Goal: Information Seeking & Learning: Learn about a topic

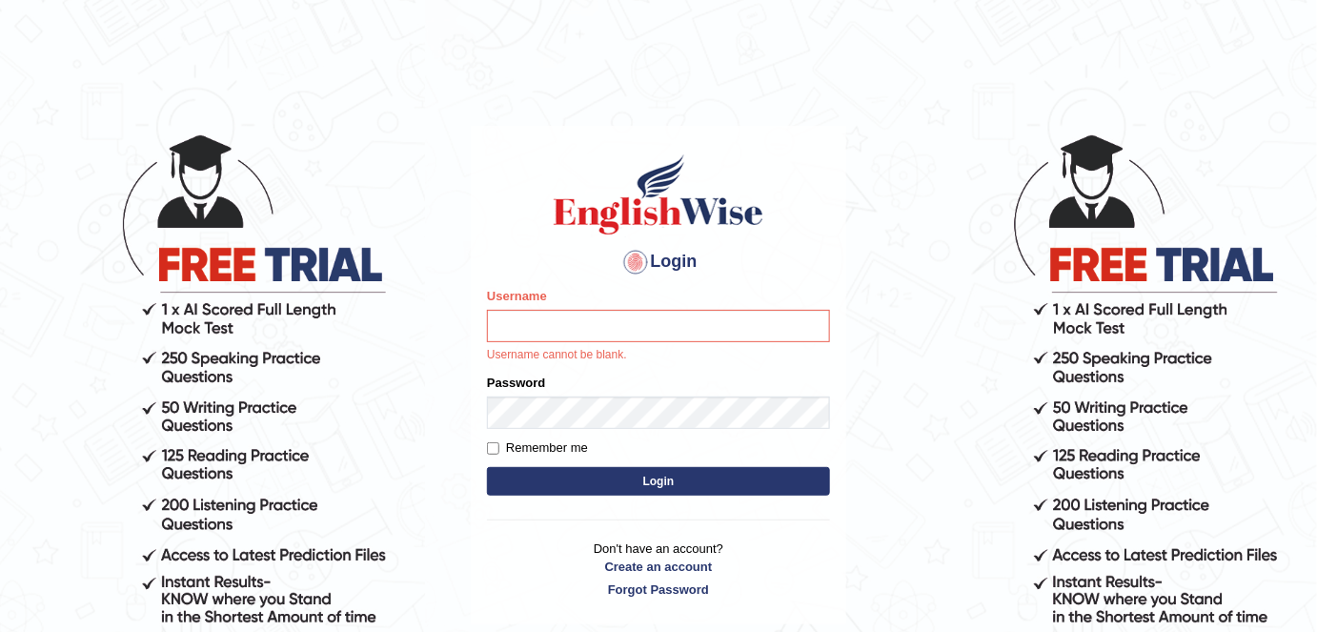
click at [612, 328] on input "Username" at bounding box center [658, 326] width 343 height 32
type input "alexa_"
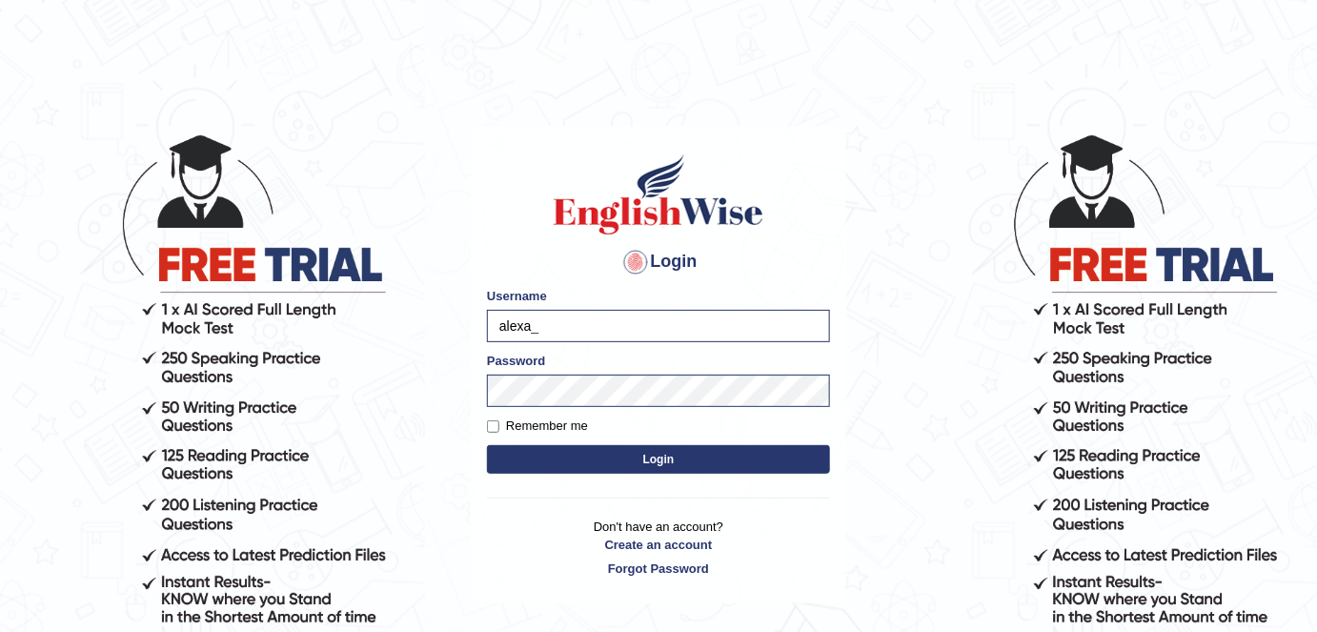
click at [615, 480] on div "Login Please fix the following errors: Username alexa_ Password Remember me Log…" at bounding box center [658, 364] width 375 height 477
click at [602, 465] on button "Login" at bounding box center [658, 459] width 343 height 29
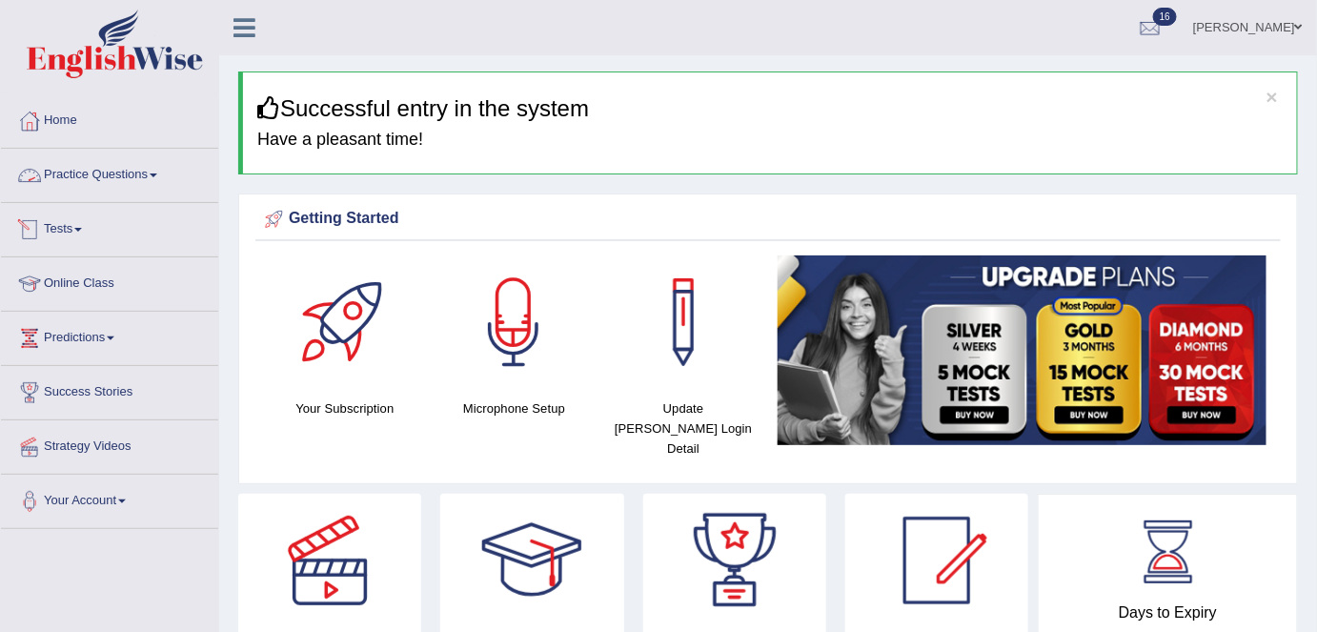
click at [65, 167] on link "Practice Questions" at bounding box center [109, 173] width 217 height 48
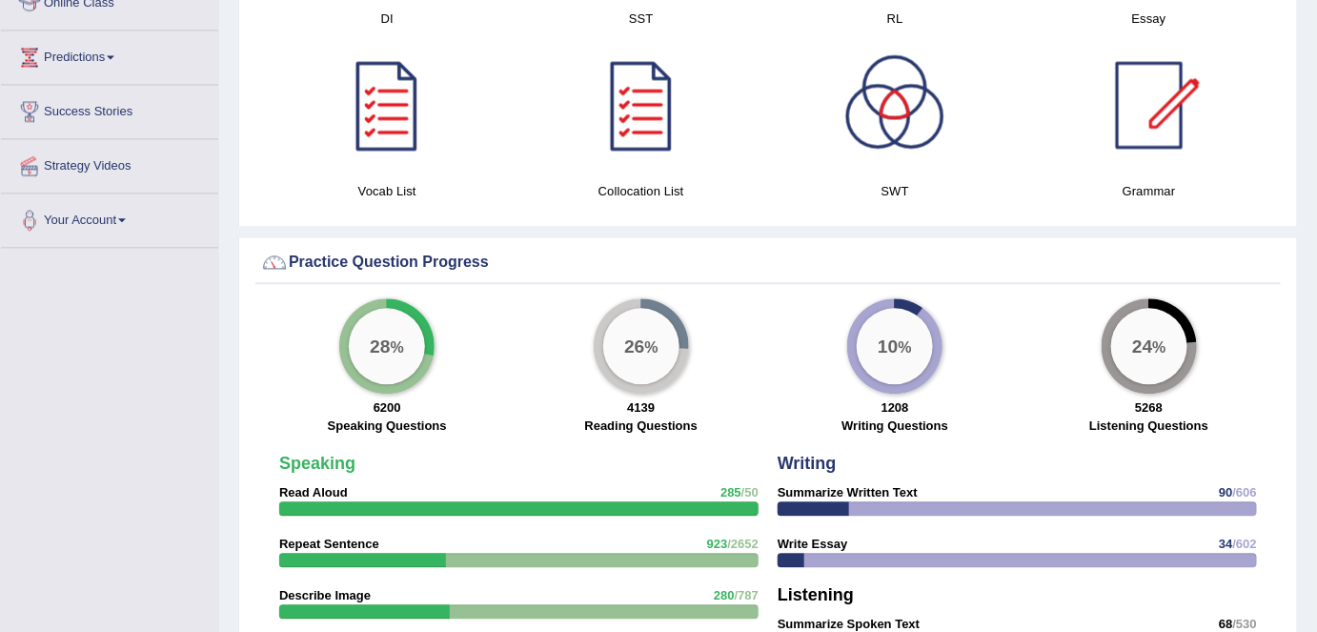
scroll to position [1039, 0]
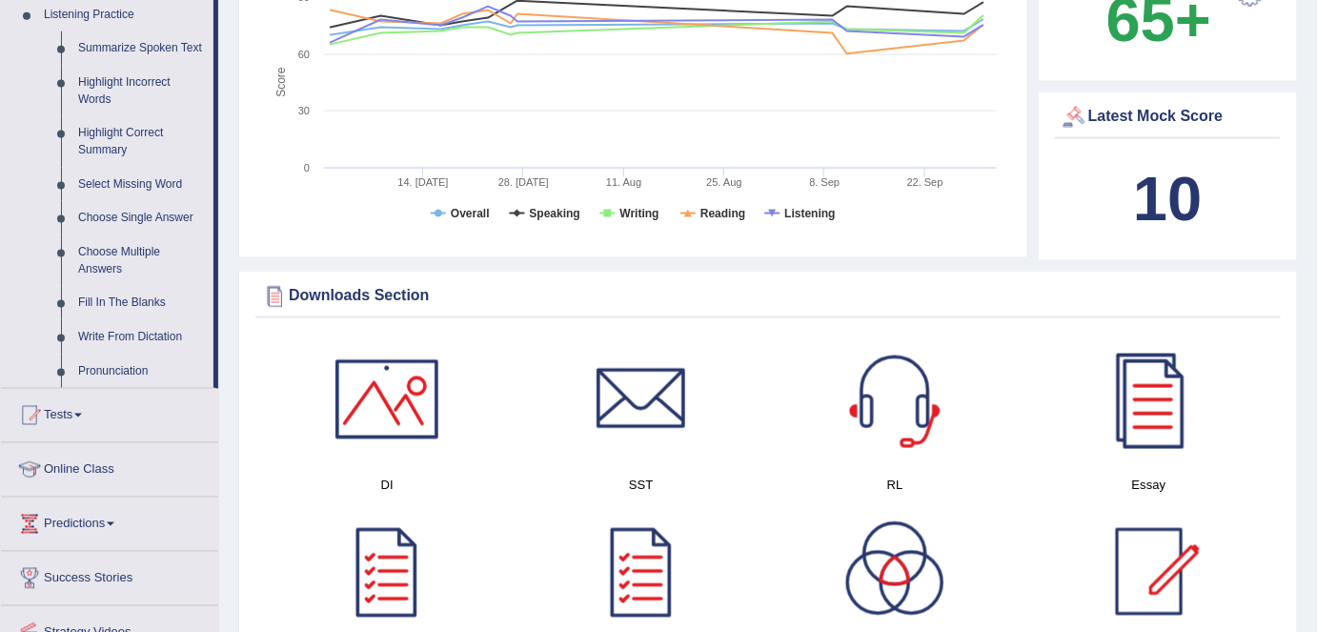
click at [110, 106] on link "Highlight Incorrect Words" at bounding box center [142, 91] width 144 height 51
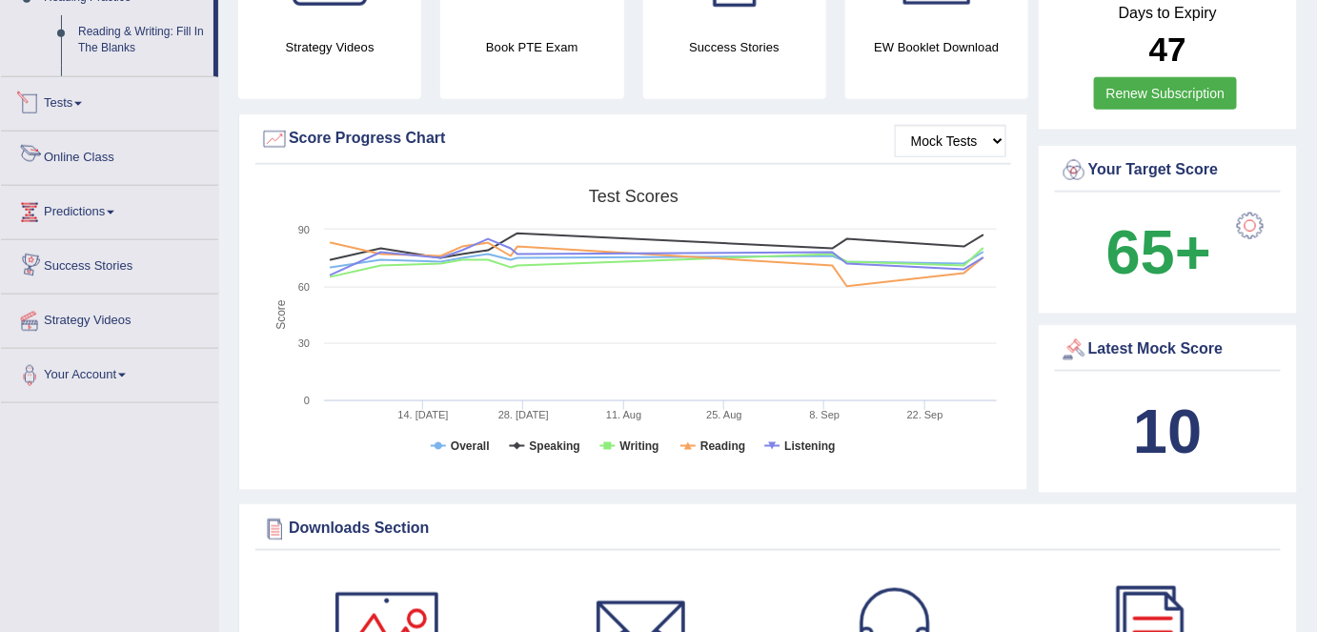
scroll to position [1237, 0]
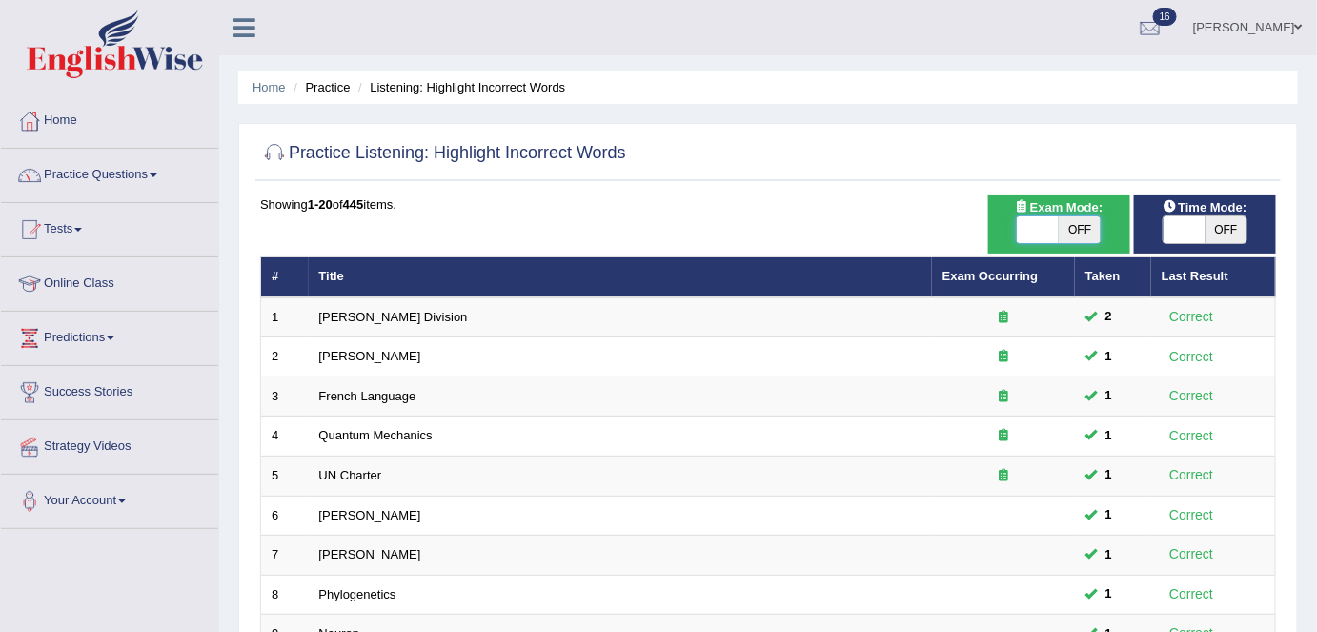
click at [1057, 229] on span at bounding box center [1038, 229] width 42 height 27
checkbox input "true"
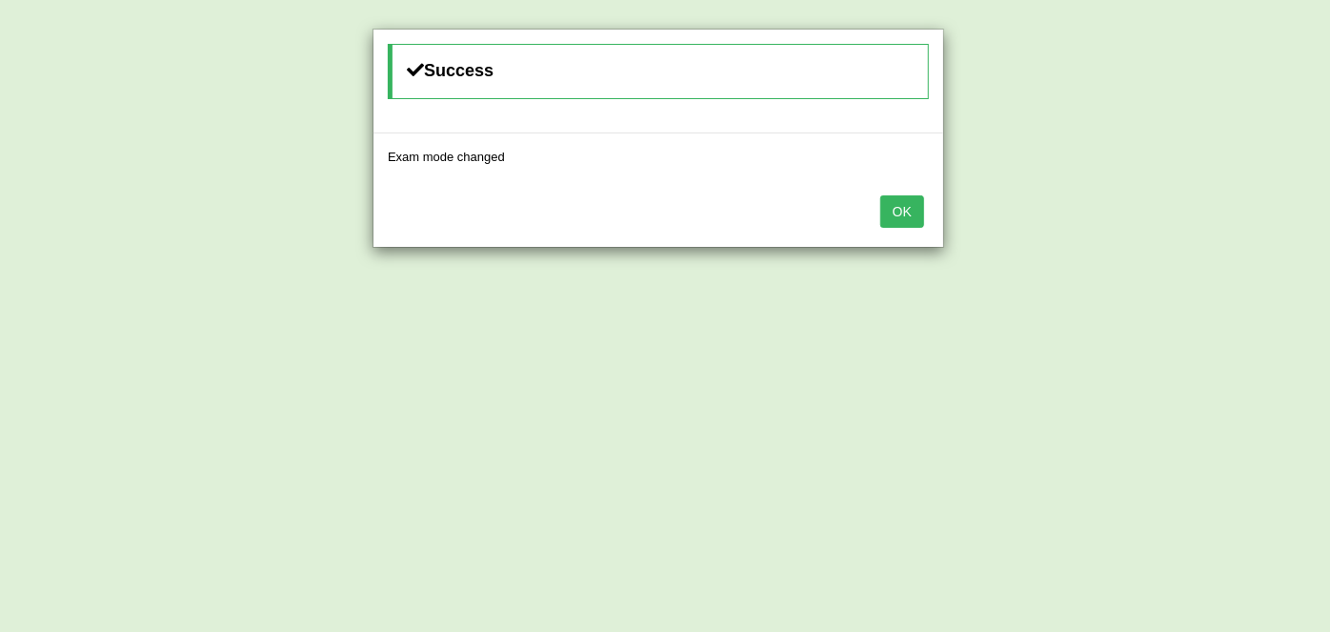
click at [909, 201] on button "OK" at bounding box center [903, 211] width 44 height 32
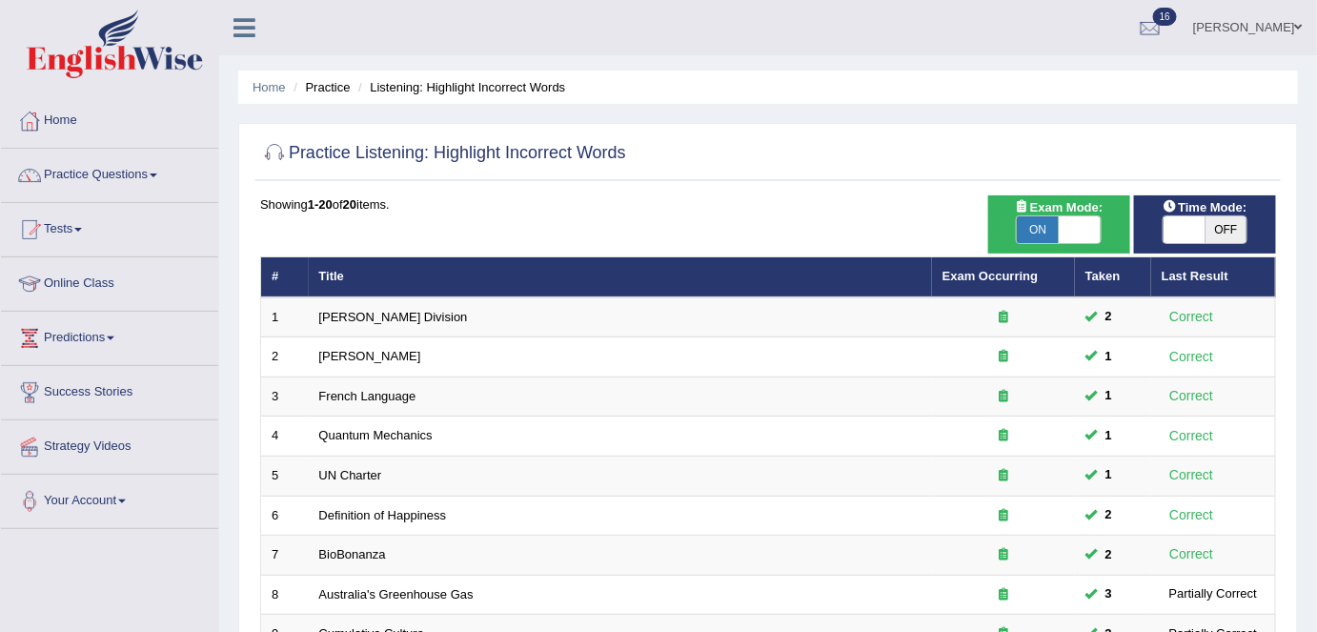
click at [1044, 230] on span "ON" at bounding box center [1038, 229] width 42 height 27
checkbox input "false"
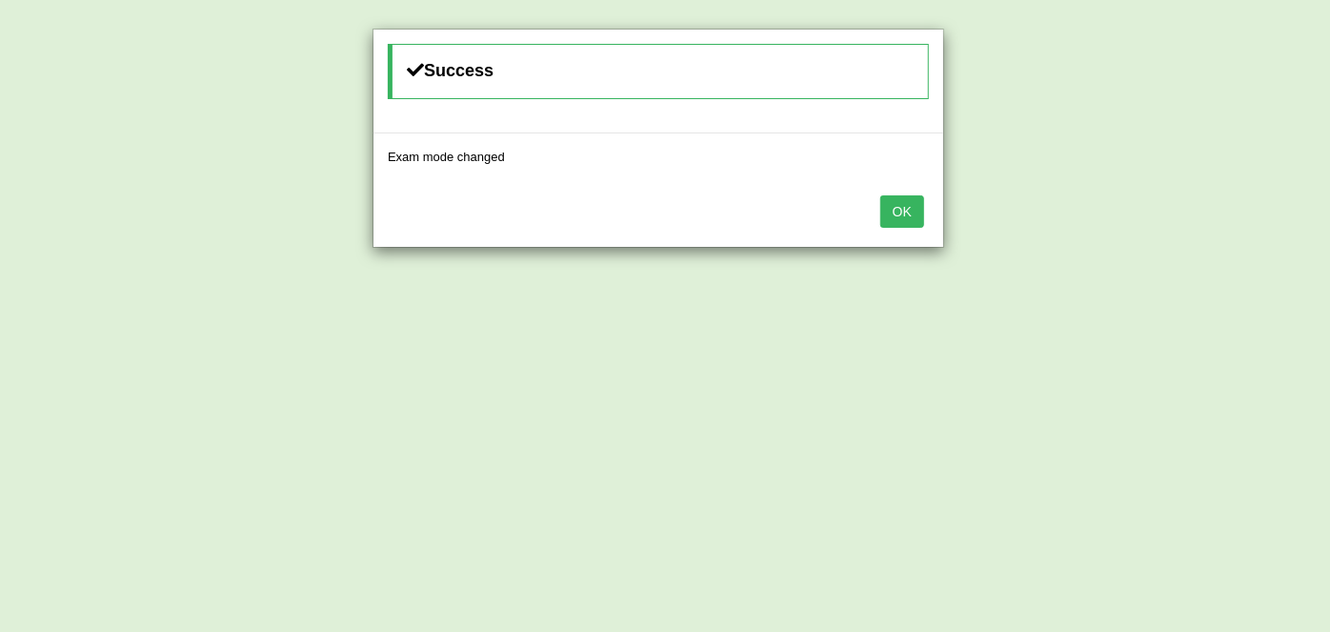
click at [890, 202] on button "OK" at bounding box center [903, 211] width 44 height 32
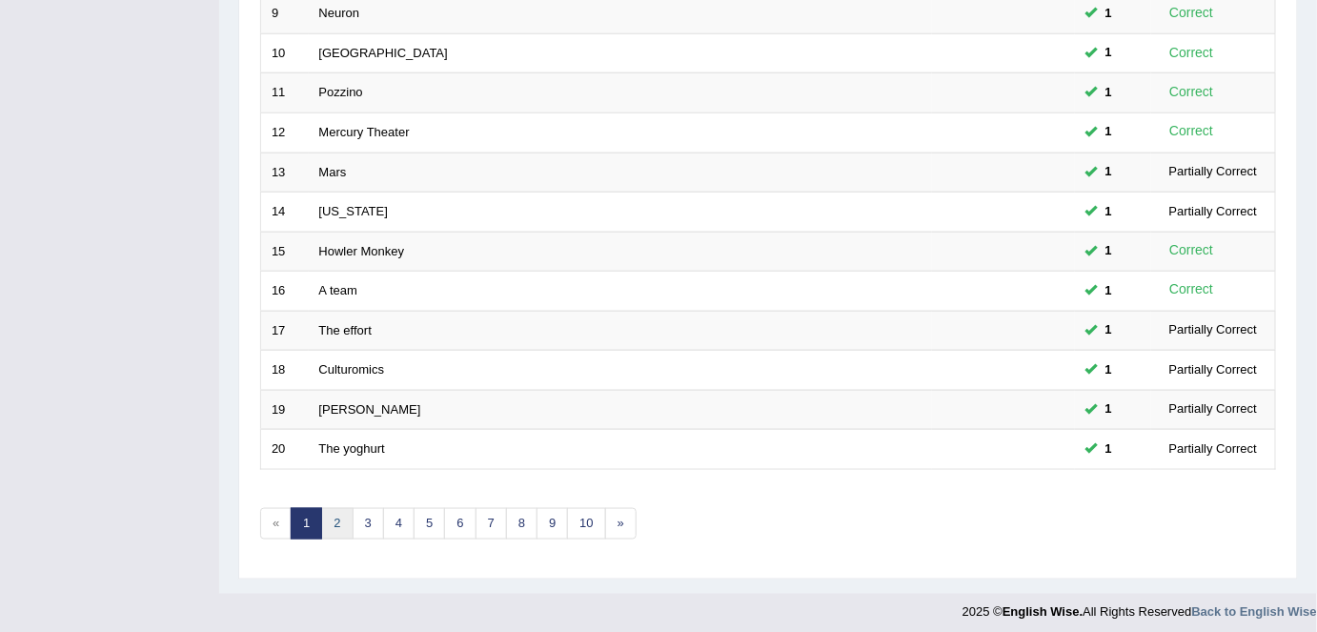
click at [333, 508] on link "2" at bounding box center [336, 523] width 31 height 31
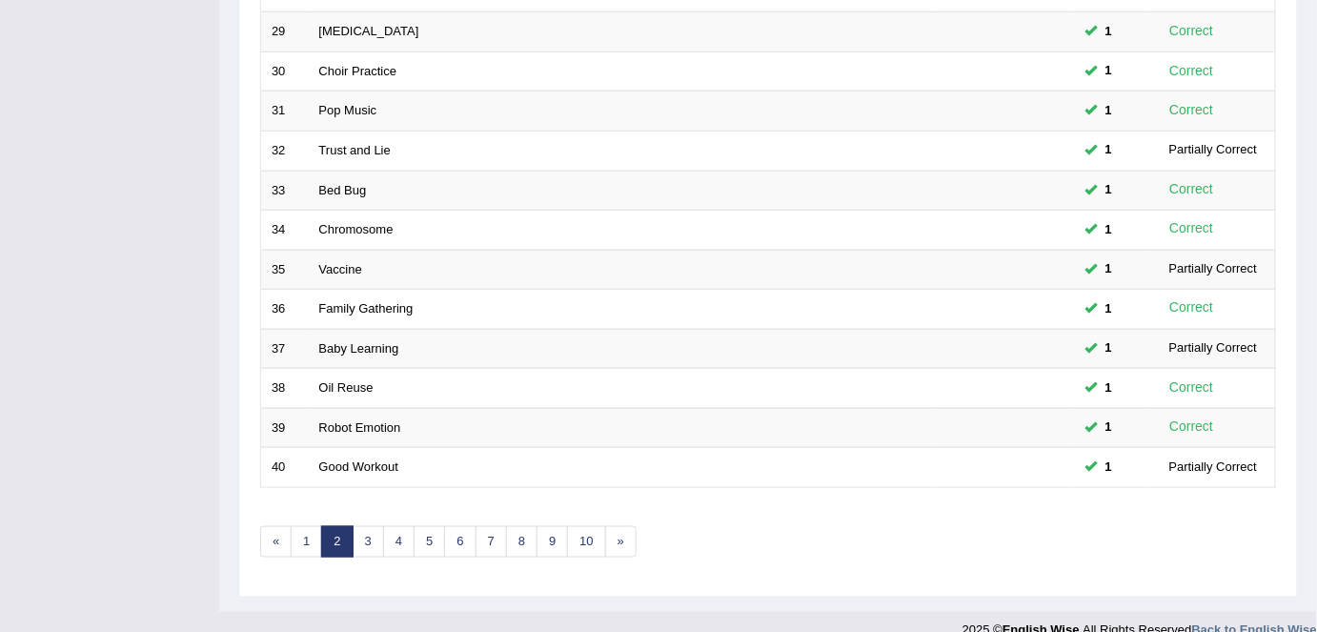
scroll to position [621, 0]
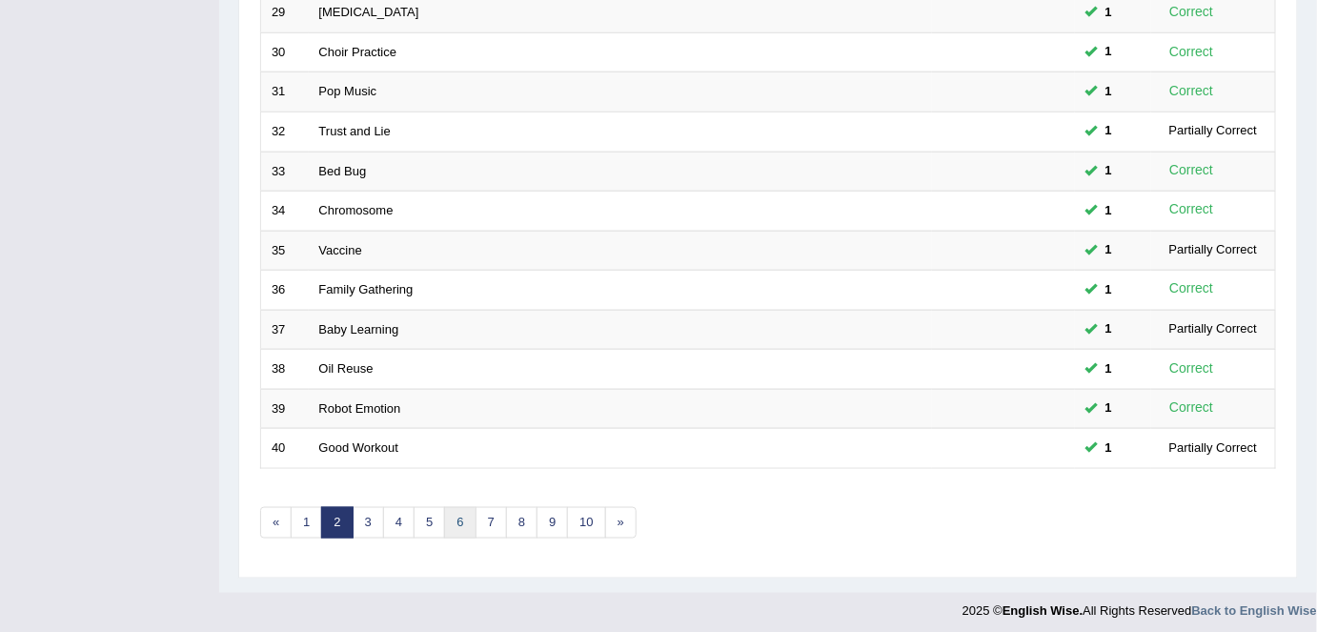
click at [454, 509] on link "6" at bounding box center [459, 522] width 31 height 31
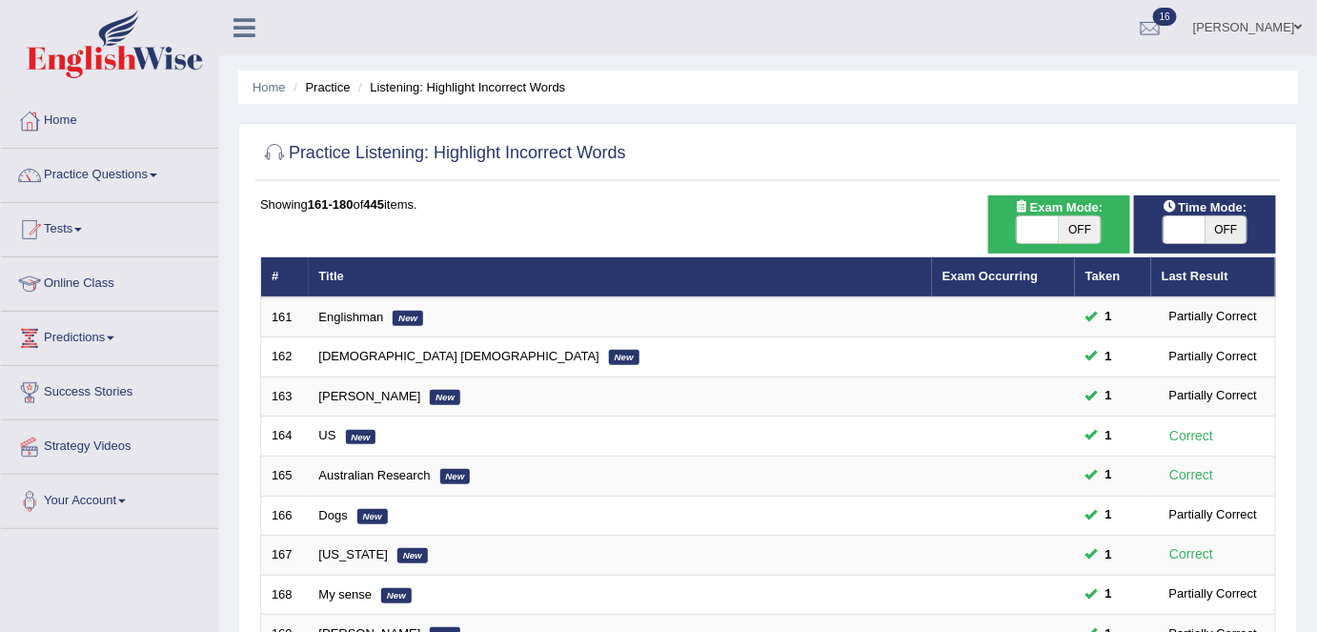
scroll to position [621, 0]
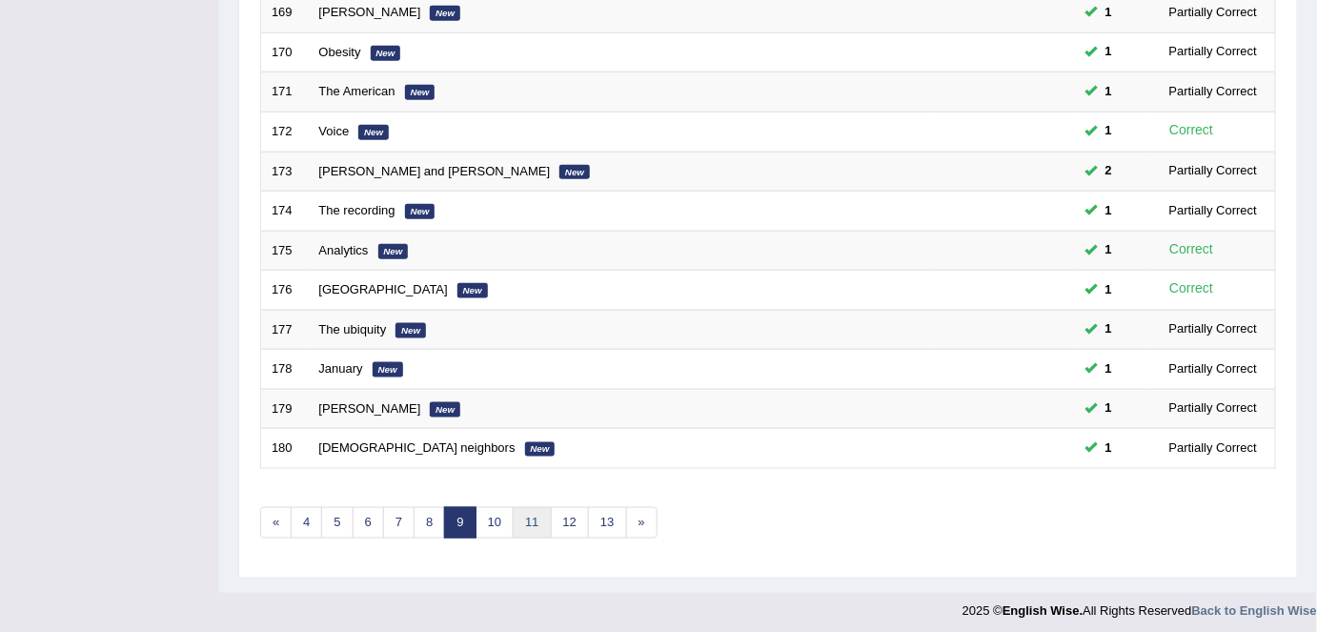
click at [537, 511] on link "11" at bounding box center [532, 522] width 38 height 31
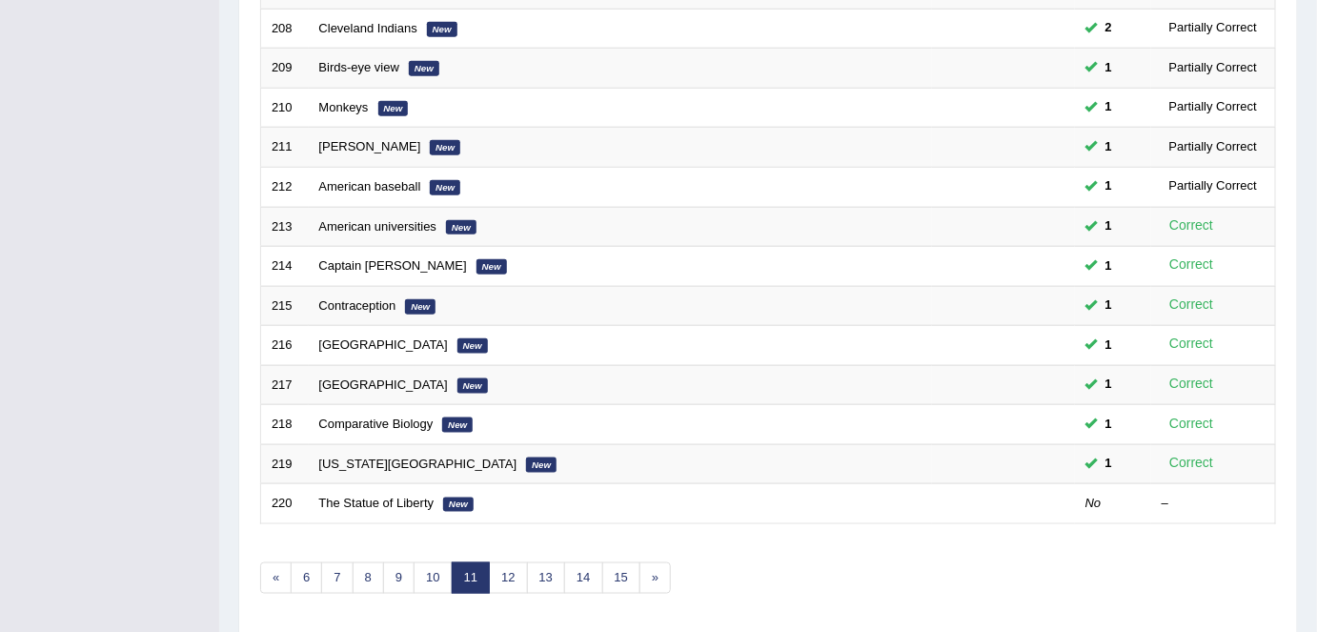
scroll to position [621, 0]
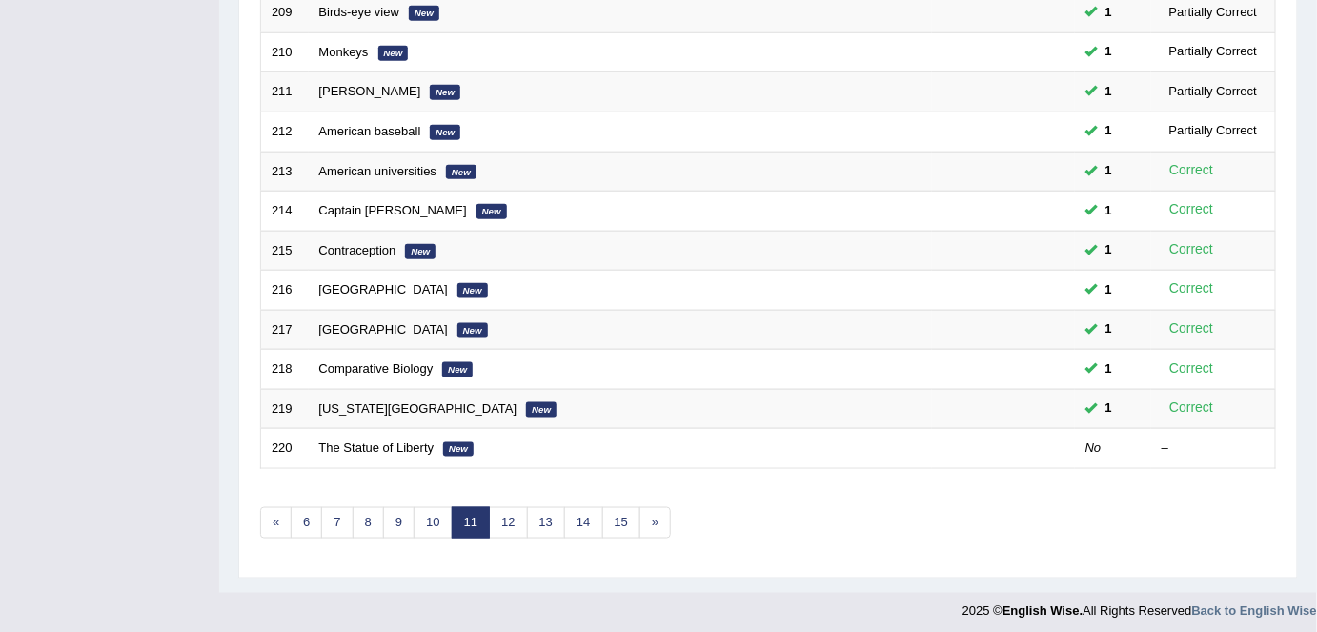
click at [378, 440] on link "The Statue of Liberty" at bounding box center [376, 447] width 115 height 14
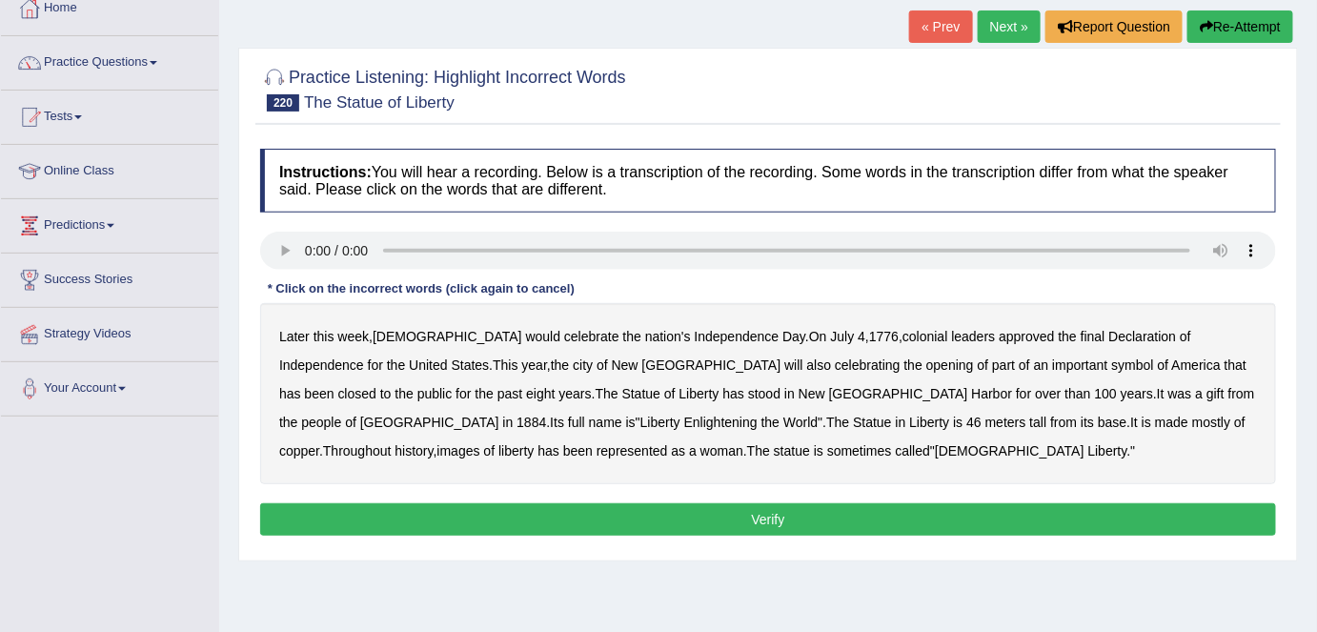
scroll to position [109, 0]
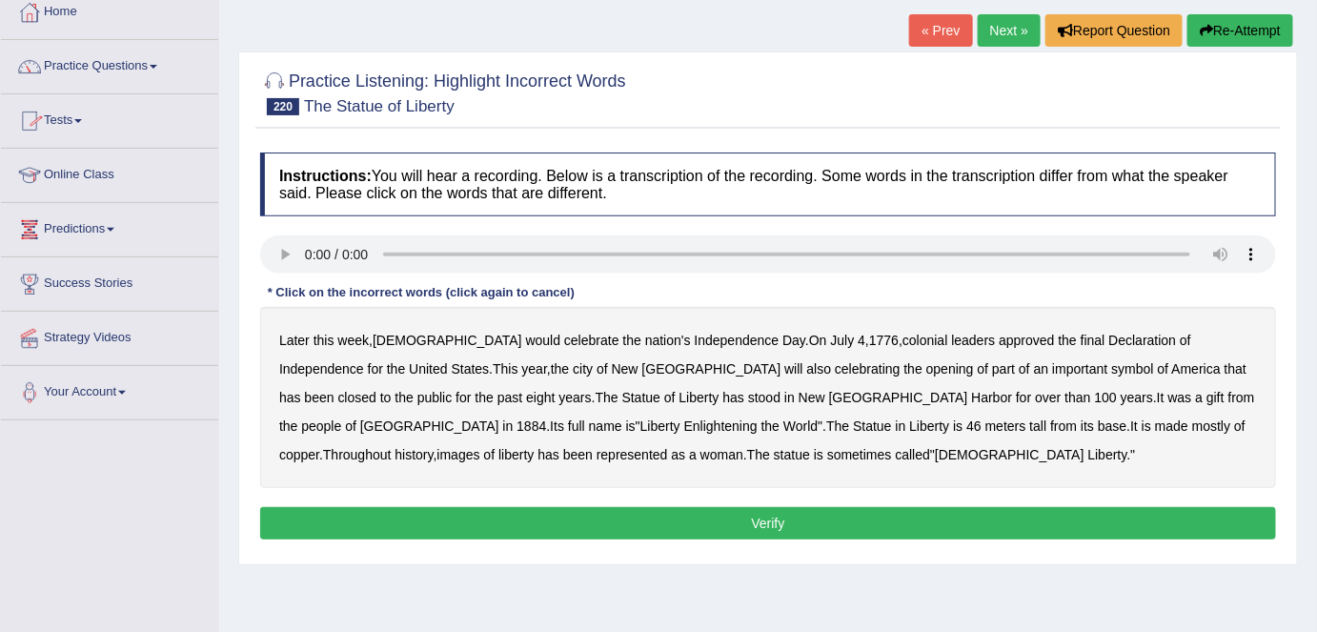
click at [630, 358] on div "Later this week , Americans would celebrate the nation's Independence Day . On …" at bounding box center [768, 397] width 1016 height 181
click at [835, 364] on b "celebrating" at bounding box center [868, 368] width 66 height 15
click at [1035, 396] on b "over" at bounding box center [1048, 397] width 26 height 15
click at [896, 423] on b "in" at bounding box center [901, 425] width 10 height 15
click at [655, 512] on button "Verify" at bounding box center [768, 523] width 1016 height 32
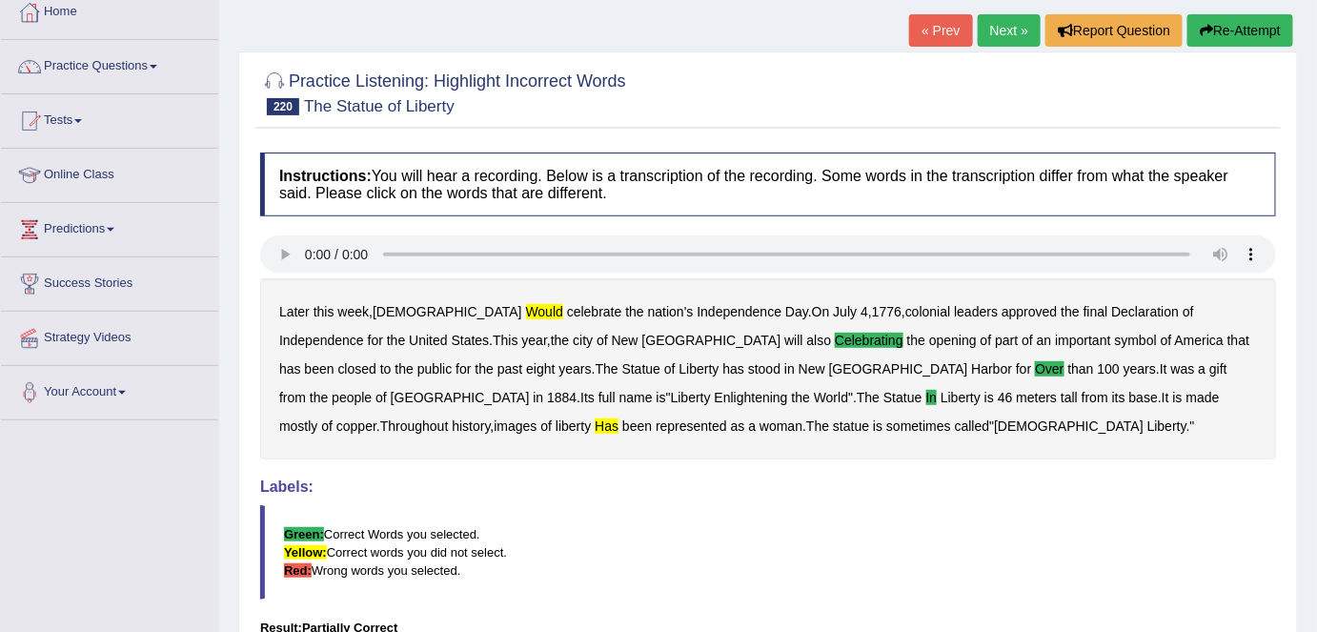
click at [988, 26] on link "Next »" at bounding box center [1009, 30] width 63 height 32
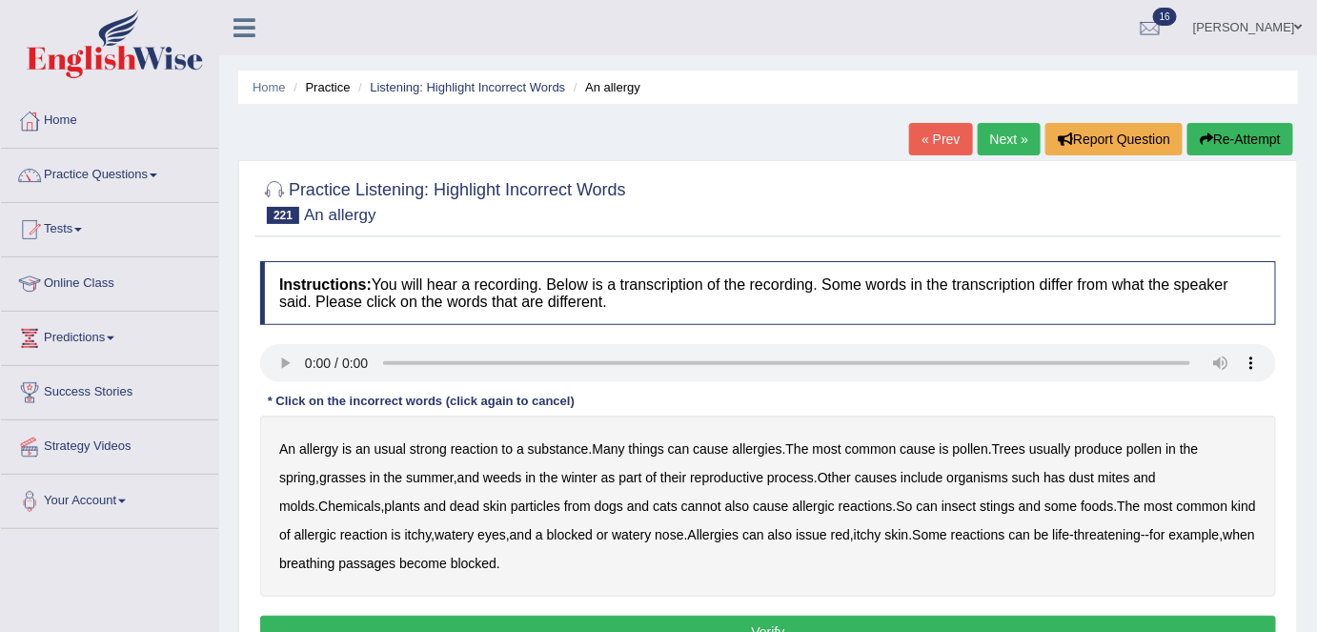
scroll to position [259, 0]
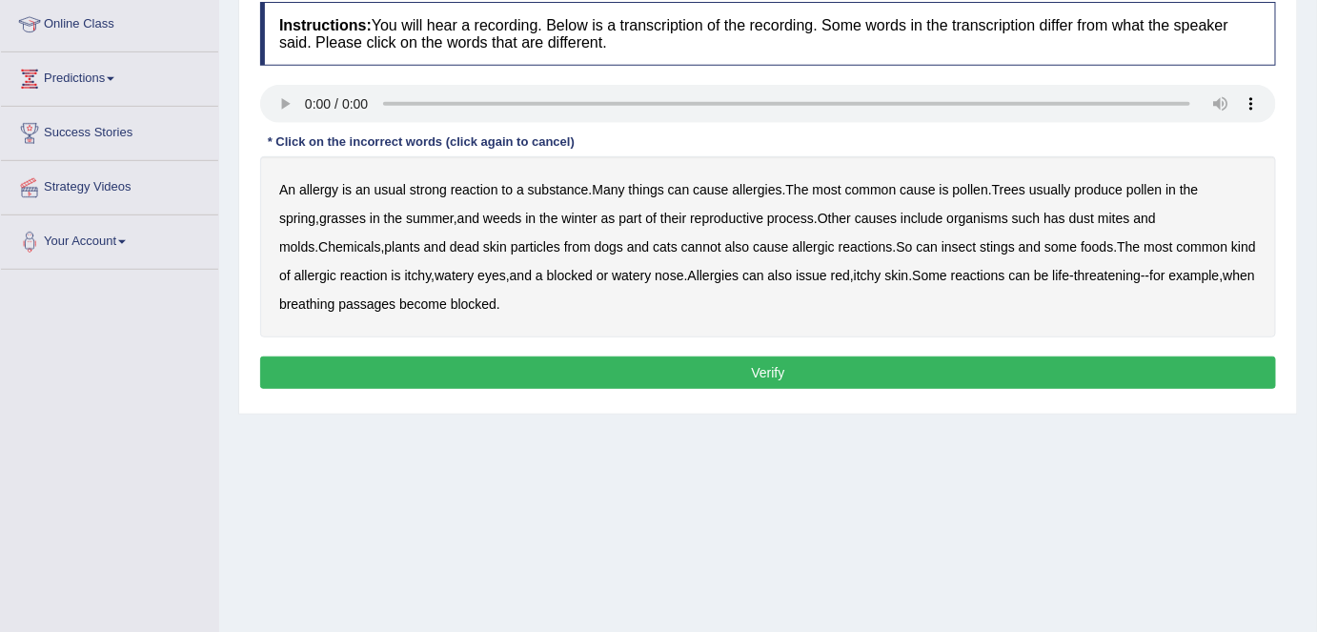
click at [386, 186] on b "usual" at bounding box center [389, 189] width 31 height 15
click at [562, 216] on b "winter" at bounding box center [579, 218] width 35 height 15
click at [1043, 213] on b "has" at bounding box center [1054, 218] width 22 height 15
click at [681, 249] on b "cannot" at bounding box center [701, 246] width 40 height 15
click at [796, 278] on b "issue" at bounding box center [811, 275] width 31 height 15
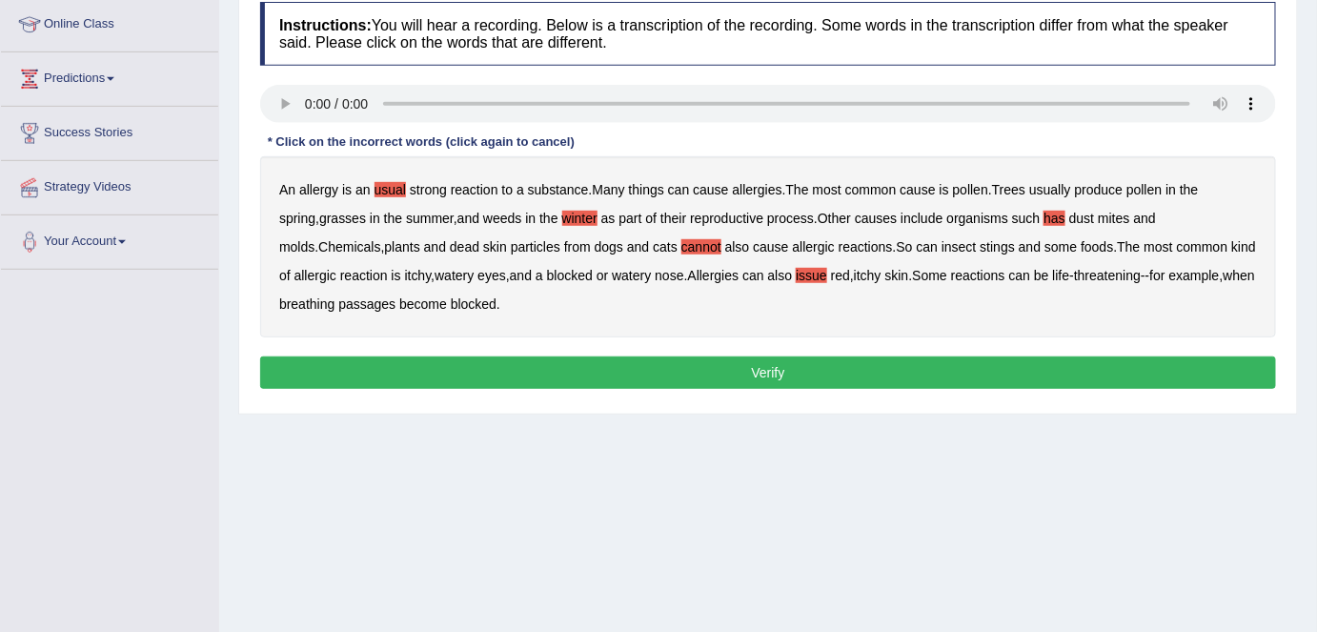
click at [440, 356] on button "Verify" at bounding box center [768, 372] width 1016 height 32
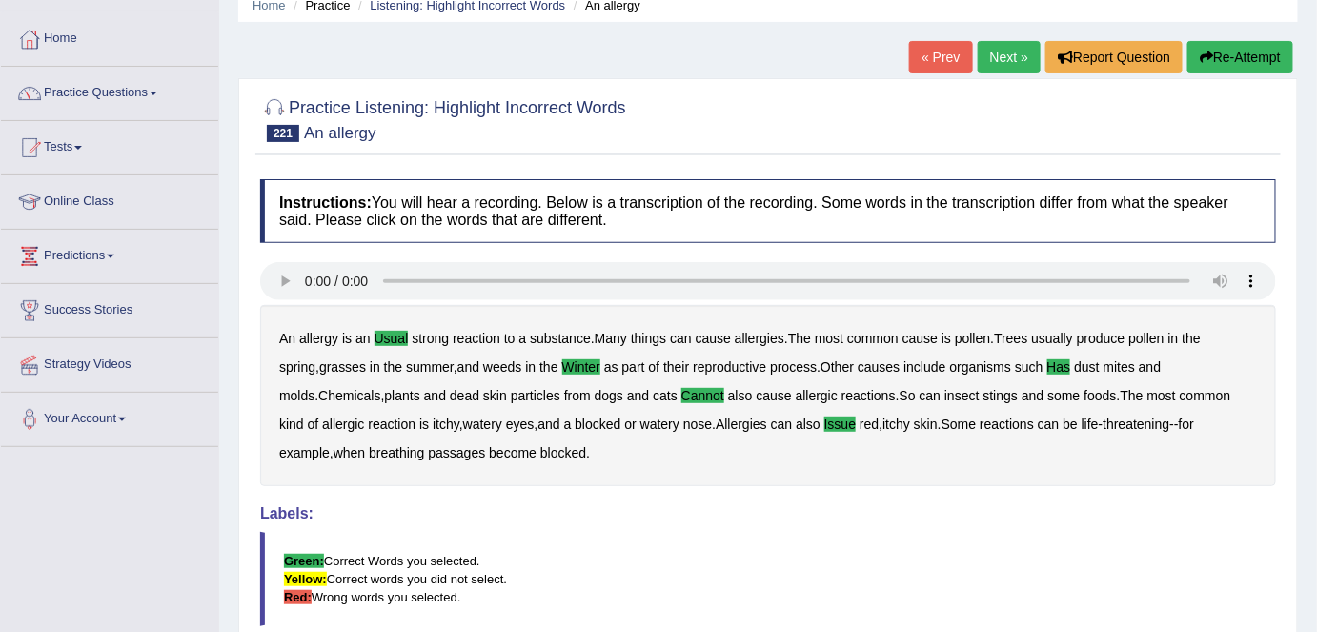
scroll to position [0, 0]
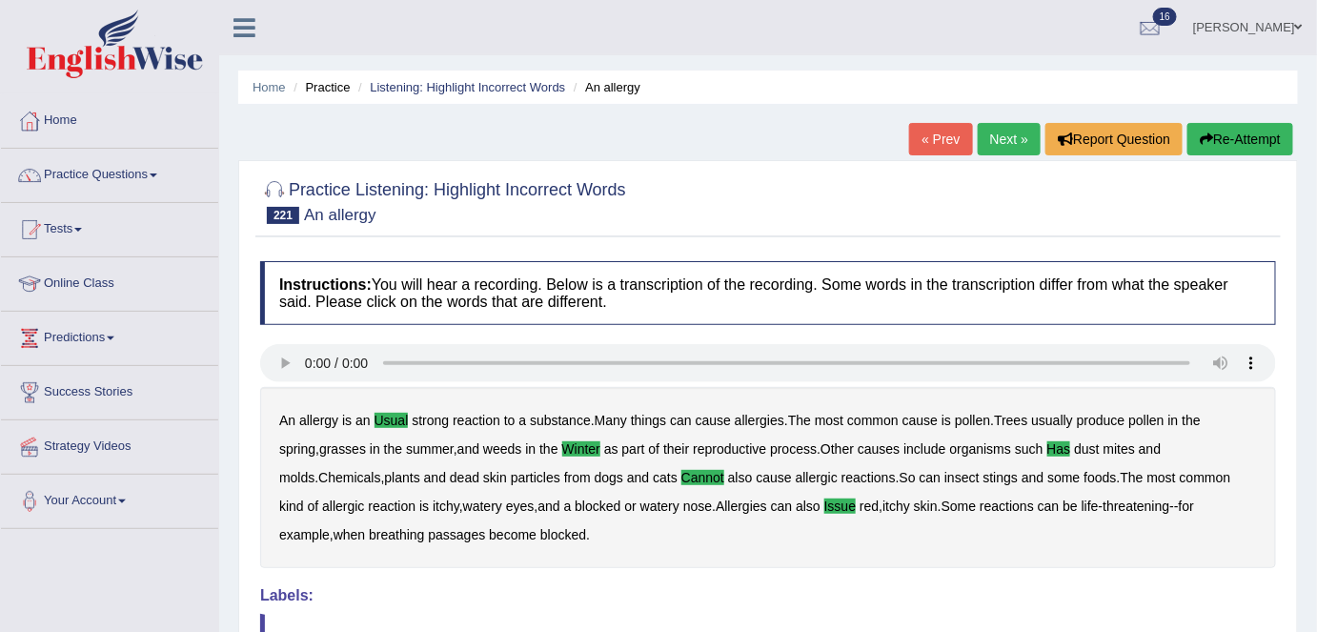
click at [985, 132] on link "Next »" at bounding box center [1009, 139] width 63 height 32
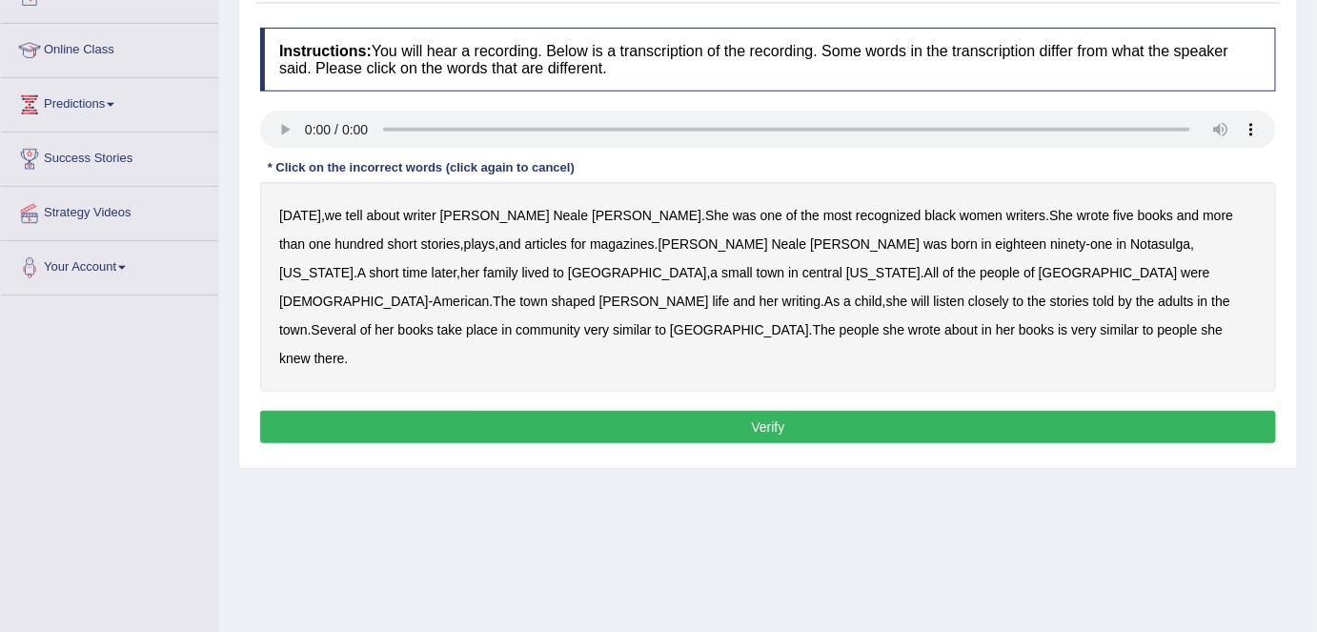
scroll to position [259, 0]
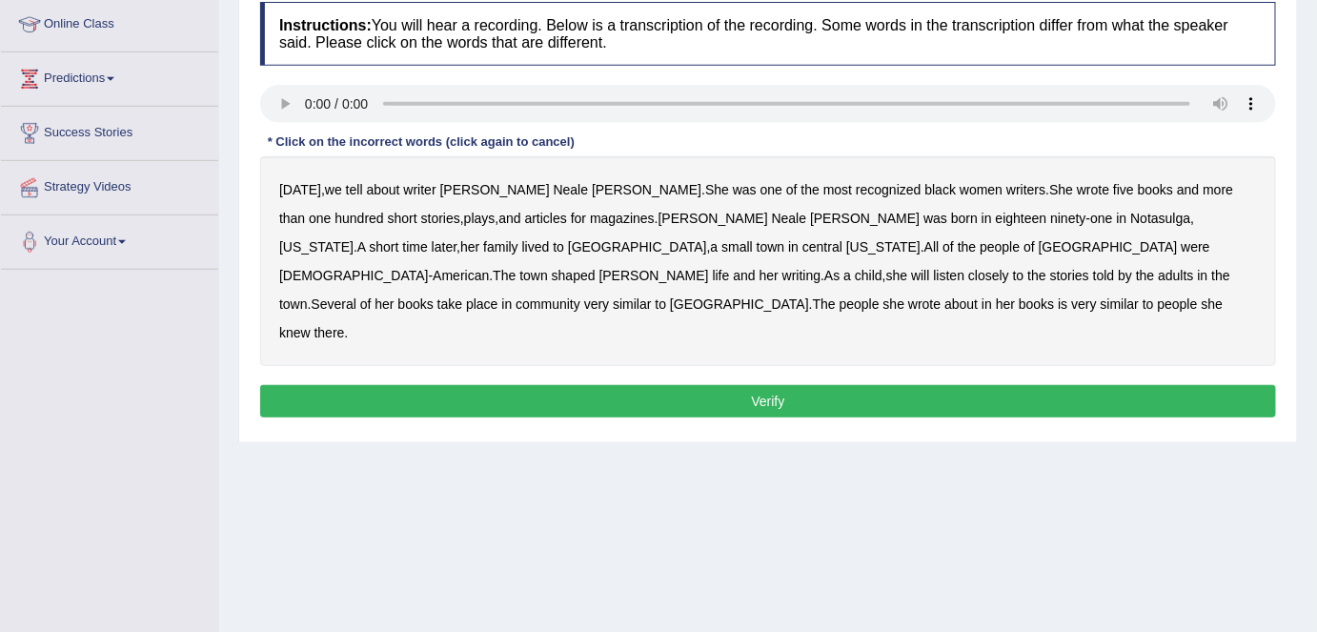
click at [375, 184] on b "about" at bounding box center [383, 189] width 33 height 15
click at [1113, 189] on b "five" at bounding box center [1123, 189] width 21 height 15
click at [550, 239] on b "lived" at bounding box center [536, 246] width 28 height 15
click at [785, 282] on div "Today , we tell about writer Zora Neale Hurston . She was one of the most recog…" at bounding box center [768, 261] width 1016 height 210
click at [580, 296] on b "community" at bounding box center [548, 303] width 65 height 15
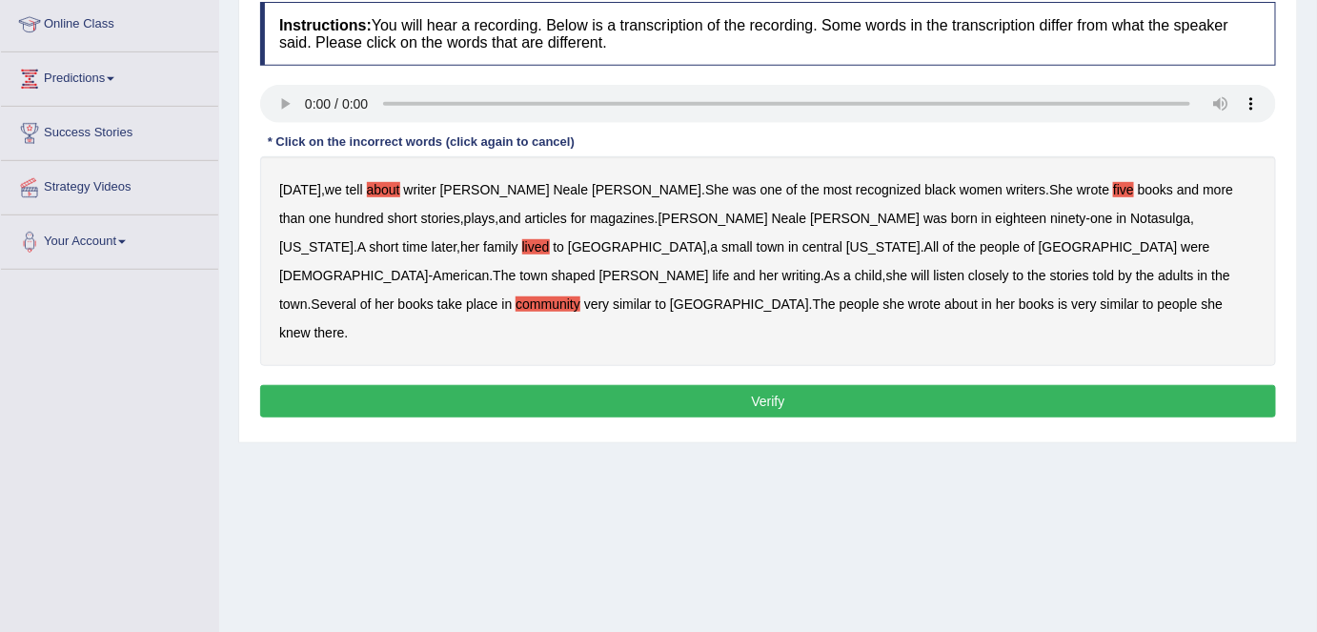
click at [1067, 296] on b "is" at bounding box center [1063, 303] width 10 height 15
click at [506, 385] on button "Verify" at bounding box center [768, 401] width 1016 height 32
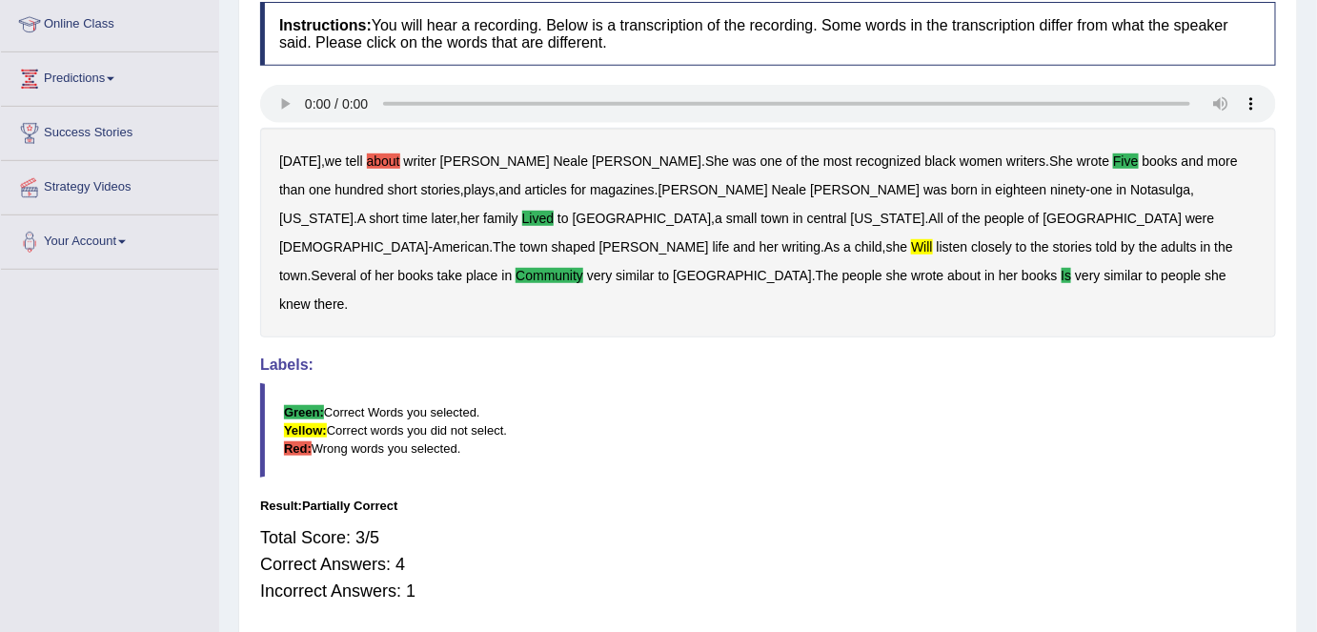
scroll to position [0, 0]
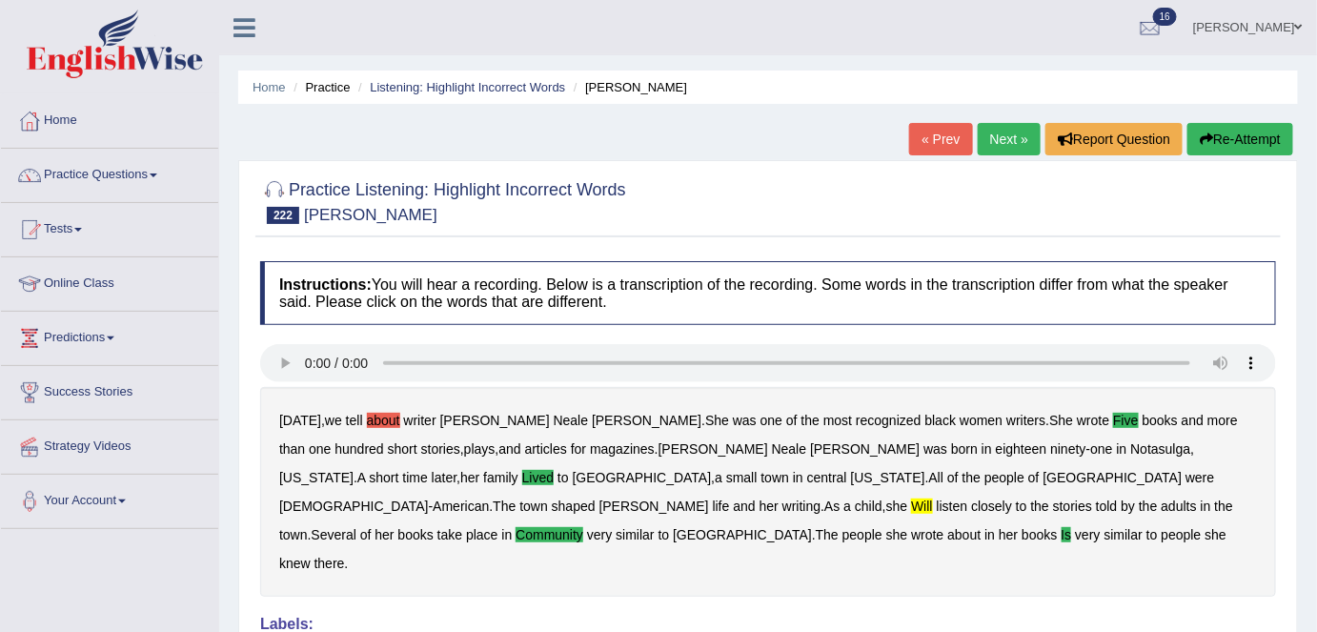
click at [984, 140] on link "Next »" at bounding box center [1009, 139] width 63 height 32
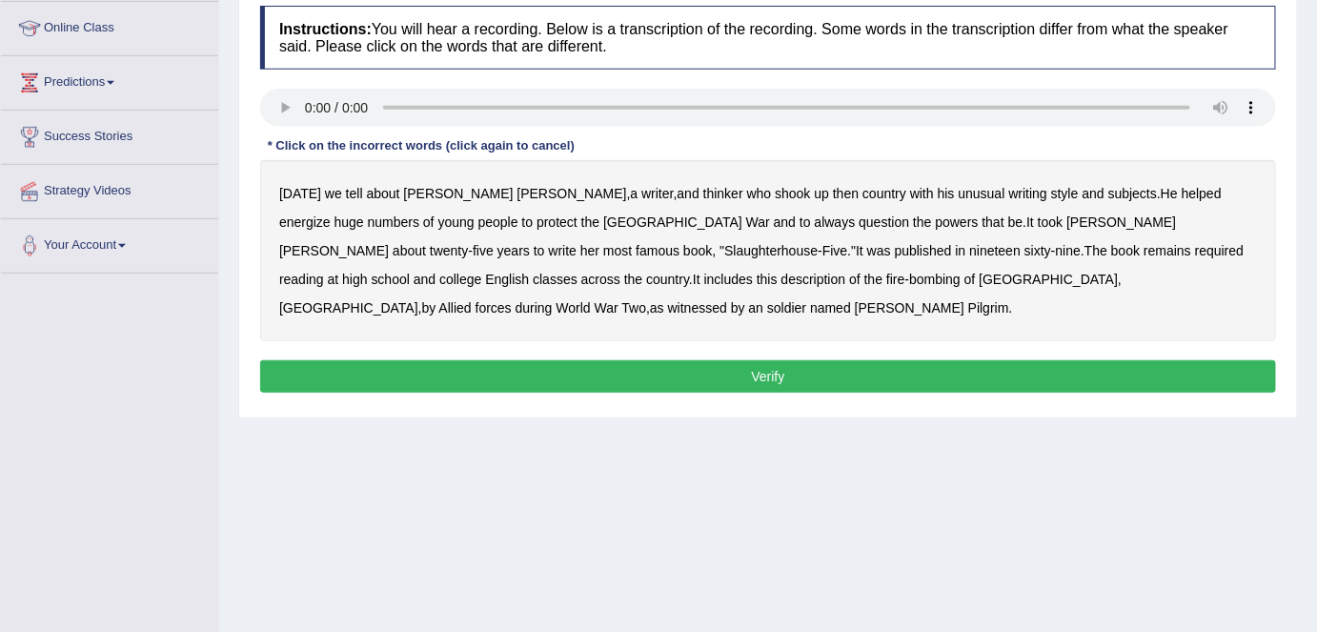
scroll to position [259, 0]
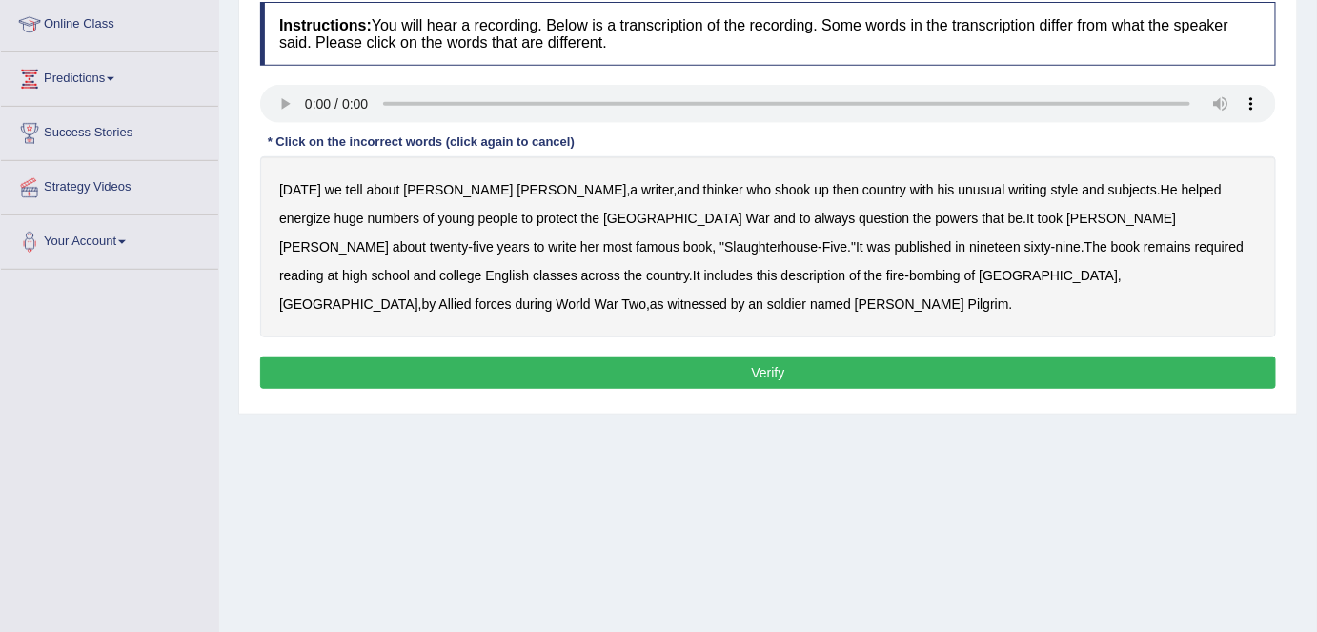
click at [419, 211] on b "numbers" at bounding box center [393, 218] width 51 height 15
click at [599, 239] on b "her" at bounding box center [589, 246] width 19 height 15
click at [339, 268] on b "at" at bounding box center [333, 275] width 11 height 15
click at [982, 356] on button "Verify" at bounding box center [768, 372] width 1016 height 32
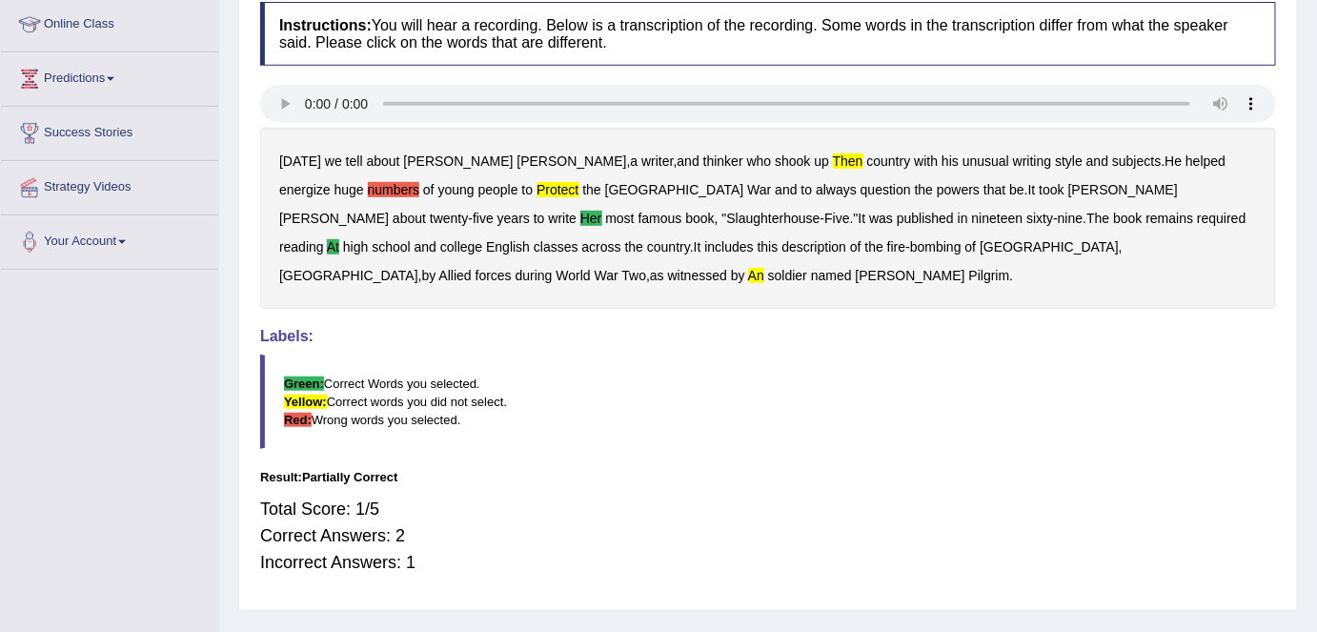
click at [419, 182] on b "numbers" at bounding box center [393, 189] width 51 height 15
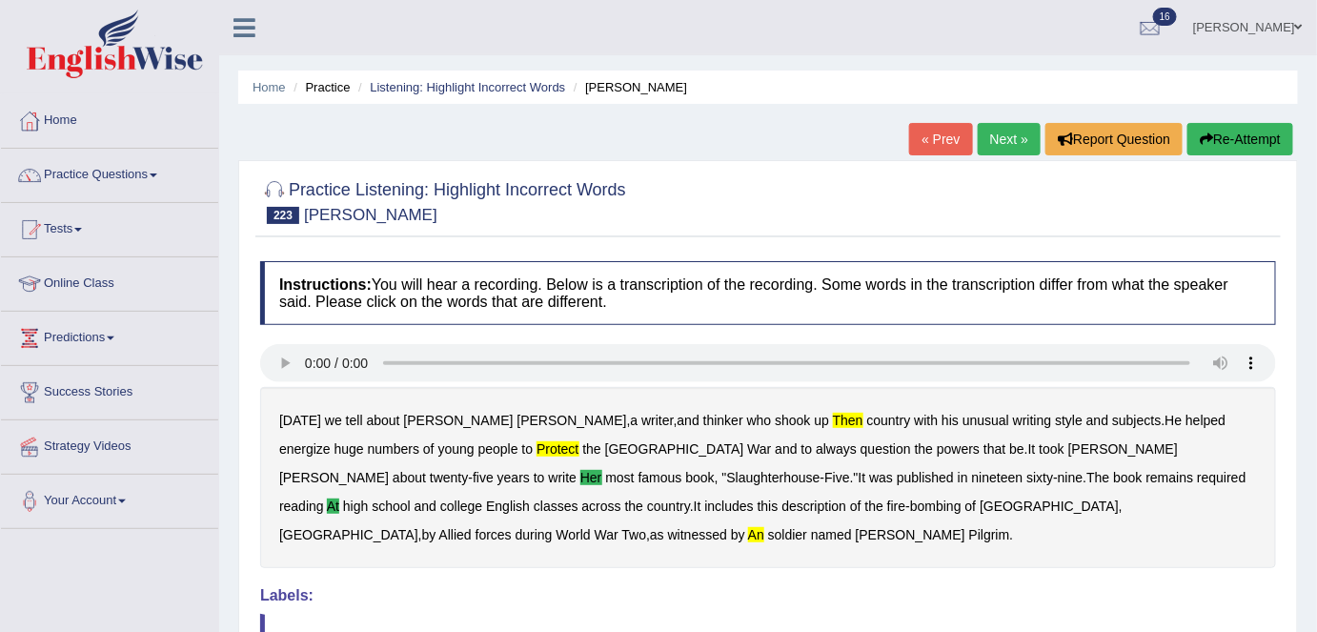
click at [1010, 146] on link "Next »" at bounding box center [1009, 139] width 63 height 32
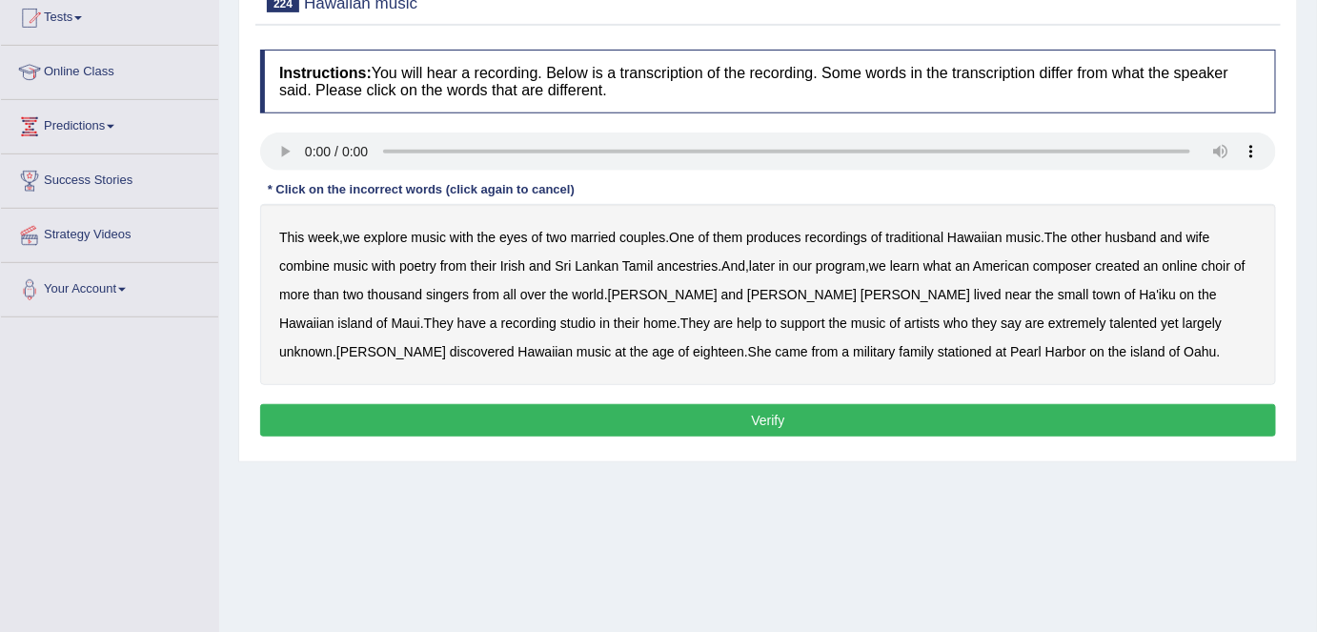
scroll to position [217, 0]
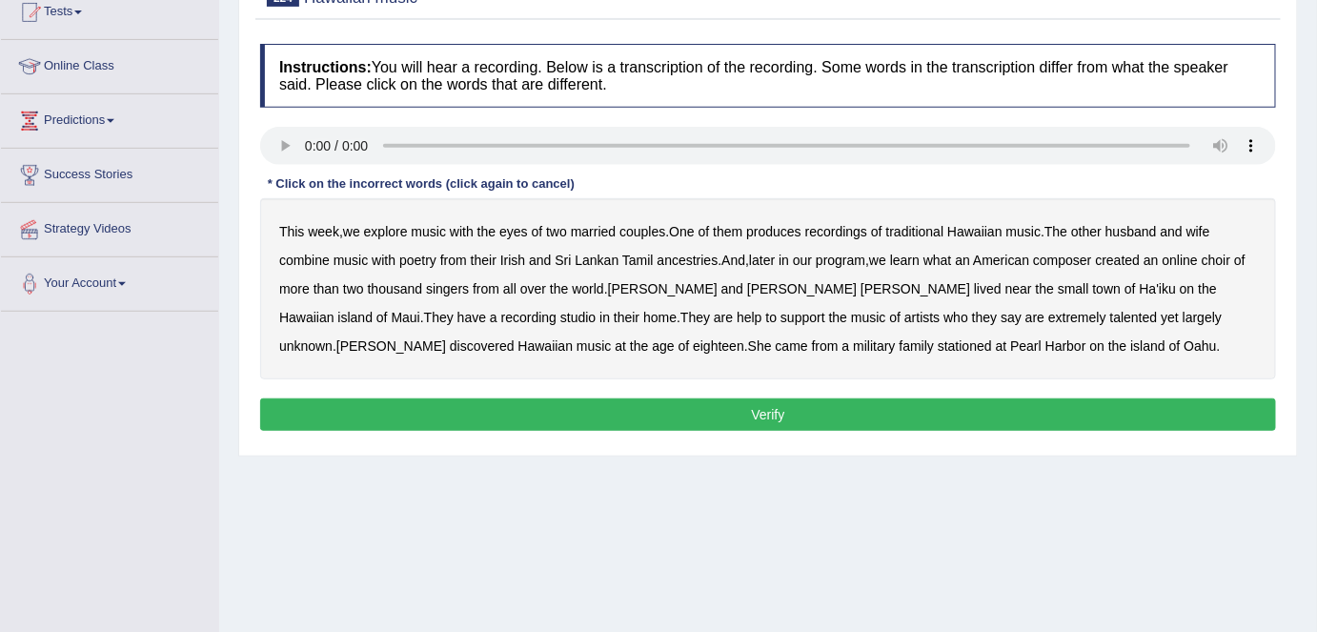
click at [604, 551] on div "Home Practice Listening: Highlight Incorrect Words Hawaiian music « Prev Next »…" at bounding box center [768, 259] width 1098 height 953
click at [465, 224] on b "with" at bounding box center [462, 231] width 24 height 15
click at [942, 258] on b "what" at bounding box center [937, 260] width 29 height 15
click at [737, 314] on b "help" at bounding box center [749, 317] width 25 height 15
click at [782, 407] on button "Verify" at bounding box center [768, 414] width 1016 height 32
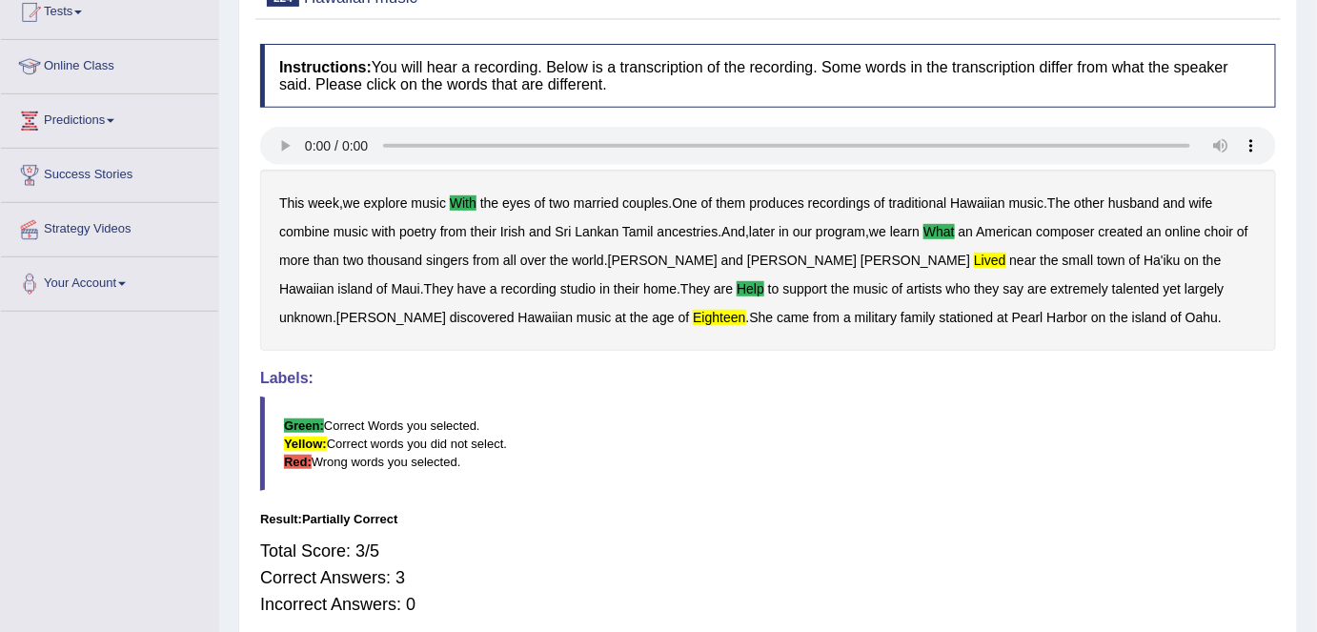
scroll to position [0, 0]
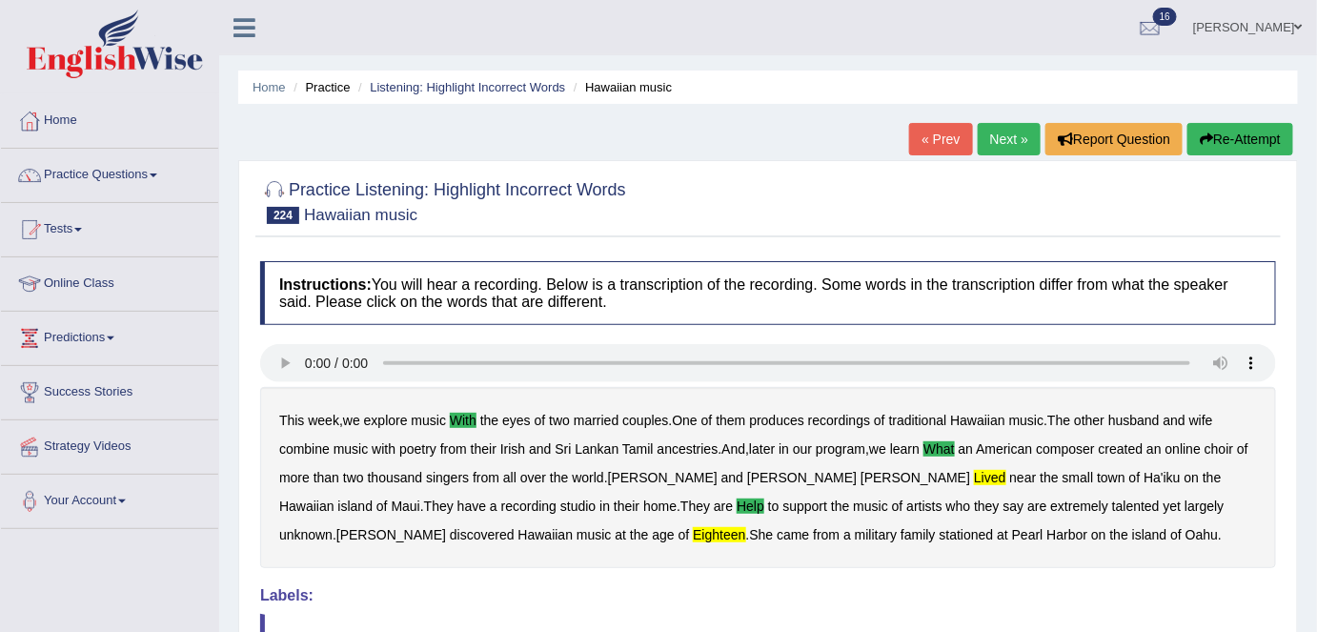
click at [1021, 137] on link "Next »" at bounding box center [1009, 139] width 63 height 32
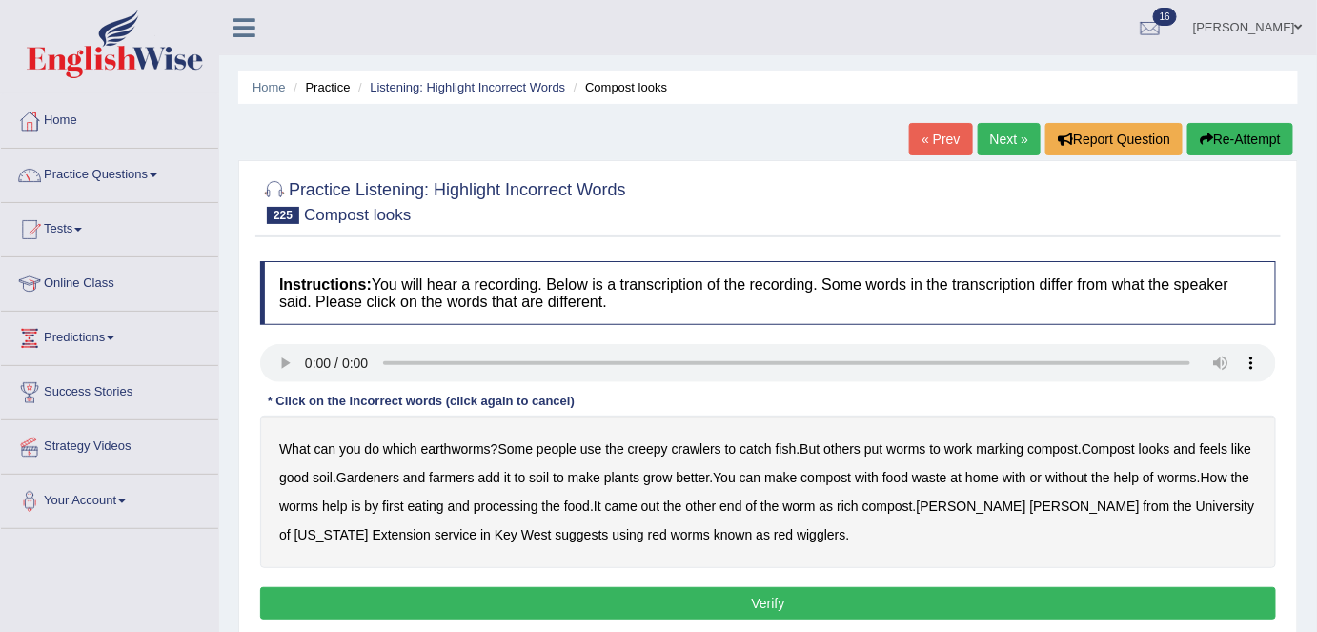
scroll to position [259, 0]
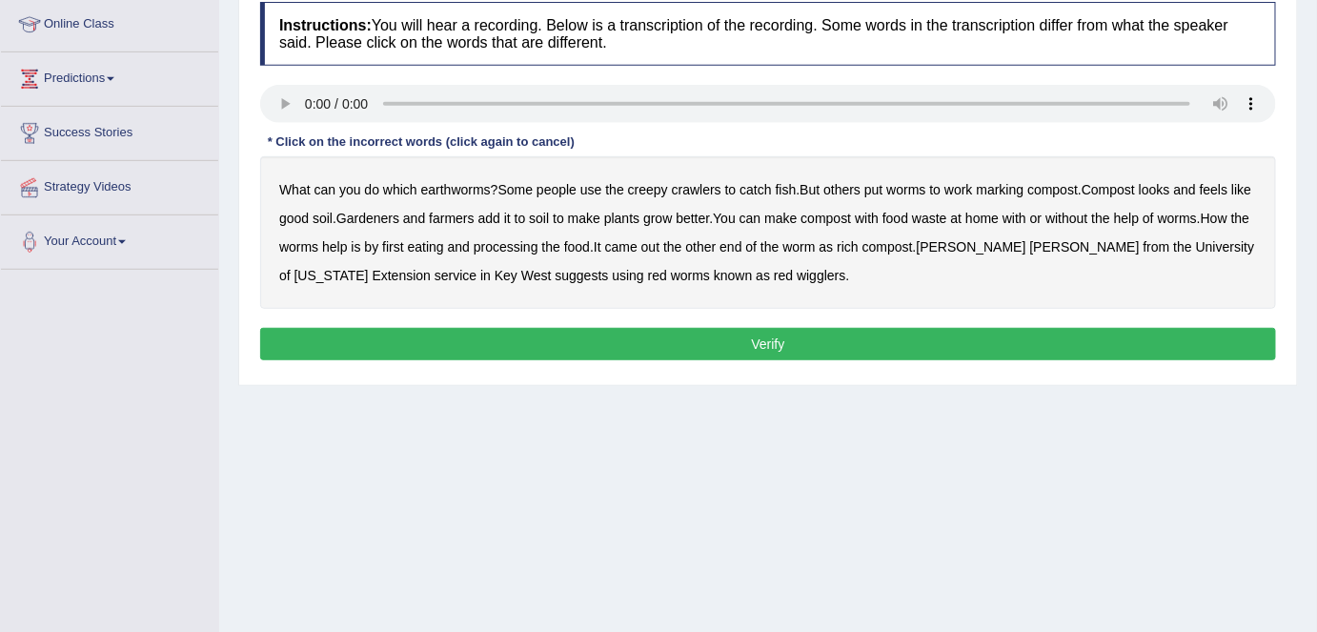
click at [406, 188] on b "which" at bounding box center [400, 189] width 34 height 15
click at [879, 213] on b "with" at bounding box center [867, 218] width 24 height 15
click at [638, 243] on b "came" at bounding box center [621, 246] width 32 height 15
click at [719, 343] on button "Verify" at bounding box center [768, 344] width 1016 height 32
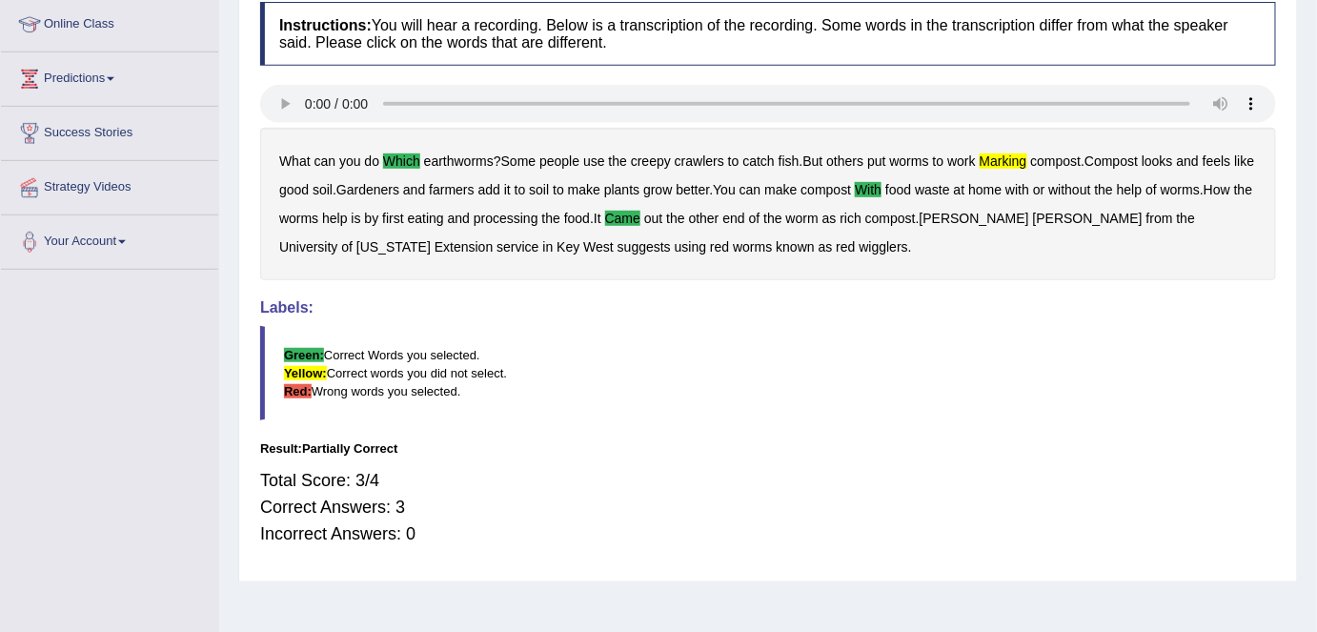
scroll to position [0, 0]
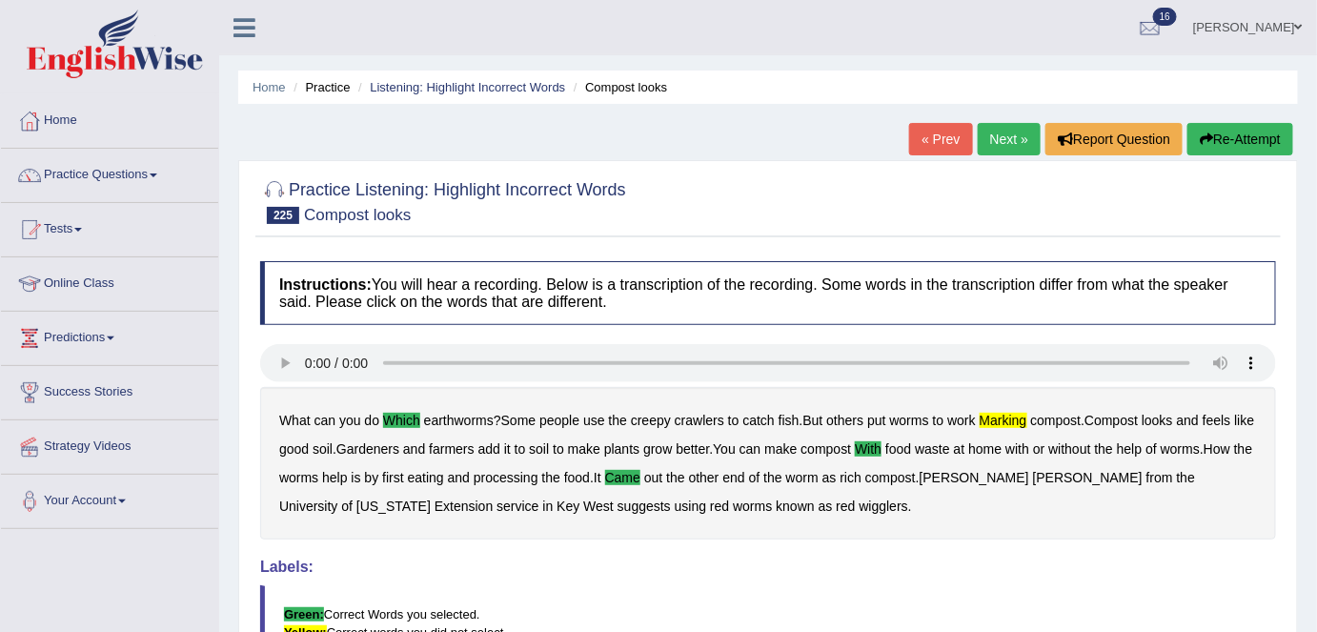
click at [125, 172] on link "Practice Questions" at bounding box center [109, 173] width 217 height 48
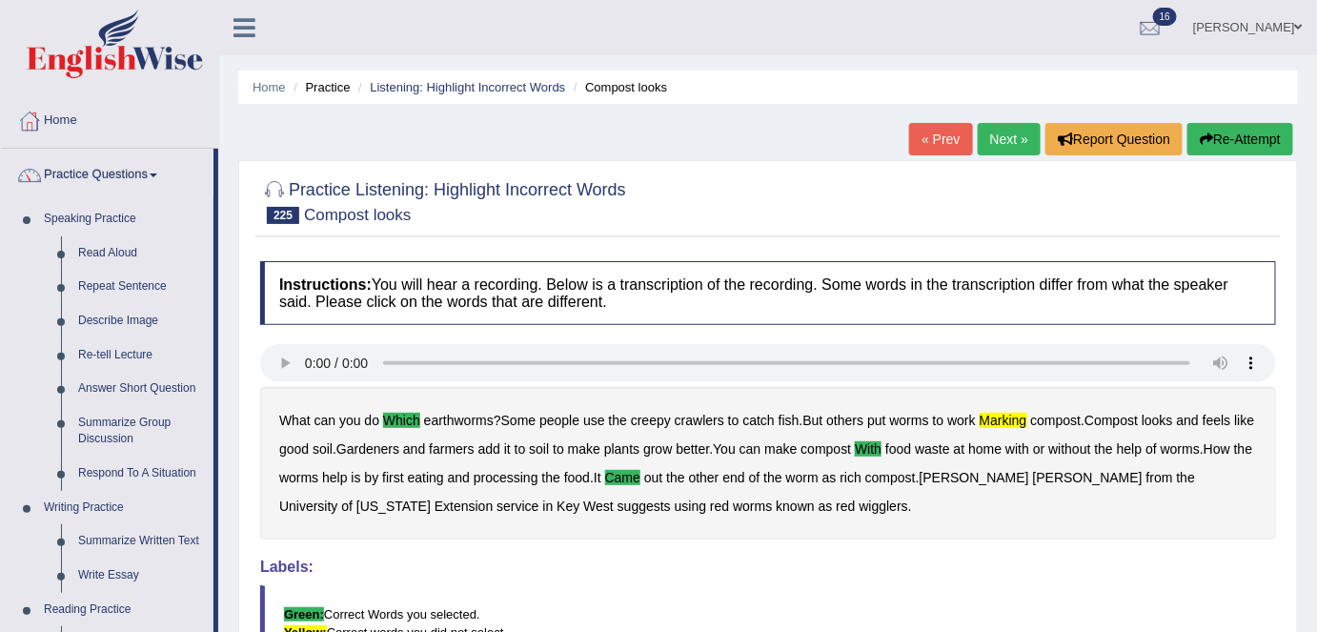
click at [157, 277] on link "Repeat Sentence" at bounding box center [142, 287] width 144 height 34
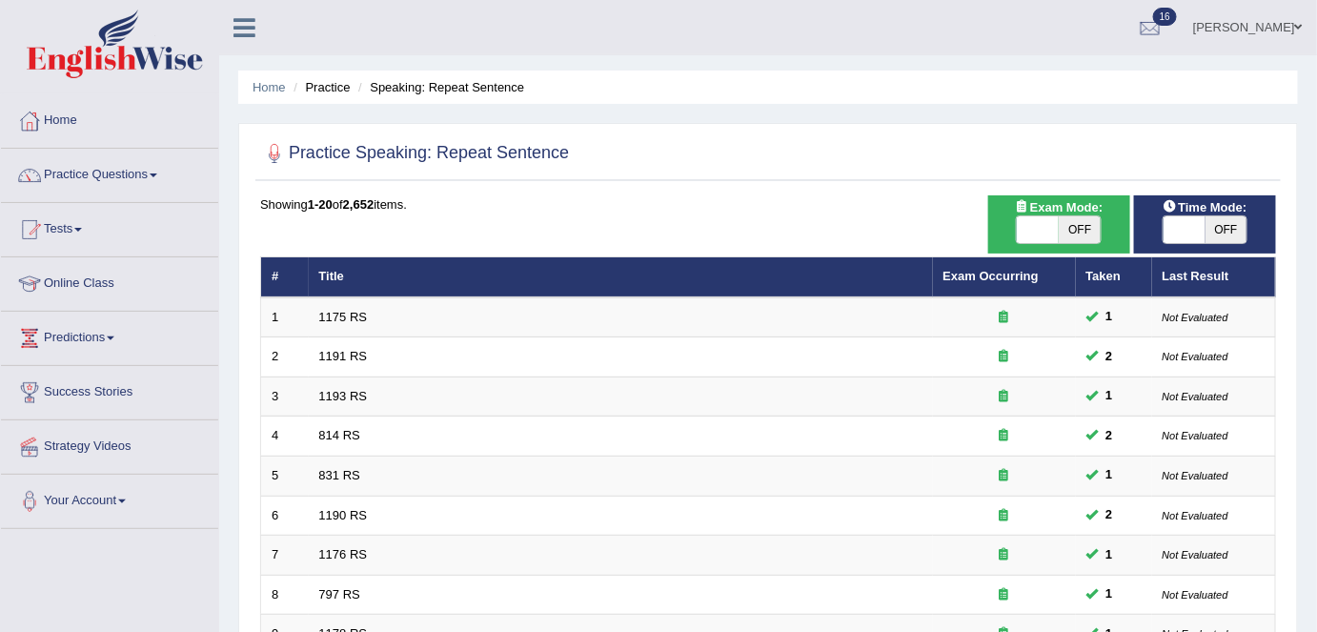
click at [1065, 231] on span "OFF" at bounding box center [1080, 229] width 42 height 27
checkbox input "true"
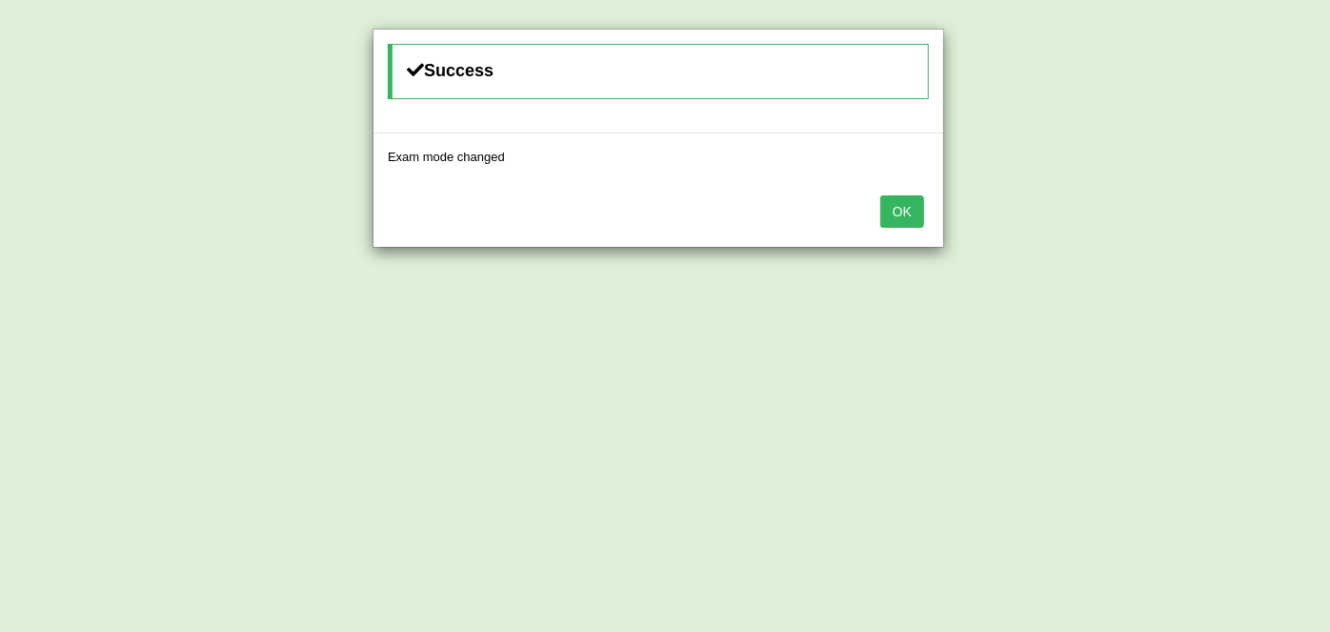
click at [894, 222] on button "OK" at bounding box center [903, 211] width 44 height 32
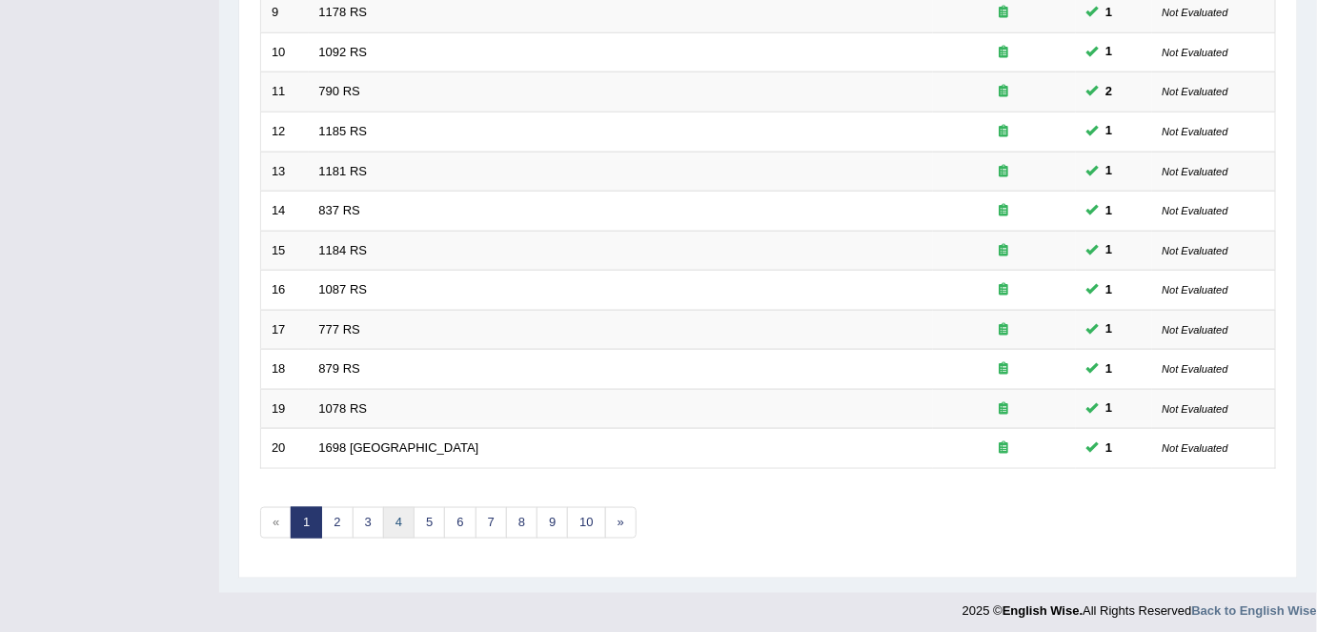
click at [396, 524] on link "4" at bounding box center [398, 522] width 31 height 31
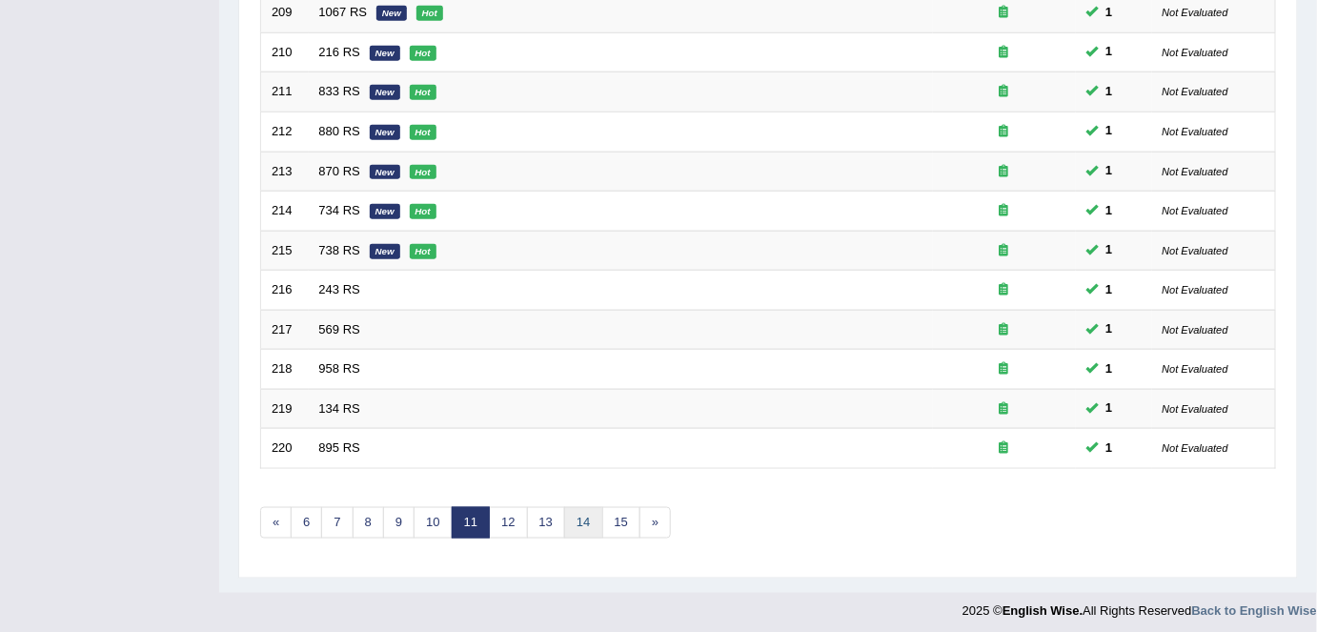
click at [574, 507] on link "14" at bounding box center [583, 522] width 38 height 31
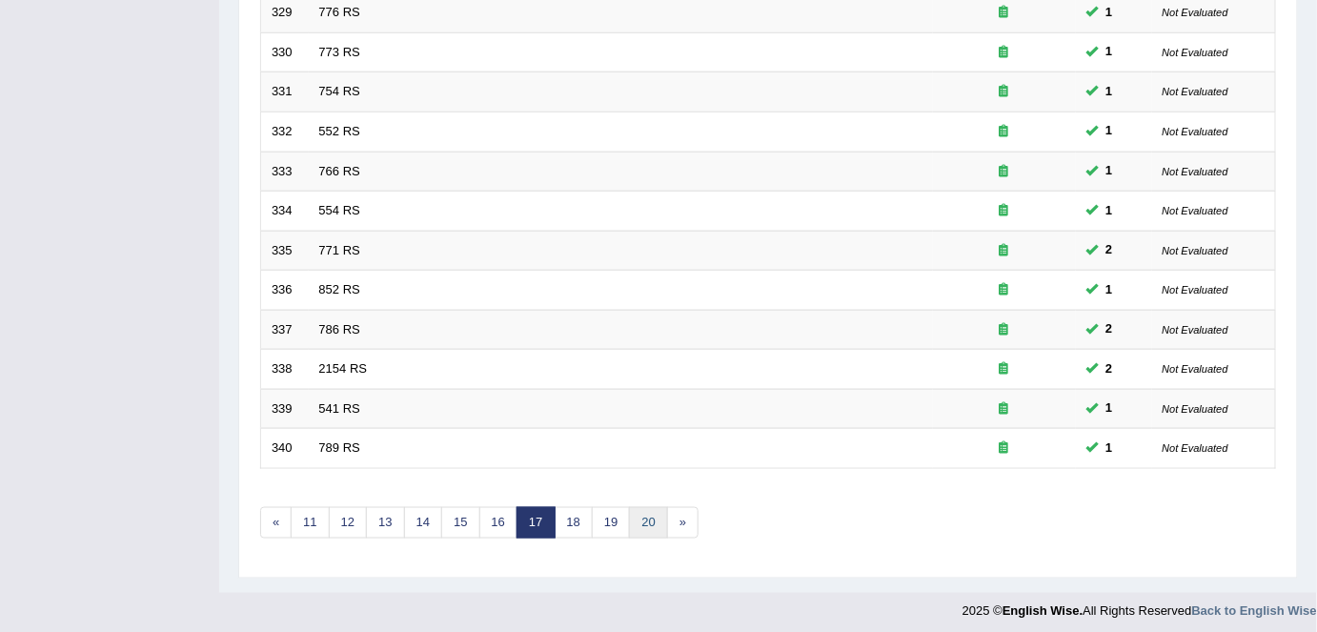
click at [632, 507] on link "20" at bounding box center [648, 522] width 38 height 31
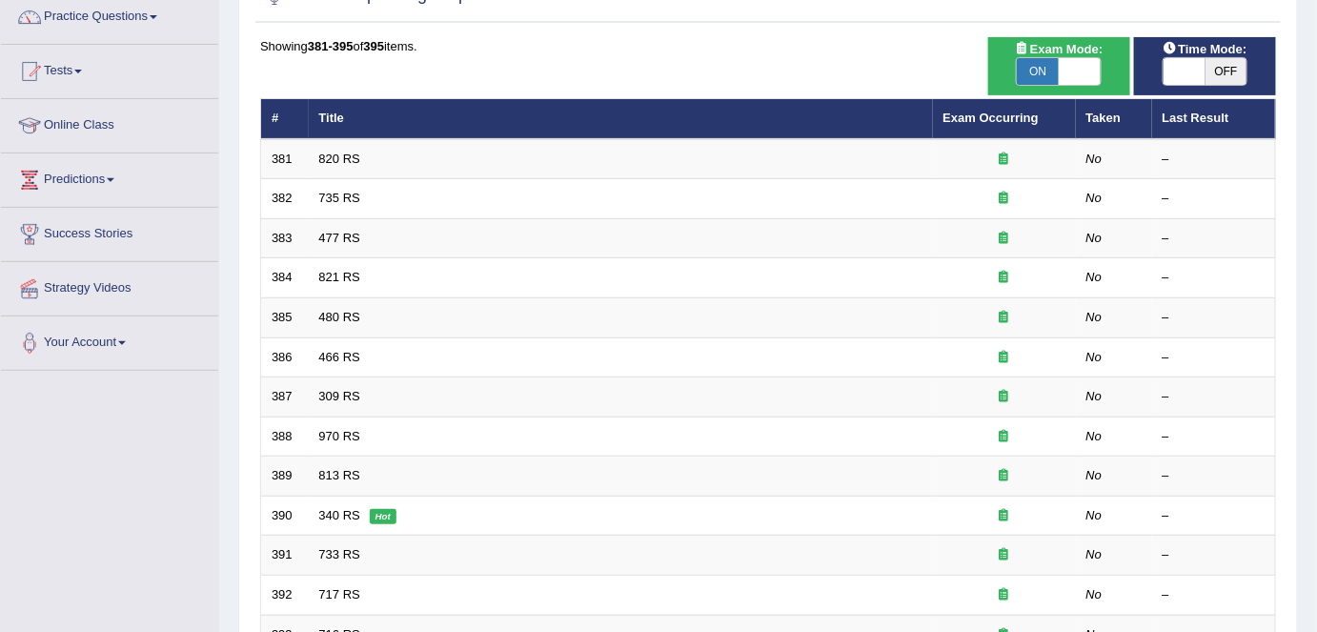
click at [339, 155] on link "820 RS" at bounding box center [339, 159] width 41 height 14
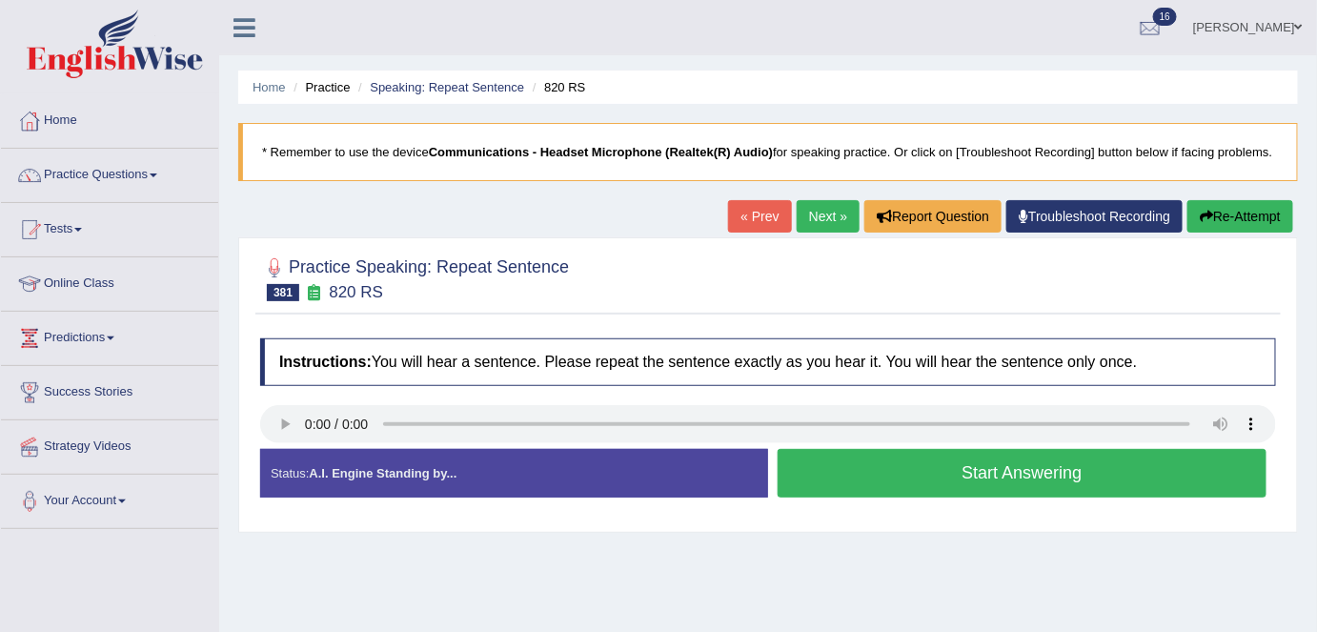
click at [942, 459] on button "Start Answering" at bounding box center [1022, 473] width 489 height 49
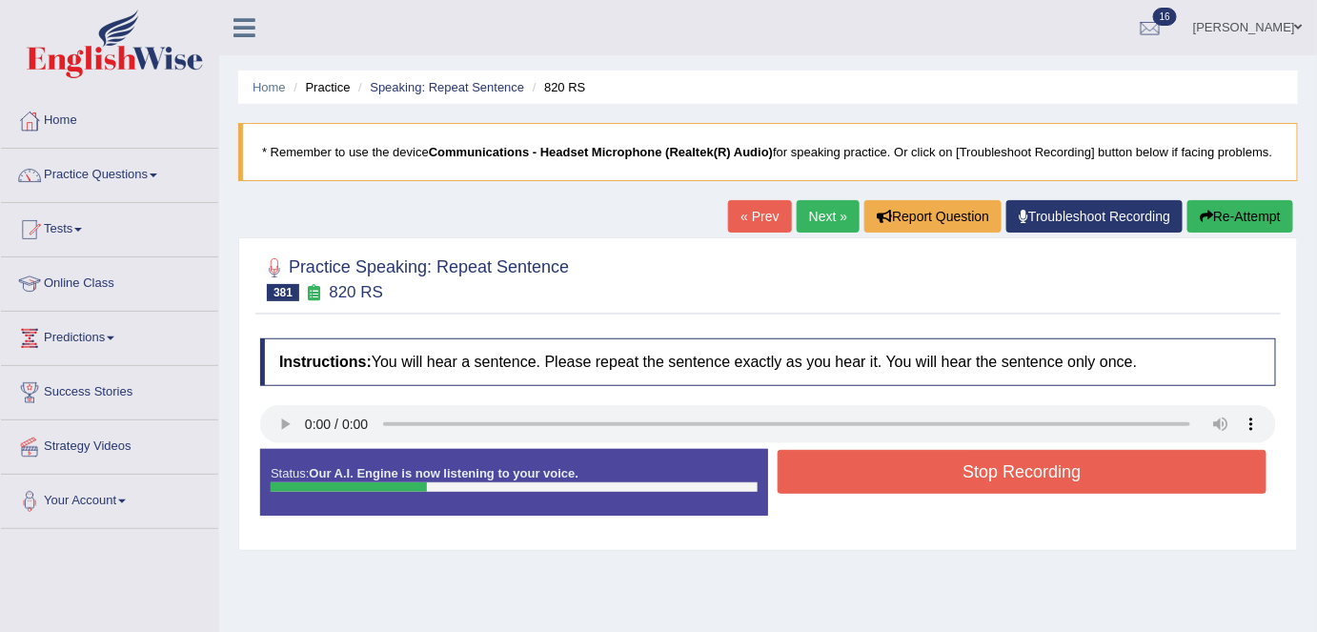
click at [942, 459] on button "Stop Recording" at bounding box center [1022, 472] width 489 height 44
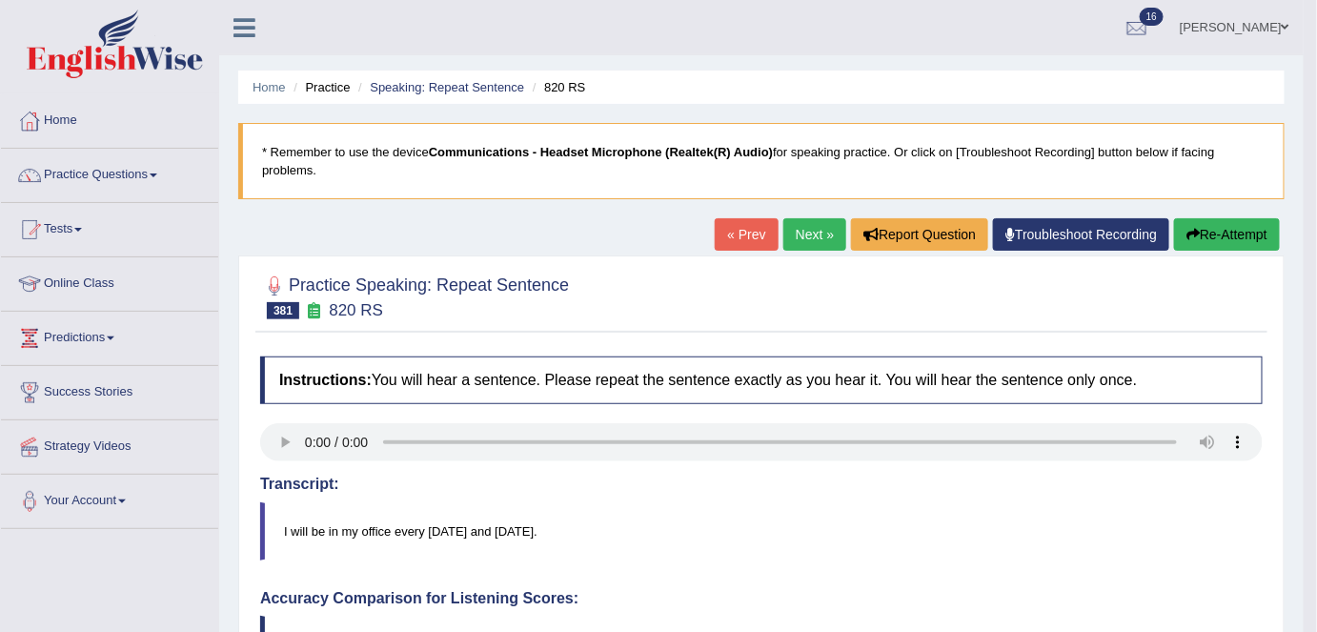
click at [819, 227] on link "Next »" at bounding box center [814, 234] width 63 height 32
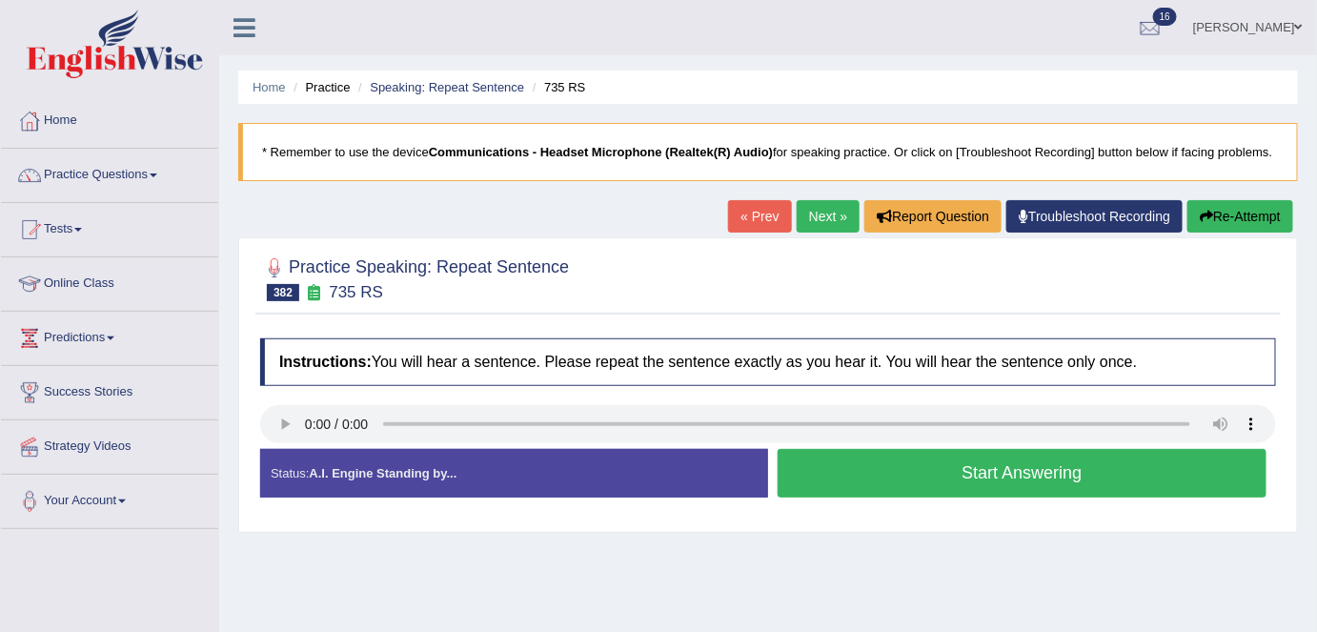
click at [992, 461] on button "Start Answering" at bounding box center [1022, 473] width 489 height 49
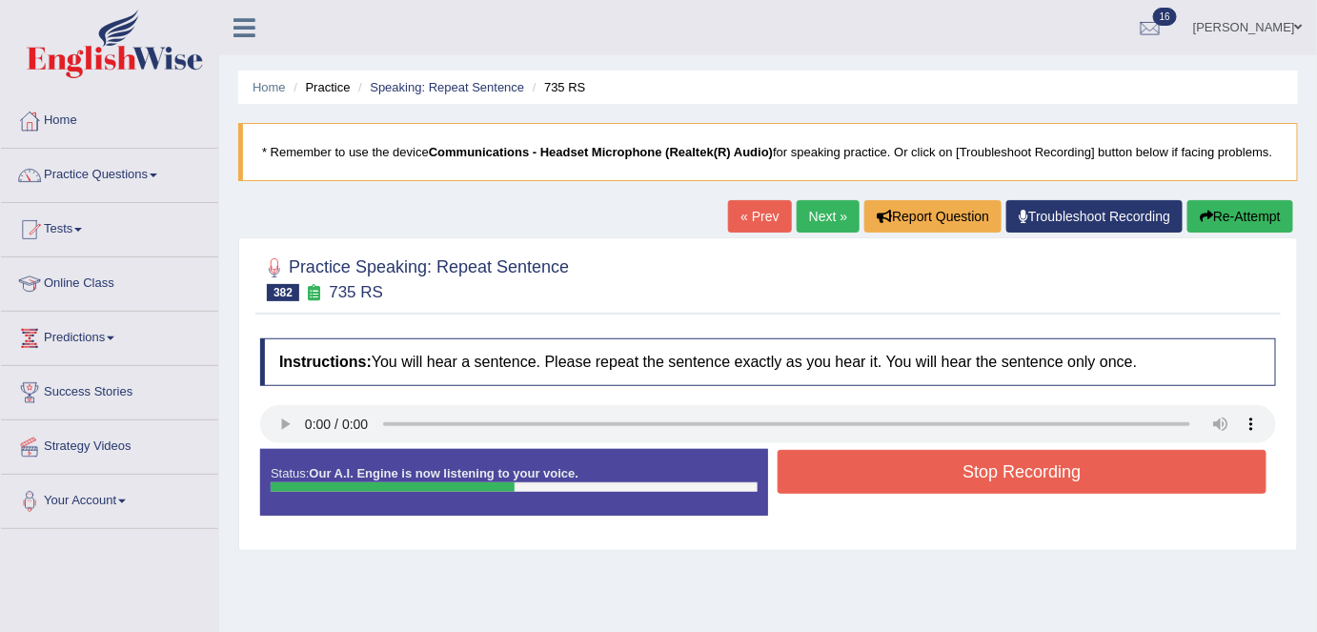
click at [992, 461] on button "Stop Recording" at bounding box center [1022, 472] width 489 height 44
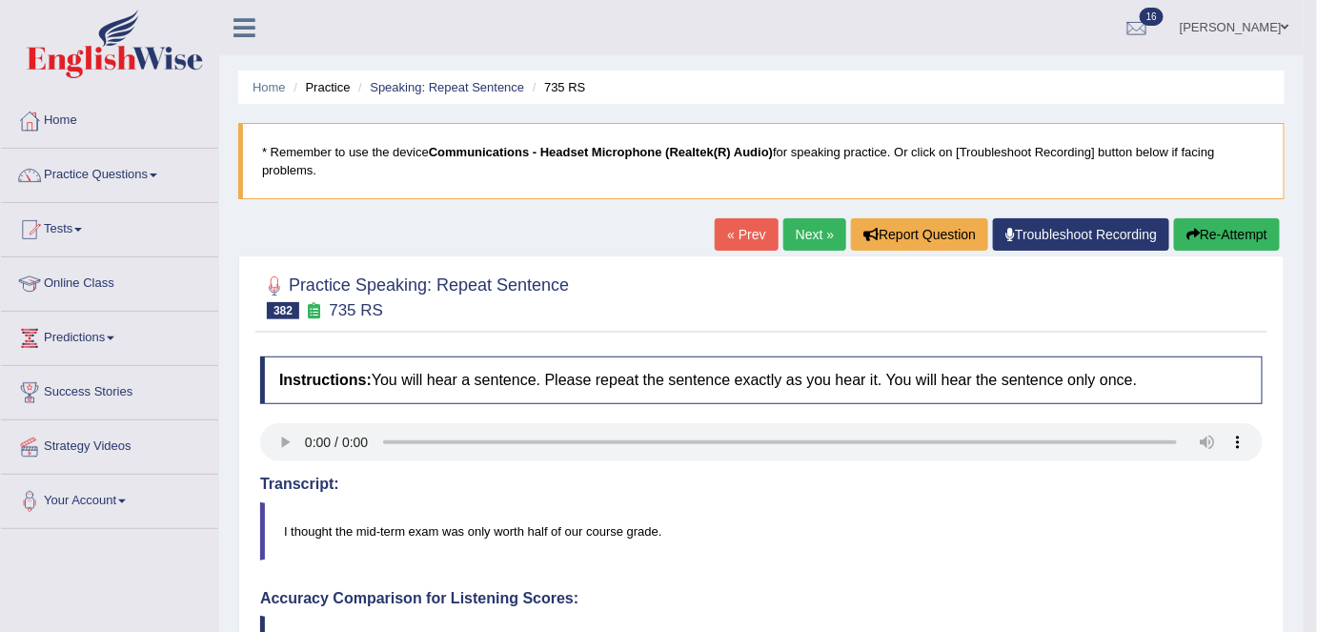
click at [800, 233] on link "Next »" at bounding box center [814, 234] width 63 height 32
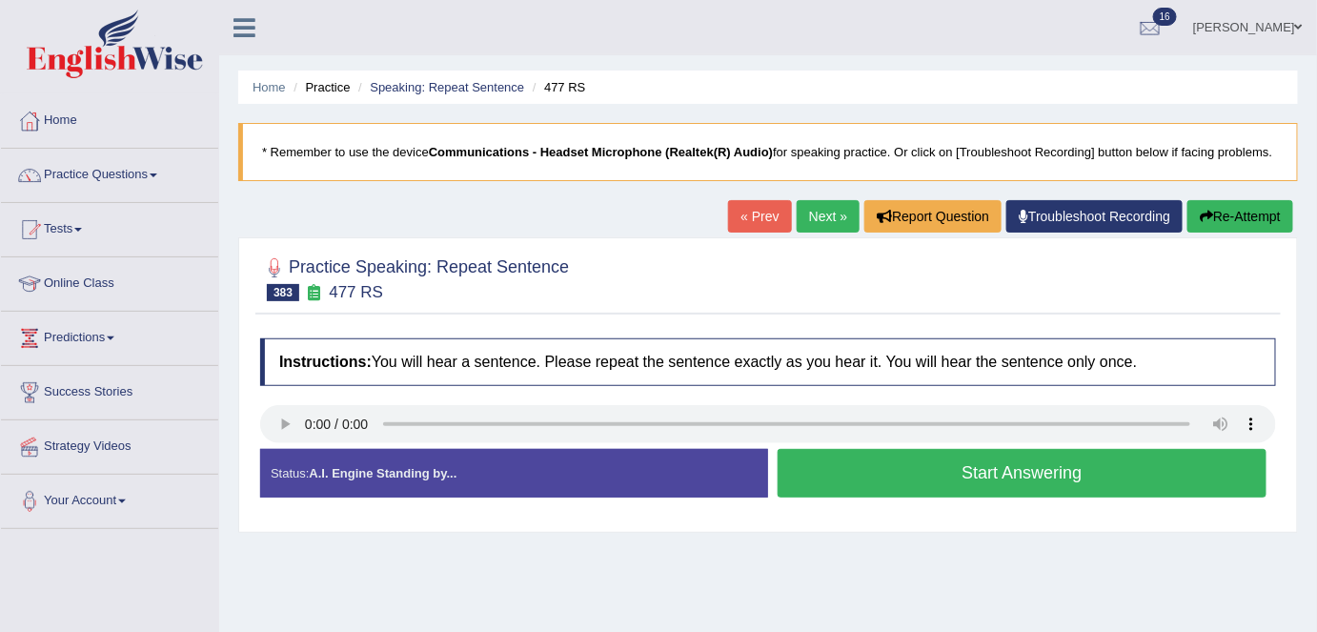
click at [871, 465] on button "Start Answering" at bounding box center [1022, 473] width 489 height 49
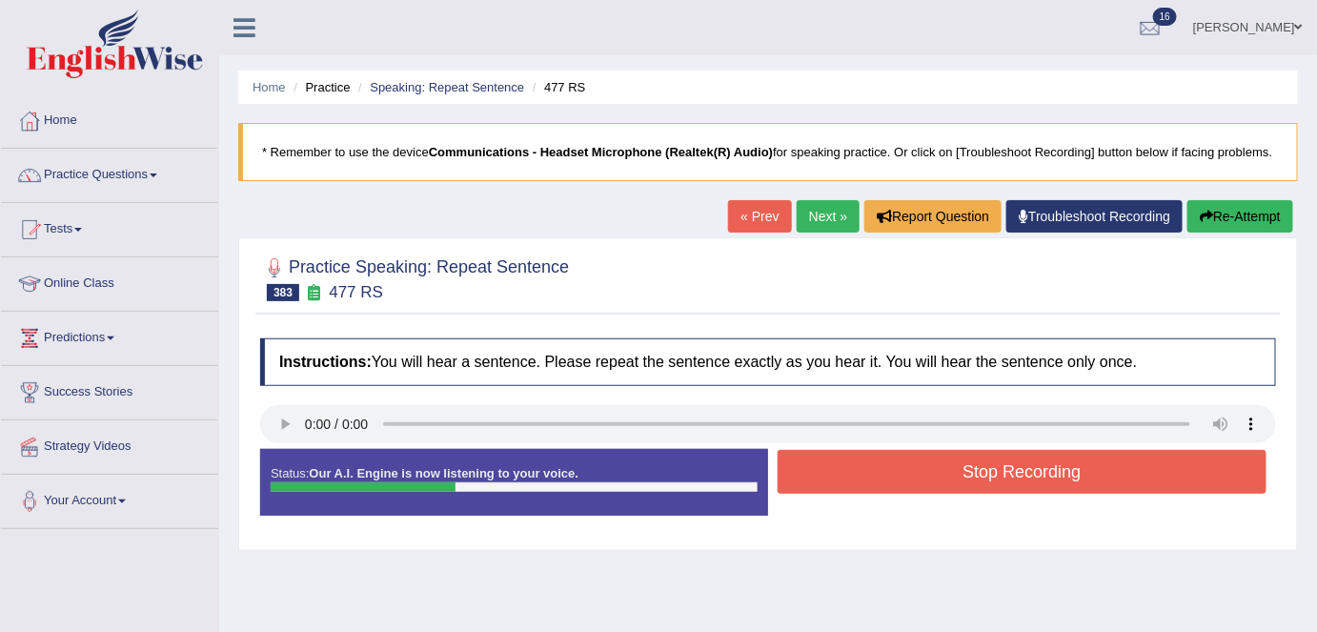
click at [871, 465] on button "Stop Recording" at bounding box center [1022, 472] width 489 height 44
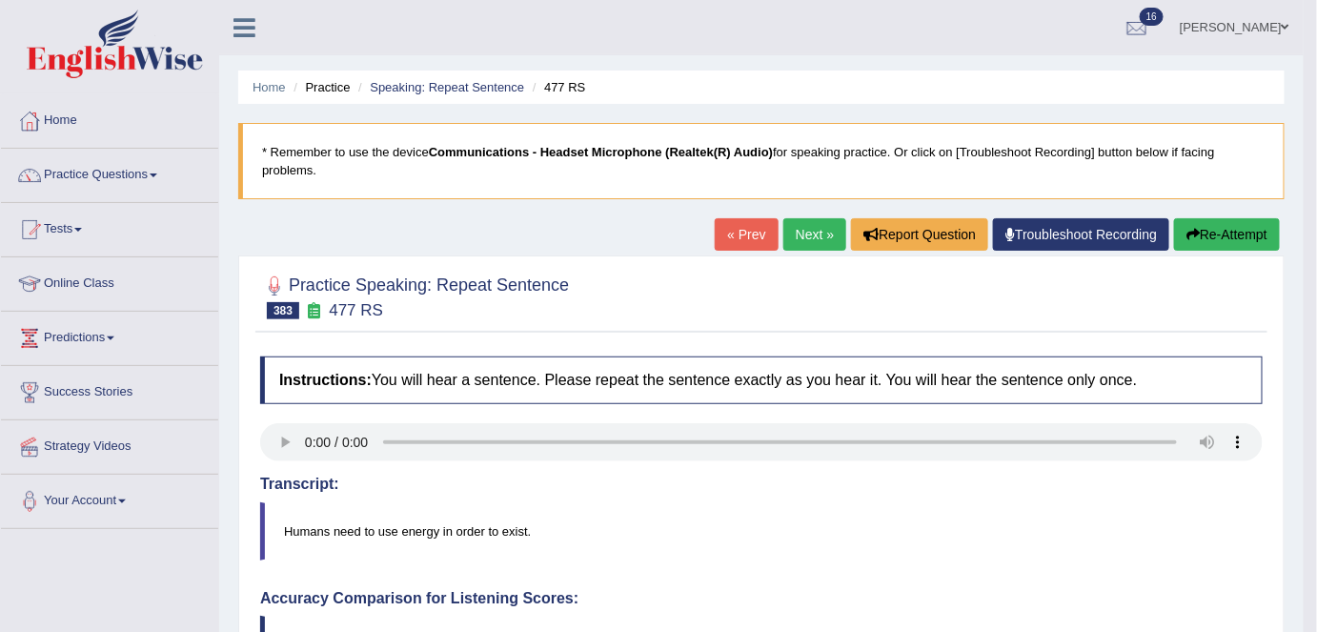
click at [792, 236] on link "Next »" at bounding box center [814, 234] width 63 height 32
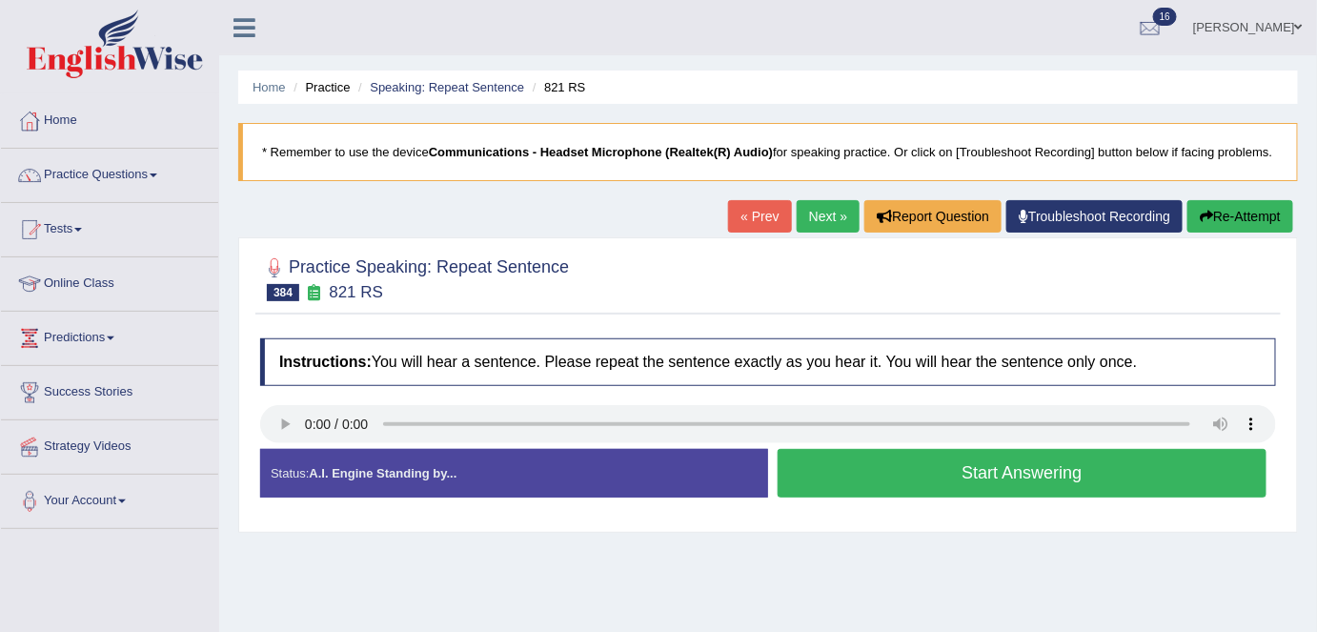
click at [931, 473] on button "Start Answering" at bounding box center [1022, 473] width 489 height 49
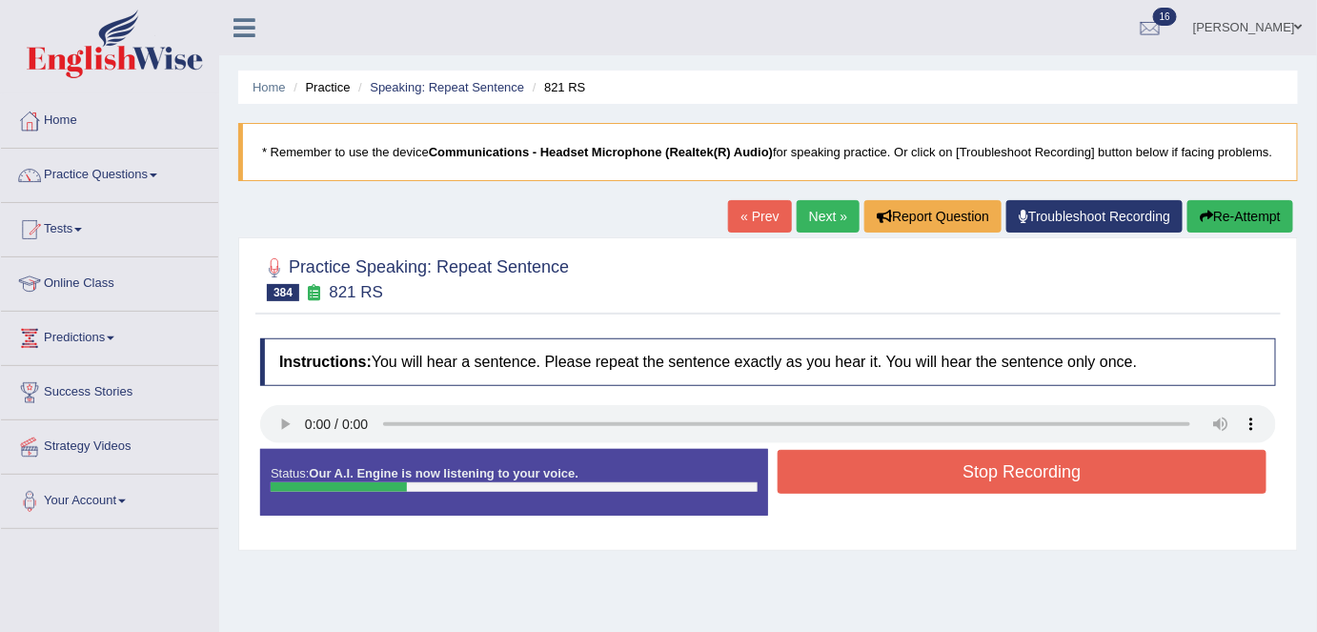
click at [931, 473] on button "Stop Recording" at bounding box center [1022, 472] width 489 height 44
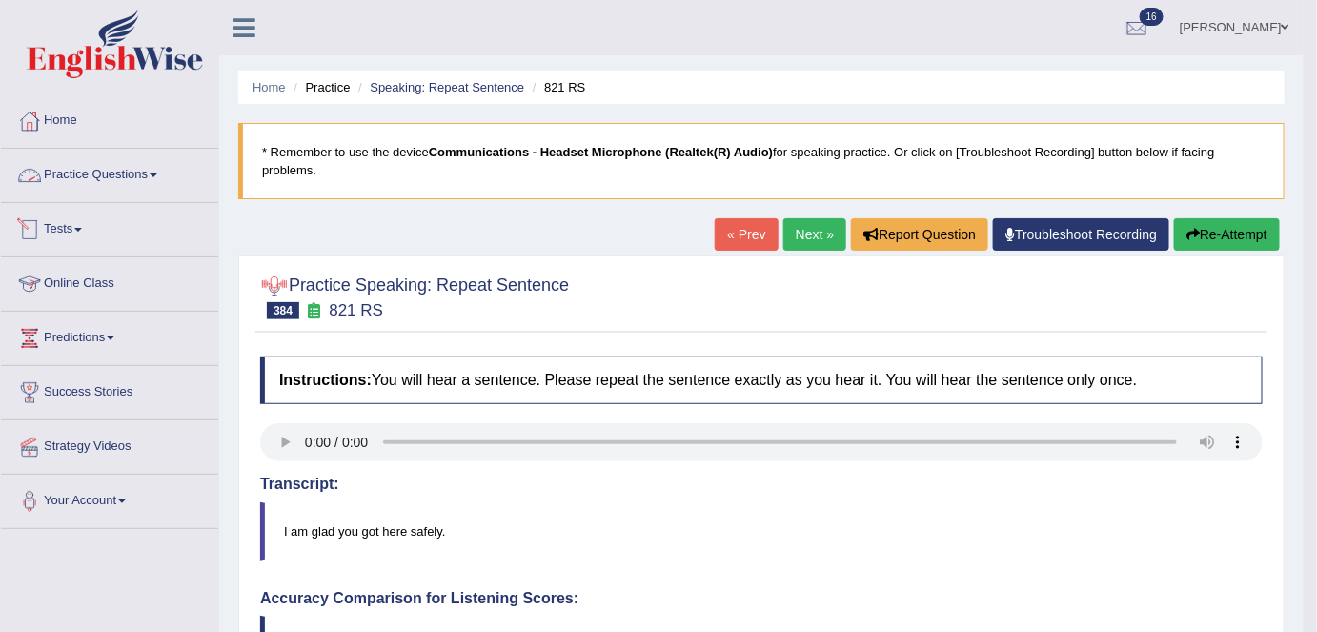
click at [819, 229] on link "Next »" at bounding box center [814, 234] width 63 height 32
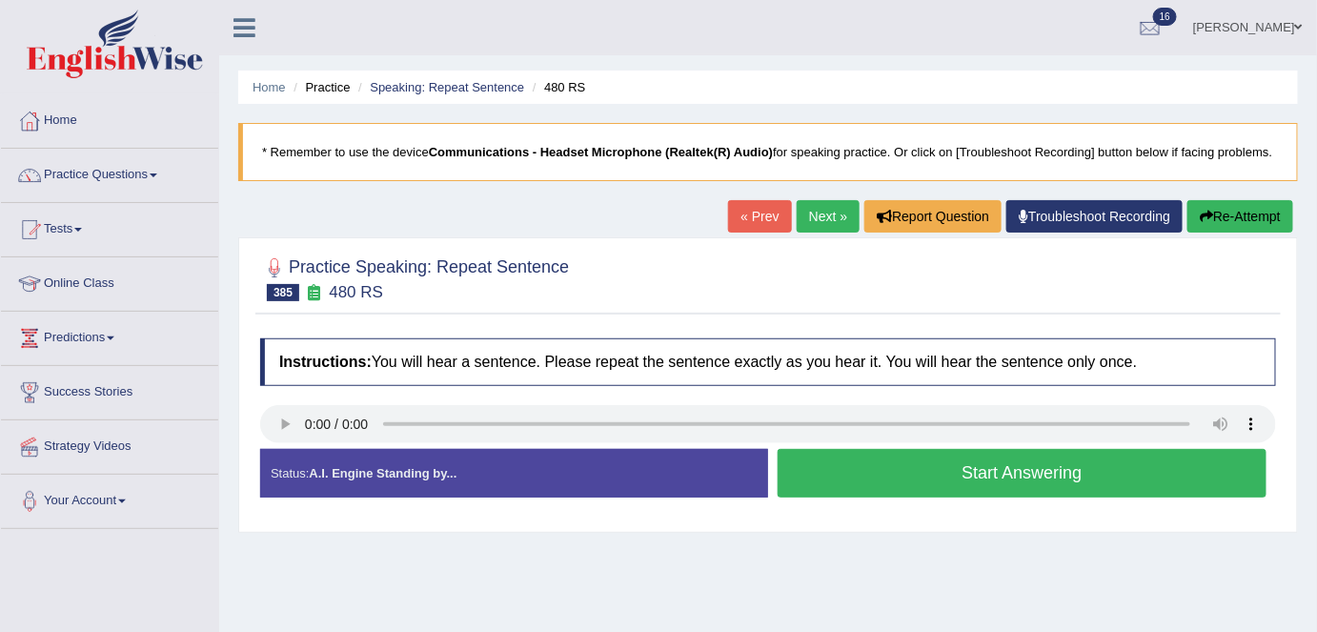
click at [1142, 465] on button "Start Answering" at bounding box center [1022, 473] width 489 height 49
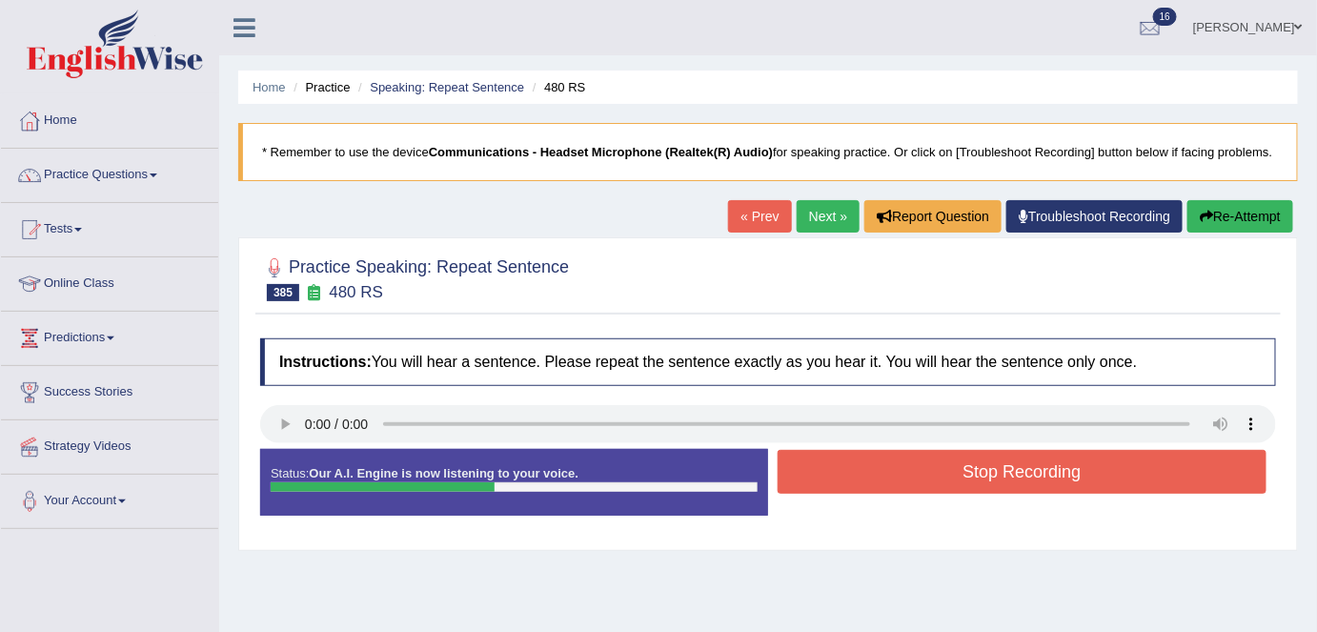
click at [1144, 465] on button "Stop Recording" at bounding box center [1022, 472] width 489 height 44
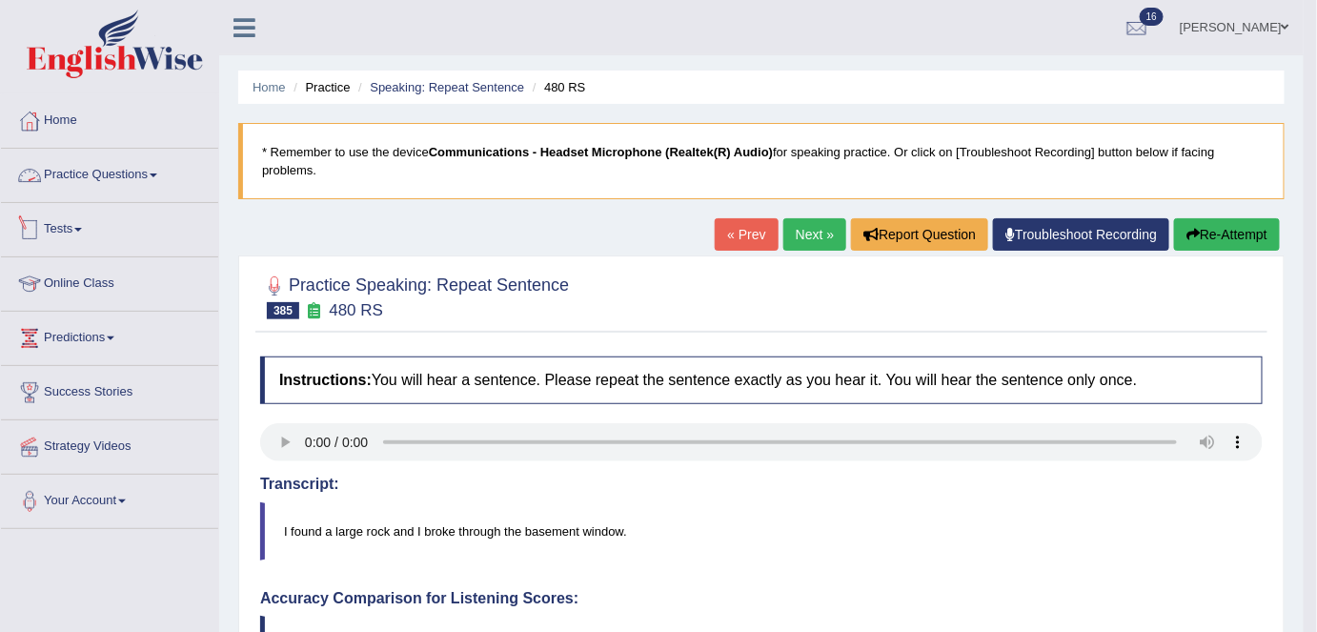
click at [66, 181] on link "Practice Questions" at bounding box center [109, 173] width 217 height 48
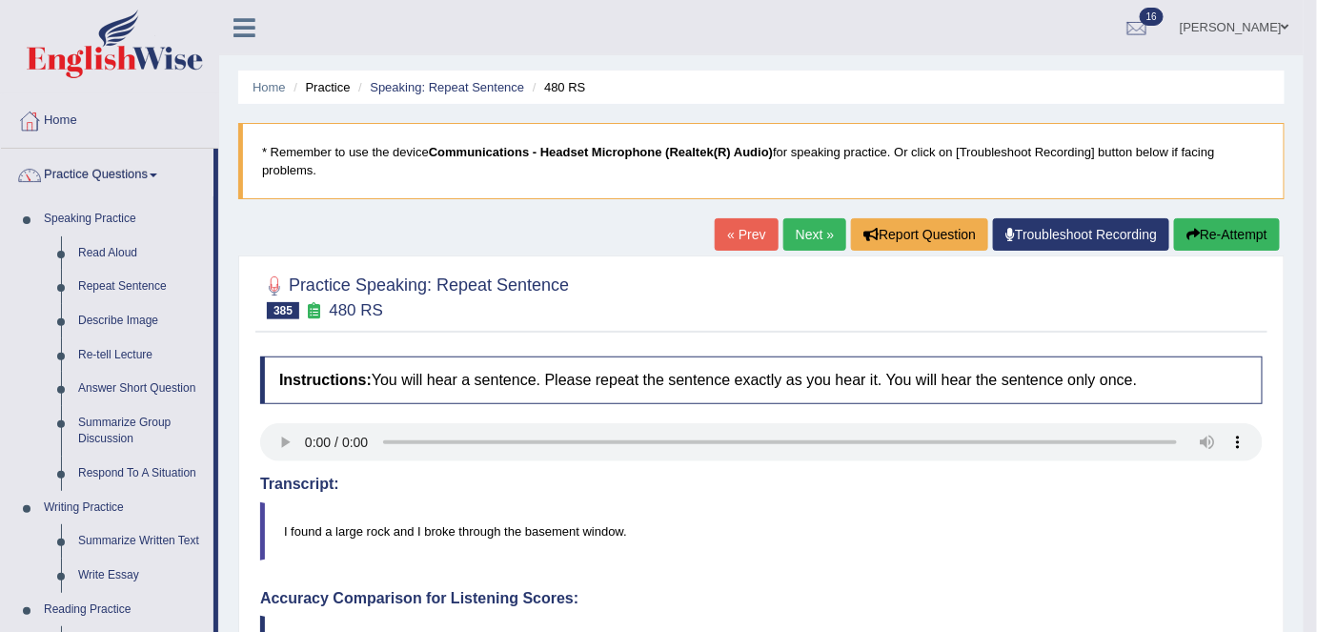
click at [137, 478] on link "Respond To A Situation" at bounding box center [142, 473] width 144 height 34
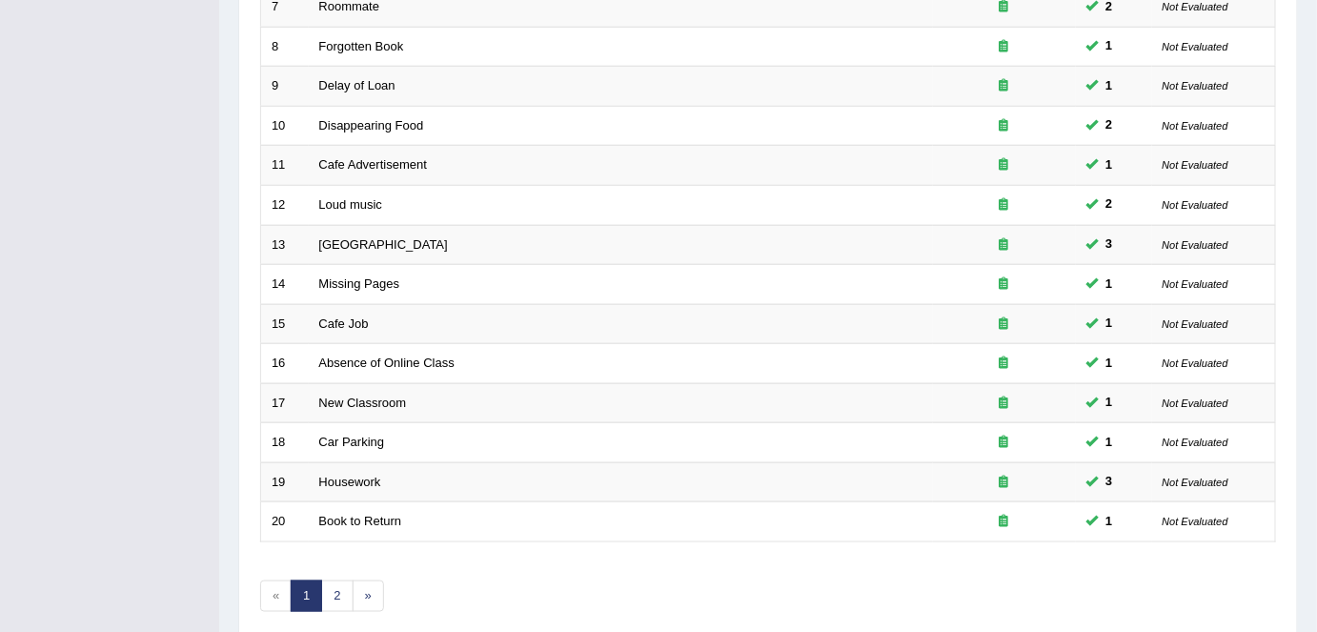
scroll to position [621, 0]
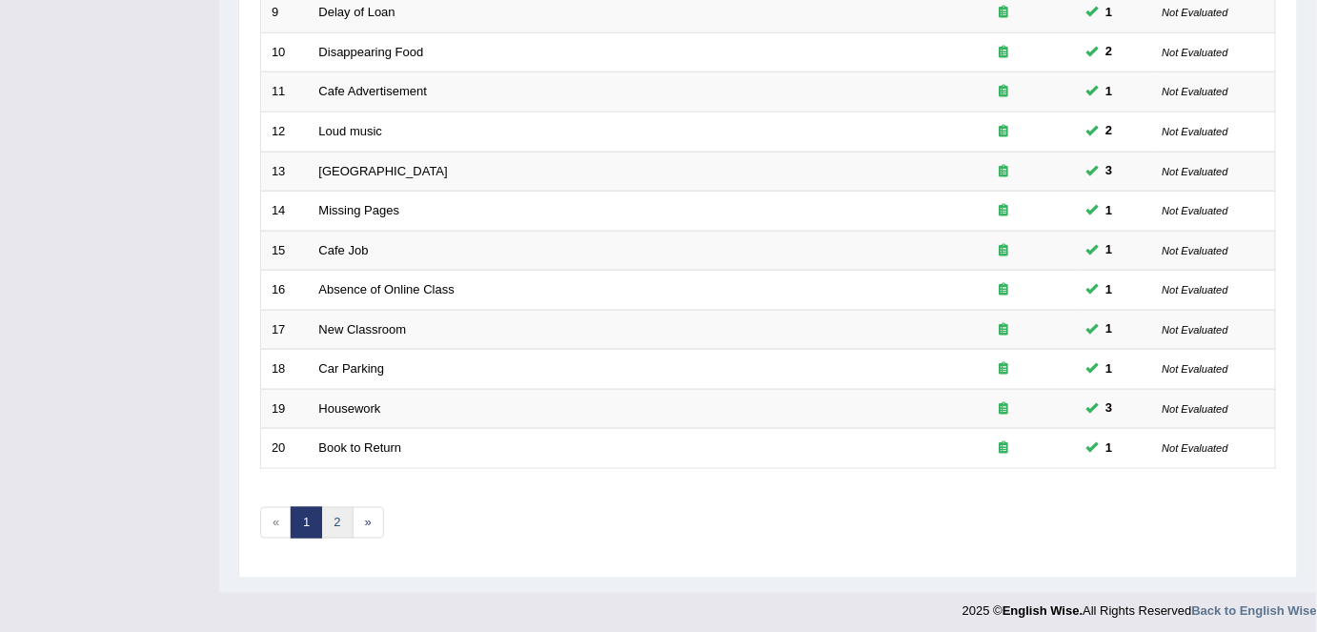
click at [328, 515] on link "2" at bounding box center [336, 522] width 31 height 31
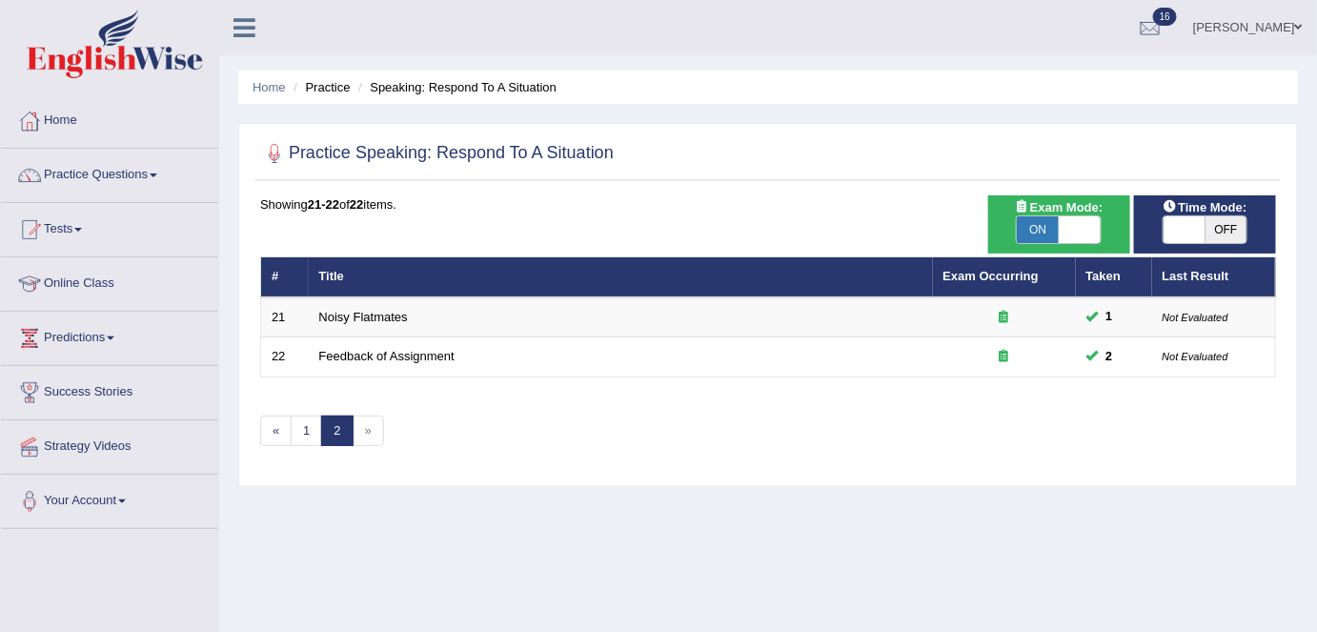
click at [1042, 231] on span "ON" at bounding box center [1038, 229] width 42 height 27
checkbox input "false"
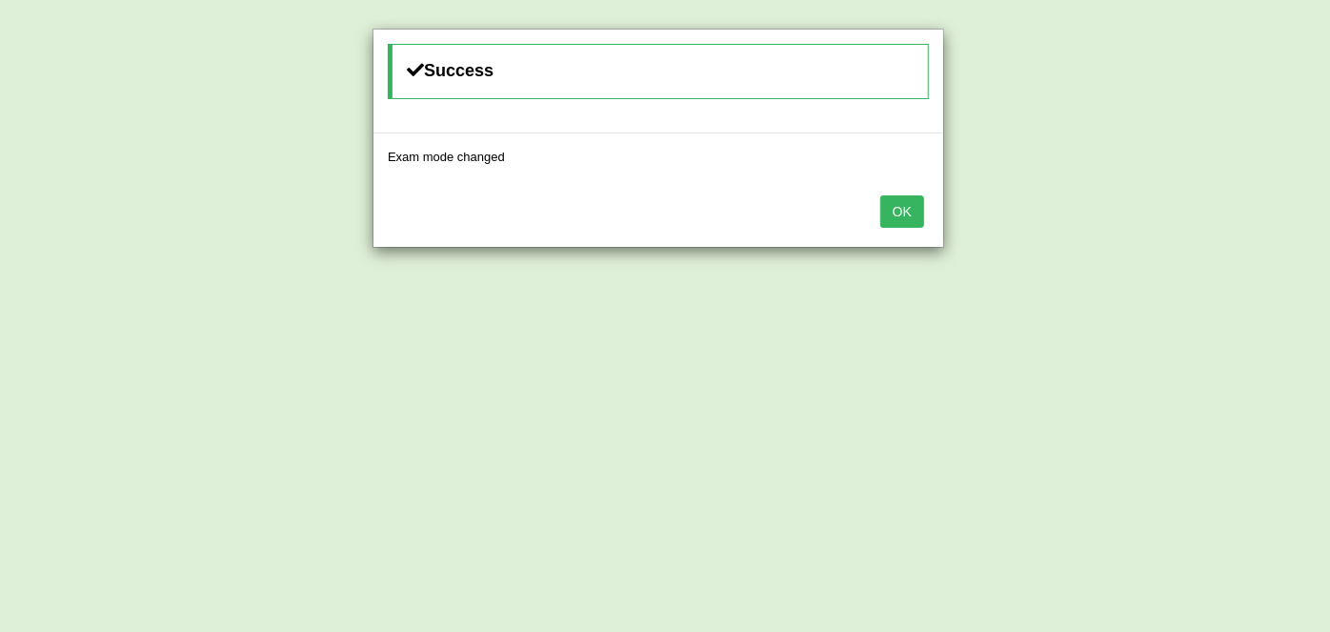
click at [905, 205] on button "OK" at bounding box center [903, 211] width 44 height 32
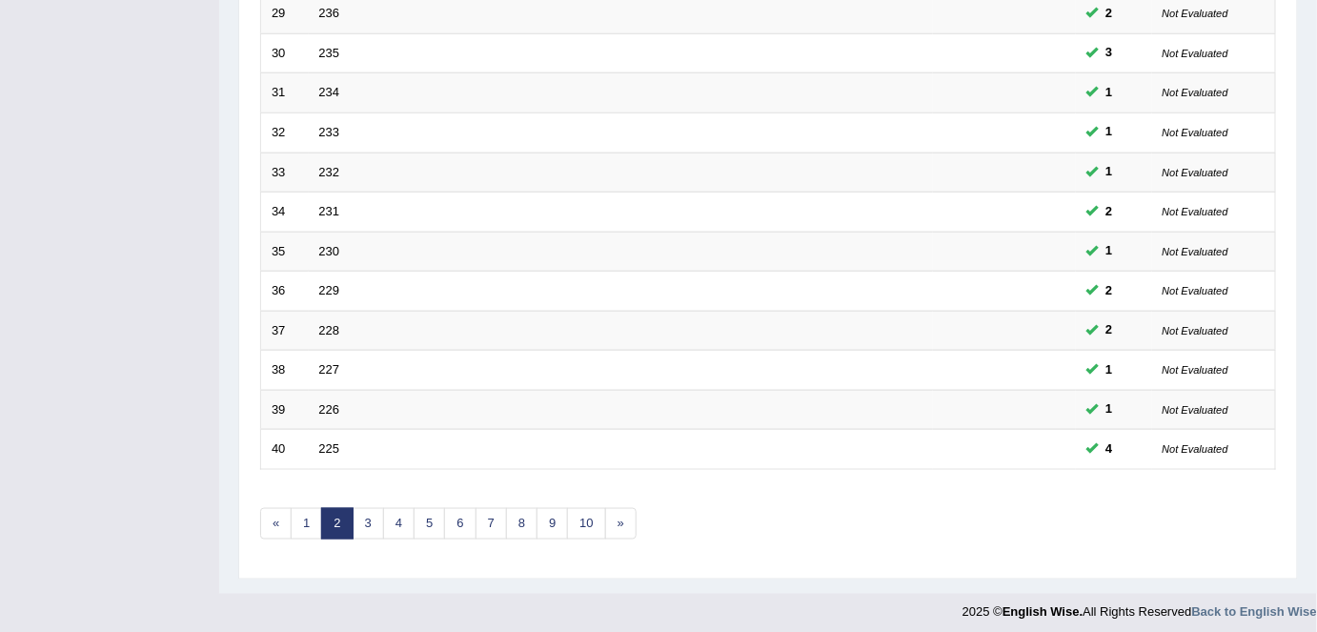
scroll to position [620, 0]
click at [404, 515] on link "4" at bounding box center [398, 523] width 31 height 31
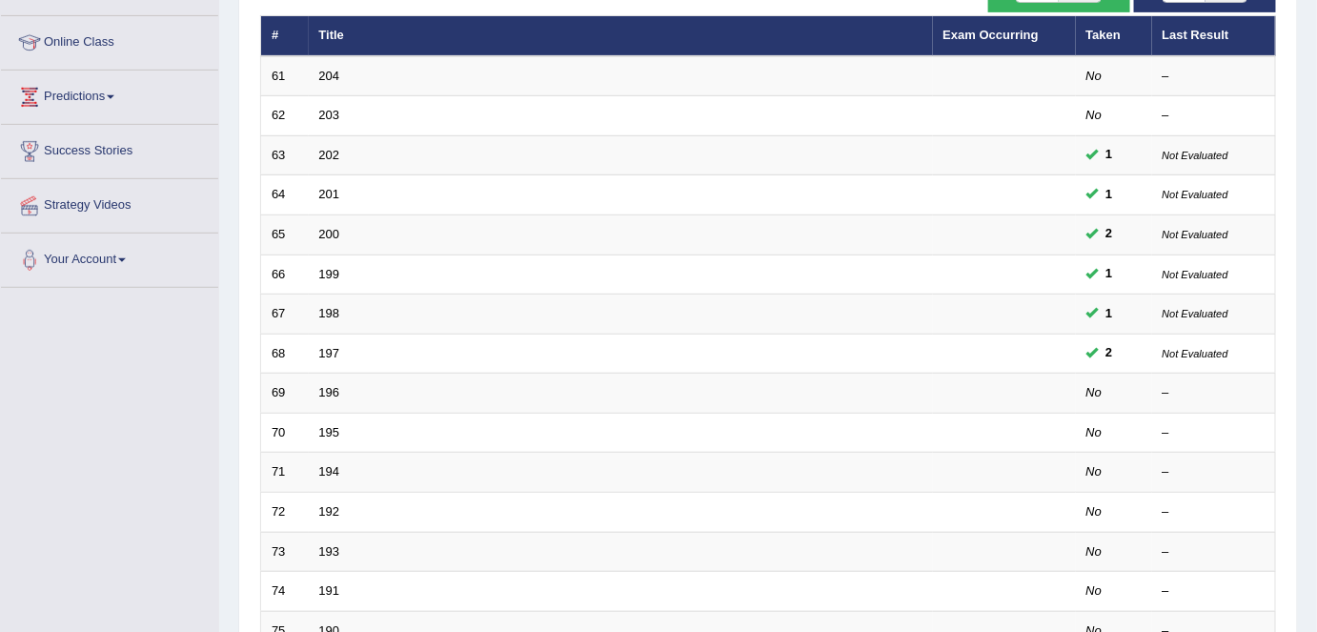
scroll to position [361, 0]
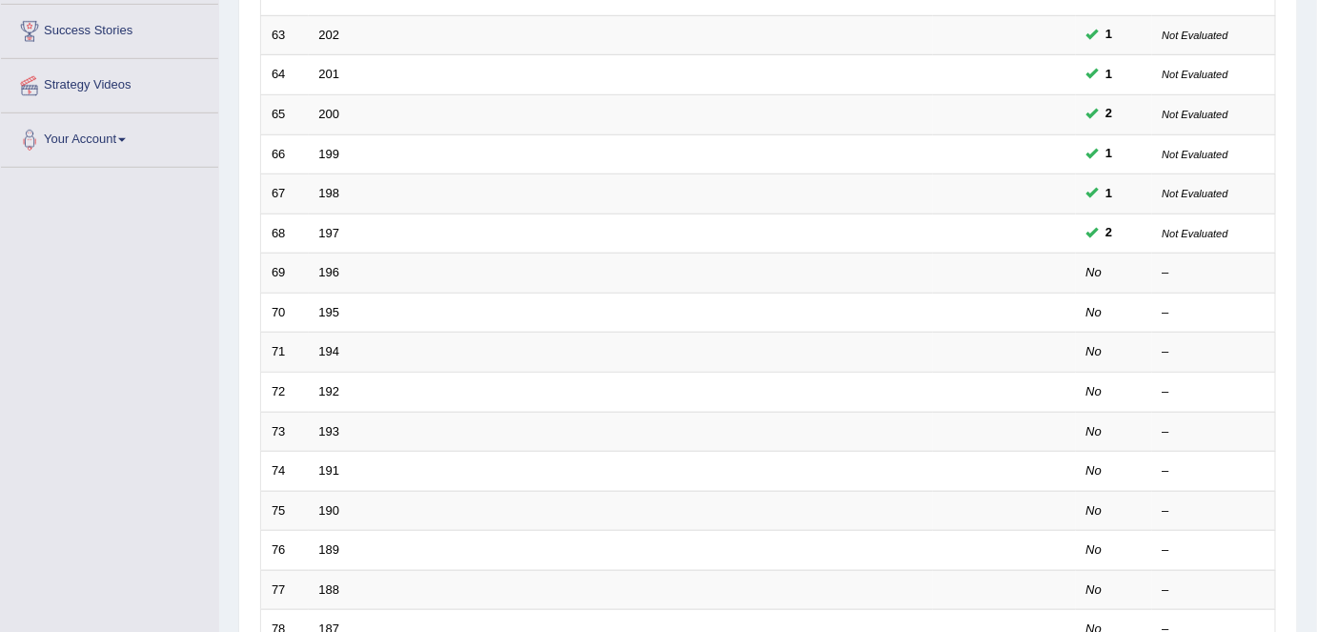
click at [327, 270] on link "196" at bounding box center [329, 272] width 21 height 14
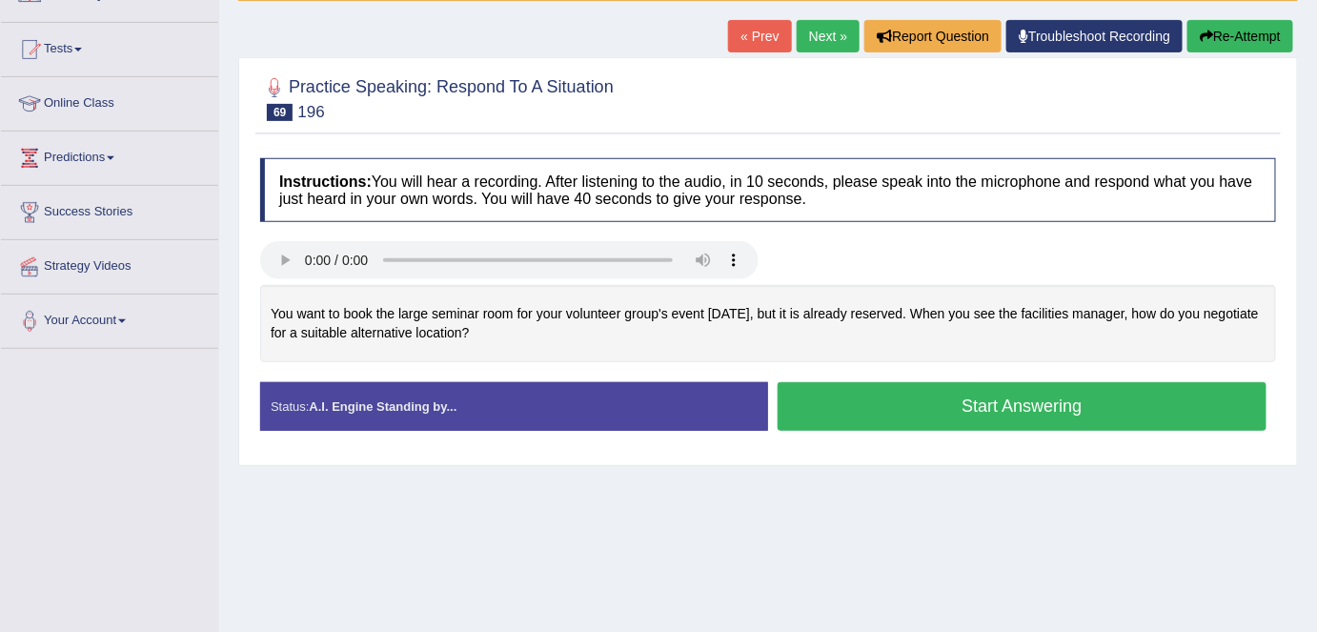
scroll to position [184, 0]
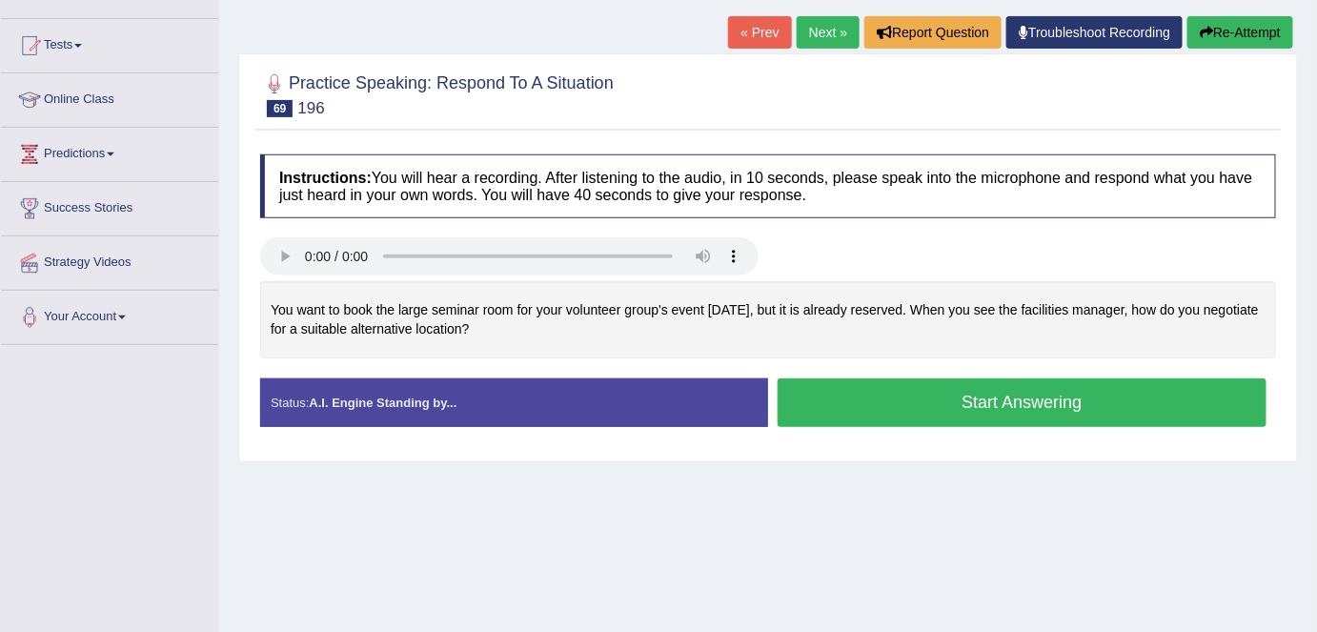
click at [884, 410] on button "Start Answering" at bounding box center [1022, 402] width 489 height 49
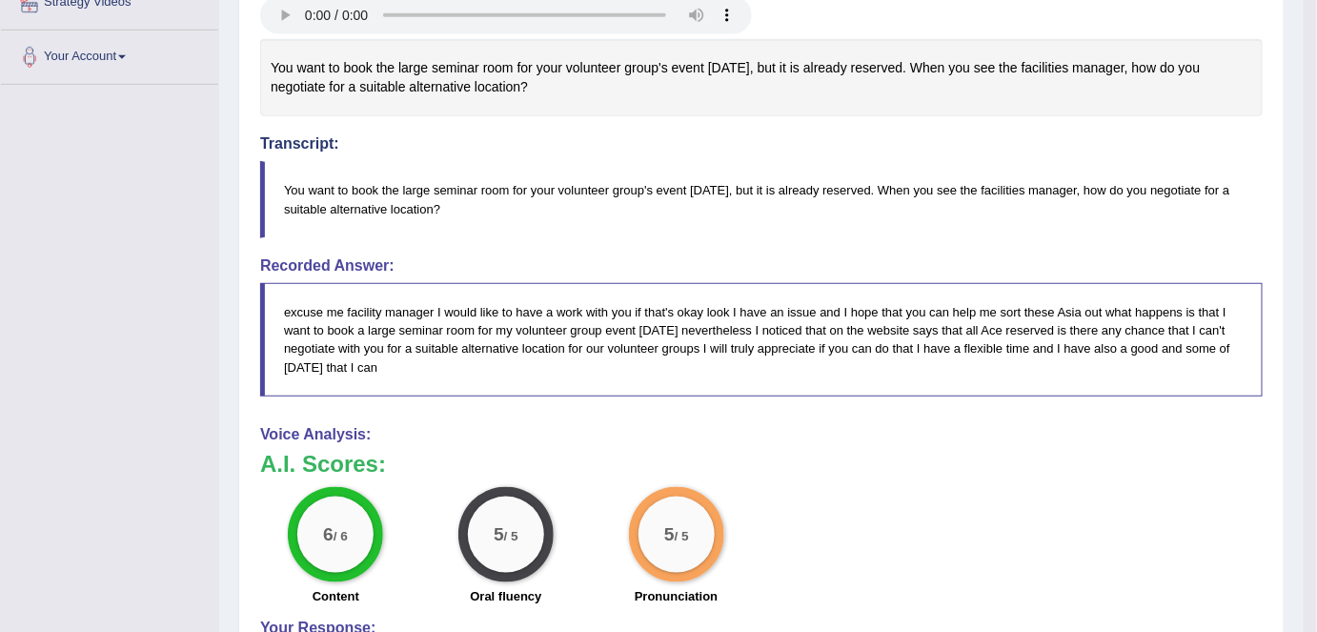
scroll to position [0, 0]
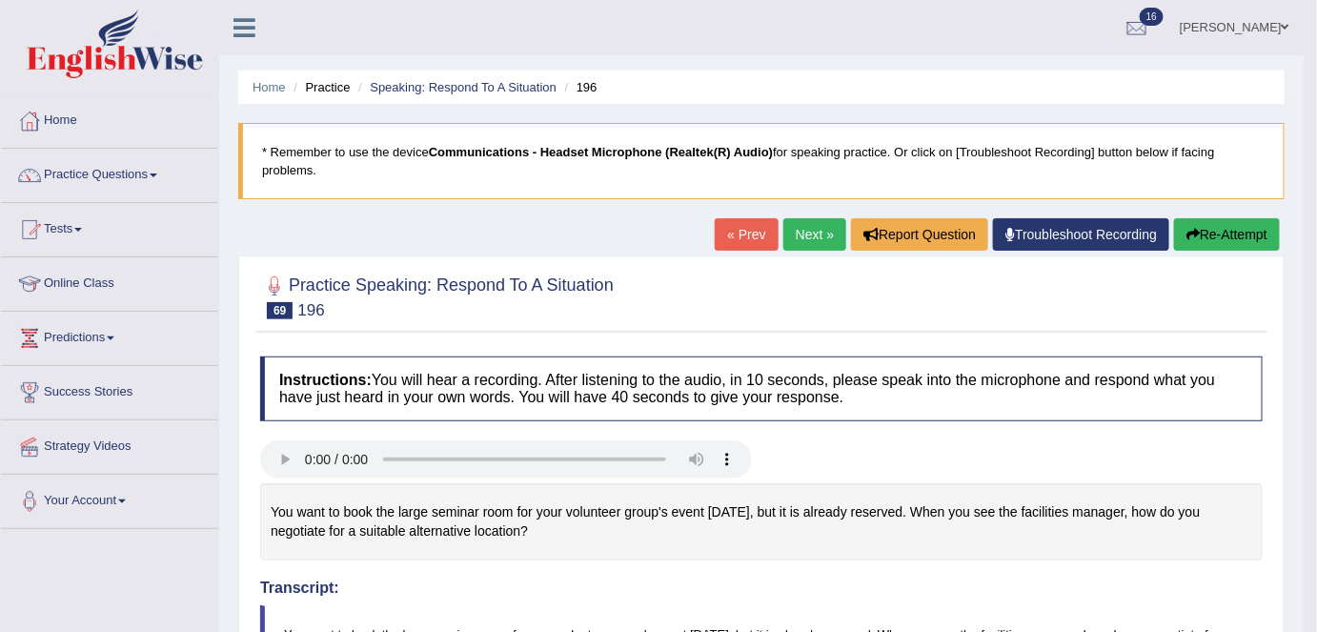
click at [789, 238] on link "Next »" at bounding box center [814, 234] width 63 height 32
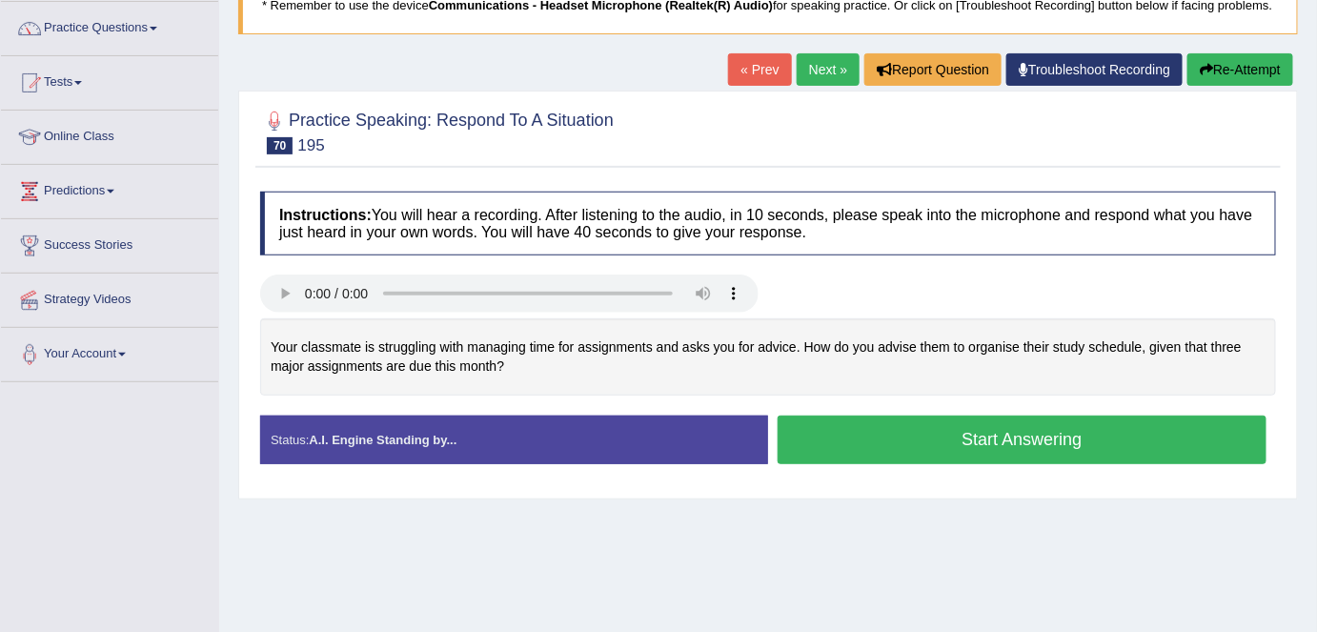
scroll to position [149, 0]
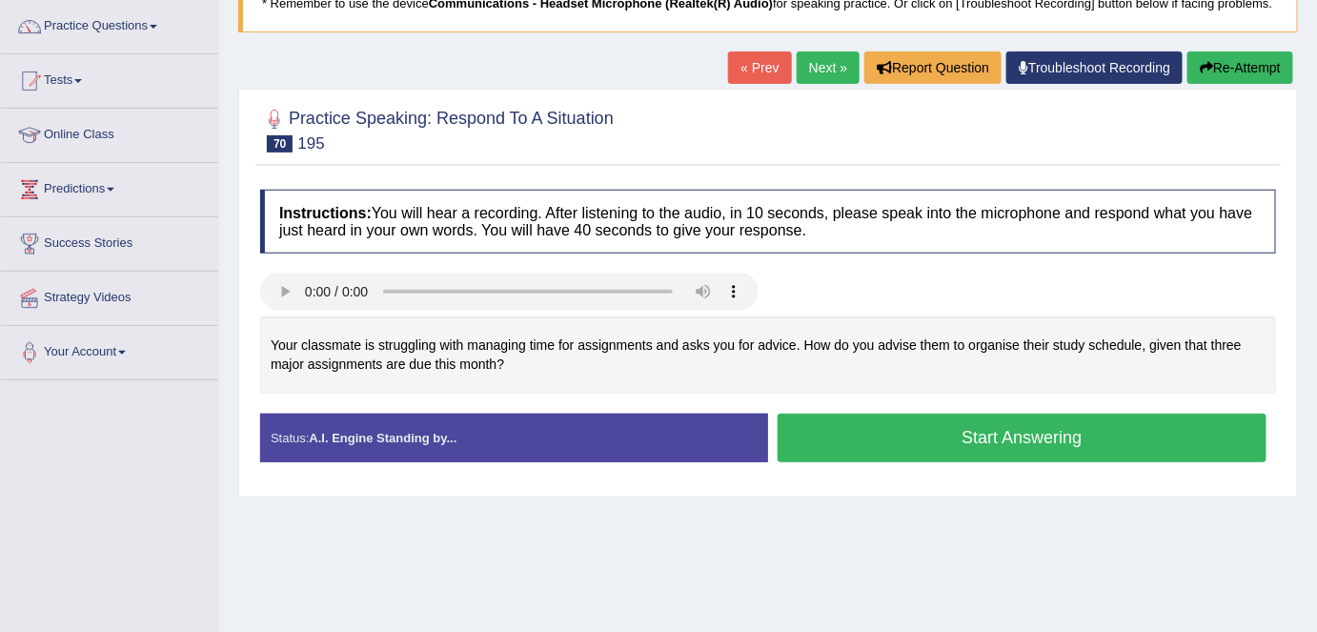
click at [802, 454] on button "Start Answering" at bounding box center [1022, 438] width 489 height 49
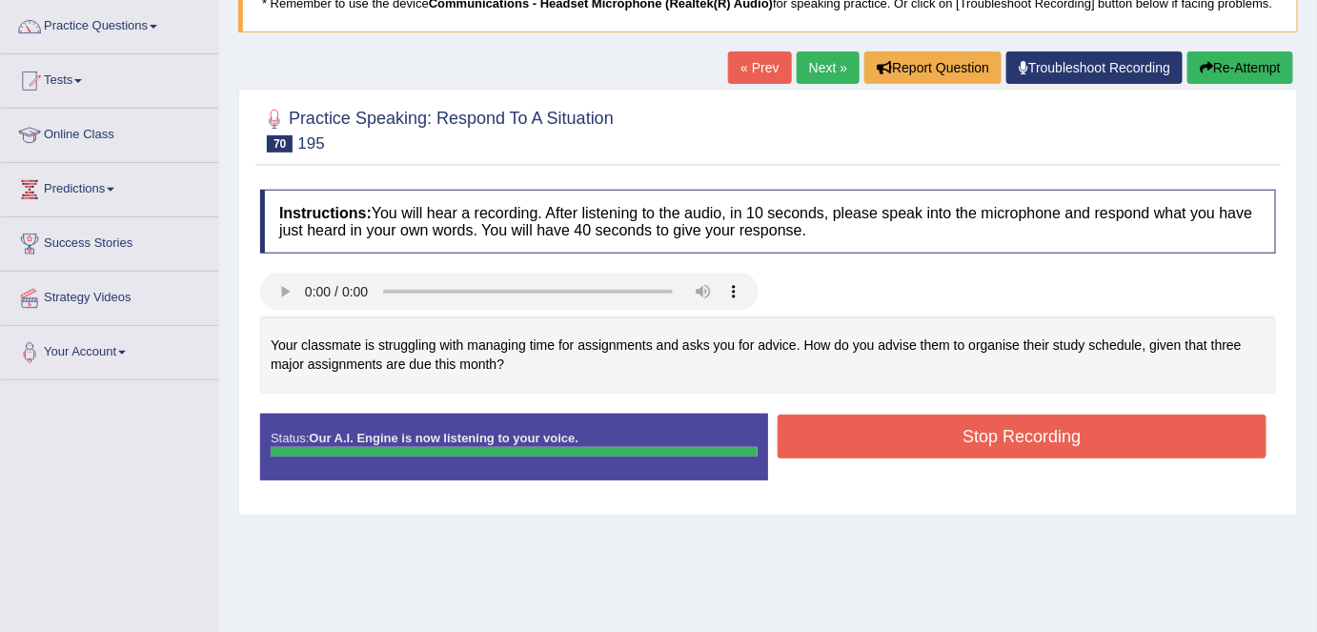
click at [802, 454] on button "Stop Recording" at bounding box center [1022, 437] width 489 height 44
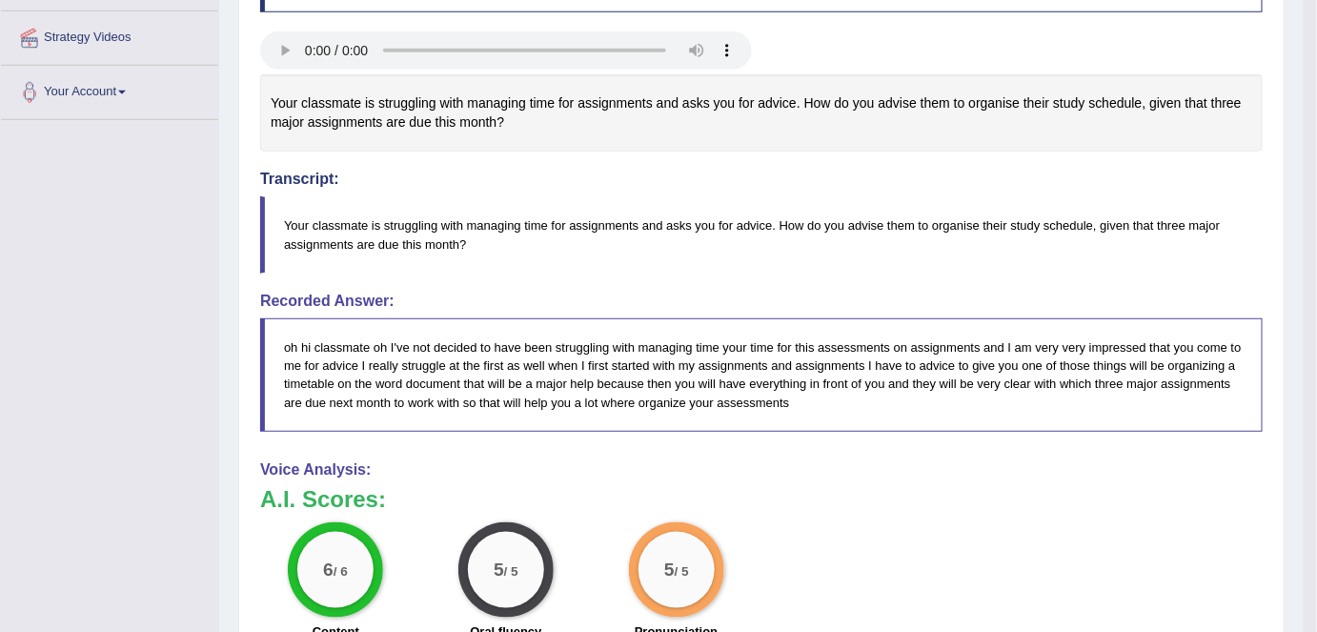
scroll to position [0, 0]
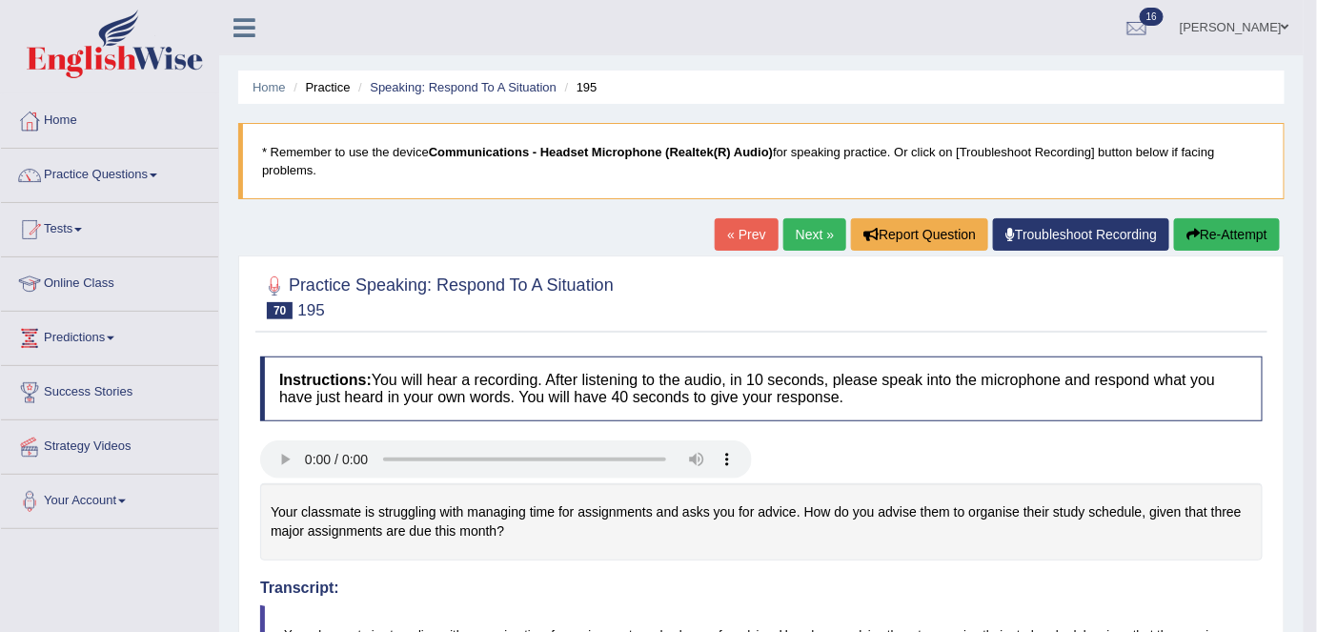
click at [1210, 223] on button "Re-Attempt" at bounding box center [1227, 234] width 106 height 32
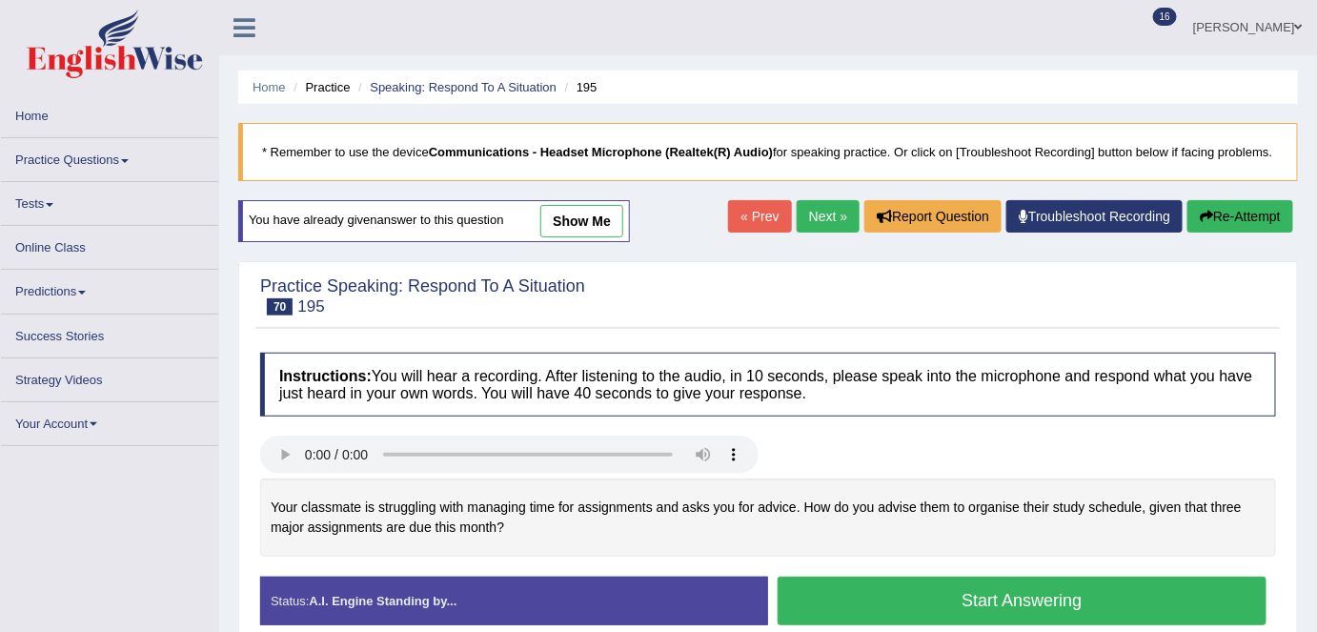
click at [973, 591] on button "Start Answering" at bounding box center [1022, 601] width 489 height 49
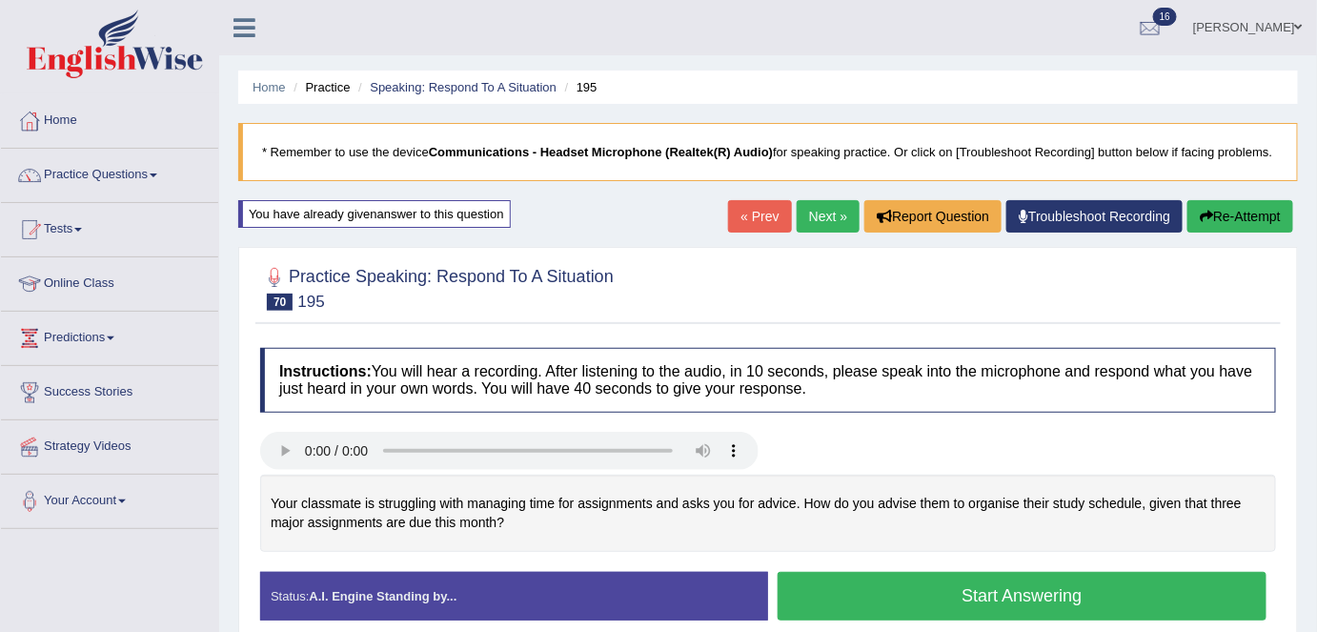
click at [973, 591] on button "Start Answering" at bounding box center [1022, 596] width 489 height 49
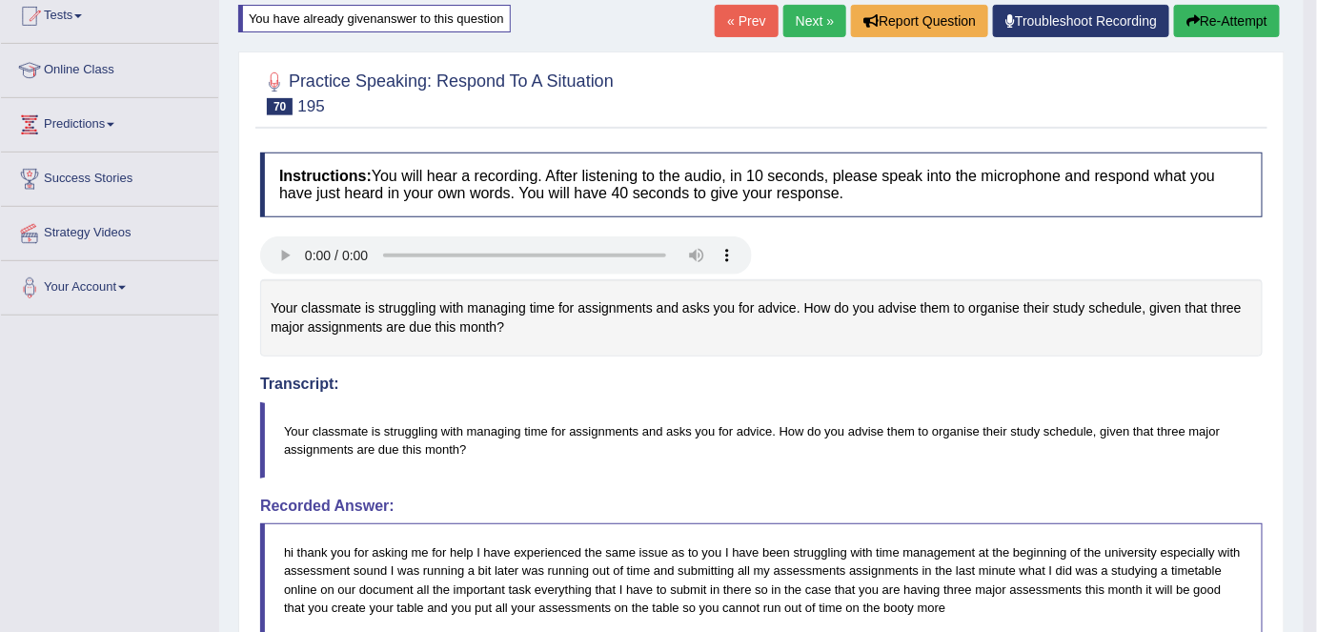
scroll to position [211, 0]
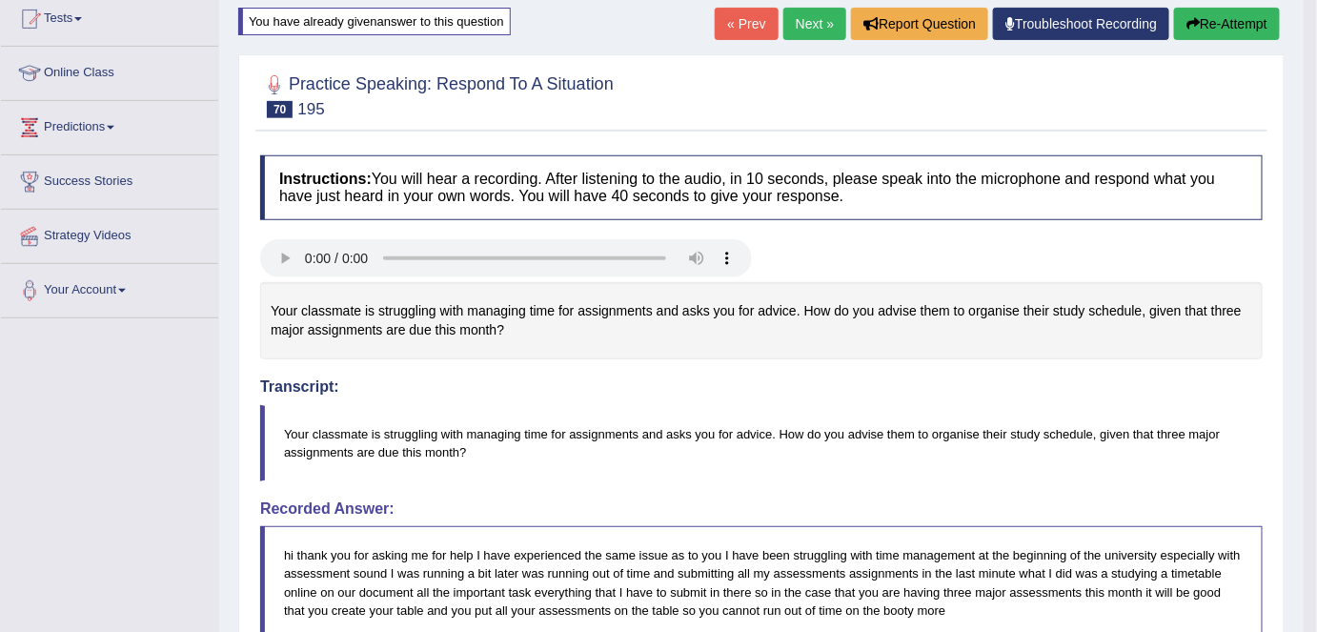
click at [812, 27] on link "Next »" at bounding box center [814, 24] width 63 height 32
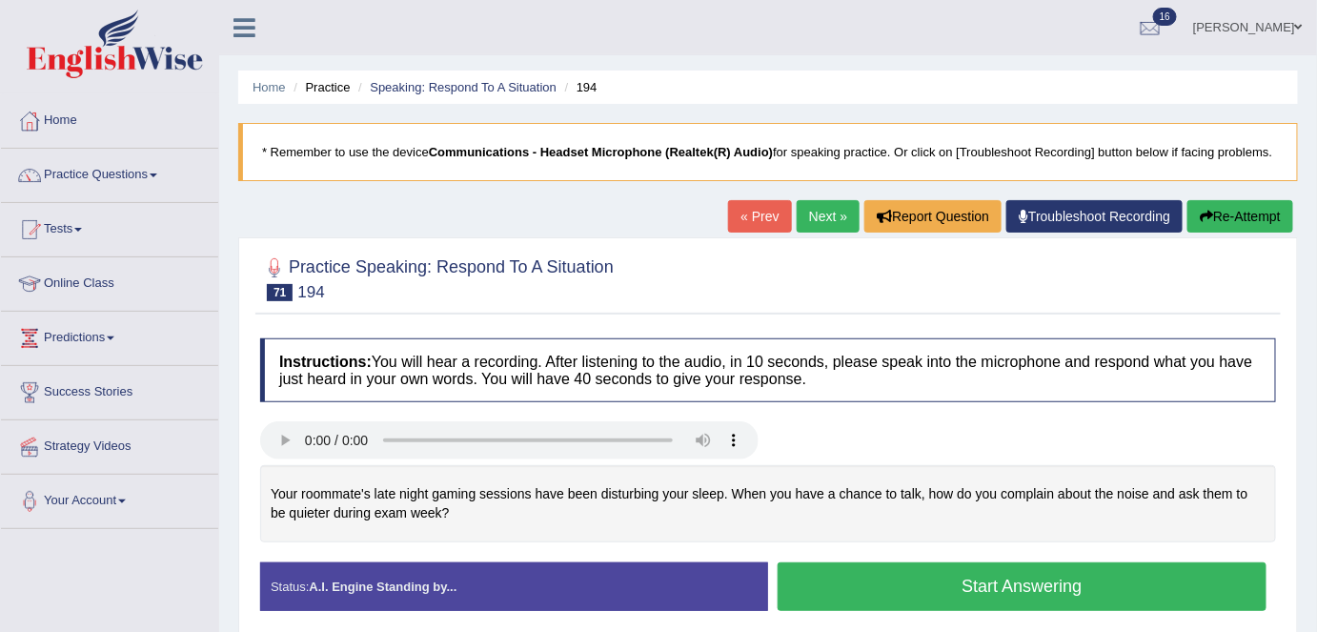
click at [945, 576] on button "Start Answering" at bounding box center [1022, 586] width 489 height 49
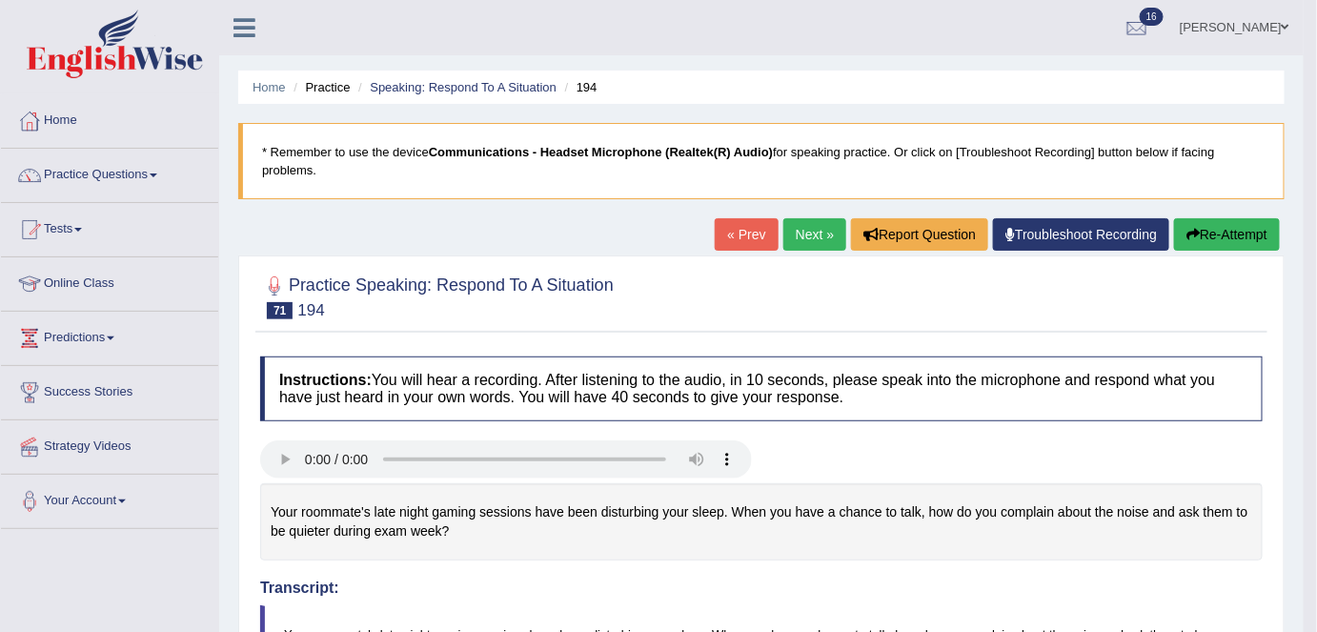
click at [814, 234] on link "Next »" at bounding box center [814, 234] width 63 height 32
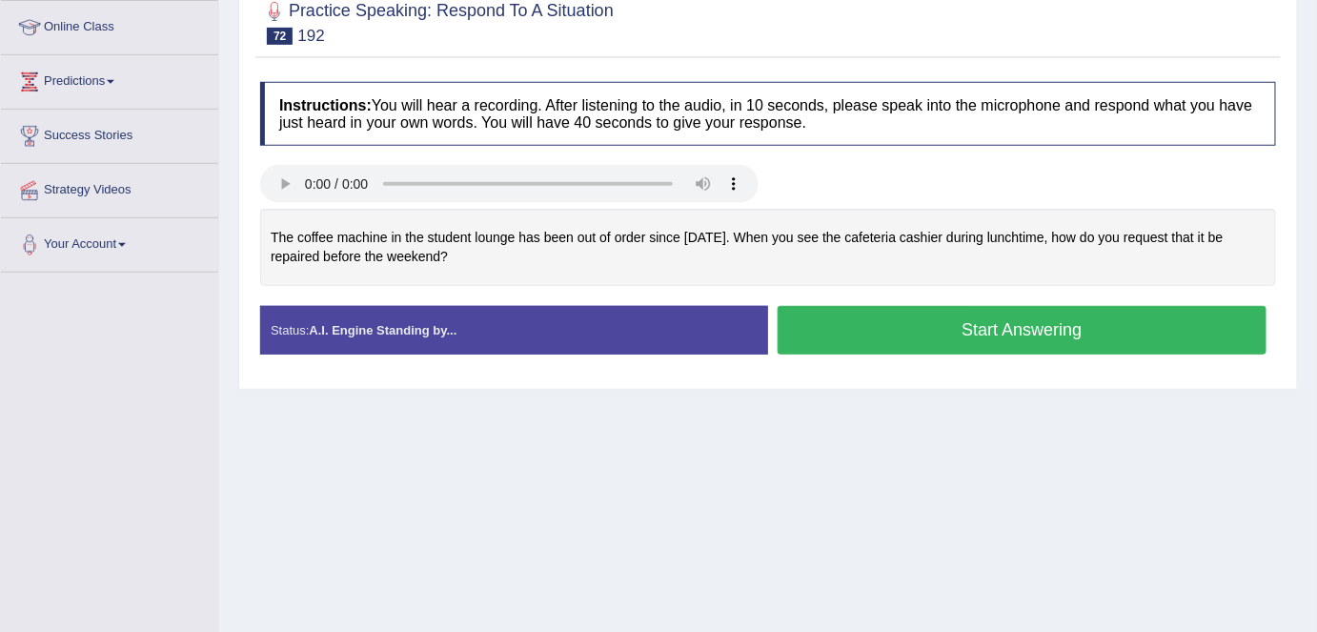
scroll to position [259, 0]
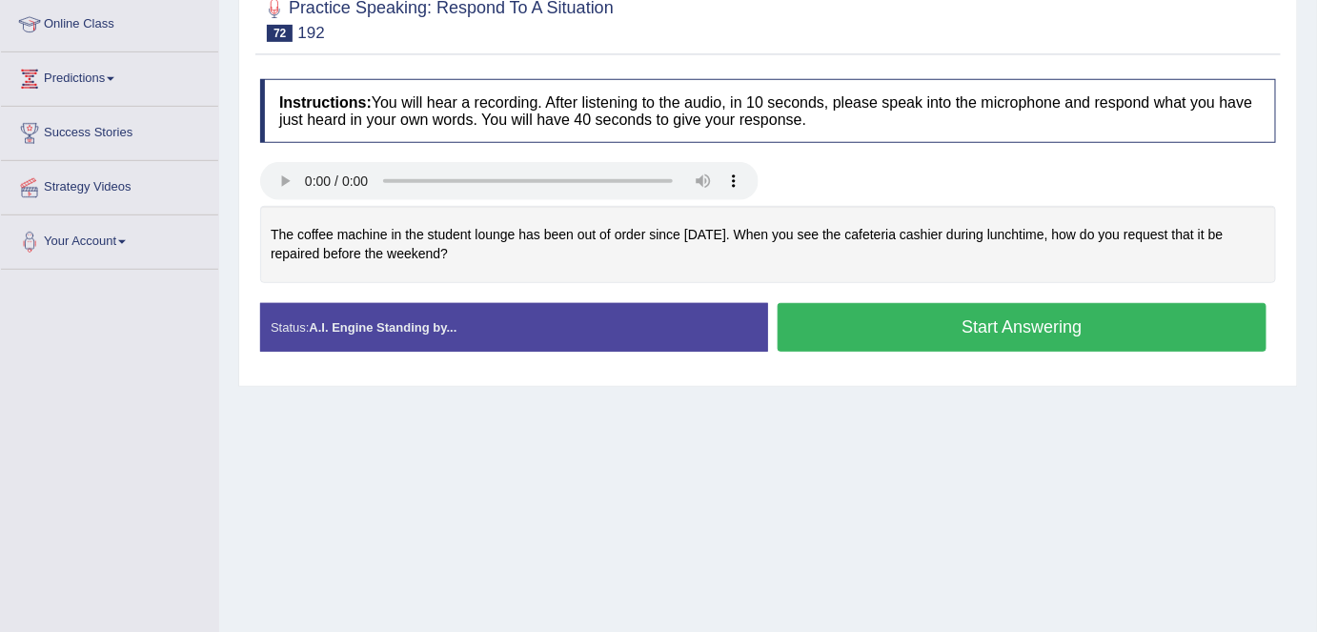
click at [934, 309] on button "Start Answering" at bounding box center [1022, 327] width 489 height 49
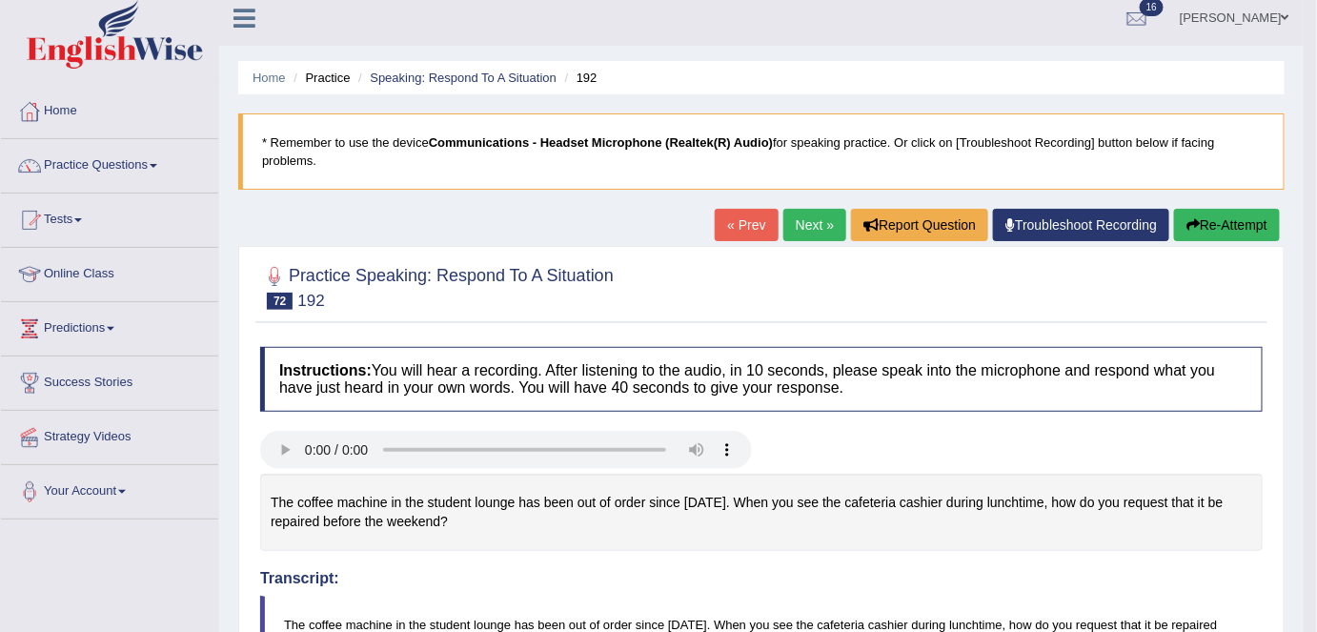
scroll to position [0, 0]
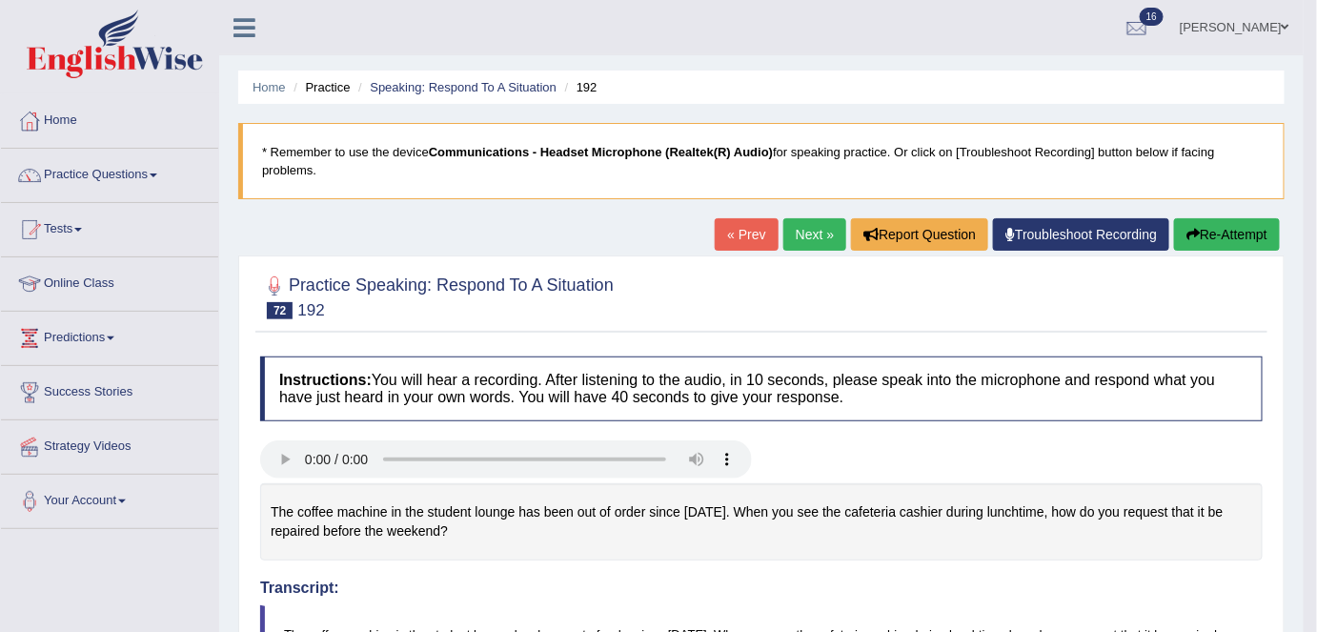
click at [802, 240] on link "Next »" at bounding box center [814, 234] width 63 height 32
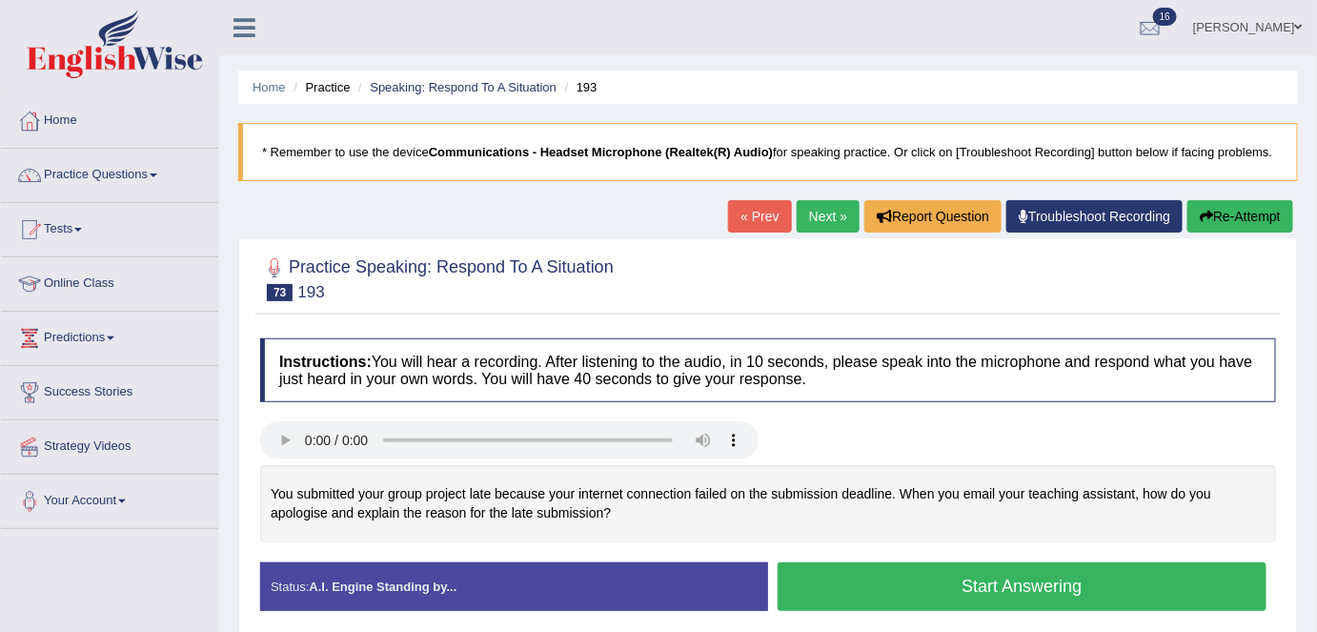
scroll to position [259, 0]
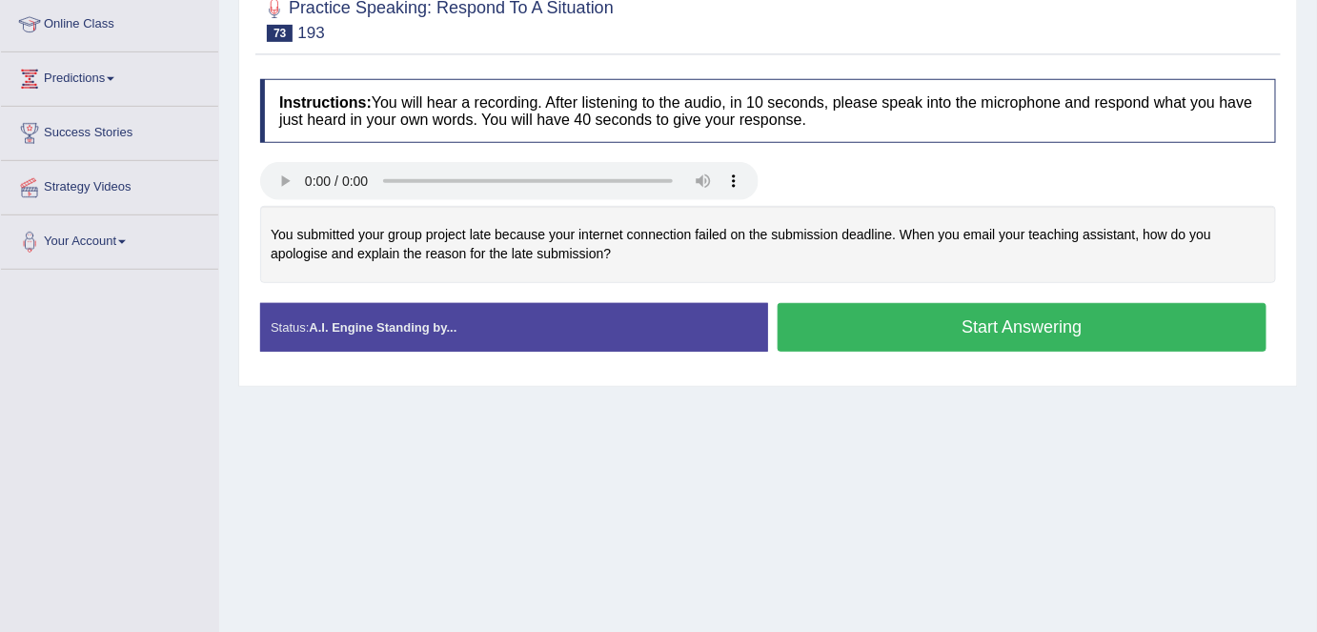
click at [938, 319] on button "Start Answering" at bounding box center [1022, 327] width 489 height 49
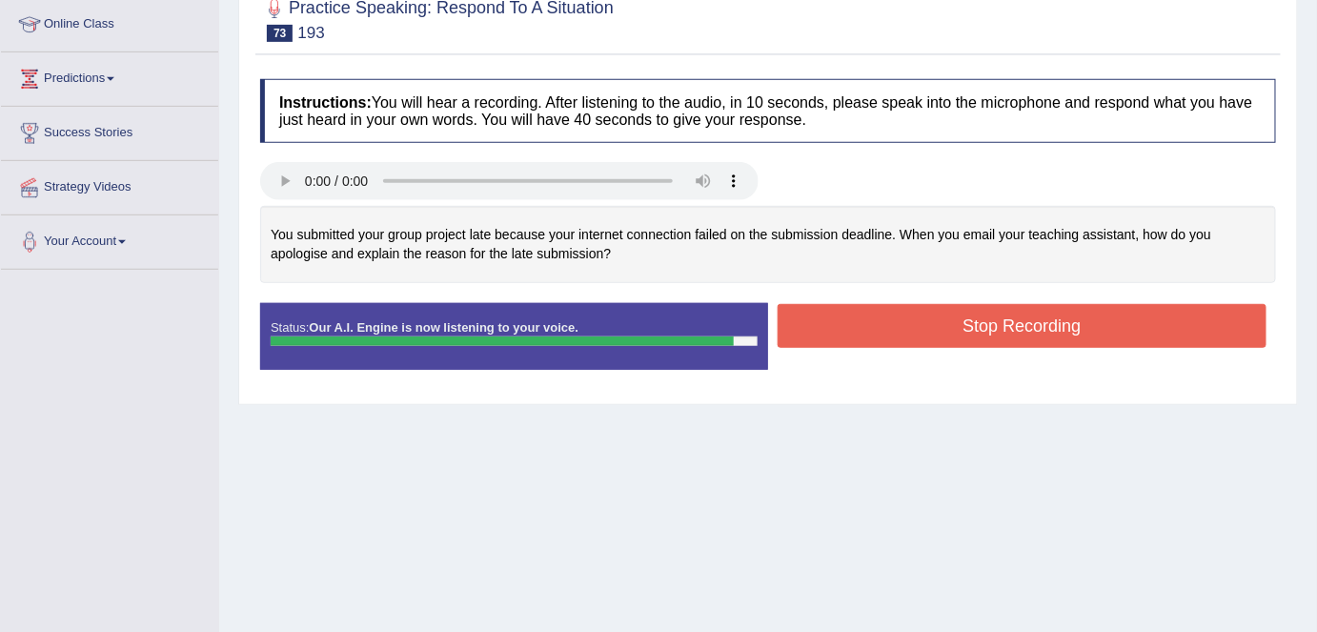
click at [938, 319] on button "Stop Recording" at bounding box center [1022, 326] width 489 height 44
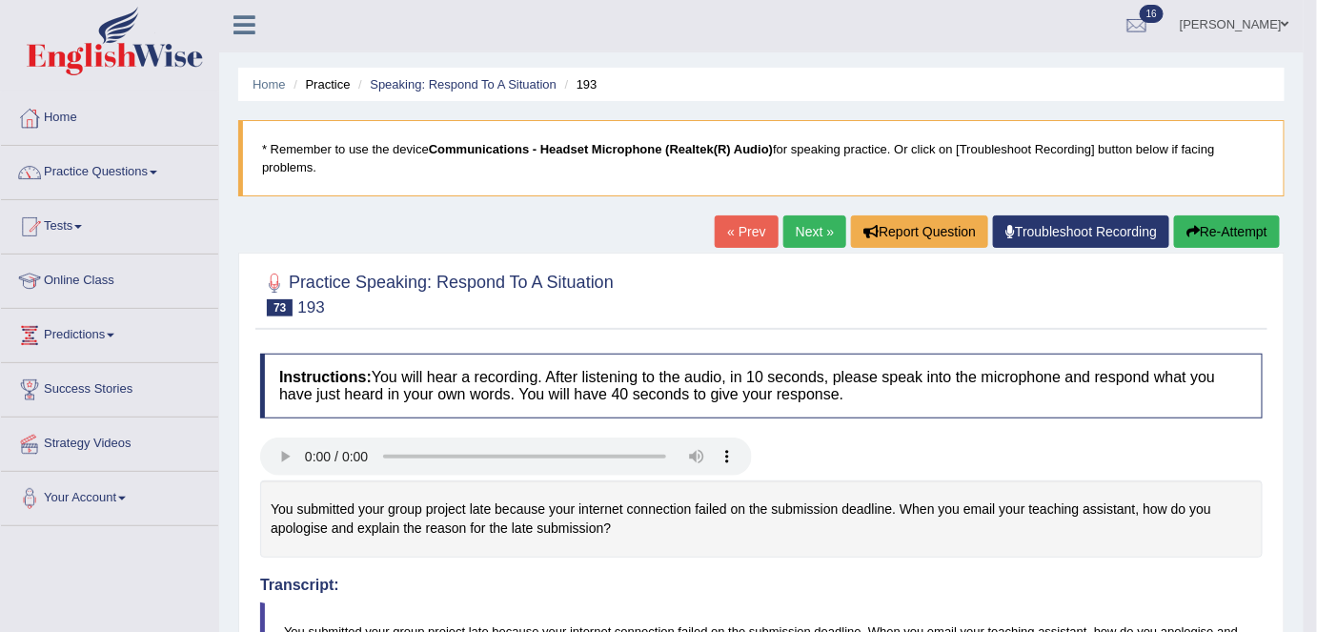
scroll to position [0, 0]
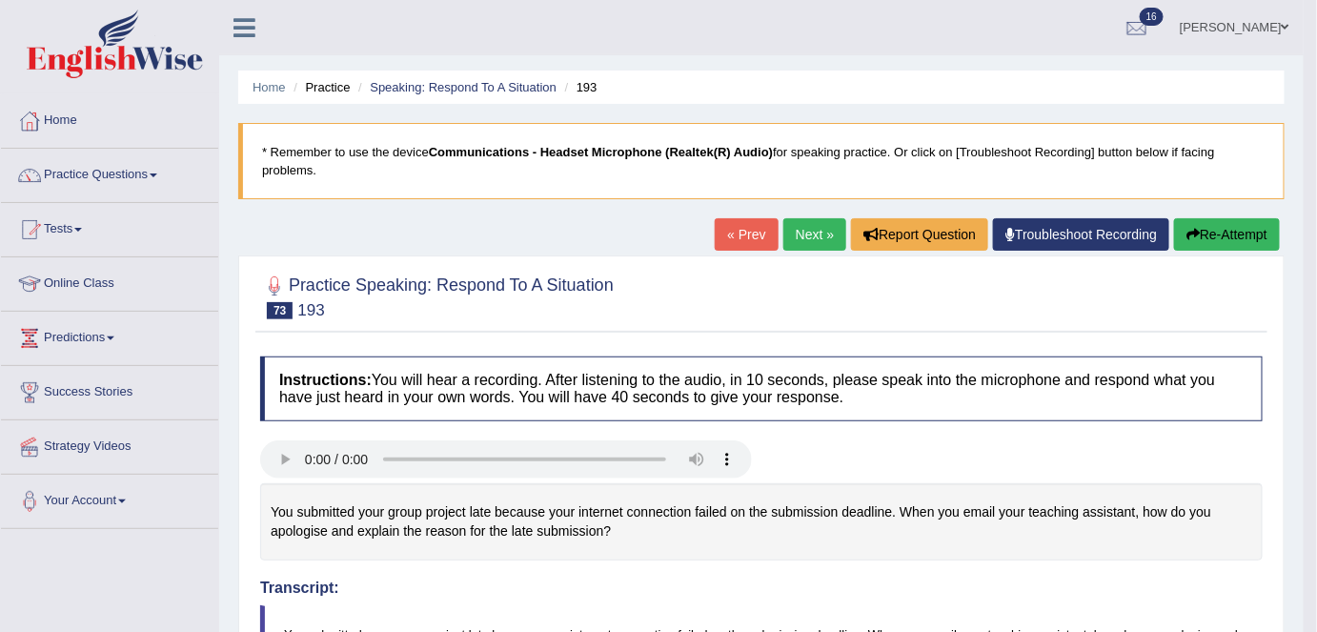
click at [1262, 226] on button "Re-Attempt" at bounding box center [1227, 234] width 106 height 32
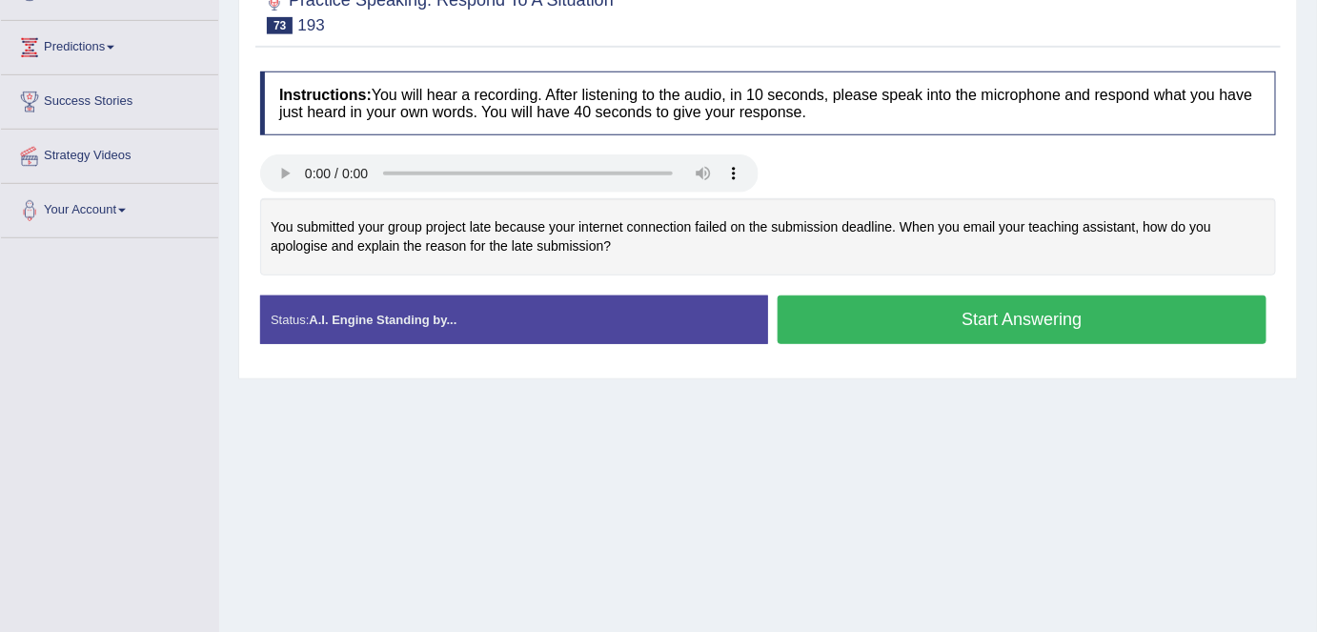
click at [924, 331] on button "Start Answering" at bounding box center [1022, 319] width 489 height 49
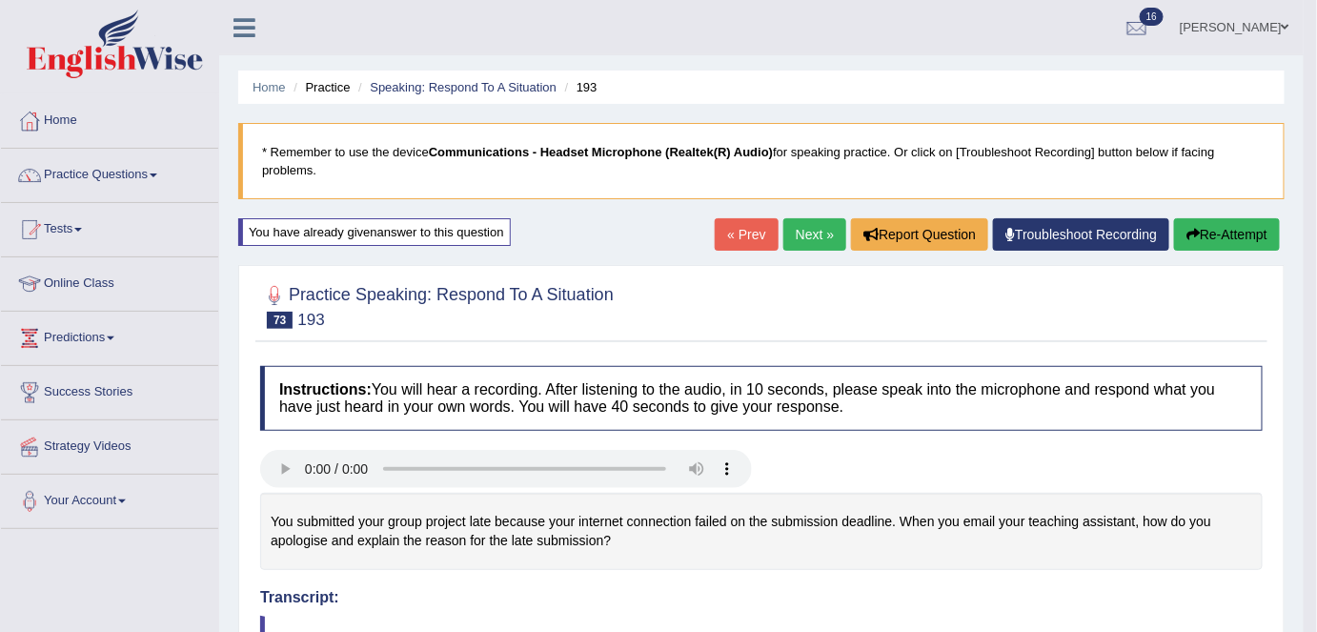
click at [73, 173] on link "Practice Questions" at bounding box center [109, 173] width 217 height 48
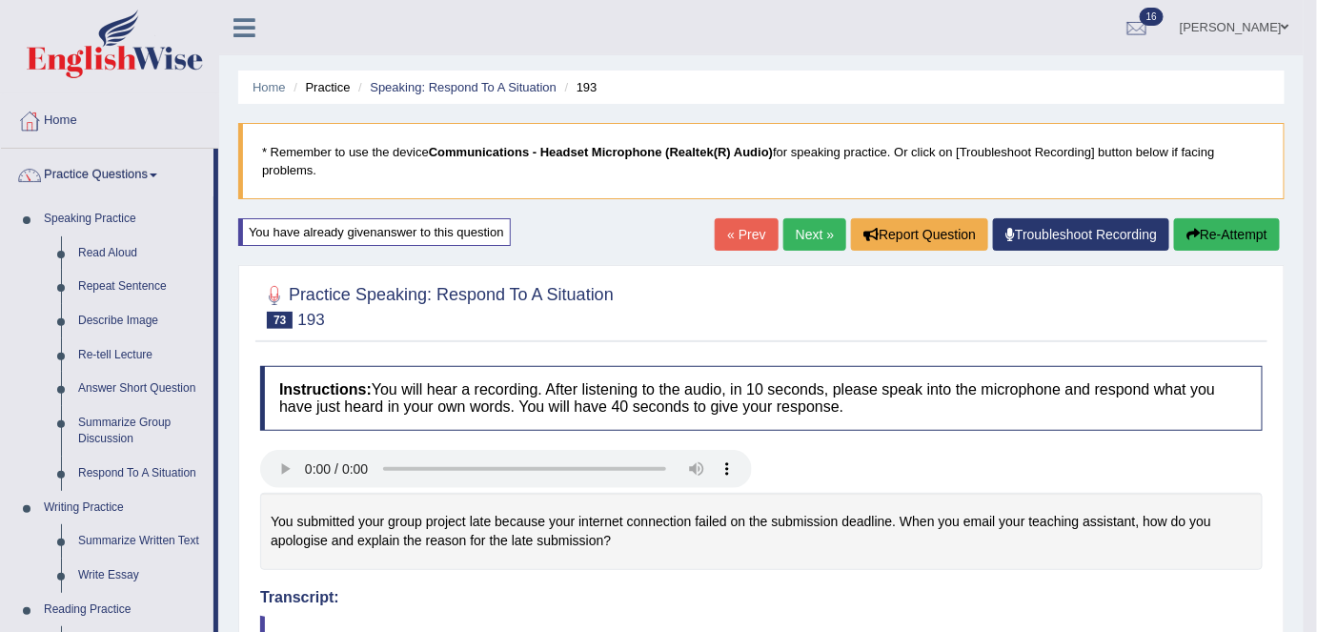
click at [150, 320] on link "Describe Image" at bounding box center [142, 321] width 144 height 34
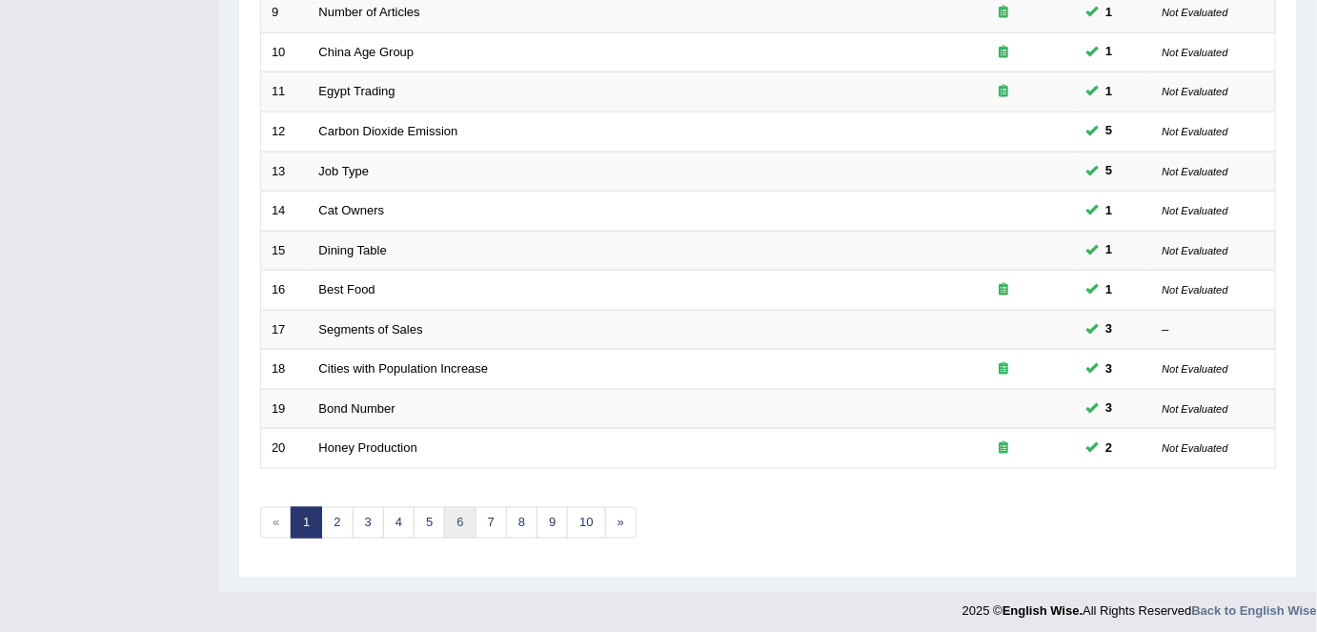
click at [451, 510] on link "6" at bounding box center [459, 522] width 31 height 31
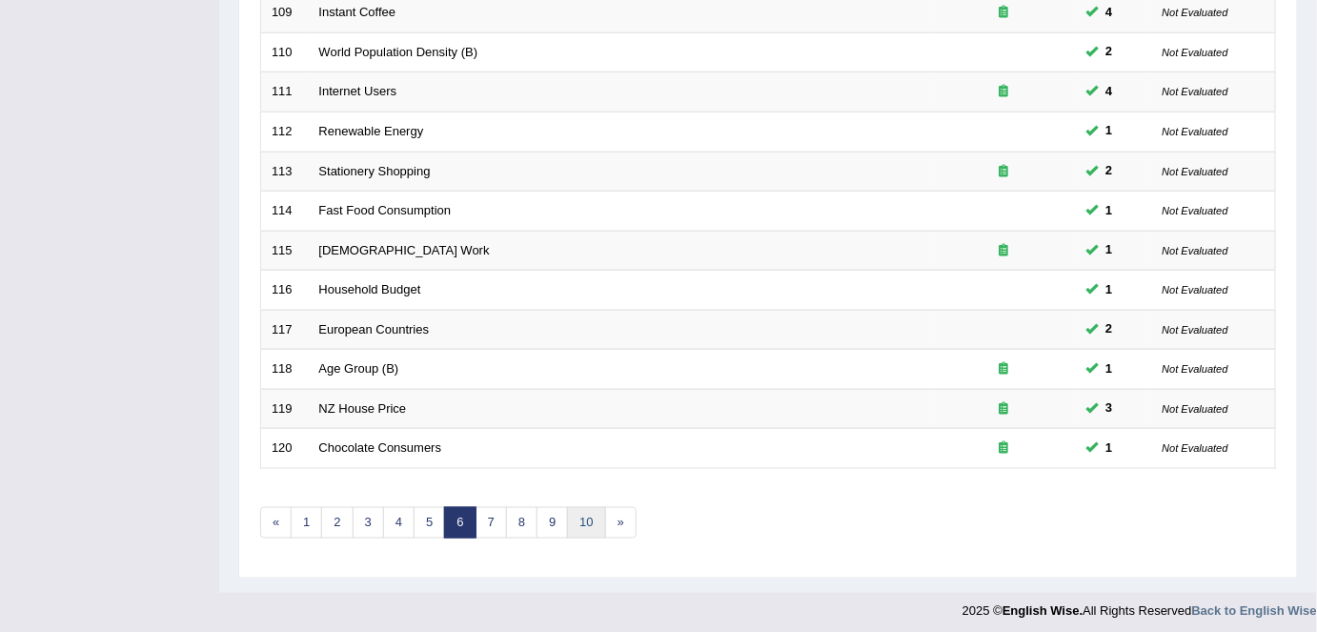
click at [575, 516] on link "10" at bounding box center [586, 522] width 38 height 31
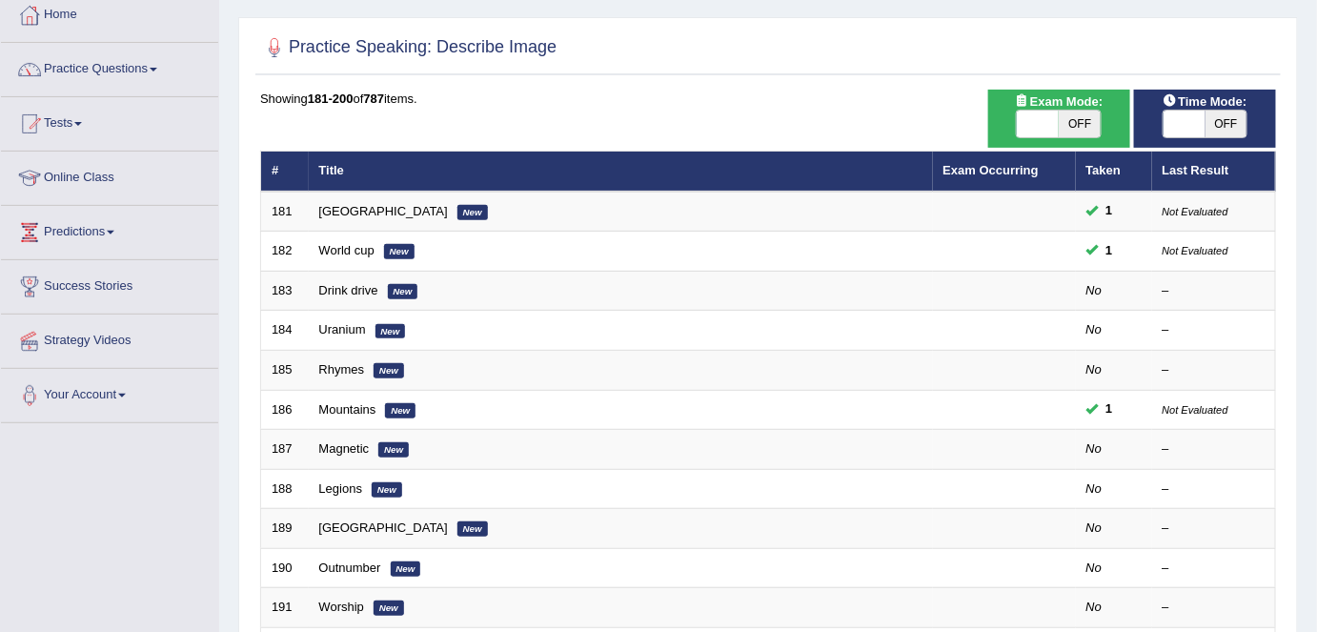
scroll to position [101, 0]
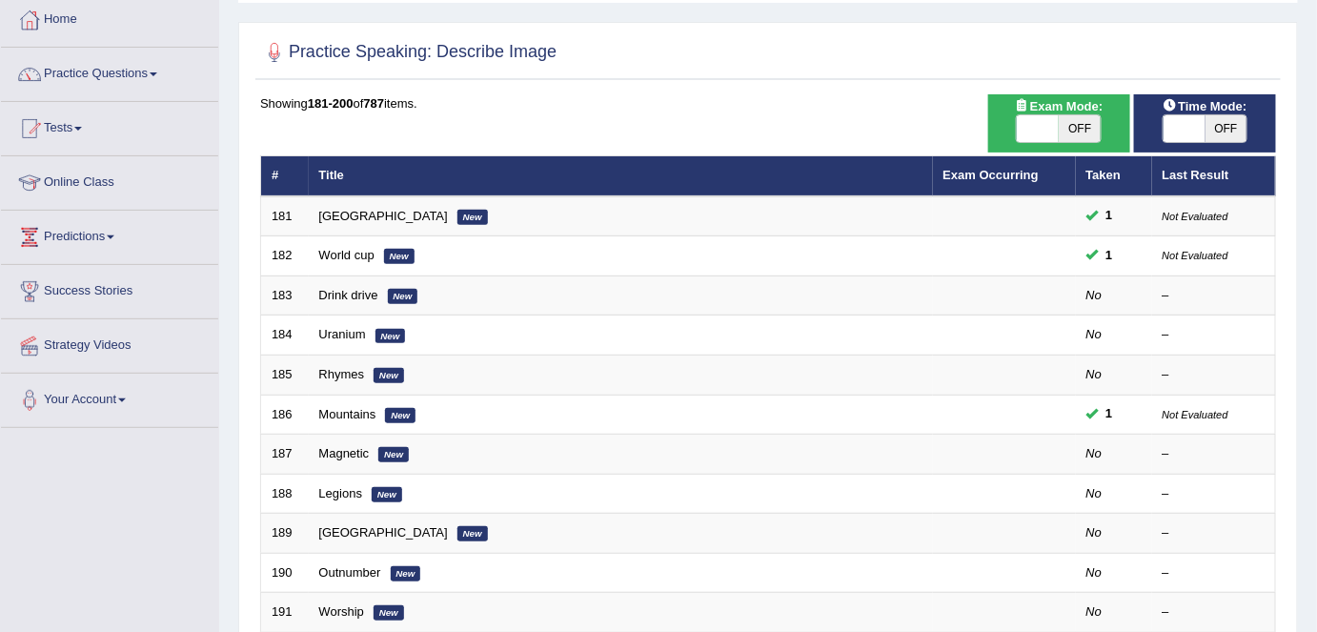
click at [338, 288] on link "Drink drive" at bounding box center [348, 295] width 59 height 14
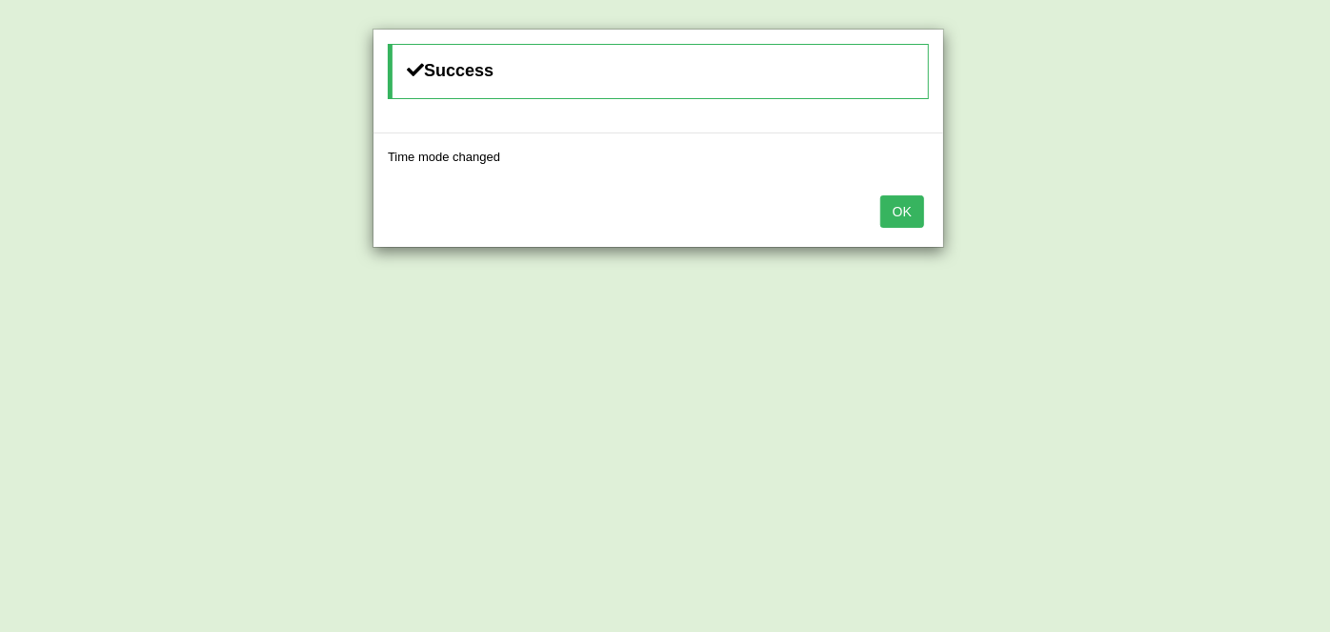
click at [898, 216] on button "OK" at bounding box center [903, 211] width 44 height 32
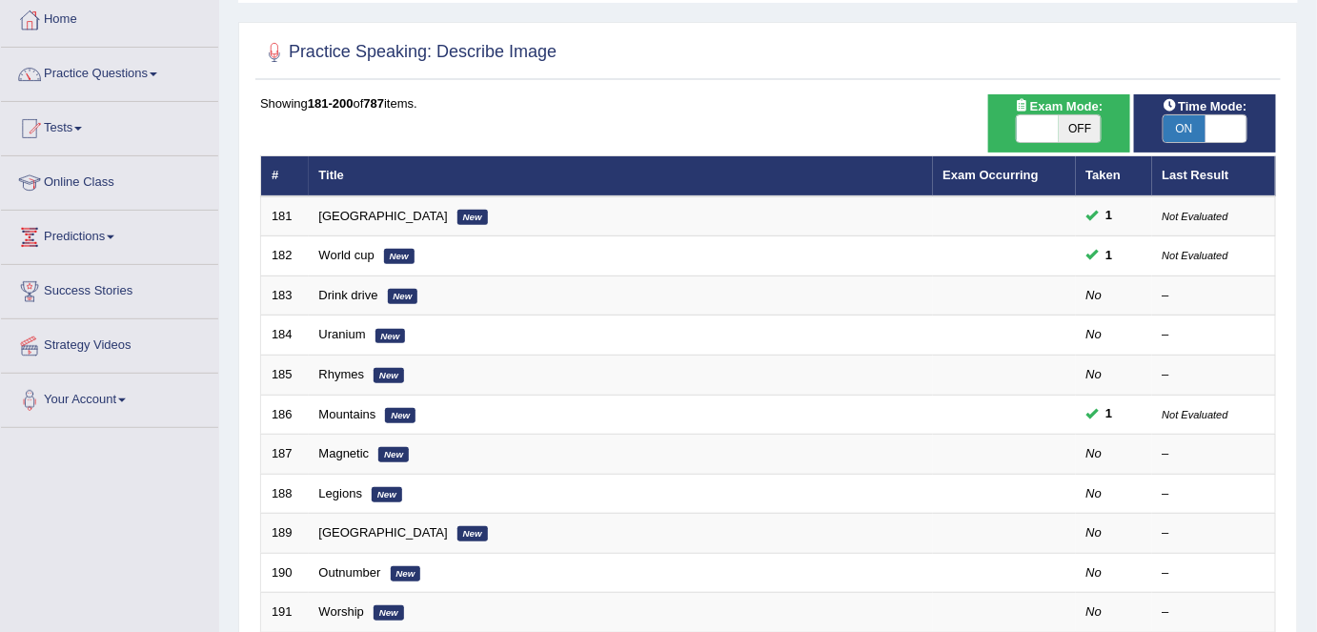
click at [332, 289] on link "Drink drive" at bounding box center [348, 295] width 59 height 14
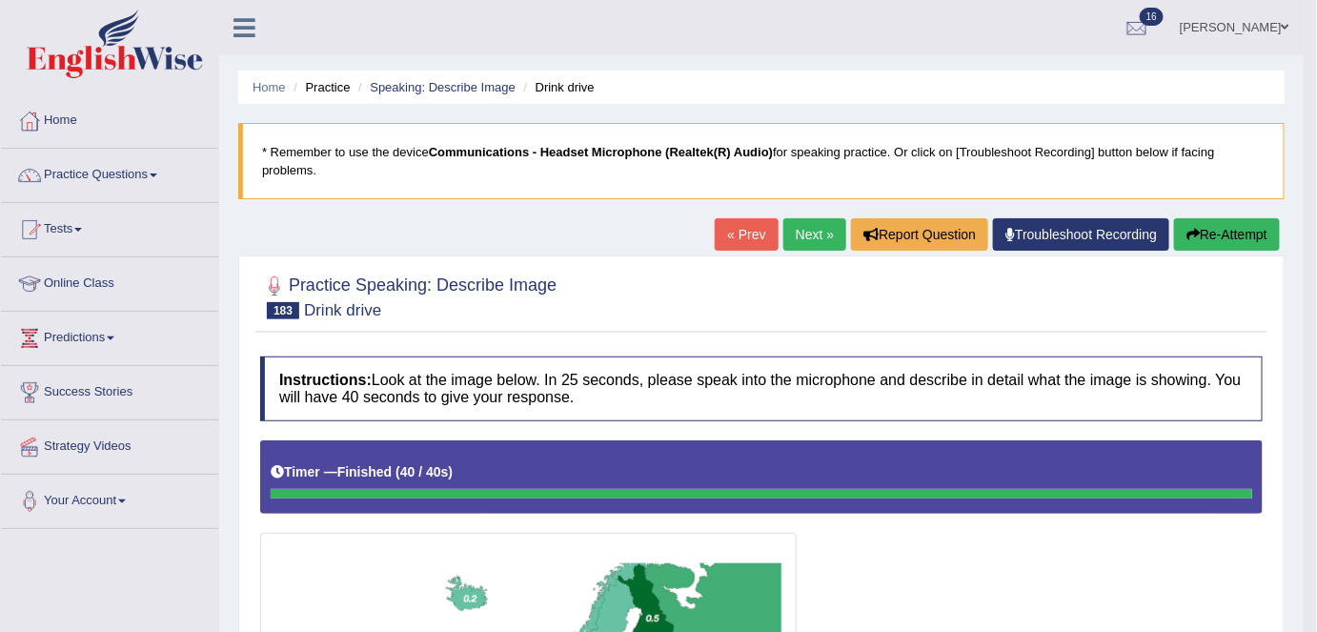
click at [814, 230] on link "Next »" at bounding box center [814, 234] width 63 height 32
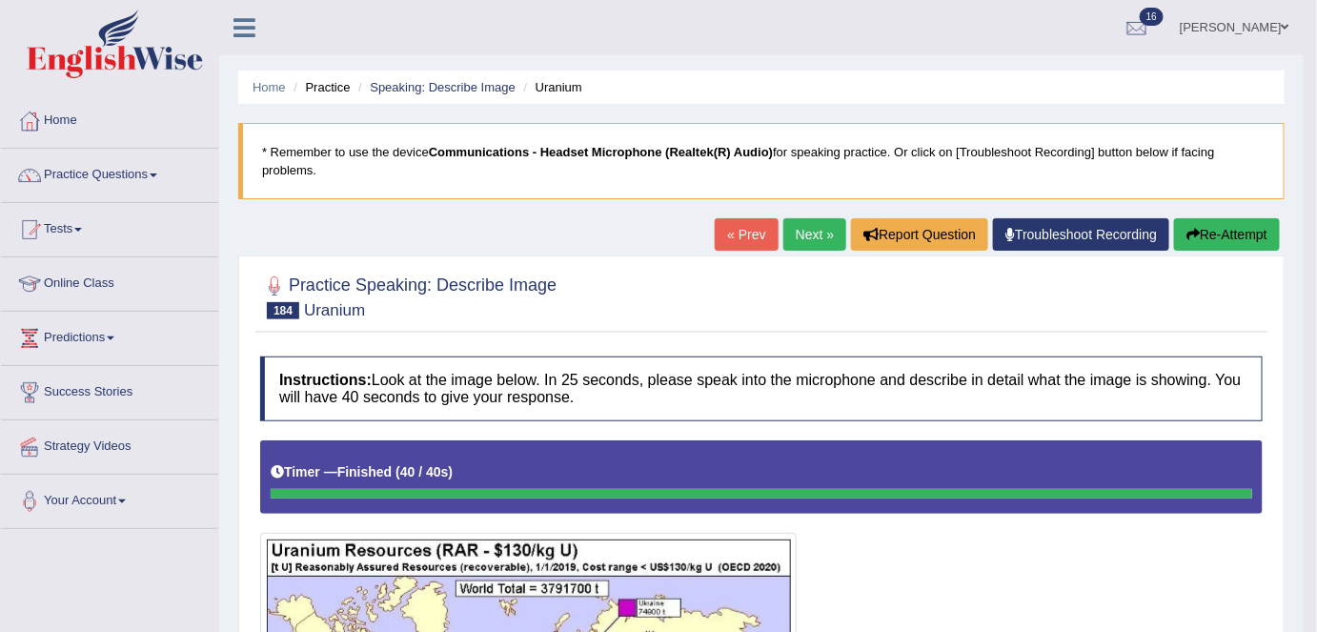
click at [808, 227] on link "Next »" at bounding box center [814, 234] width 63 height 32
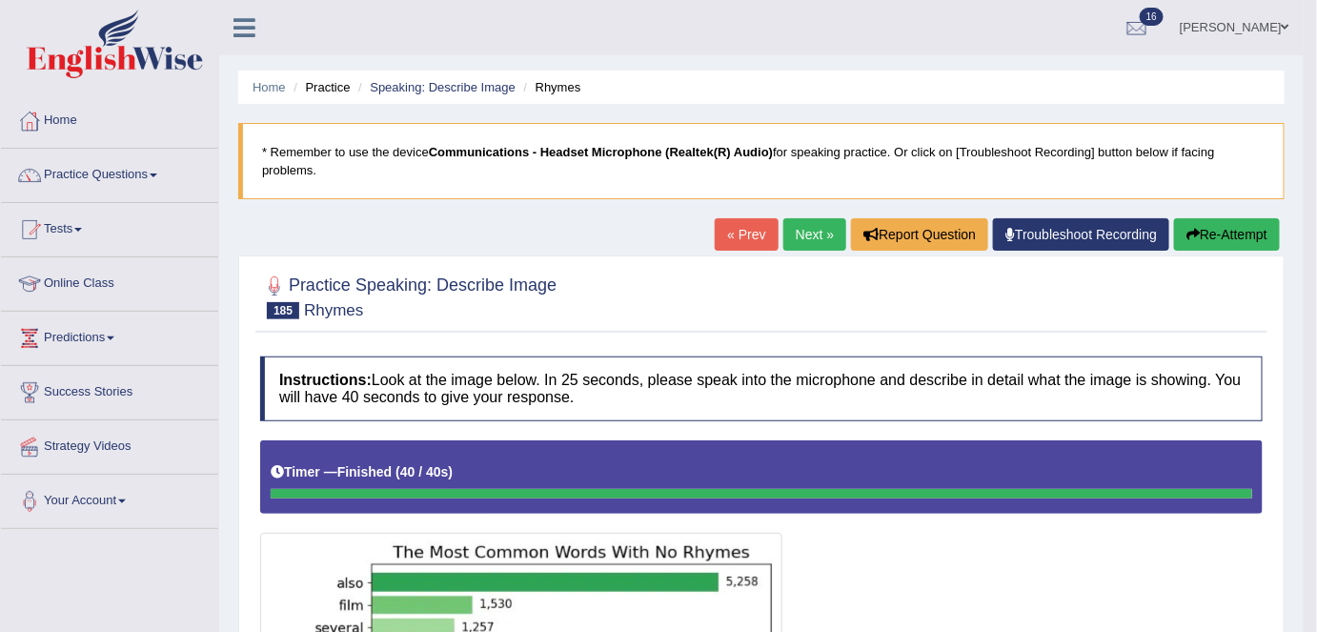
click at [808, 229] on link "Next »" at bounding box center [814, 234] width 63 height 32
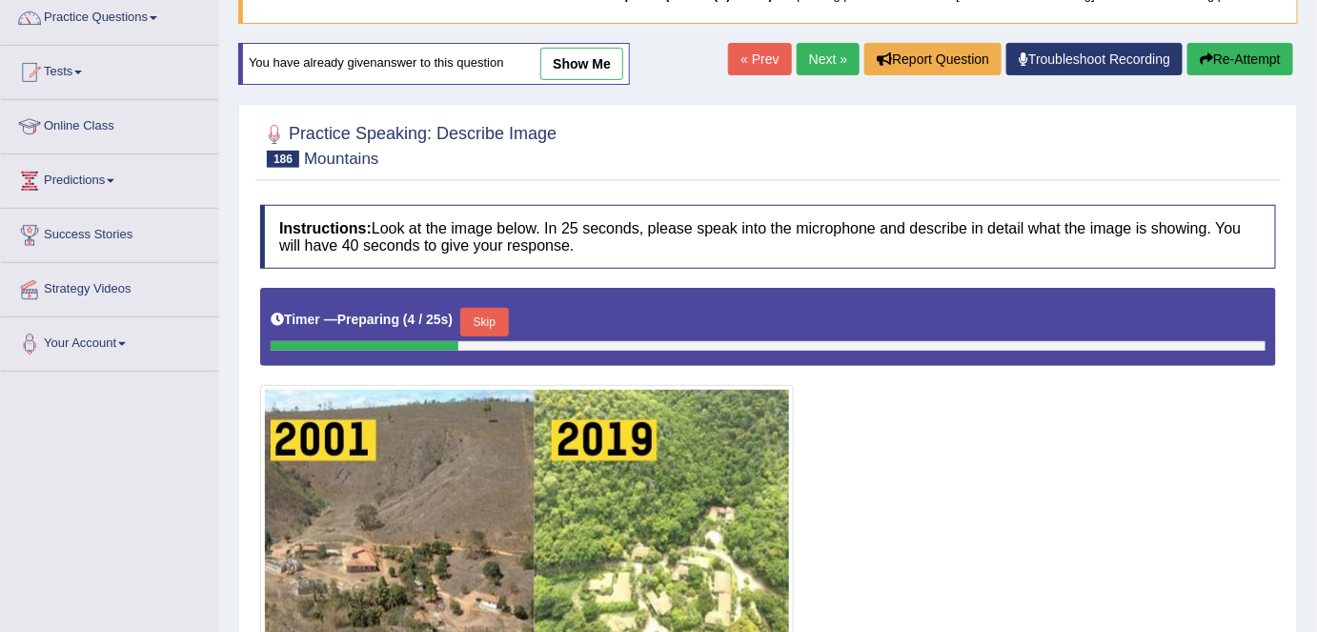
scroll to position [155, 0]
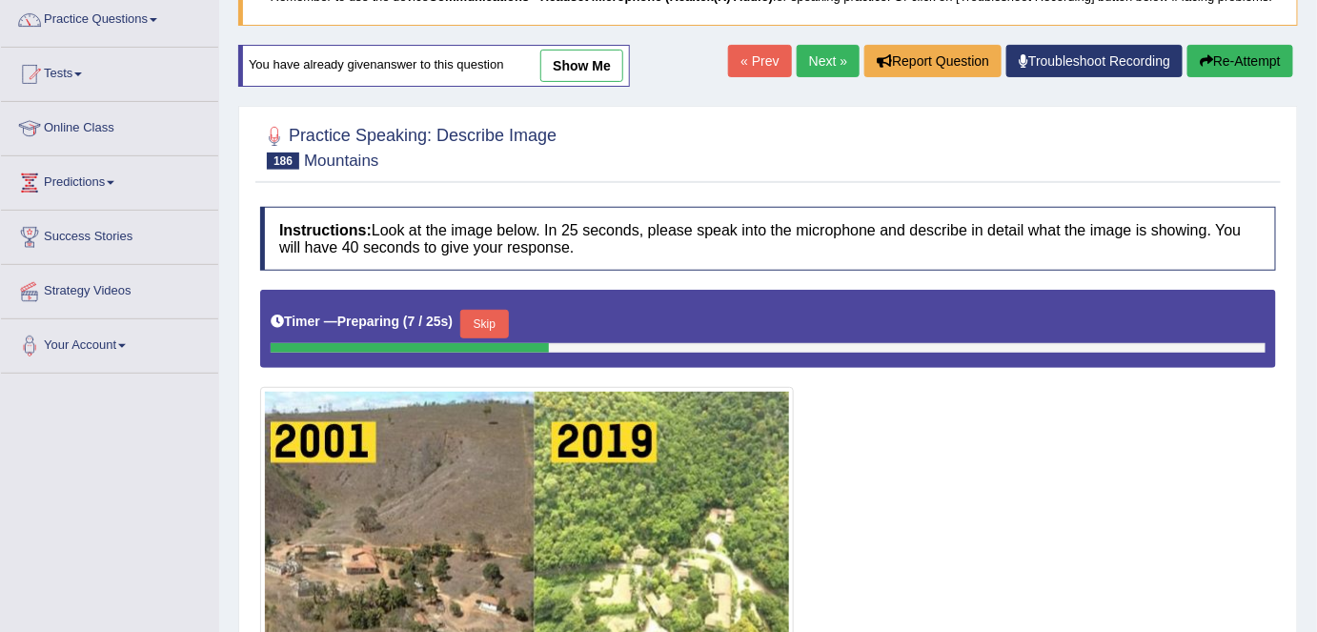
click at [584, 71] on link "show me" at bounding box center [581, 66] width 83 height 32
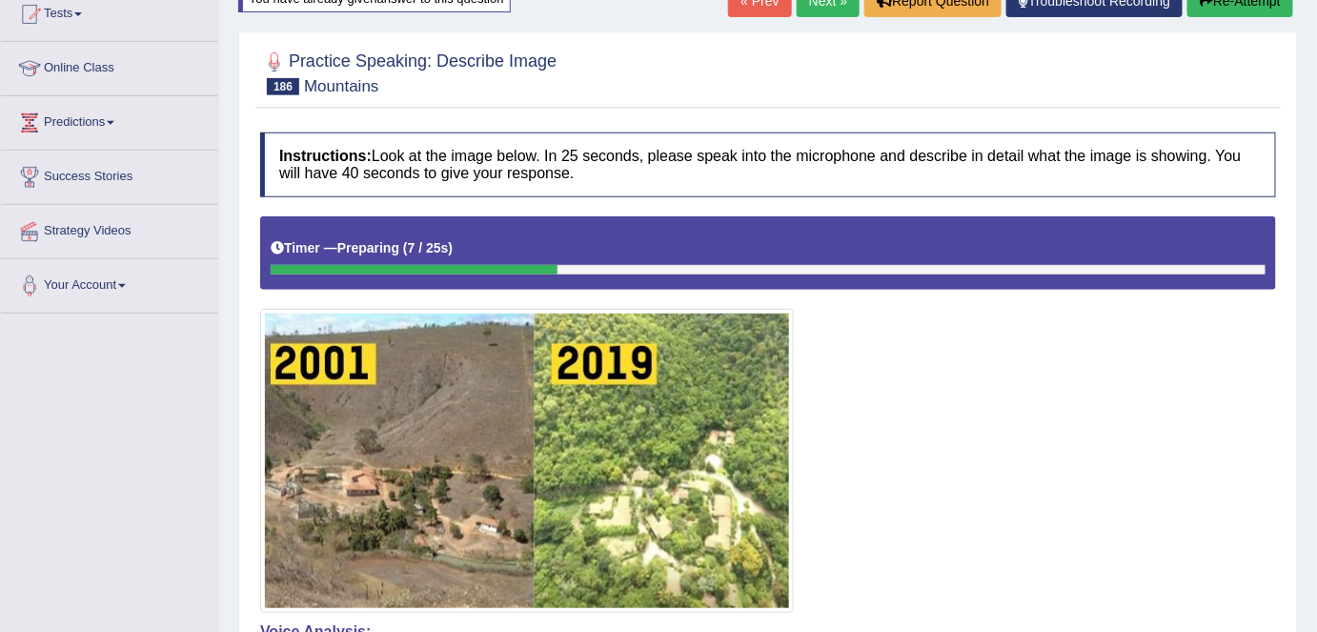
scroll to position [147, 0]
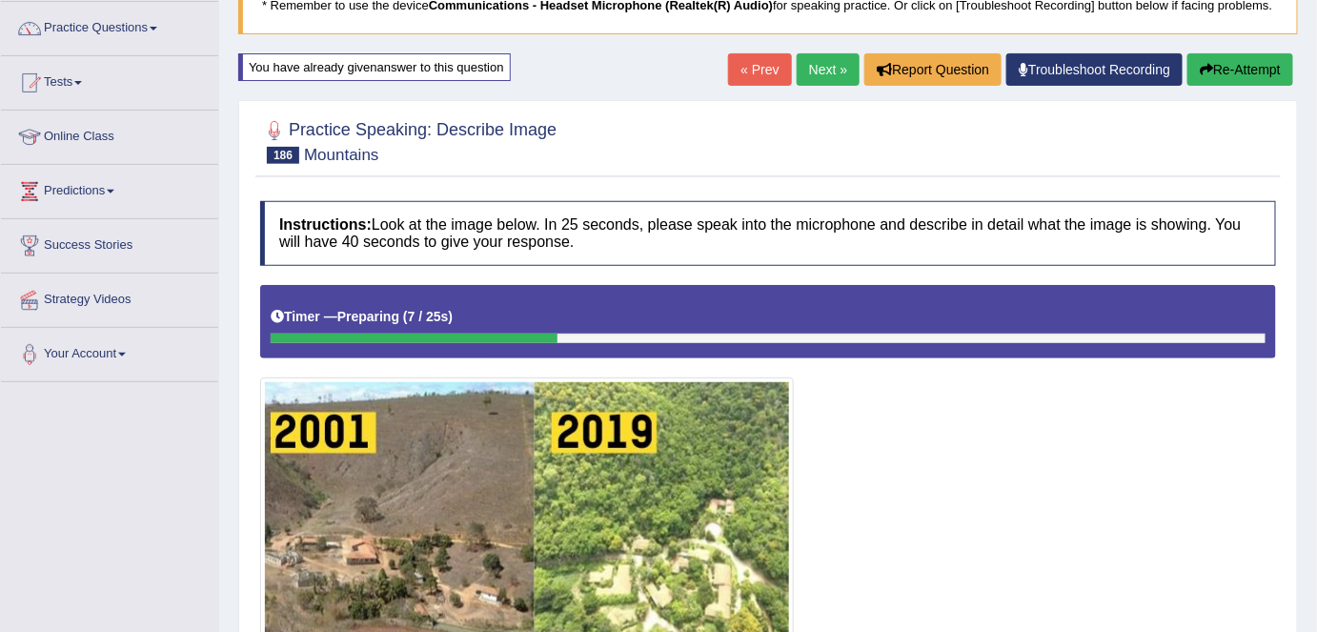
click at [816, 73] on link "Next »" at bounding box center [828, 69] width 63 height 32
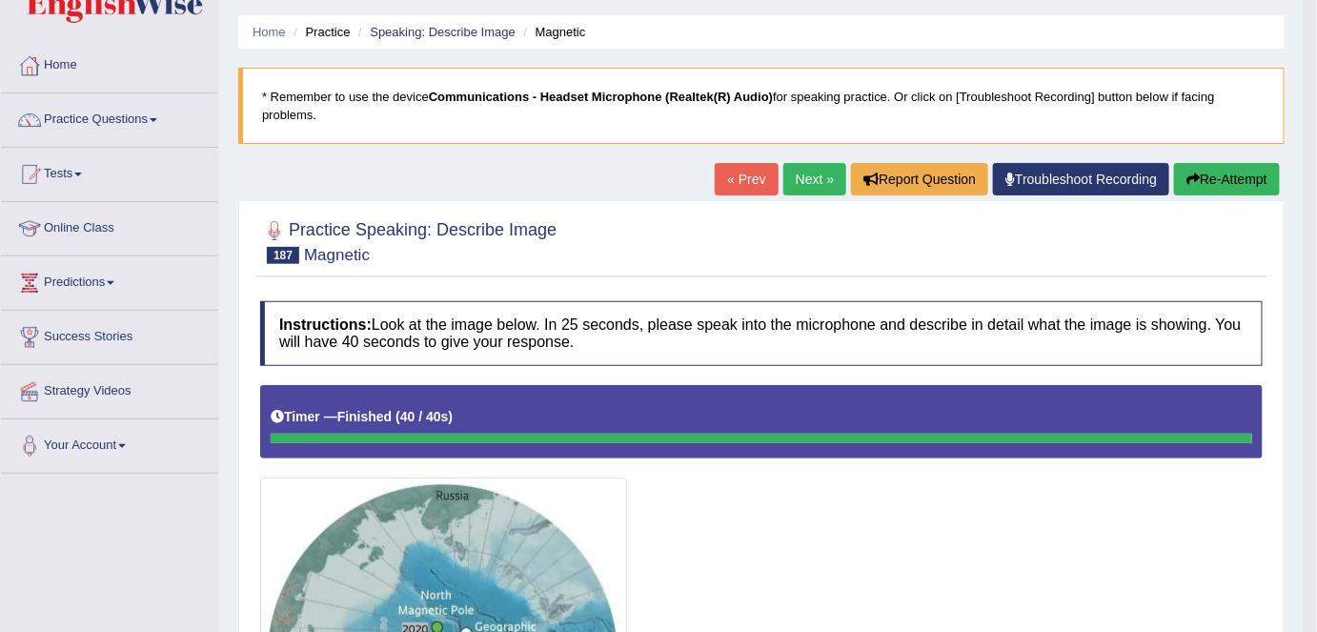
scroll to position [55, 0]
click at [114, 111] on link "Practice Questions" at bounding box center [109, 117] width 217 height 48
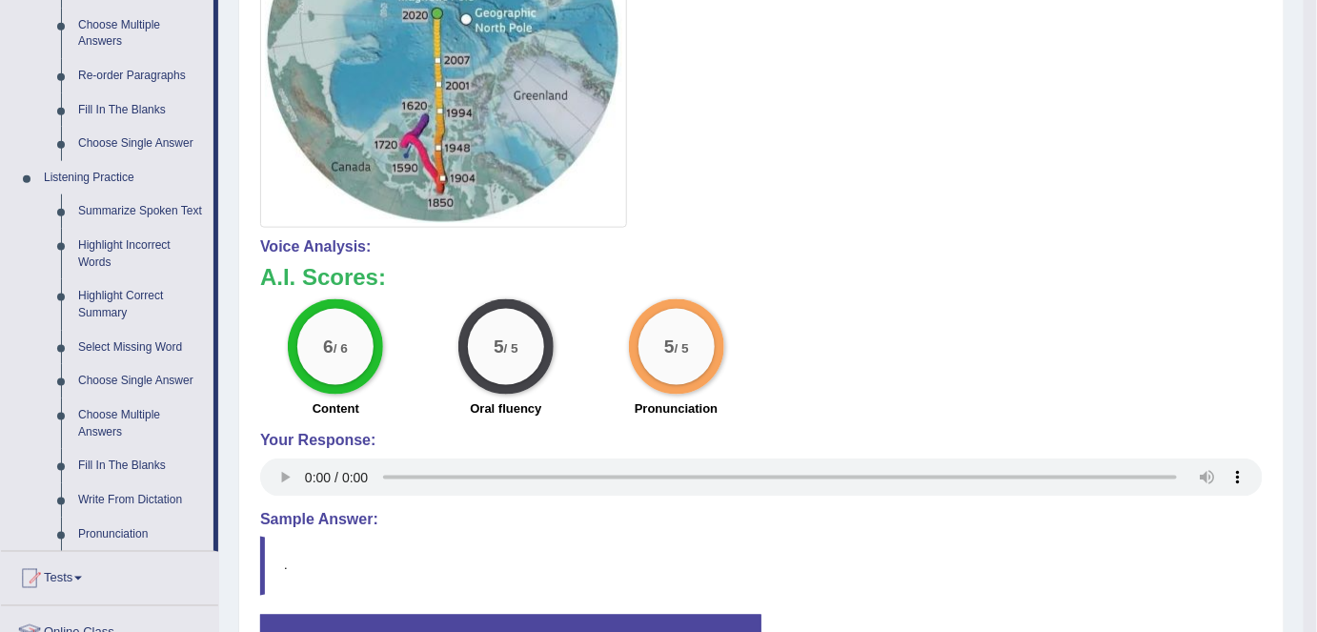
scroll to position [671, 0]
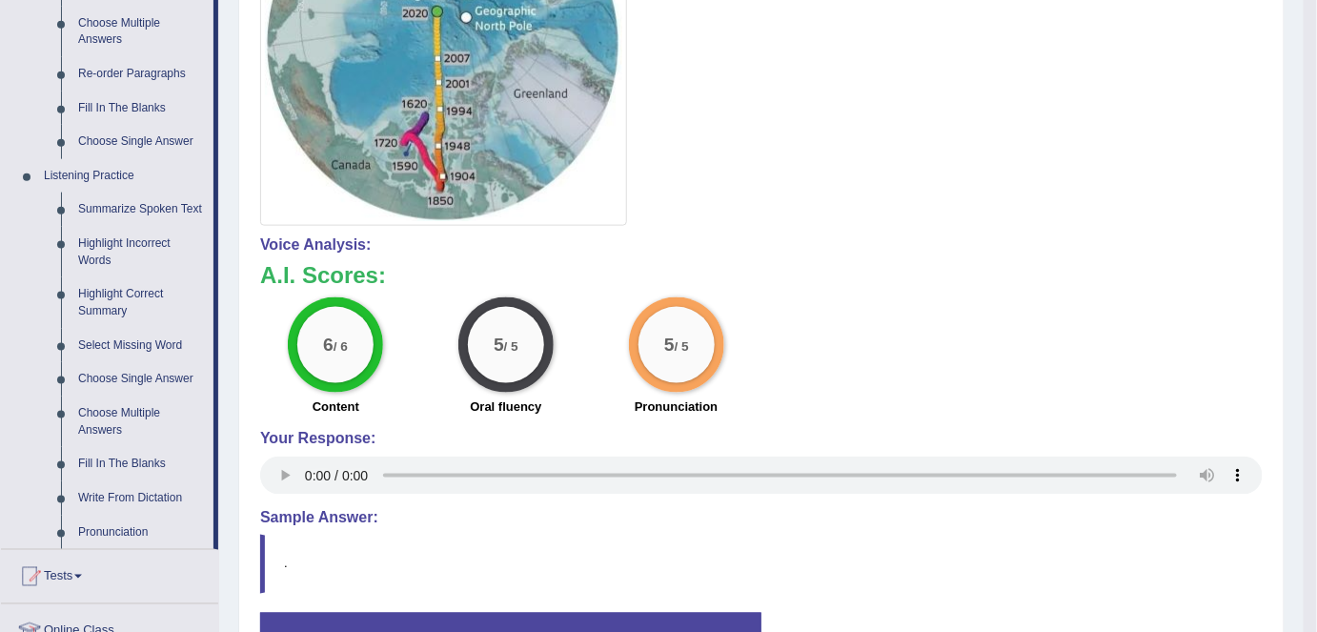
click at [120, 468] on link "Fill In The Blanks" at bounding box center [142, 464] width 144 height 34
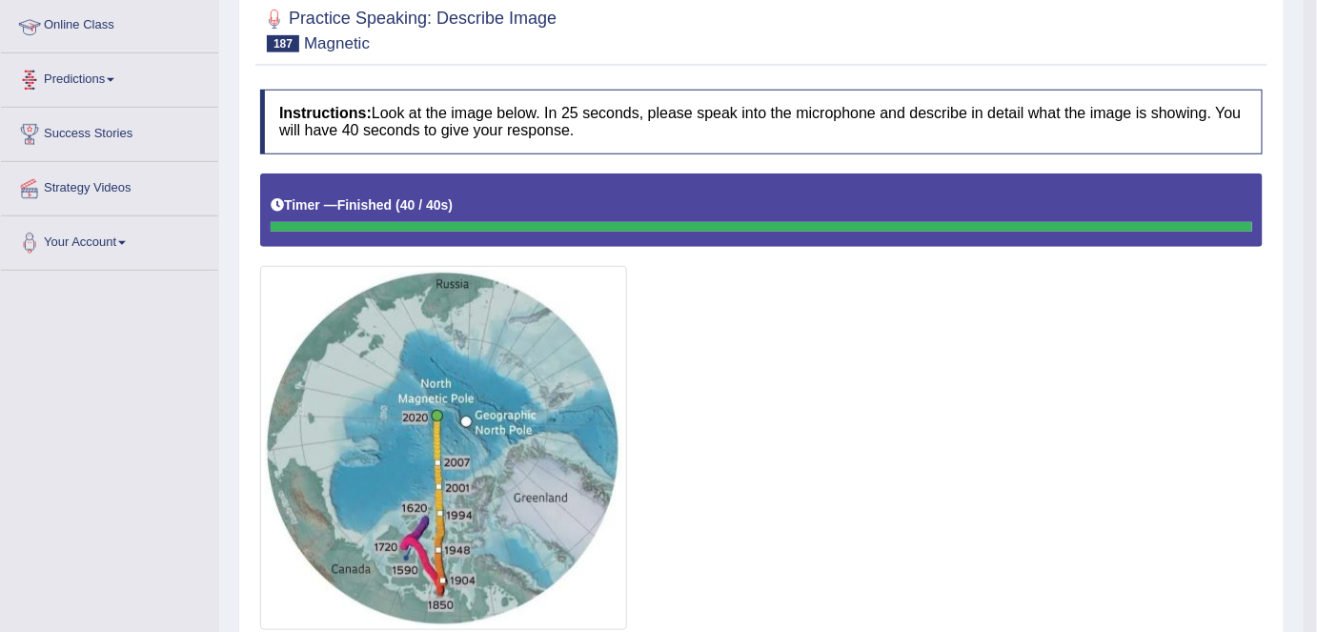
scroll to position [299, 0]
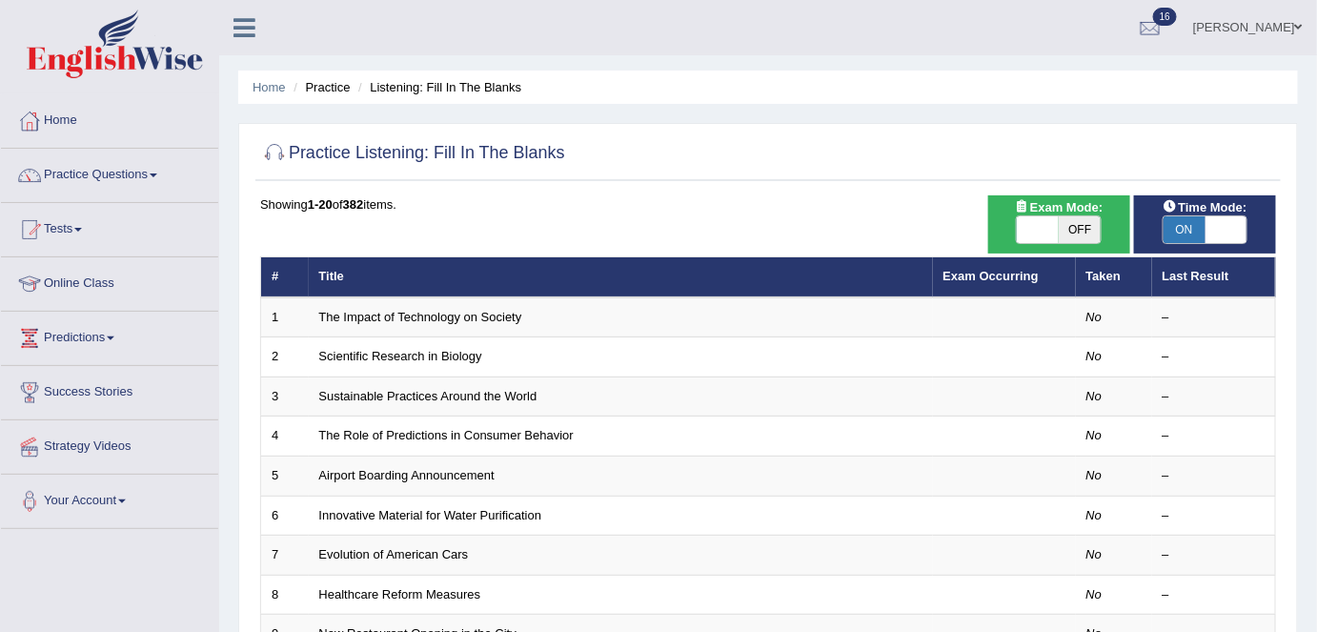
click at [1069, 224] on span "OFF" at bounding box center [1080, 229] width 42 height 27
checkbox input "true"
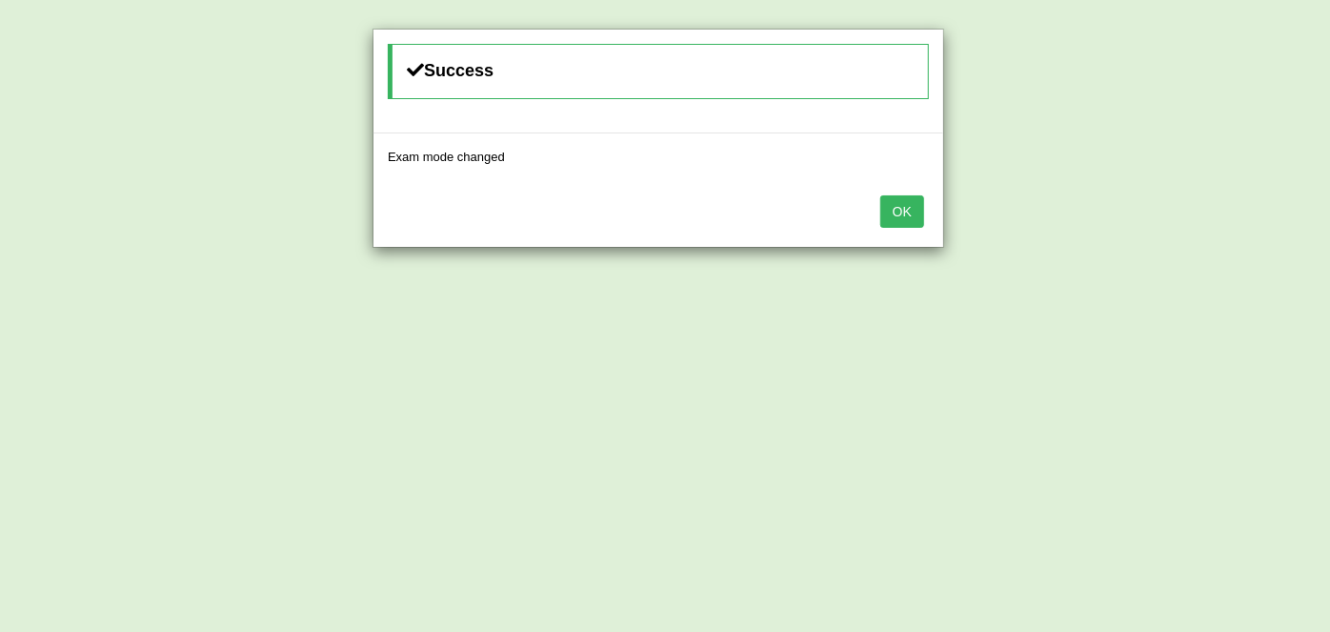
click at [912, 211] on button "OK" at bounding box center [903, 211] width 44 height 32
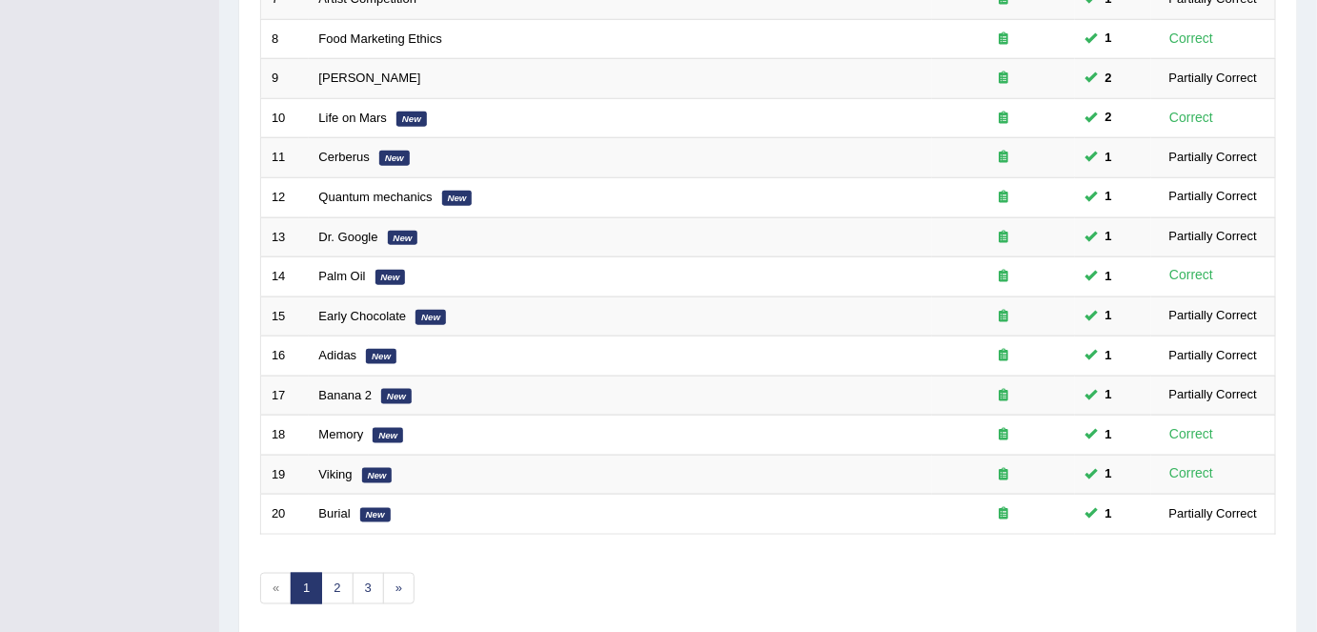
scroll to position [621, 0]
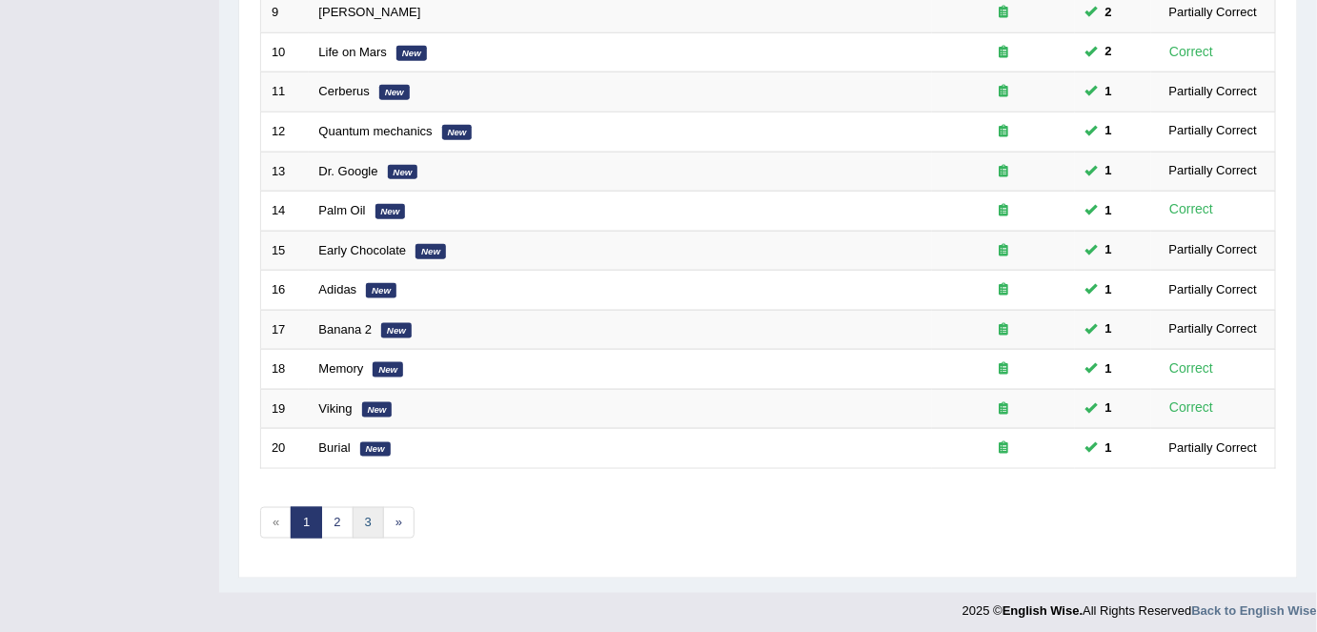
click at [357, 507] on link "3" at bounding box center [368, 522] width 31 height 31
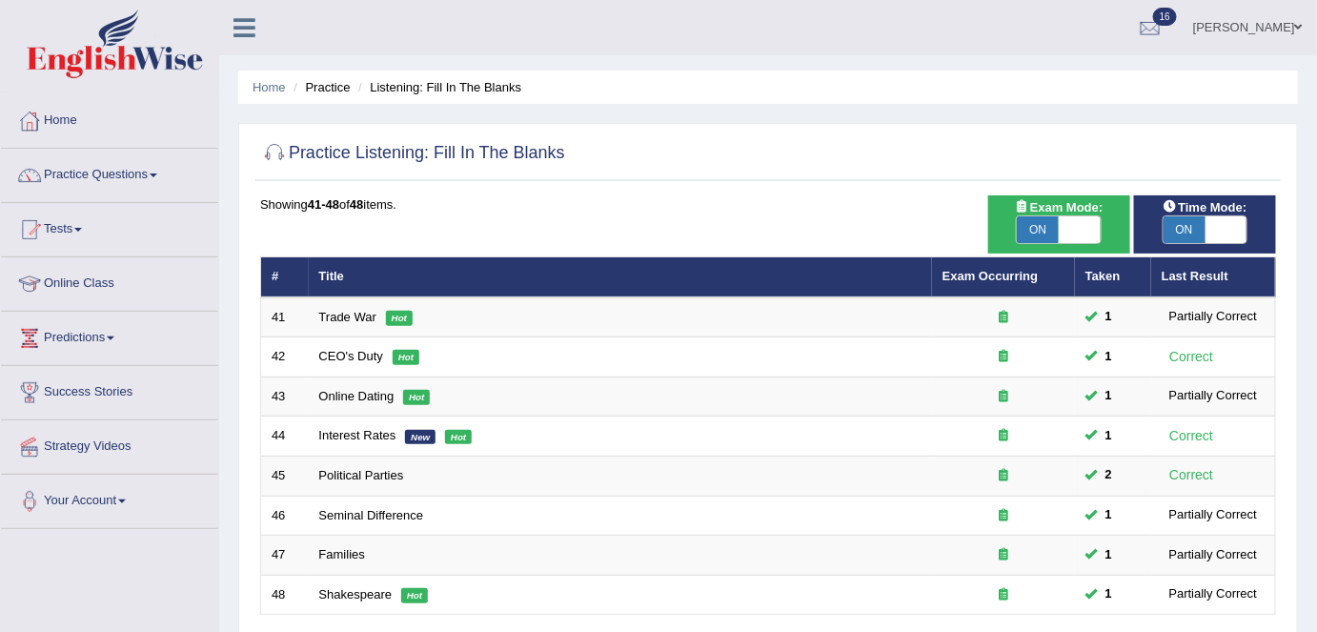
click at [1044, 229] on span "ON" at bounding box center [1038, 229] width 42 height 27
checkbox input "false"
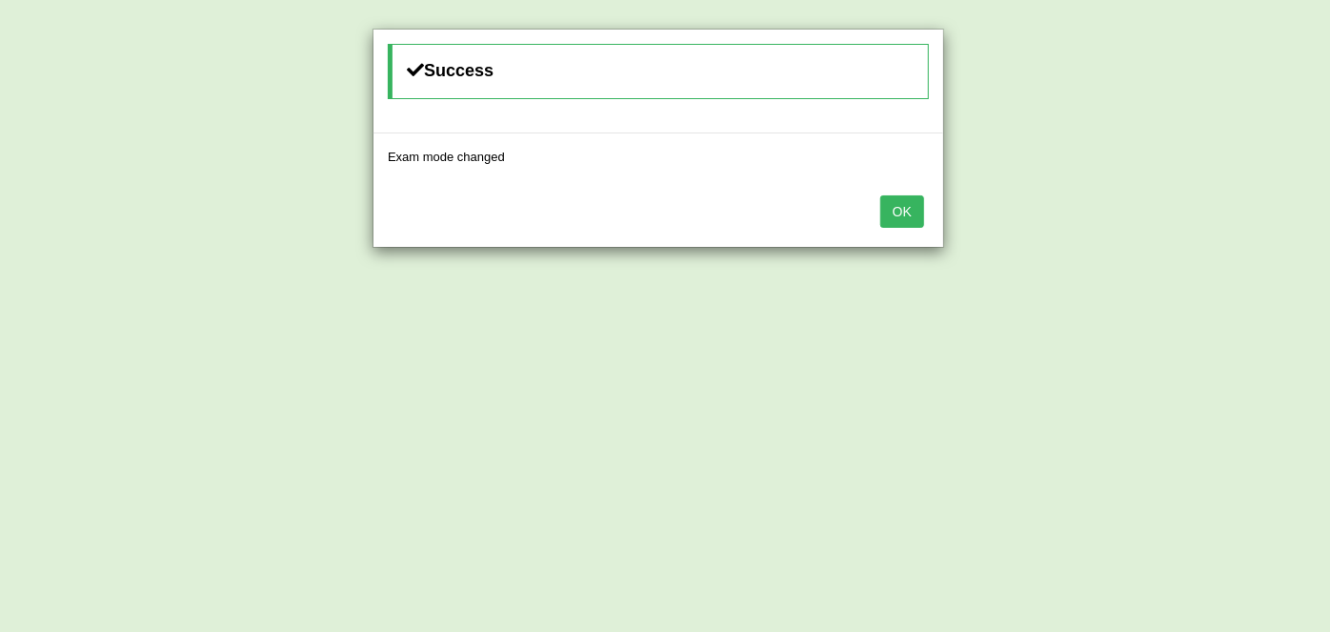
click at [898, 205] on button "OK" at bounding box center [903, 211] width 44 height 32
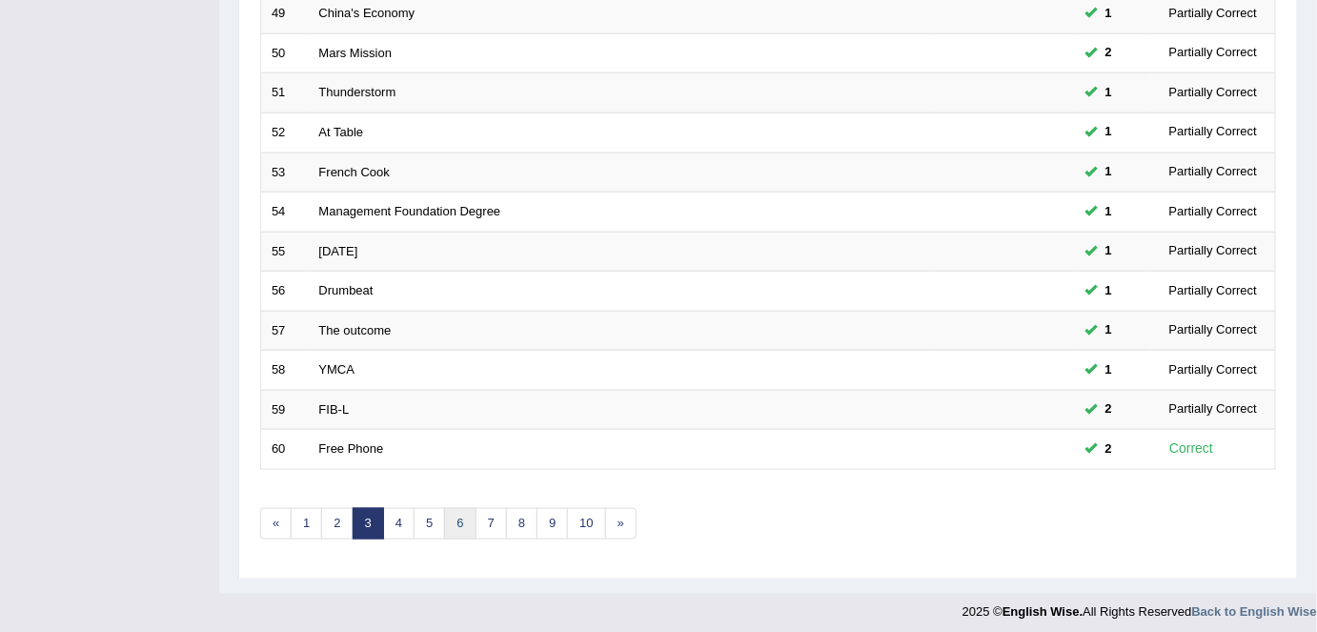
click at [454, 516] on link "6" at bounding box center [459, 523] width 31 height 31
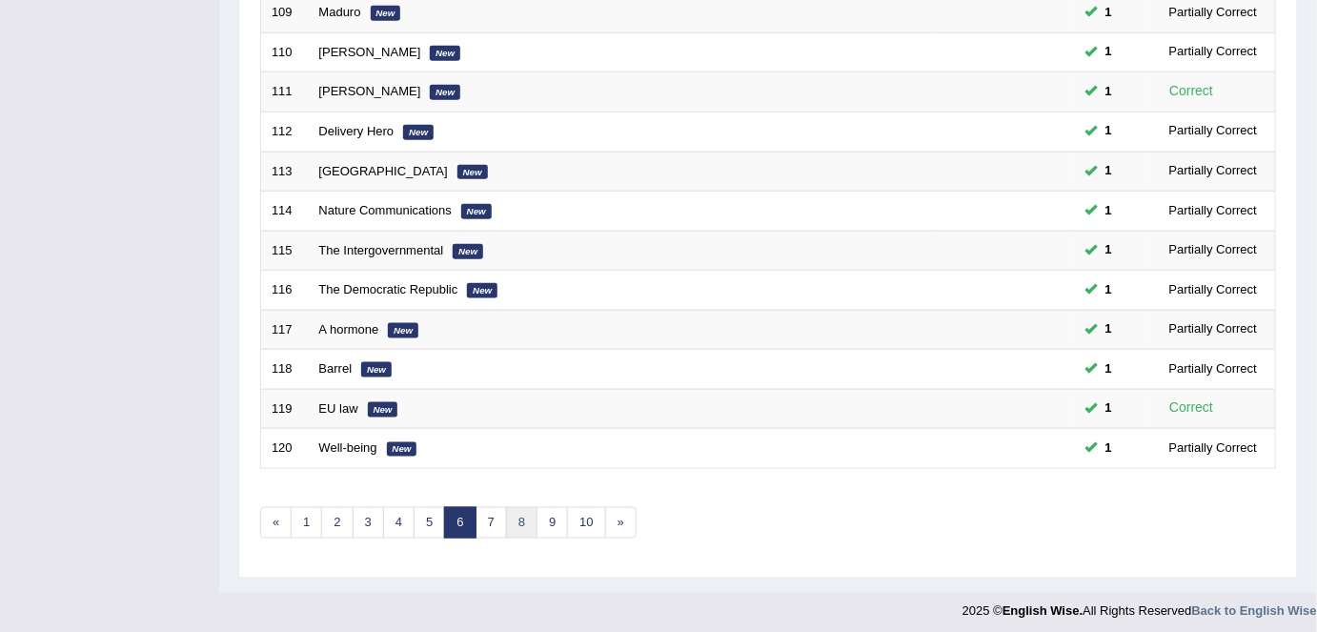
click at [511, 513] on link "8" at bounding box center [521, 522] width 31 height 31
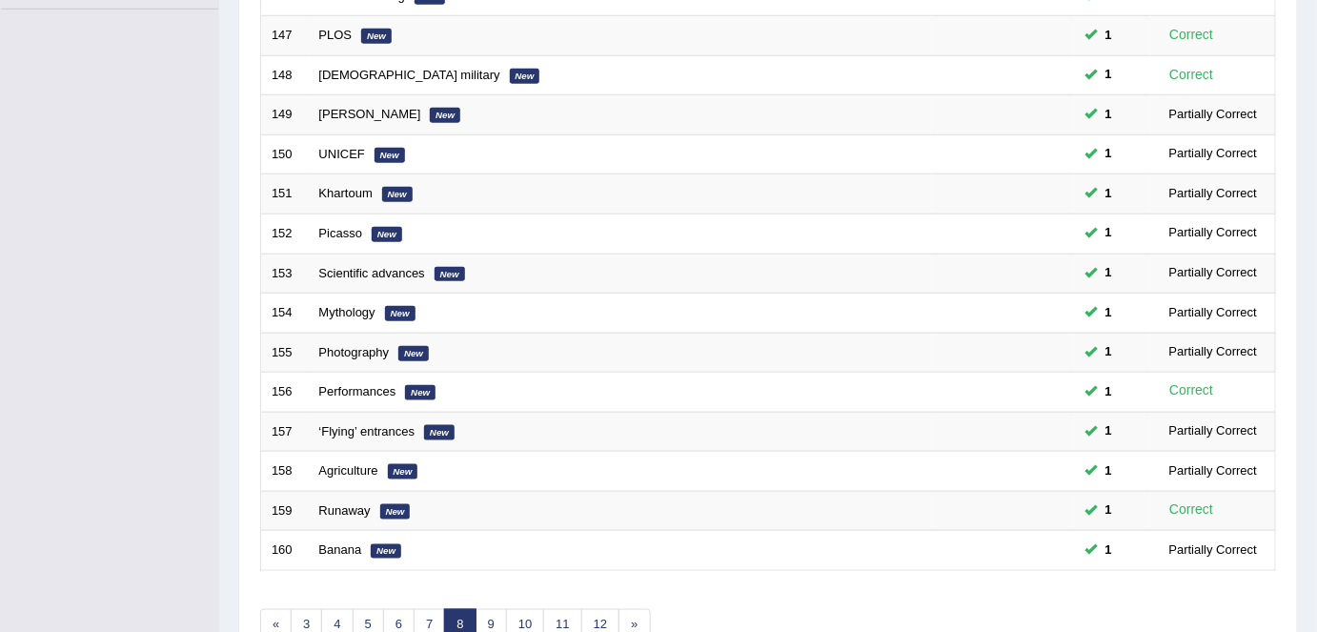
scroll to position [621, 0]
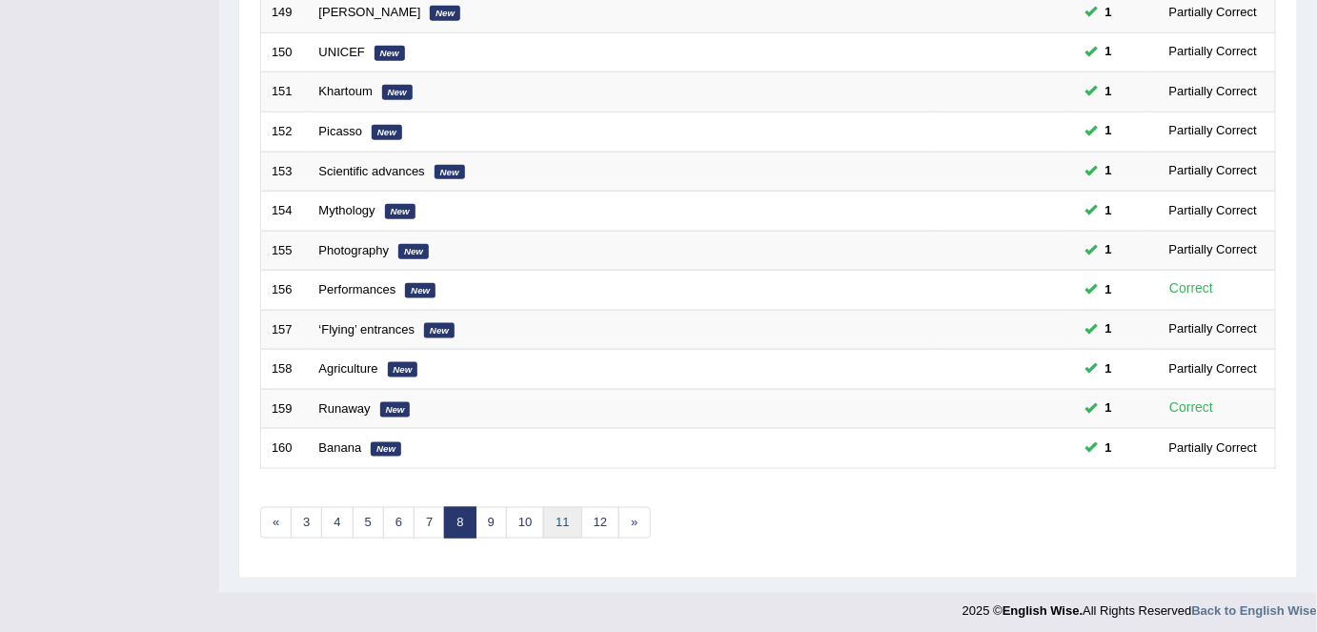
click at [543, 507] on link "11" at bounding box center [562, 522] width 38 height 31
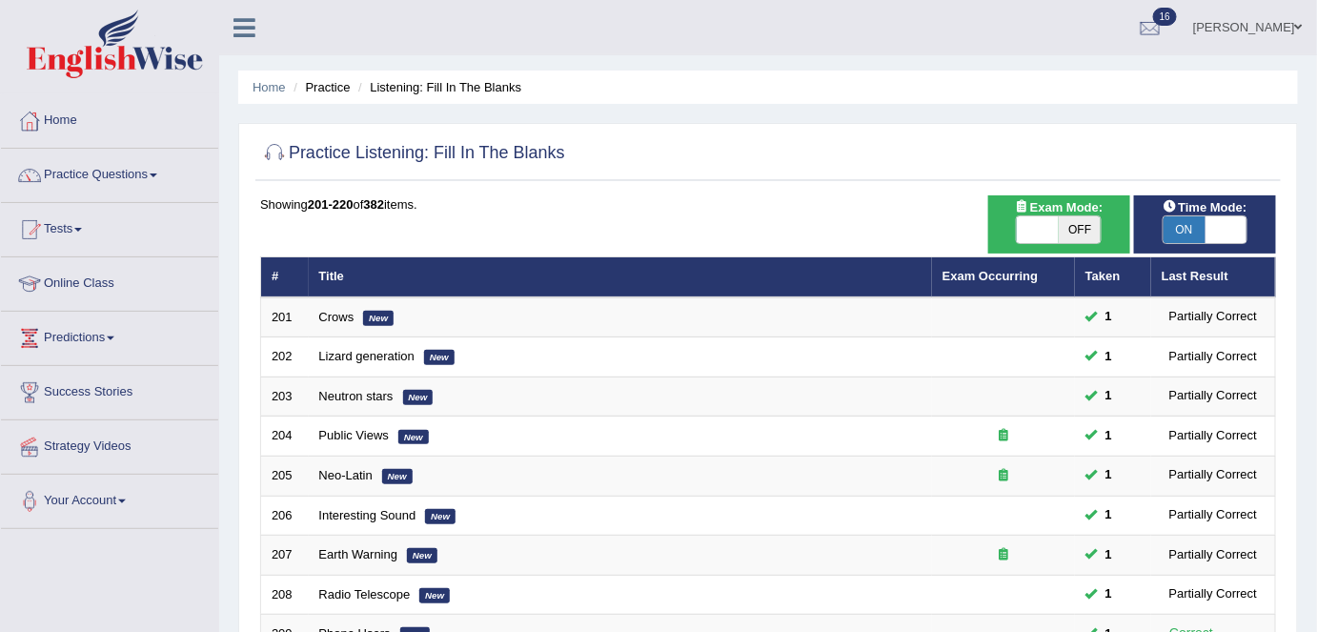
scroll to position [519, 0]
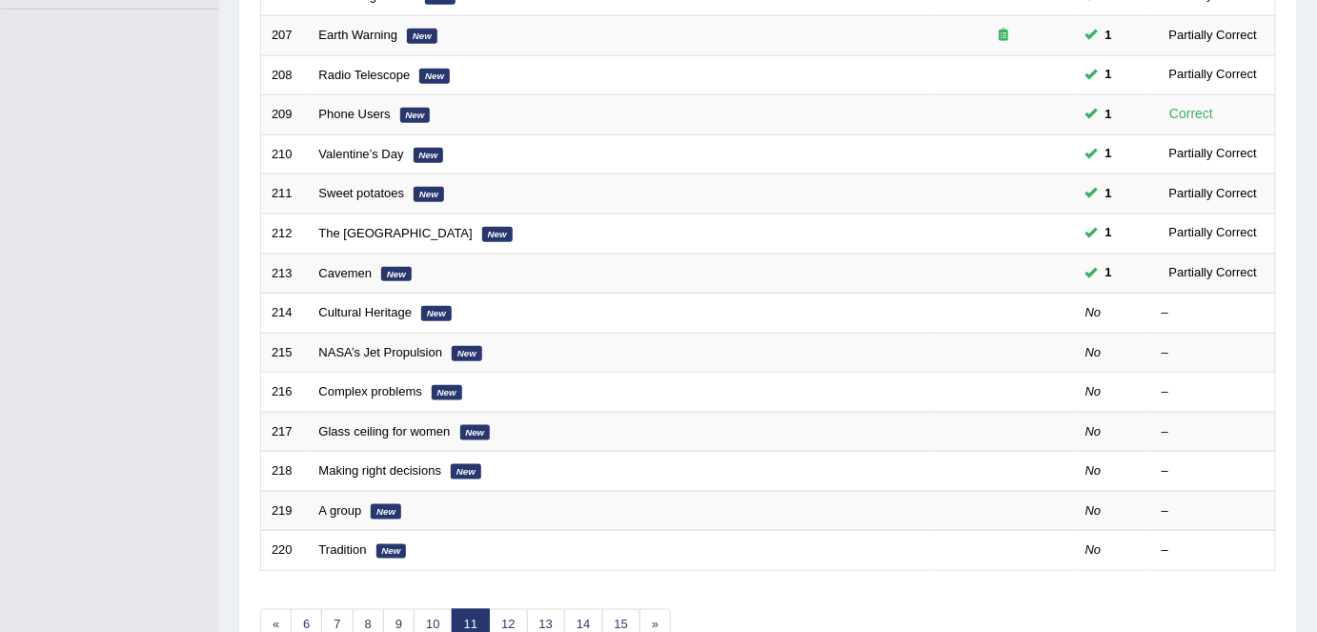
click at [329, 309] on link "Cultural Heritage" at bounding box center [365, 312] width 93 height 14
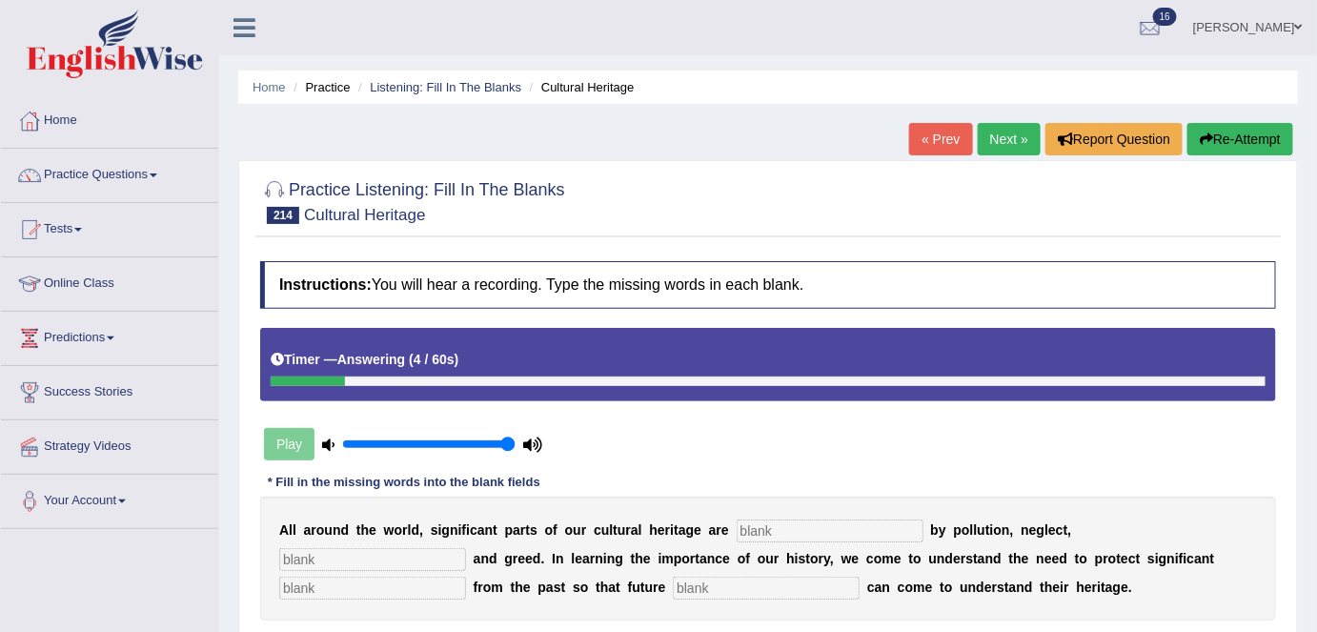
click at [820, 582] on input "text" at bounding box center [766, 588] width 187 height 23
type input "generations"
click at [797, 522] on input "text" at bounding box center [830, 530] width 187 height 23
type input "threatened"
click at [438, 549] on input "text" at bounding box center [372, 559] width 187 height 23
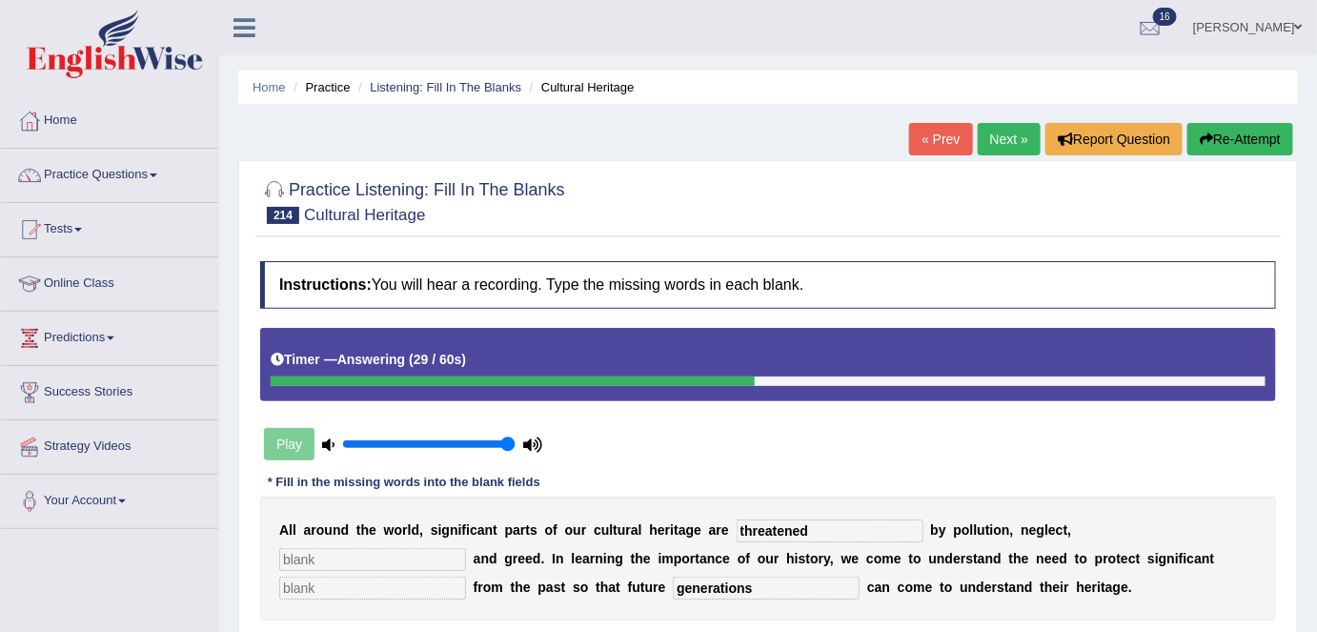
click at [457, 588] on input "text" at bounding box center [372, 588] width 187 height 23
type input "remains"
click at [414, 559] on input "text" at bounding box center [372, 559] width 187 height 23
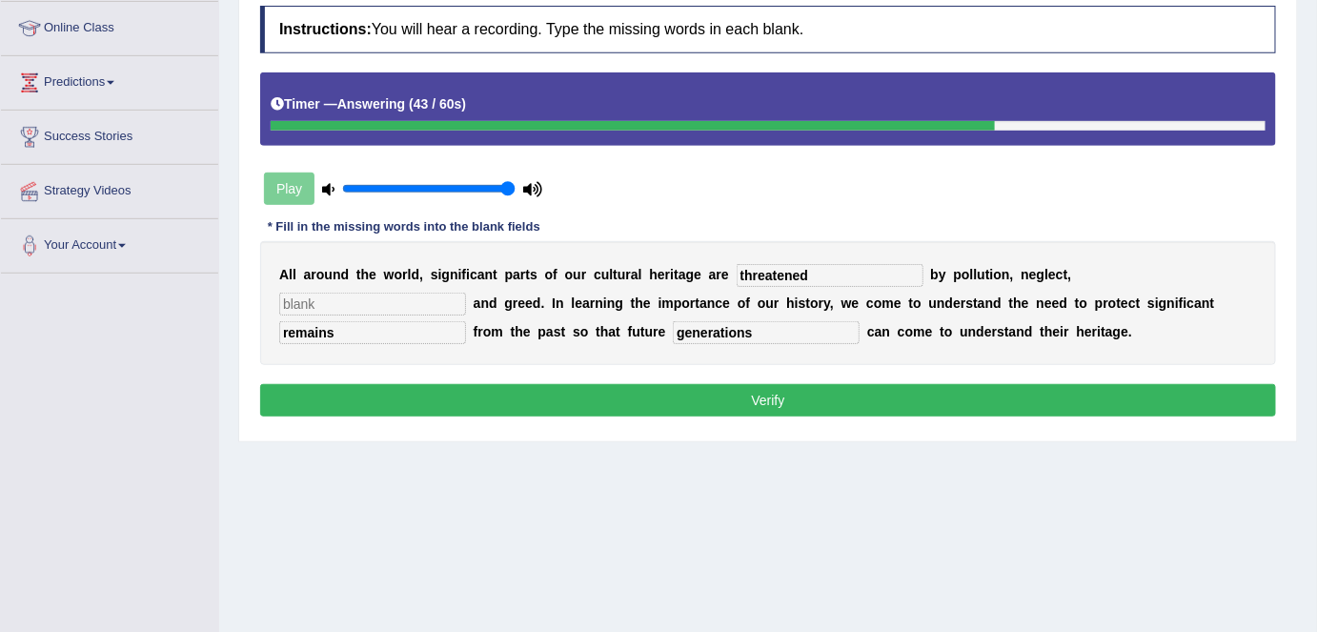
scroll to position [259, 0]
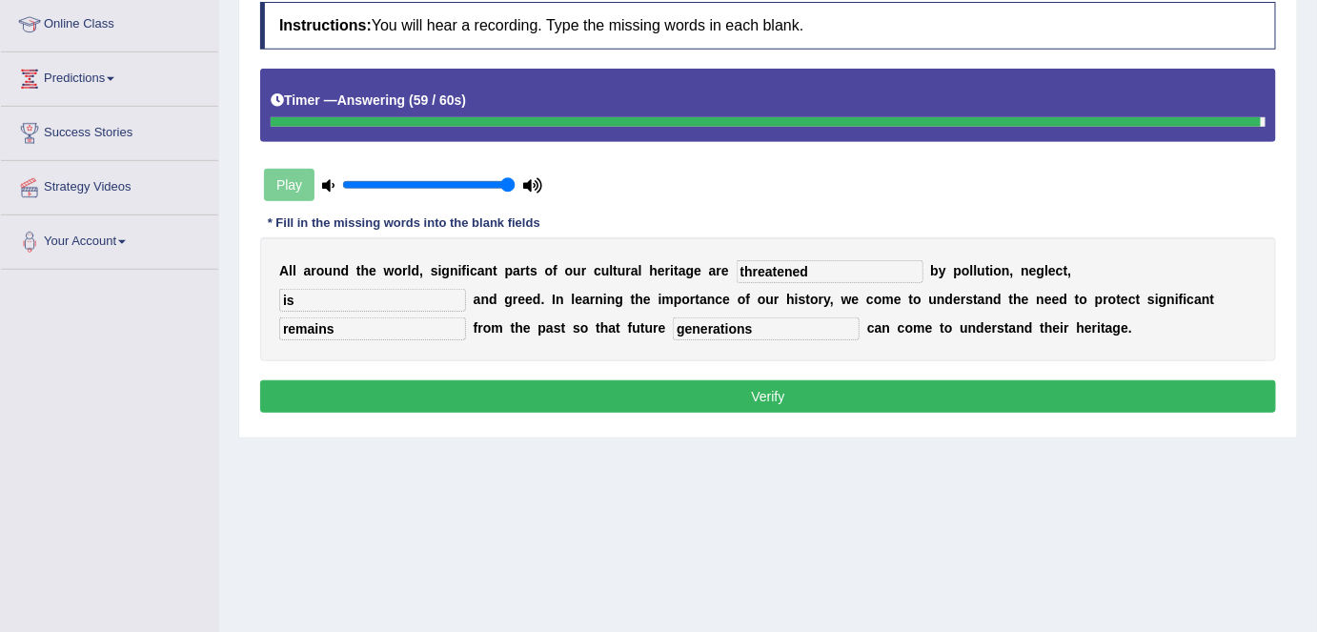
type input "is"
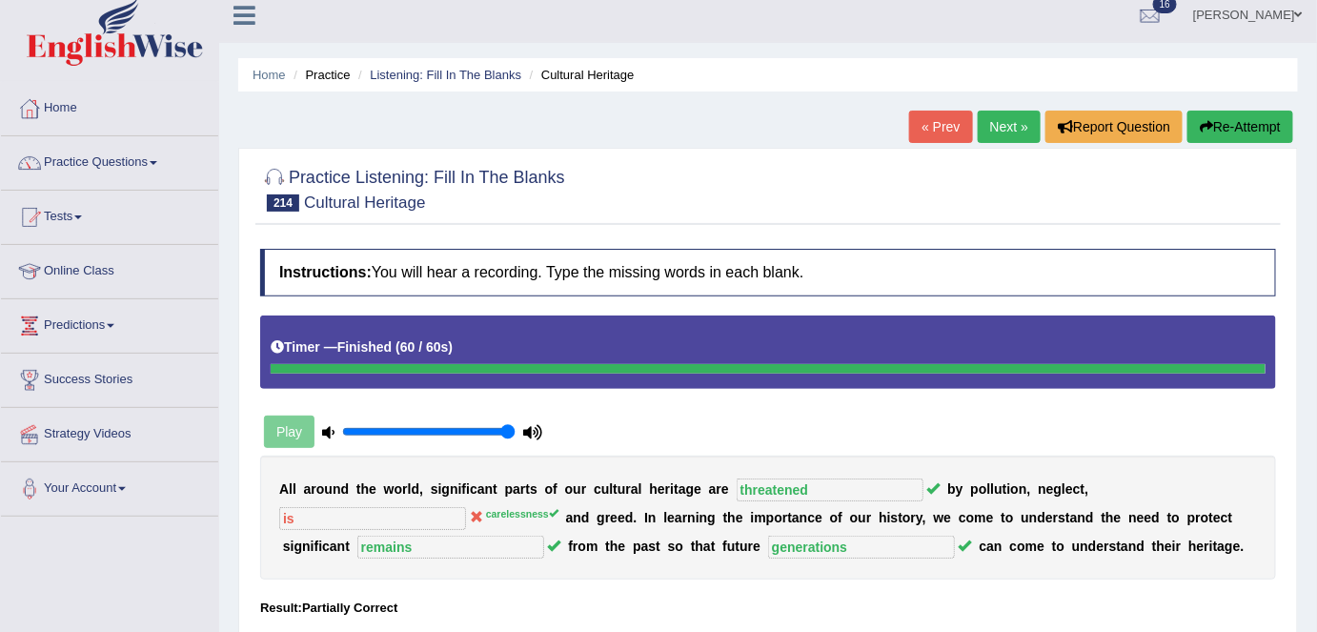
scroll to position [0, 0]
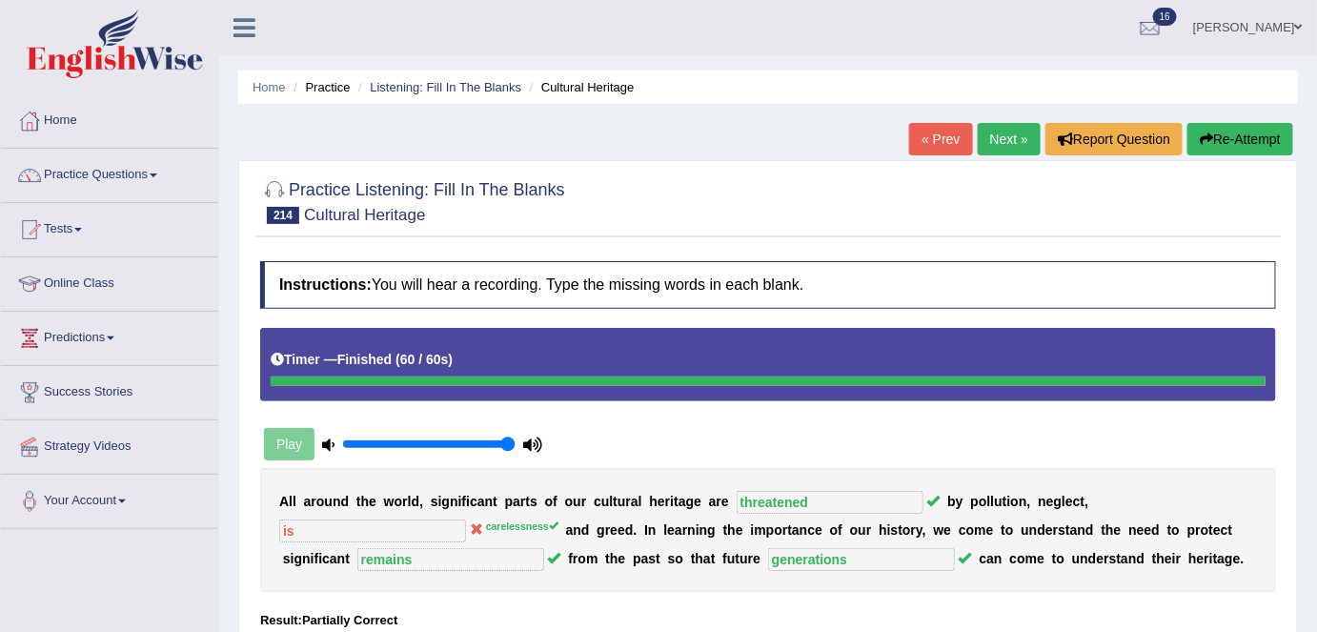
click at [1002, 139] on link "Next »" at bounding box center [1009, 139] width 63 height 32
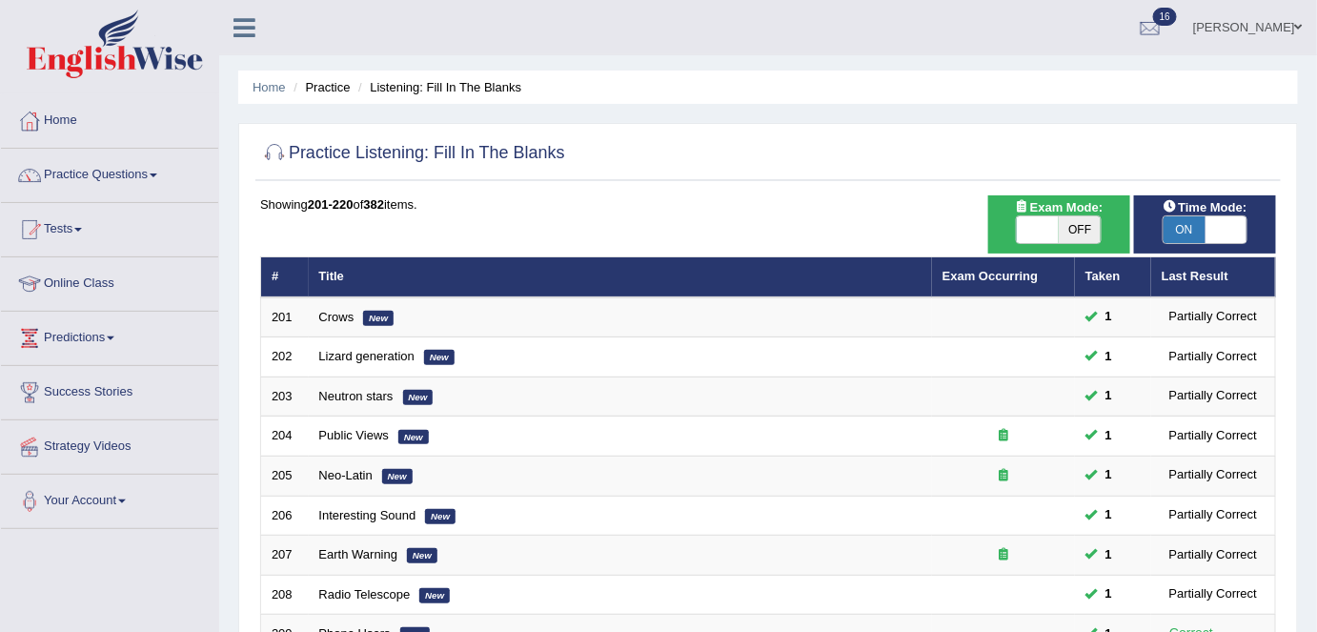
click at [1212, 227] on span at bounding box center [1226, 229] width 42 height 27
checkbox input "false"
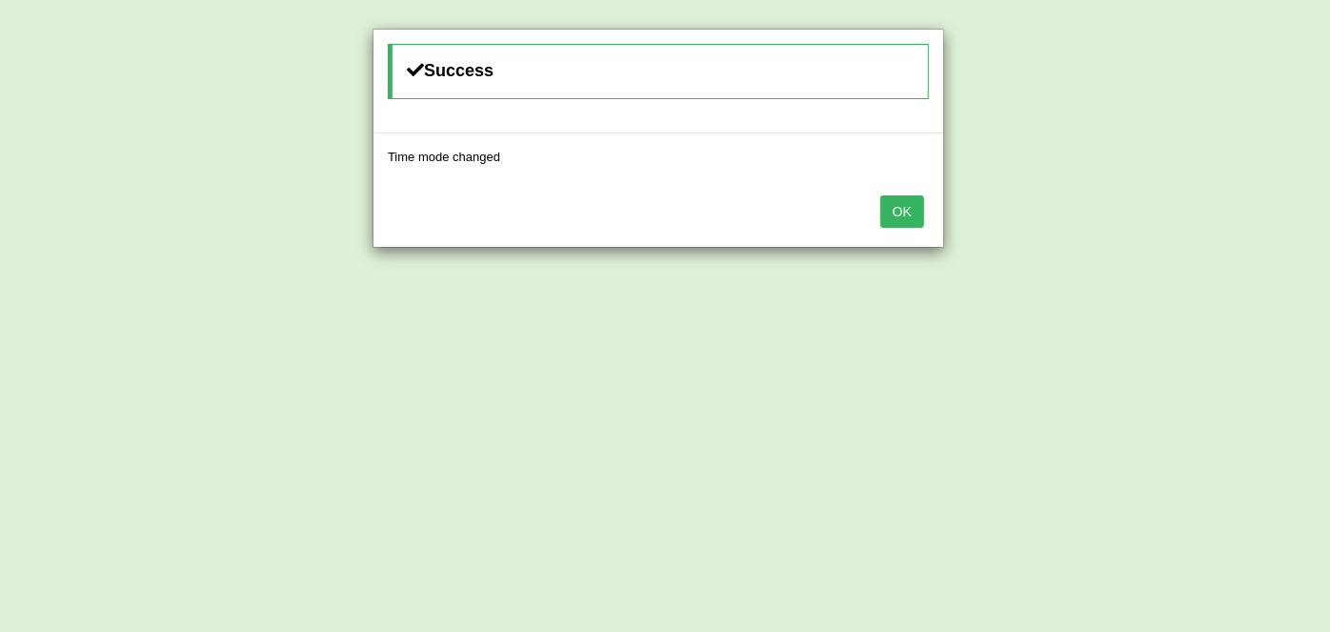
click at [895, 213] on button "OK" at bounding box center [903, 211] width 44 height 32
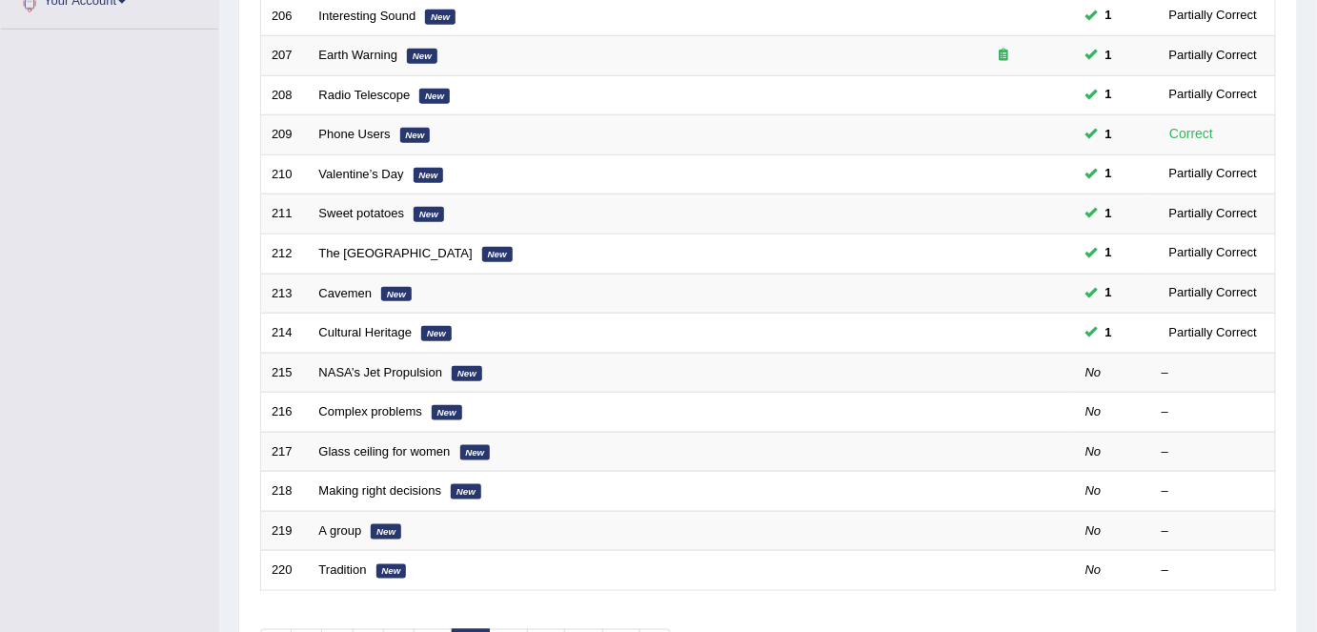
scroll to position [519, 0]
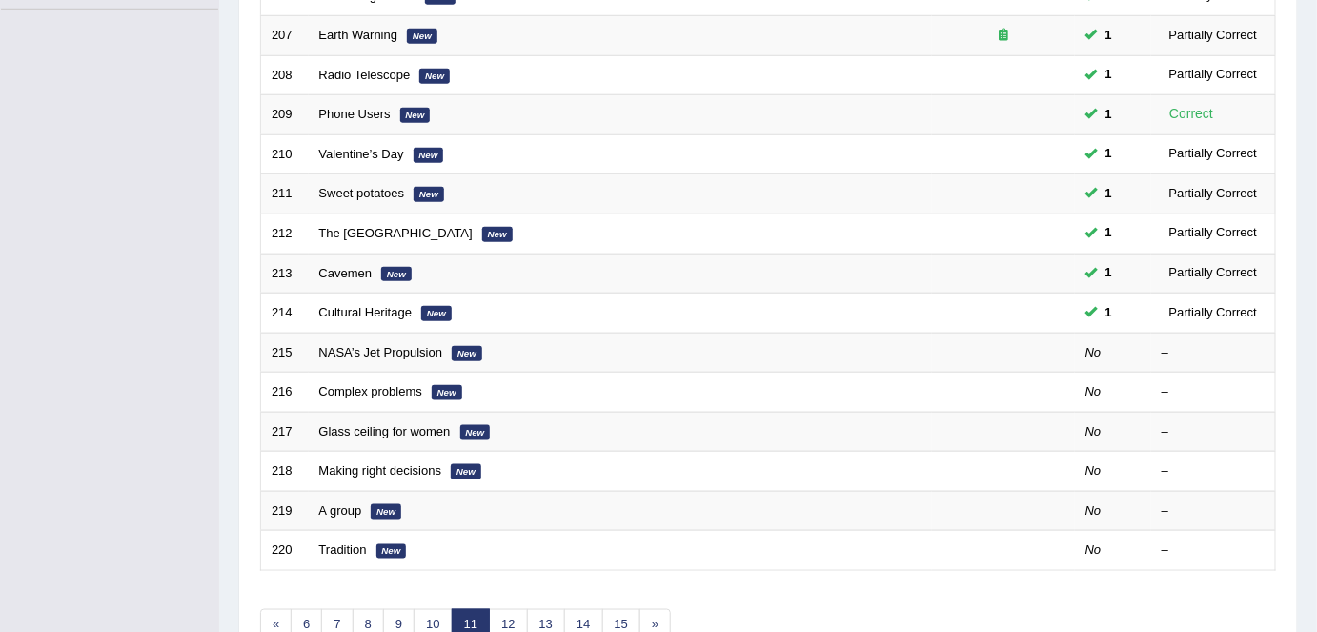
click at [393, 346] on link "NASA’s Jet Propulsion" at bounding box center [381, 352] width 124 height 14
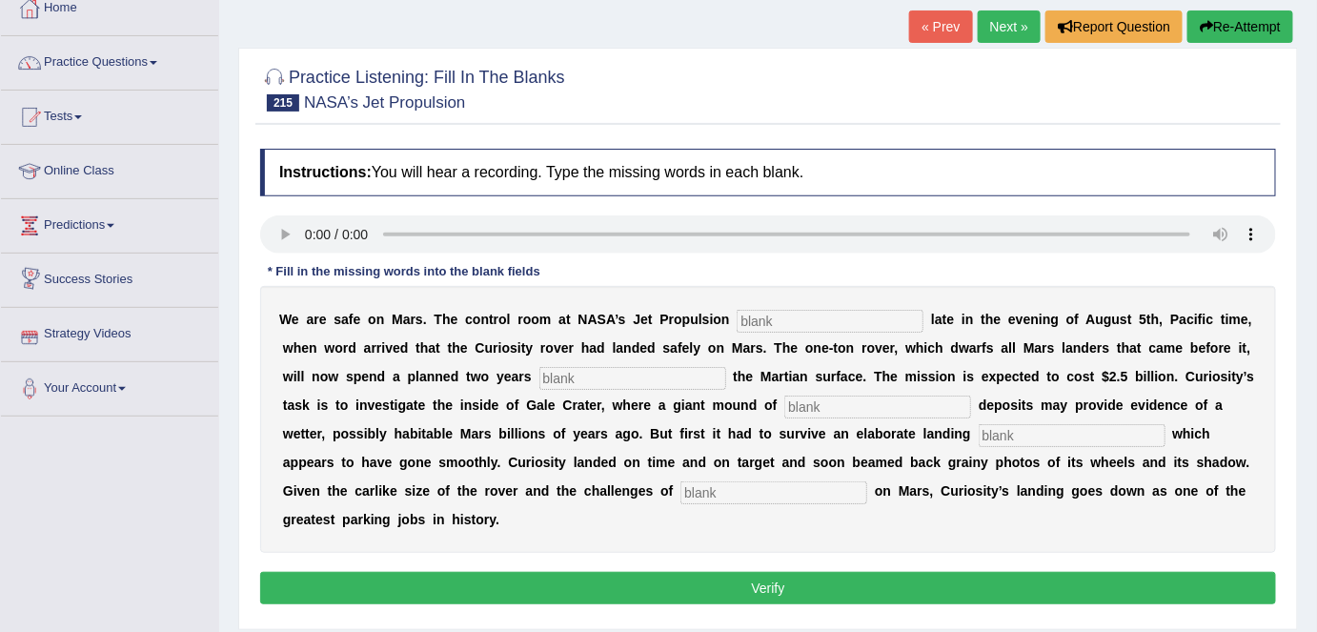
scroll to position [109, 0]
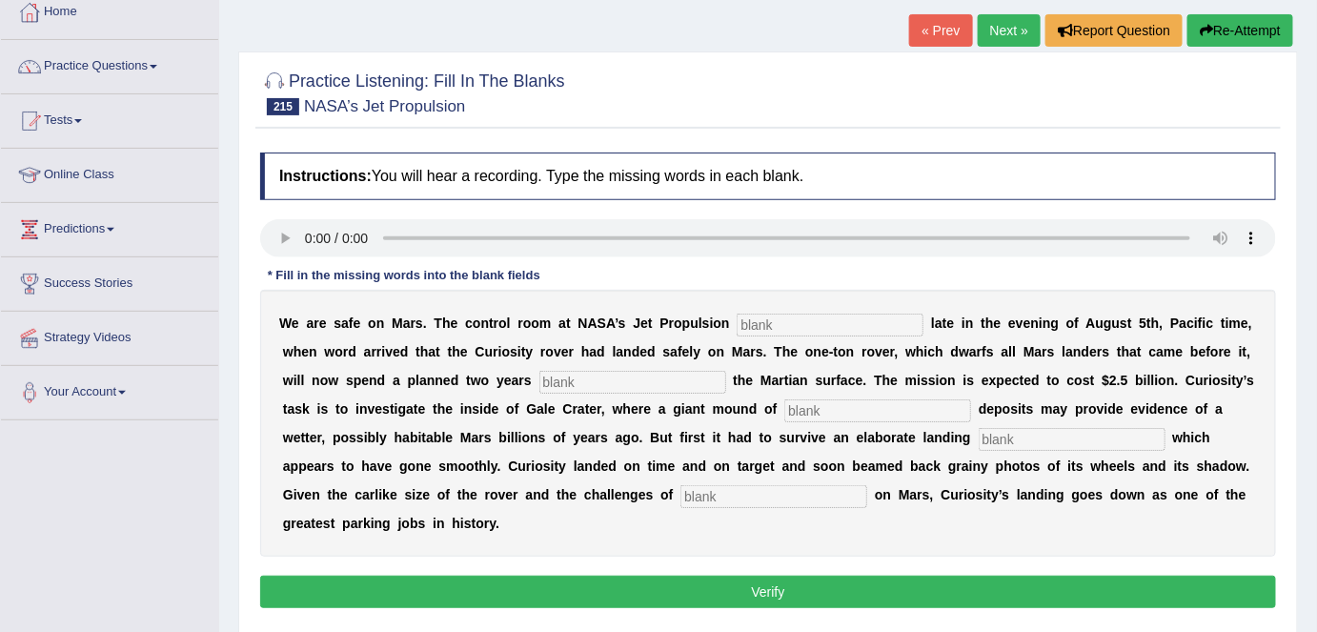
click at [726, 491] on input "text" at bounding box center [773, 496] width 187 height 23
type input "landing"
click at [800, 327] on input "text" at bounding box center [830, 325] width 187 height 23
type input "laboratory"
click at [605, 378] on input "text" at bounding box center [632, 382] width 187 height 23
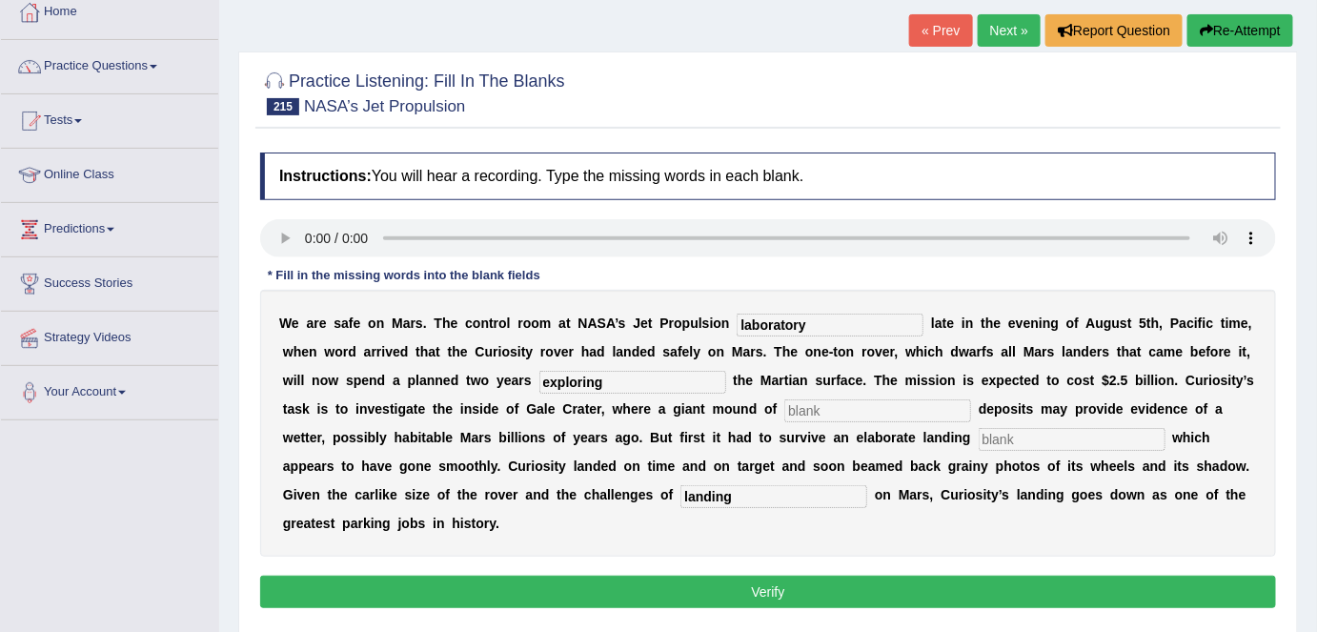
type input "exploring"
click at [840, 407] on input "text" at bounding box center [877, 410] width 187 height 23
type input "sedimentary"
click at [1026, 431] on input "text" at bounding box center [1072, 439] width 187 height 23
type input "sequence"
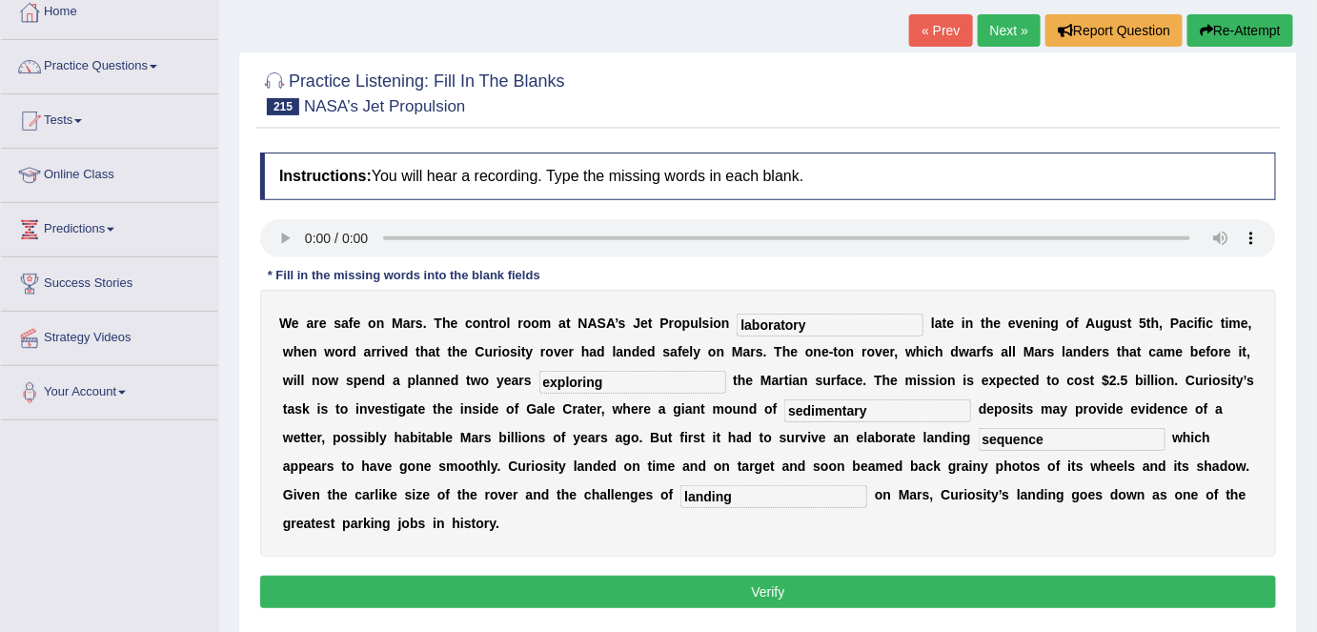
click at [891, 581] on button "Verify" at bounding box center [768, 592] width 1016 height 32
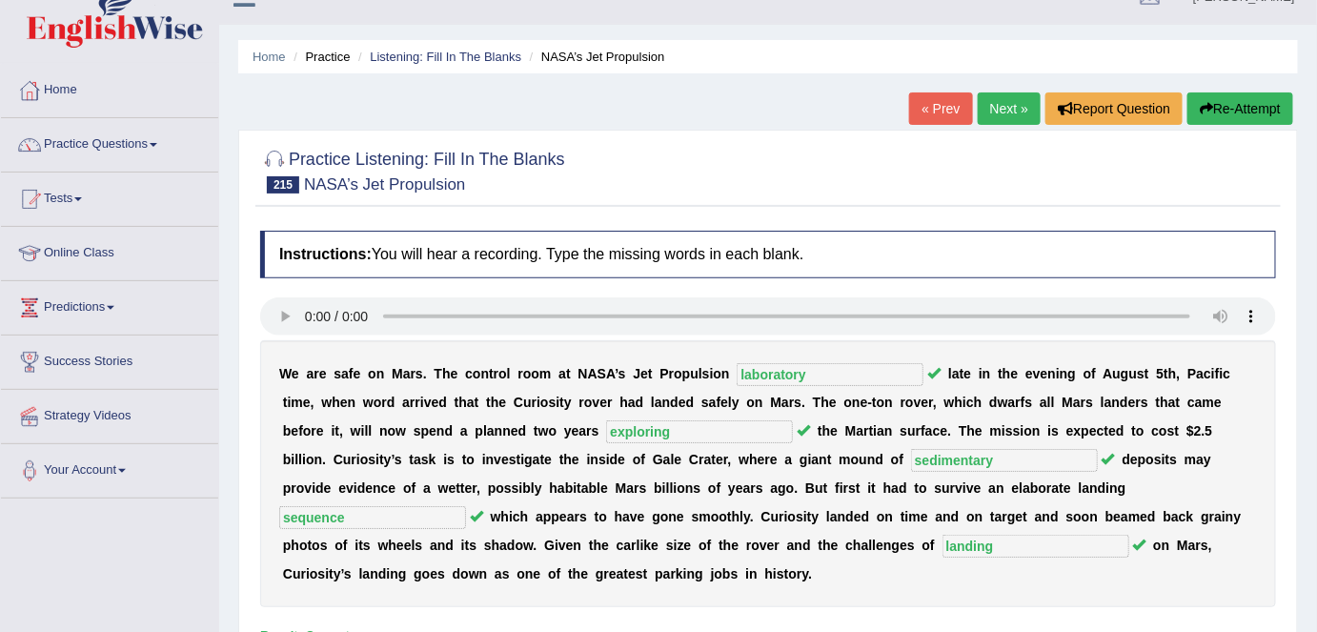
scroll to position [0, 0]
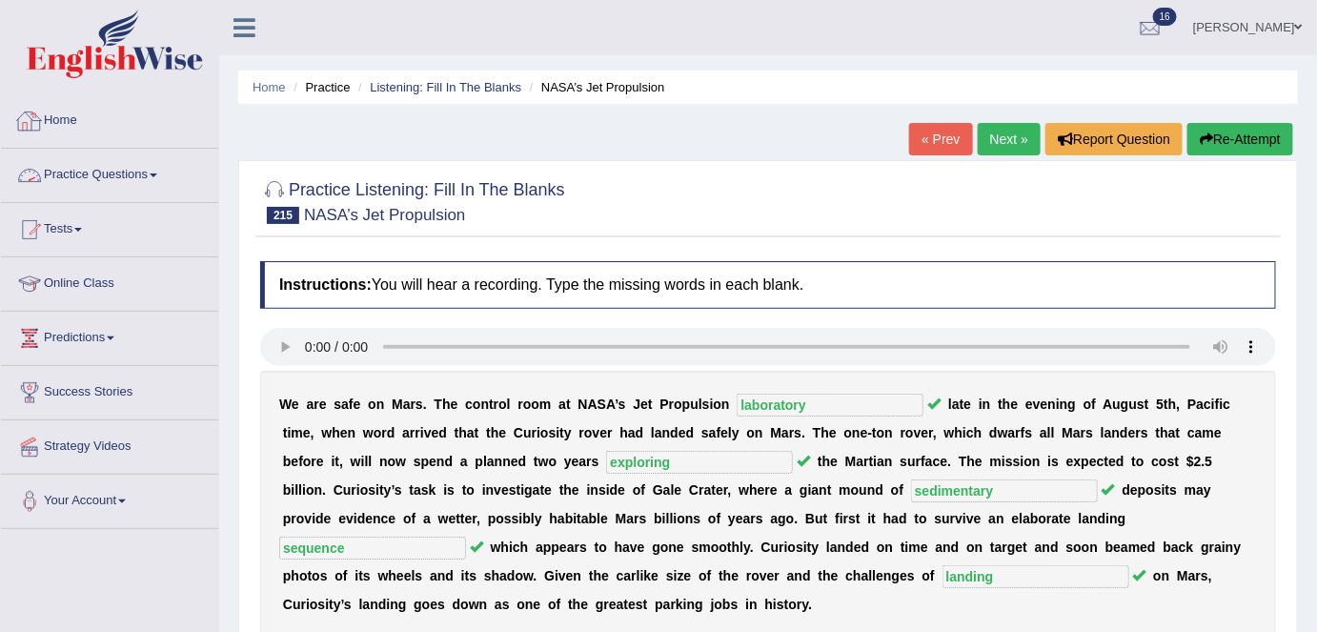
click at [108, 188] on link "Practice Questions" at bounding box center [109, 173] width 217 height 48
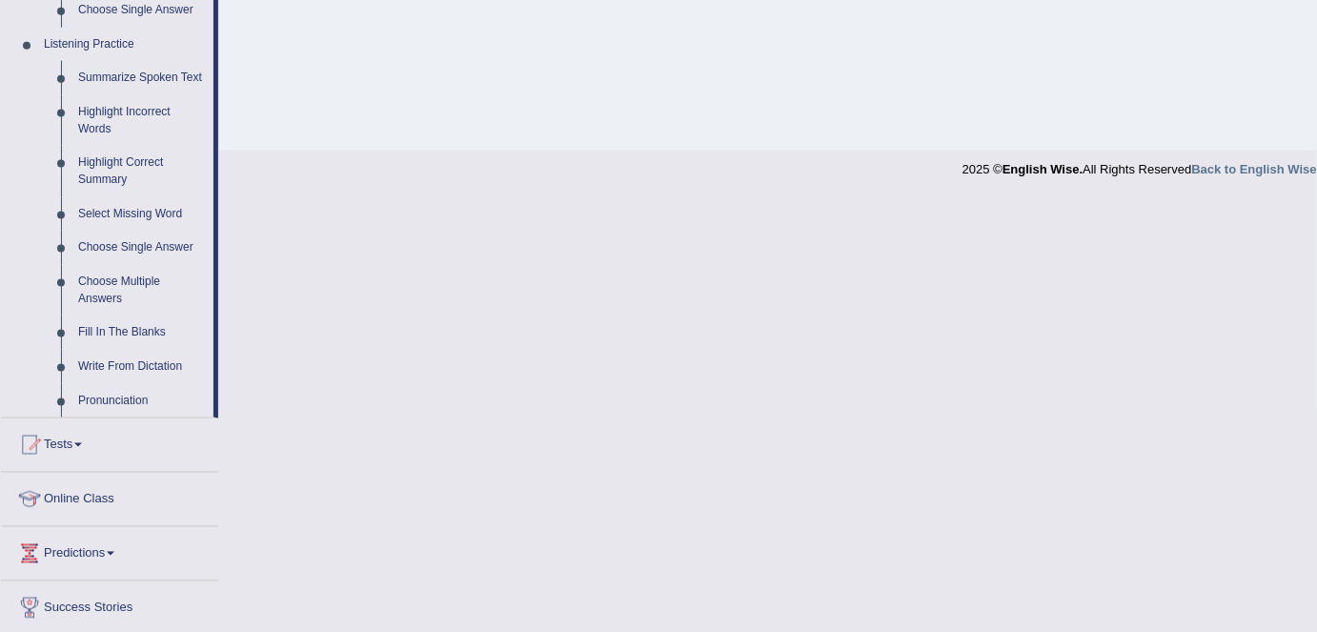
scroll to position [913, 0]
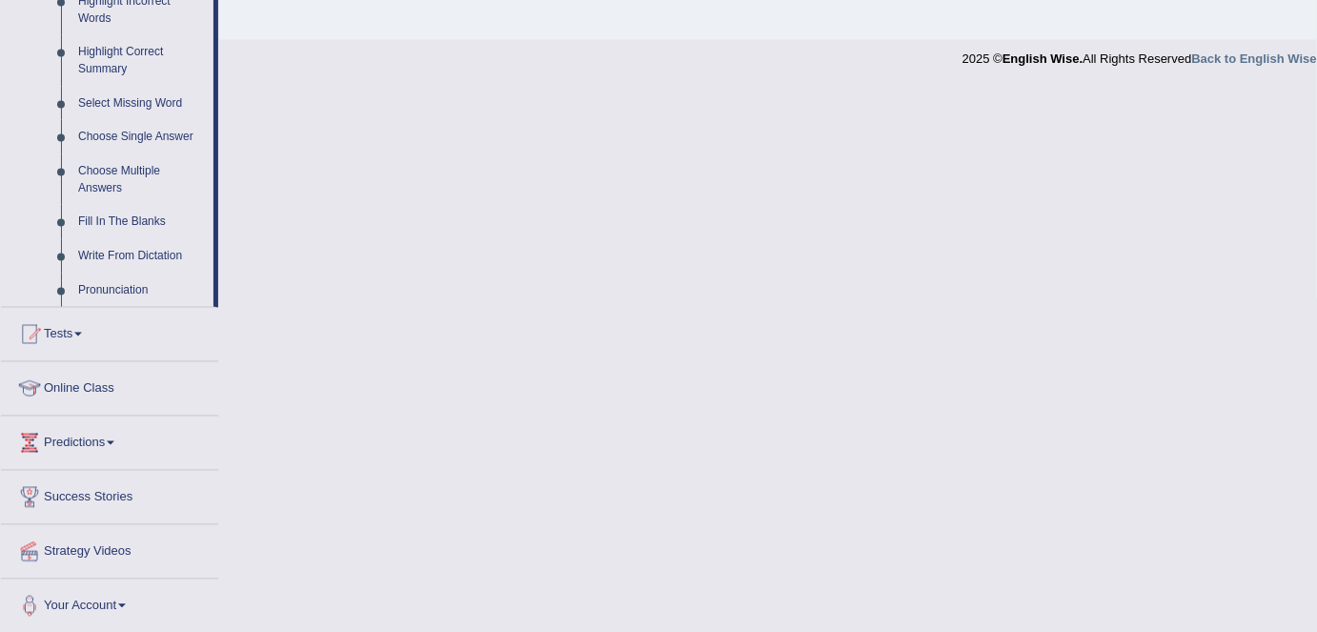
click at [120, 255] on link "Write From Dictation" at bounding box center [142, 256] width 144 height 34
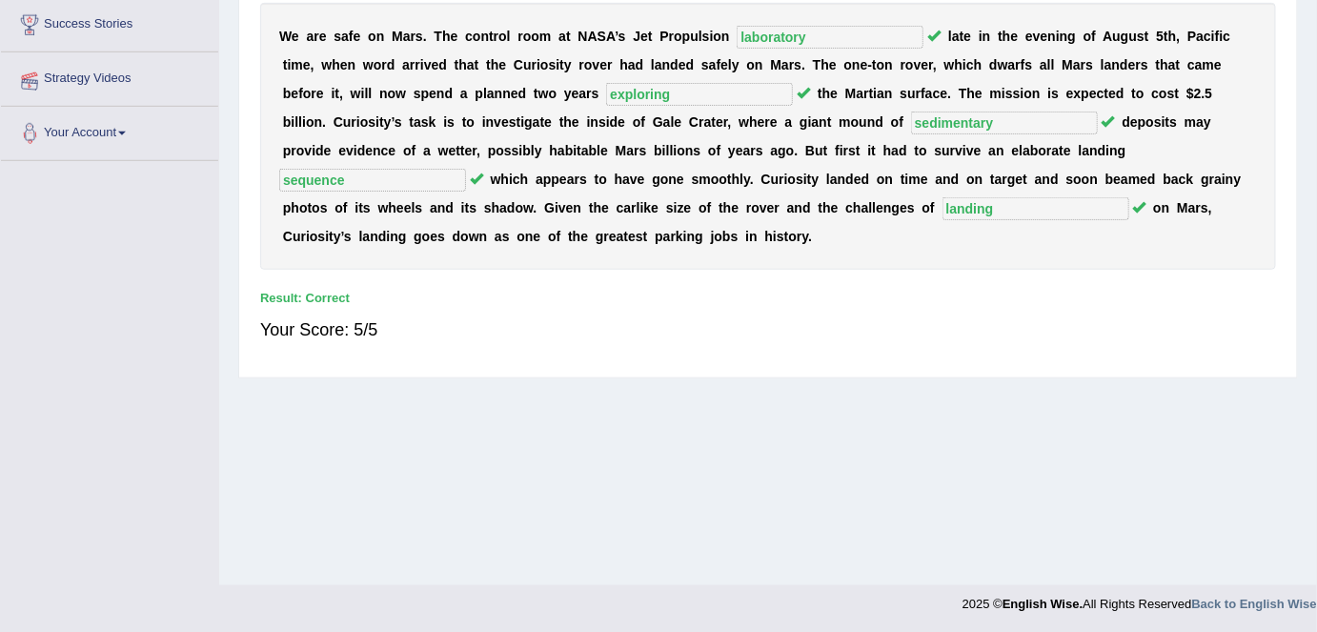
scroll to position [368, 0]
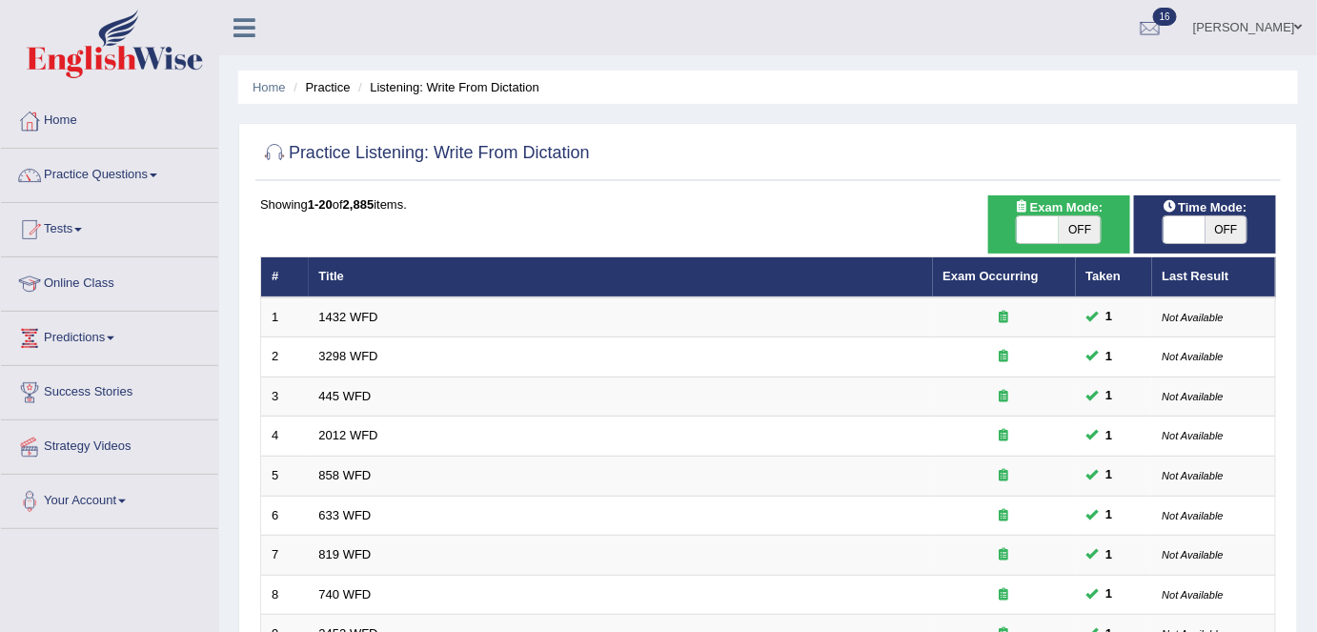
click at [1080, 229] on span "OFF" at bounding box center [1080, 229] width 42 height 27
checkbox input "true"
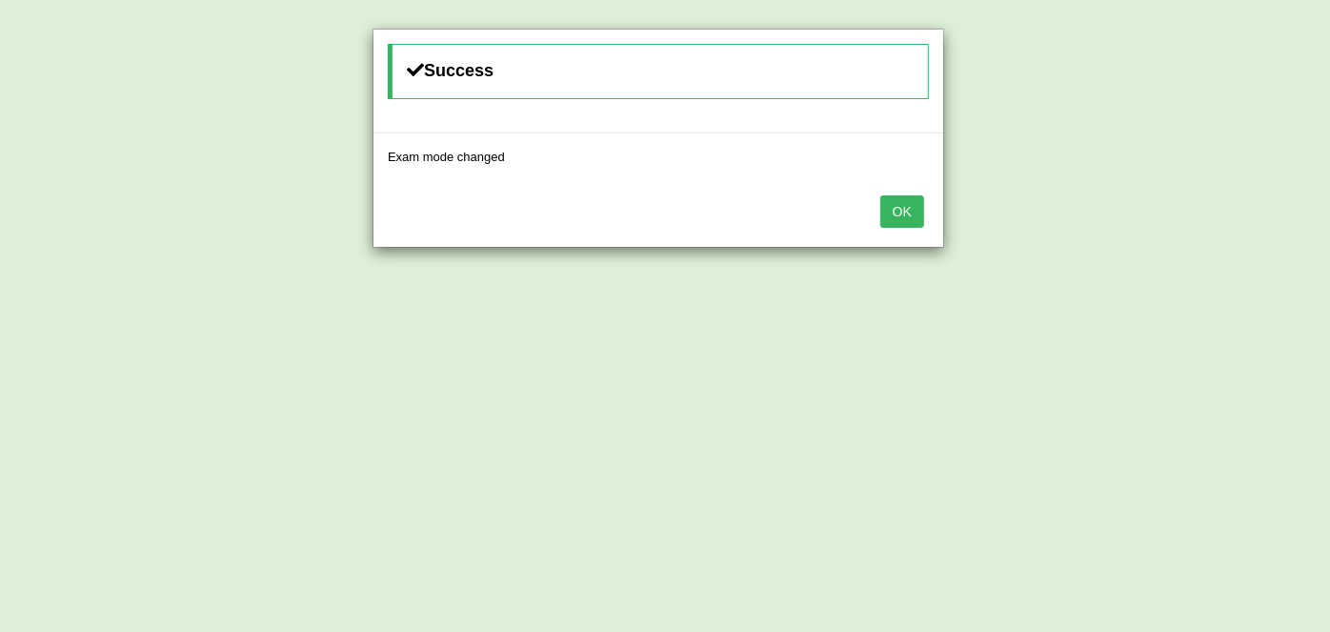
click at [894, 204] on button "OK" at bounding box center [903, 211] width 44 height 32
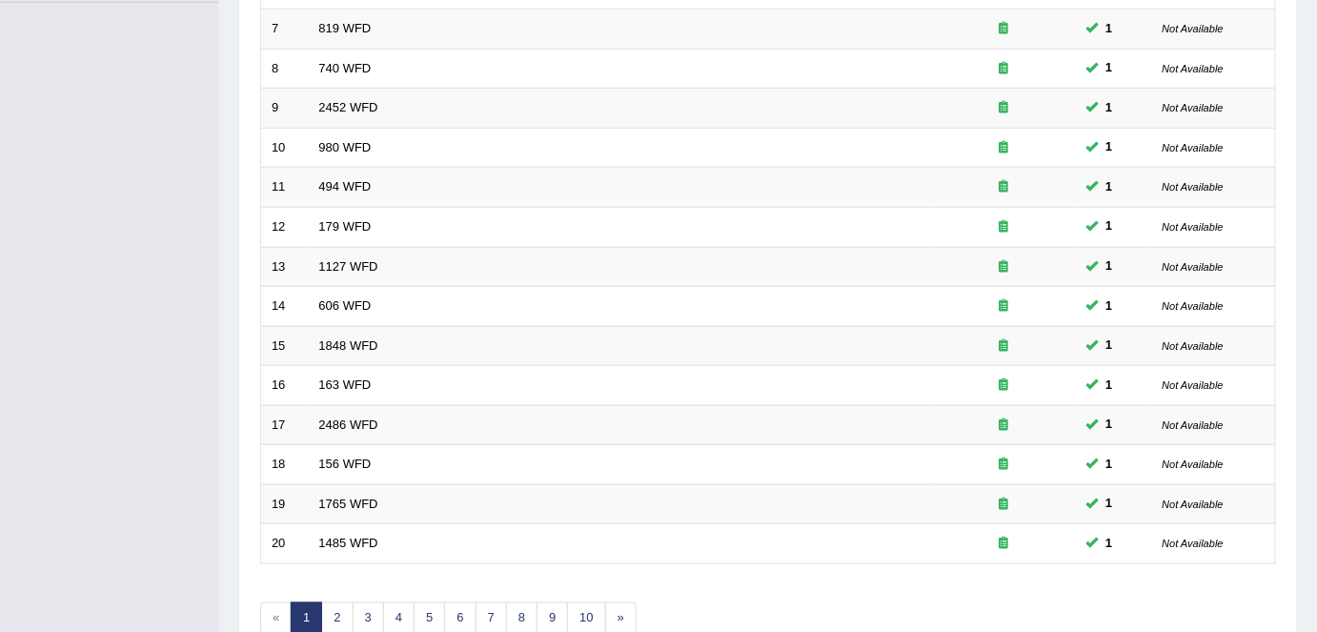
scroll to position [621, 0]
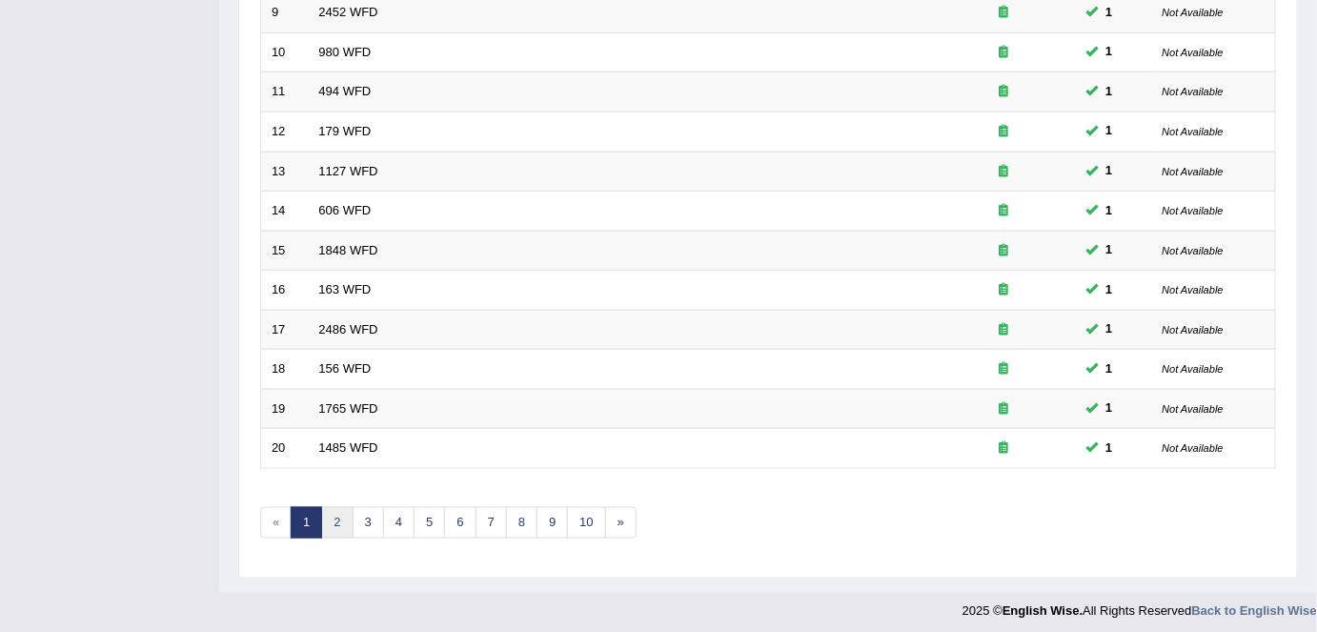
click at [345, 510] on link "2" at bounding box center [336, 522] width 31 height 31
click at [494, 516] on link "7" at bounding box center [491, 522] width 31 height 31
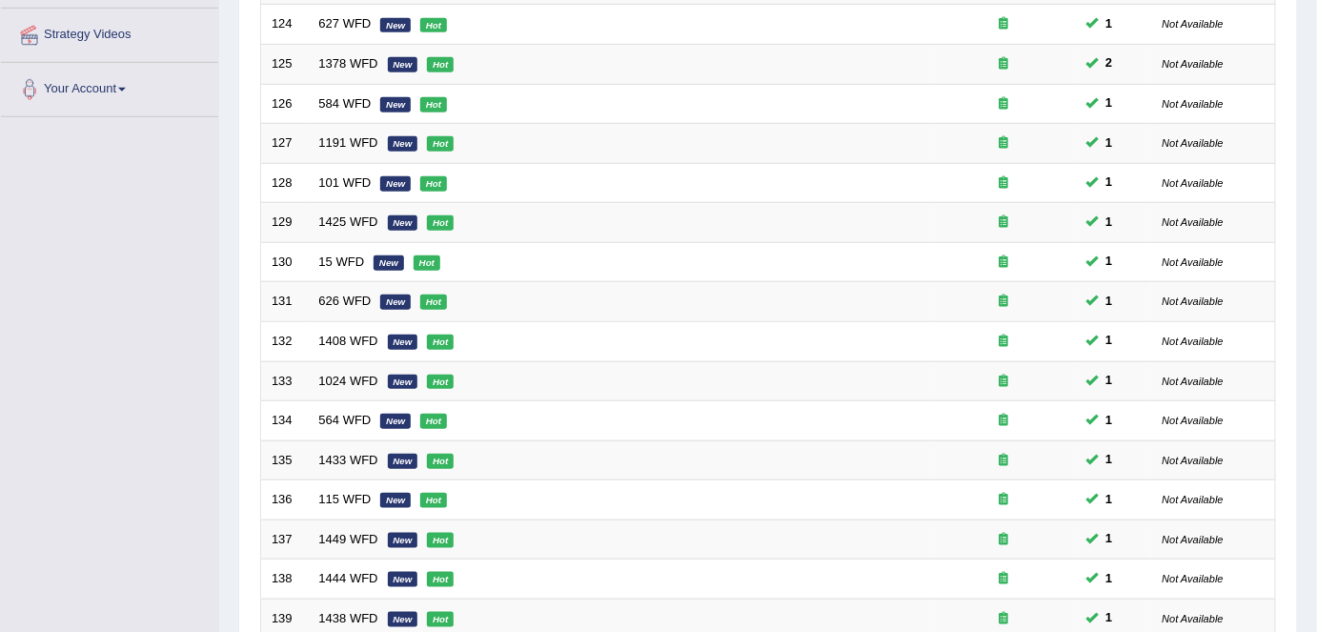
scroll to position [621, 0]
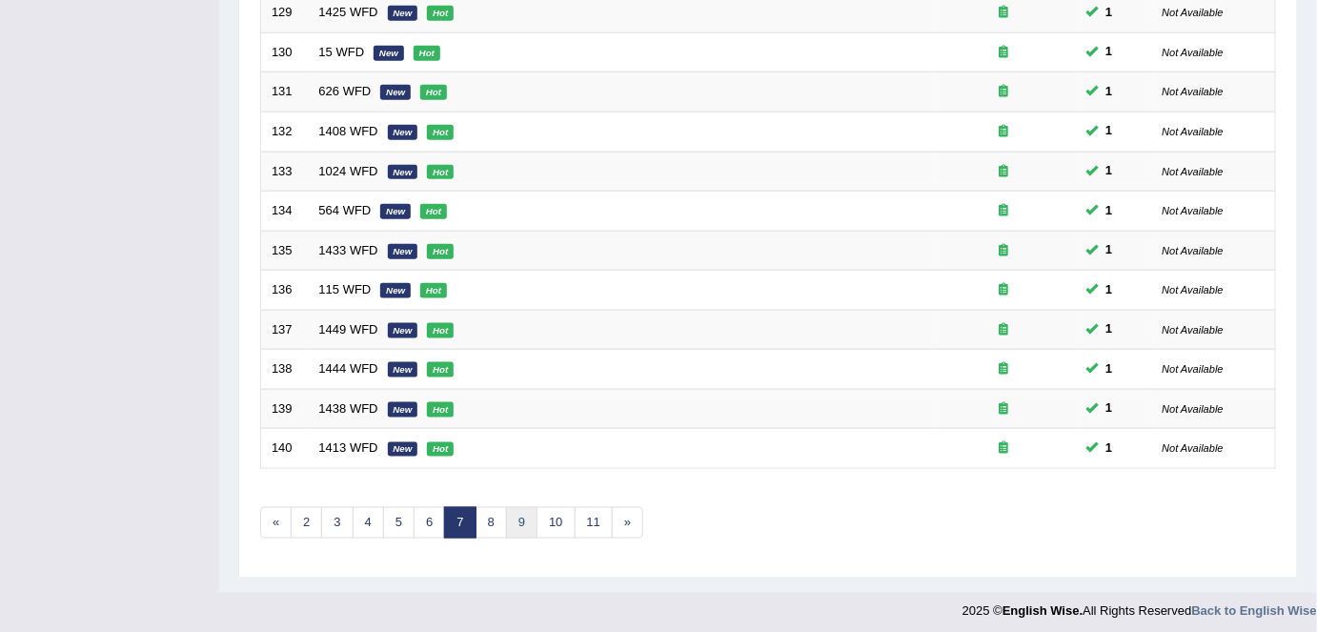
click at [520, 518] on link "9" at bounding box center [521, 522] width 31 height 31
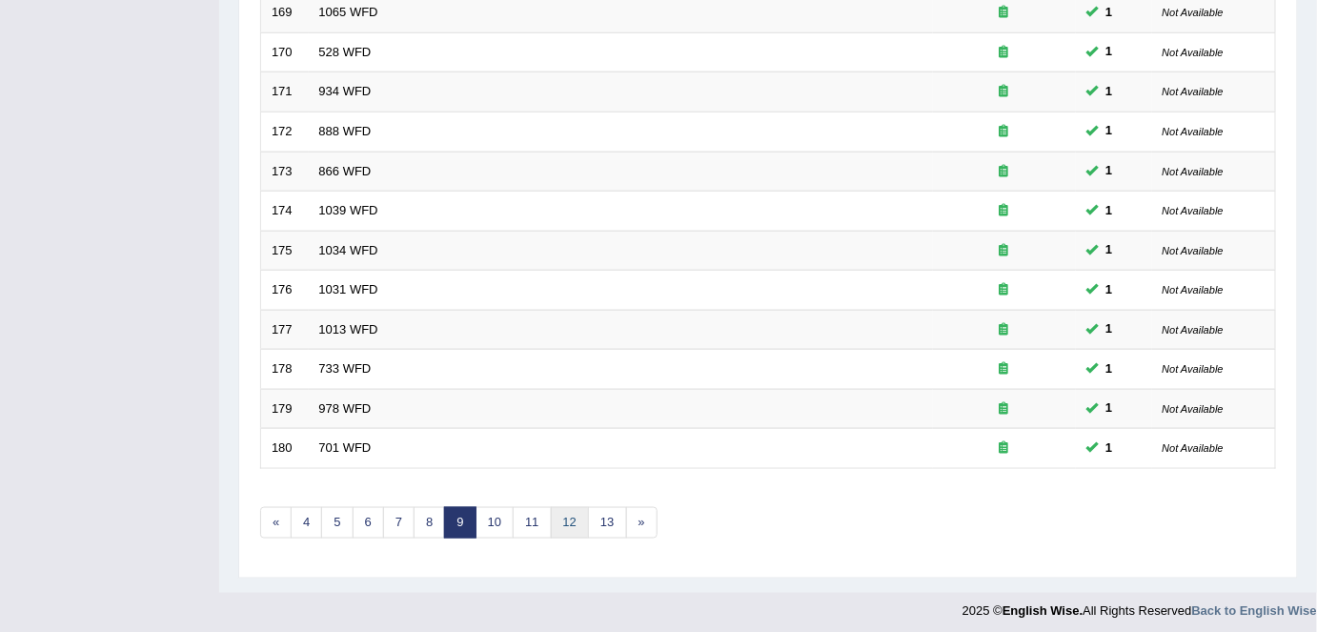
click at [557, 512] on link "12" at bounding box center [570, 522] width 38 height 31
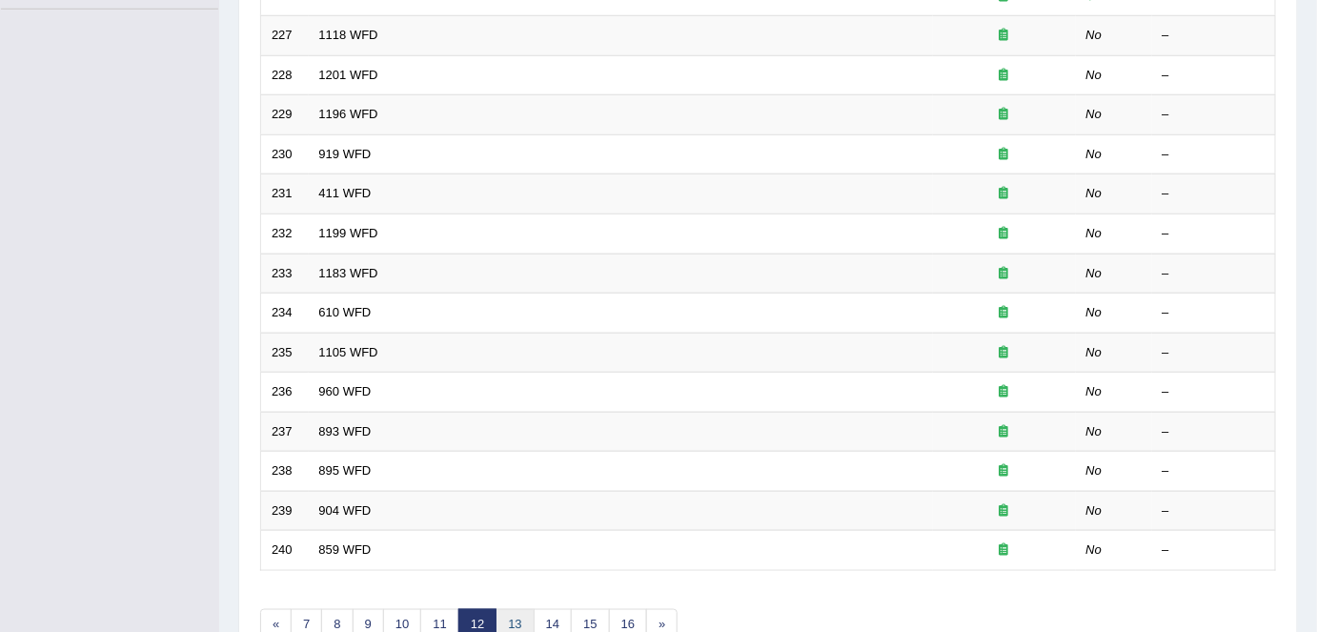
click at [501, 610] on link "13" at bounding box center [515, 624] width 38 height 31
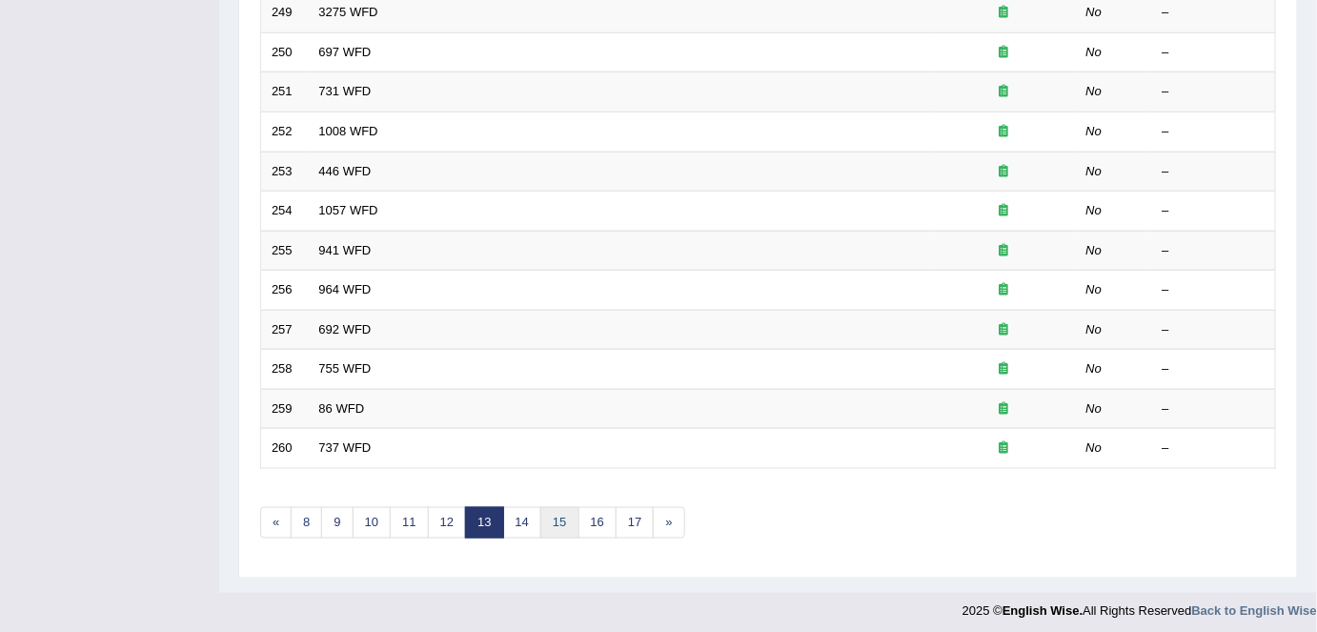
click at [551, 527] on link "15" at bounding box center [559, 522] width 38 height 31
click at [558, 509] on link "16" at bounding box center [566, 522] width 38 height 31
click at [589, 516] on link "17" at bounding box center [604, 522] width 38 height 31
click at [633, 516] on link "18" at bounding box center [641, 522] width 38 height 31
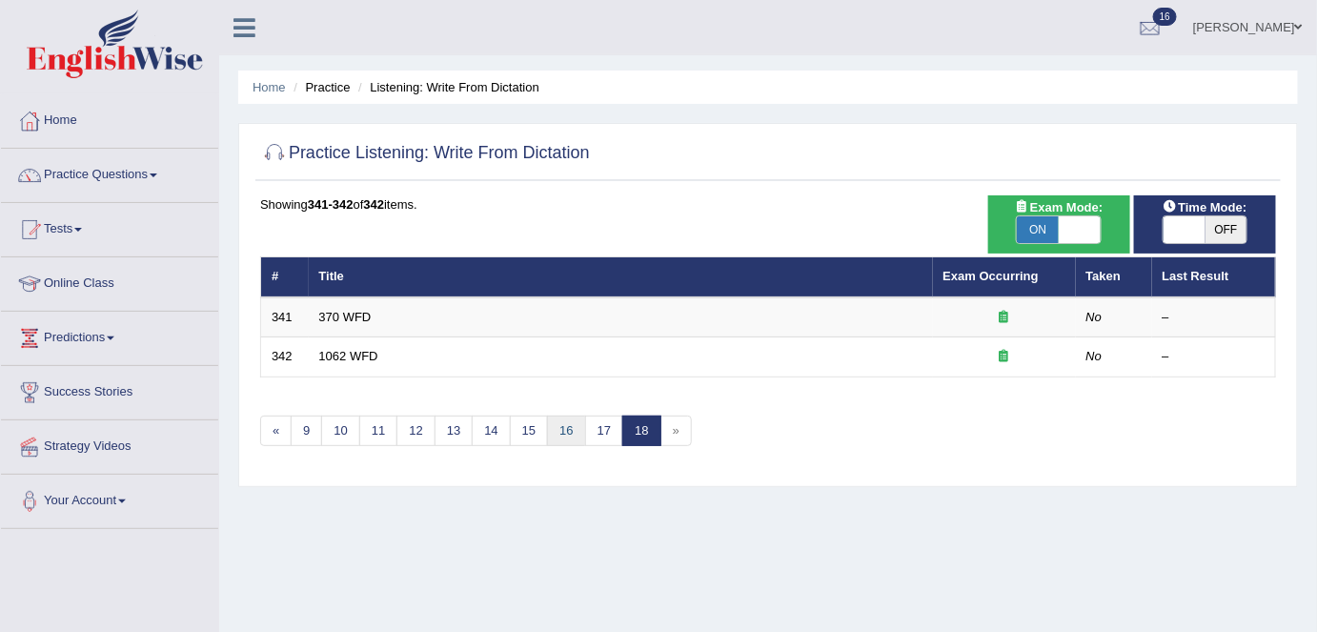
click at [554, 428] on link "16" at bounding box center [566, 430] width 38 height 31
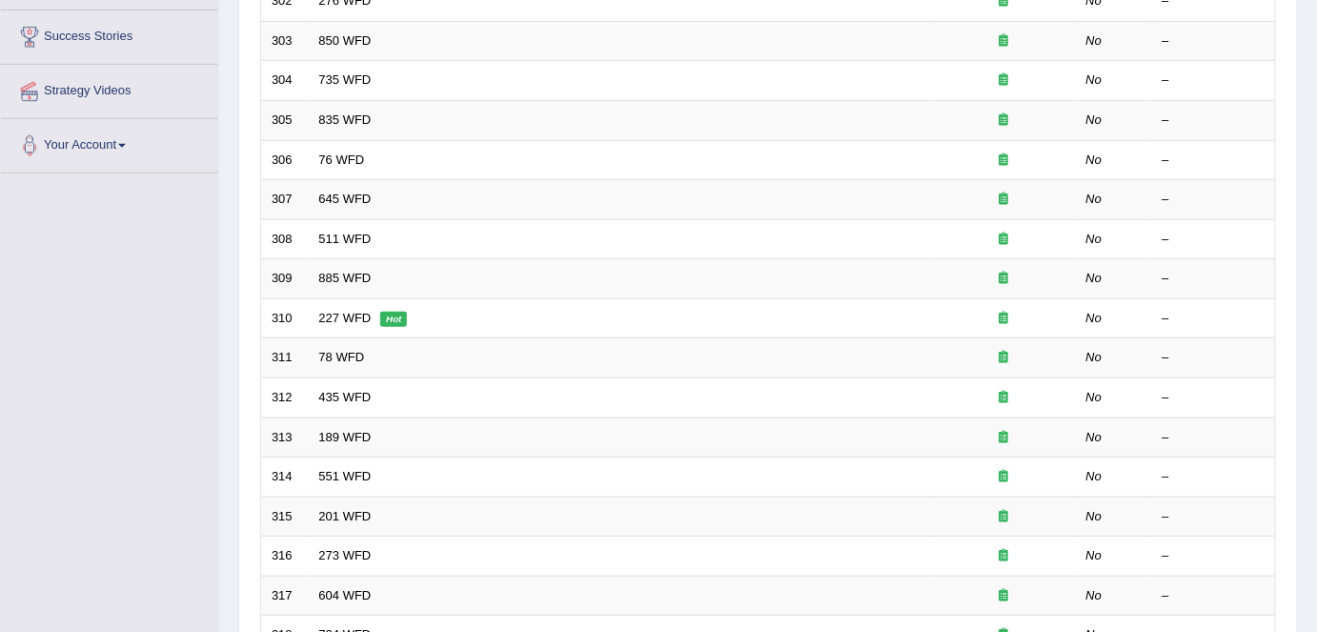
scroll to position [519, 0]
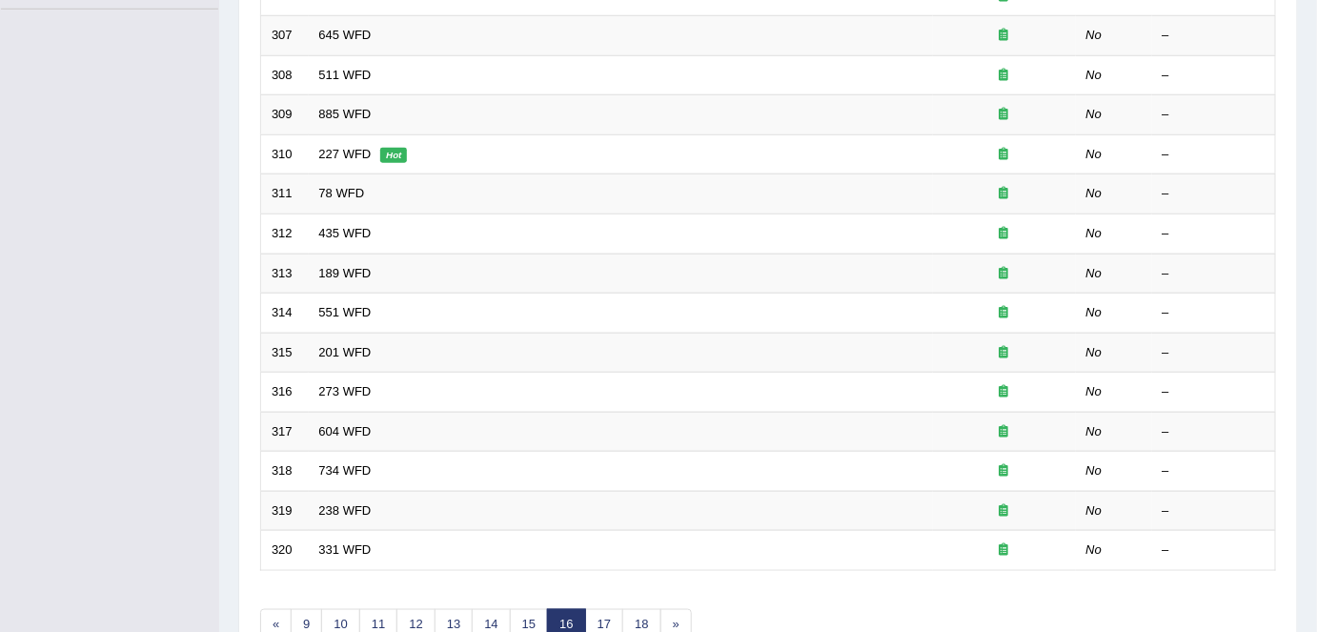
click at [343, 147] on link "227 WFD" at bounding box center [345, 154] width 52 height 14
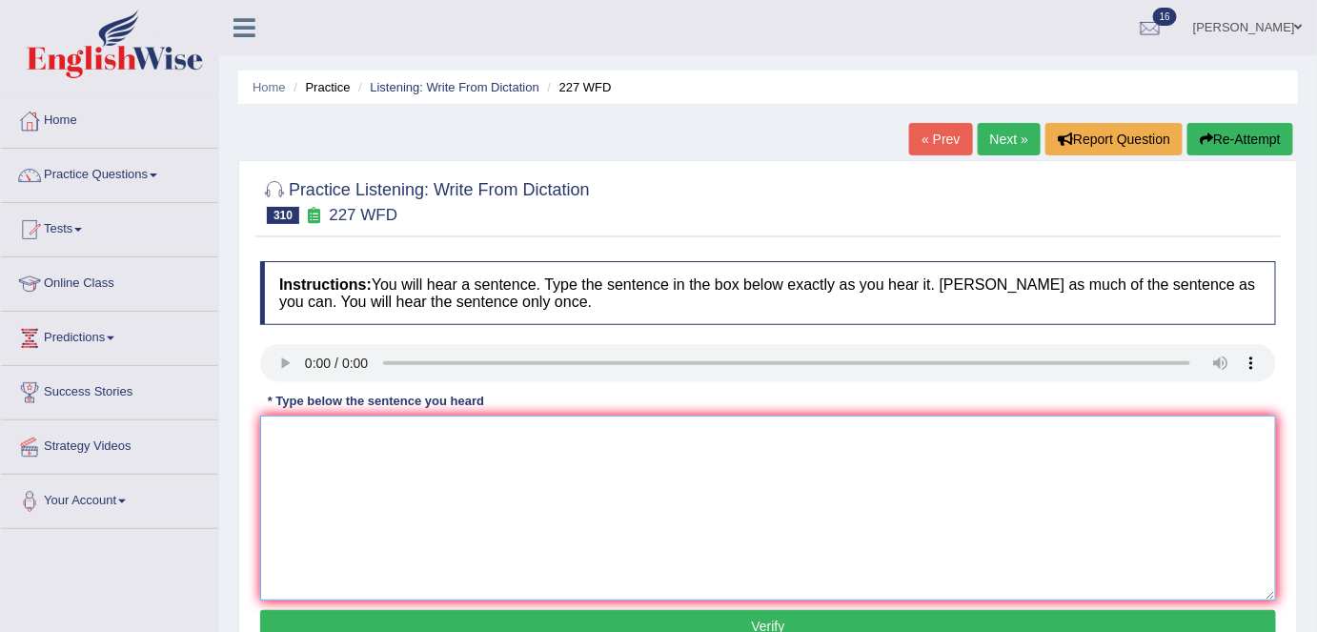
click at [336, 475] on textarea at bounding box center [768, 507] width 1016 height 185
type textarea "Our professor is hosting a business development conference."
click at [910, 619] on button "Verify" at bounding box center [768, 626] width 1016 height 32
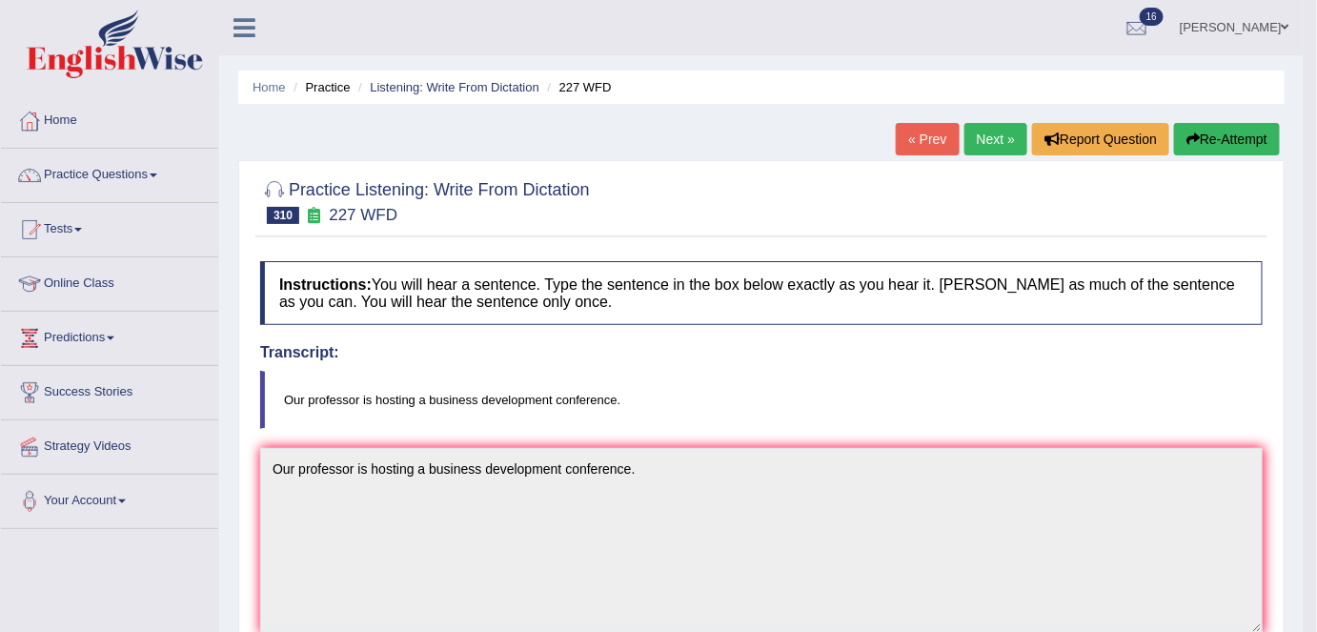
click at [982, 132] on link "Next »" at bounding box center [995, 139] width 63 height 32
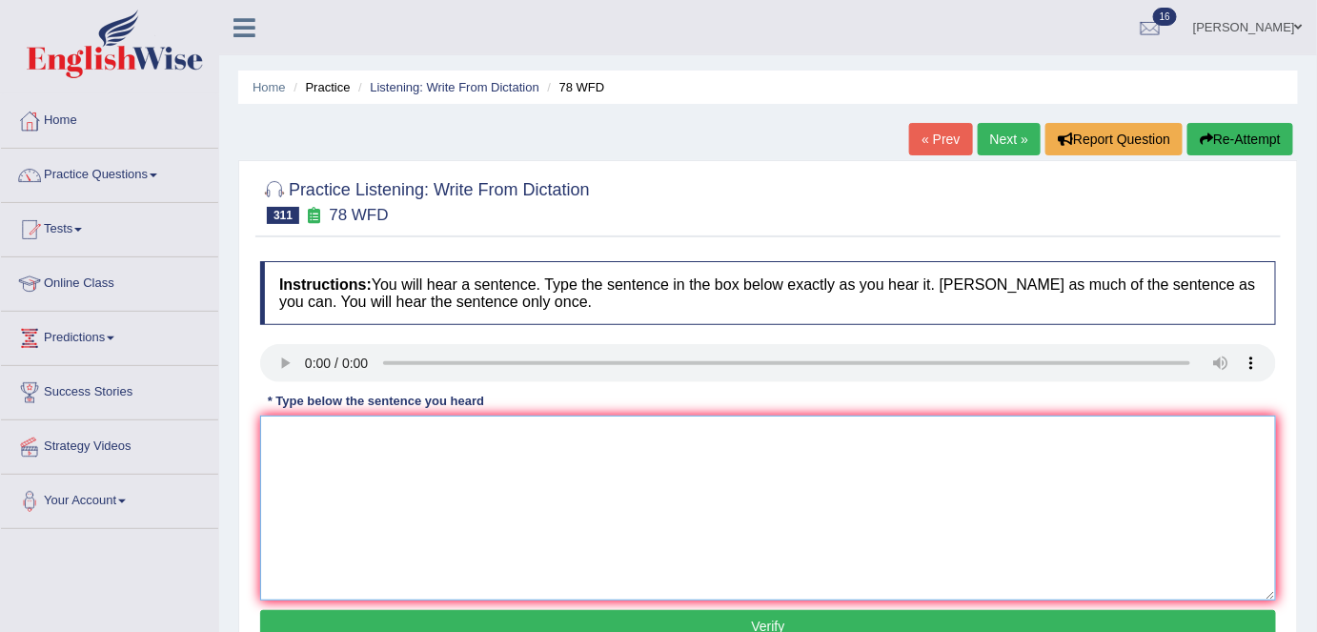
click at [396, 546] on textarea at bounding box center [768, 507] width 1016 height 185
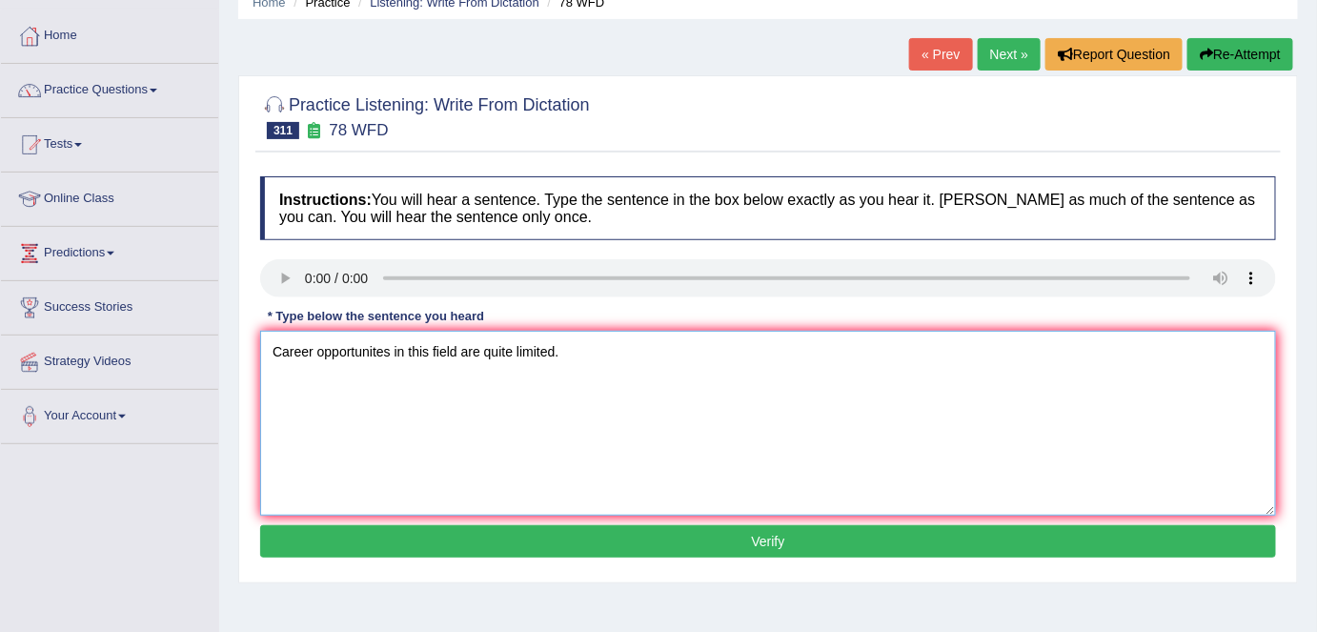
scroll to position [90, 0]
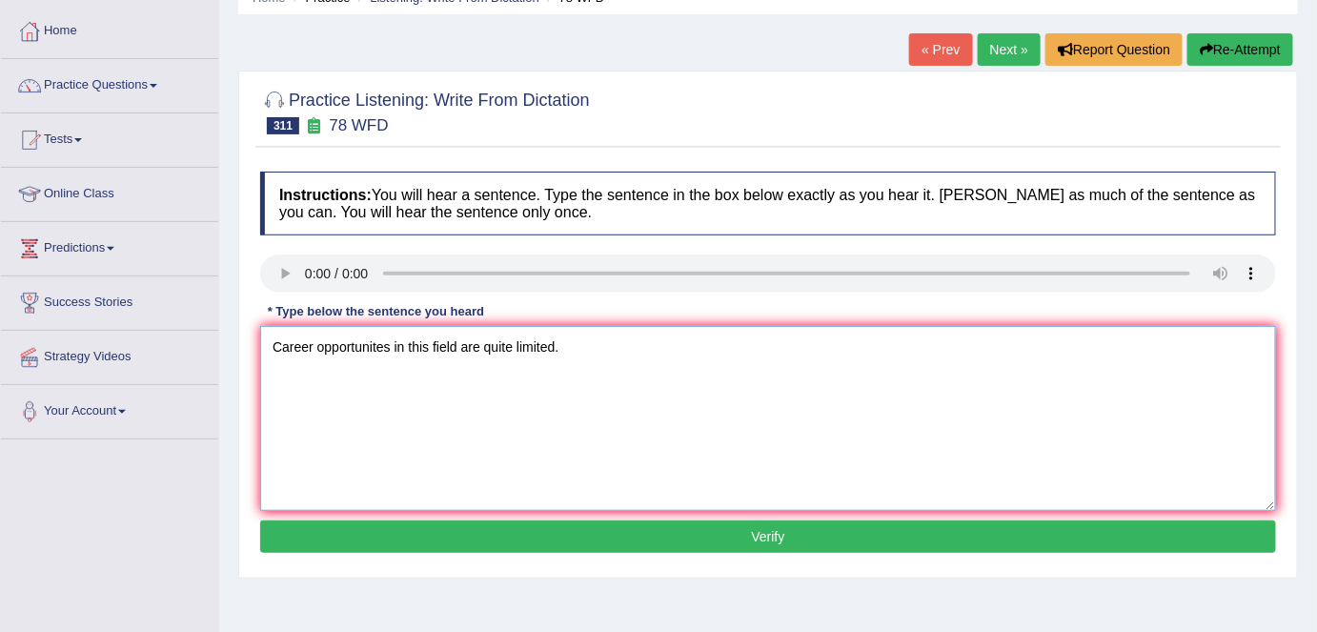
type textarea "Career opportunites in this field are quite limited."
click at [464, 537] on button "Verify" at bounding box center [768, 536] width 1016 height 32
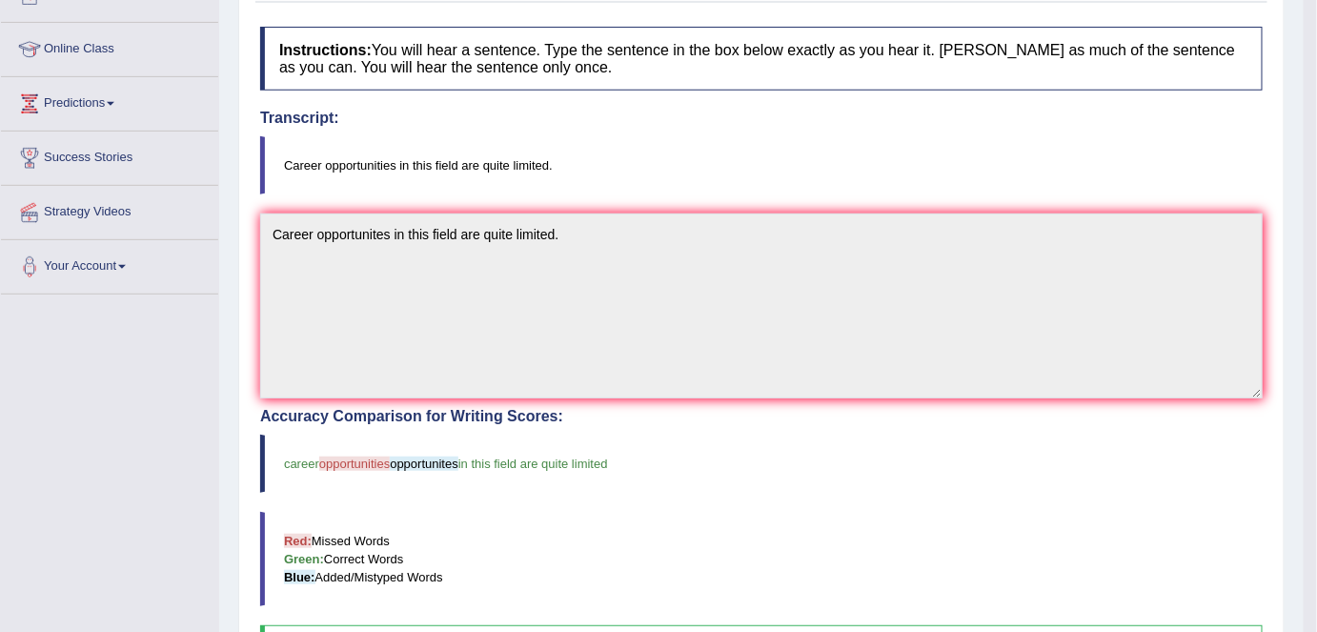
scroll to position [76, 0]
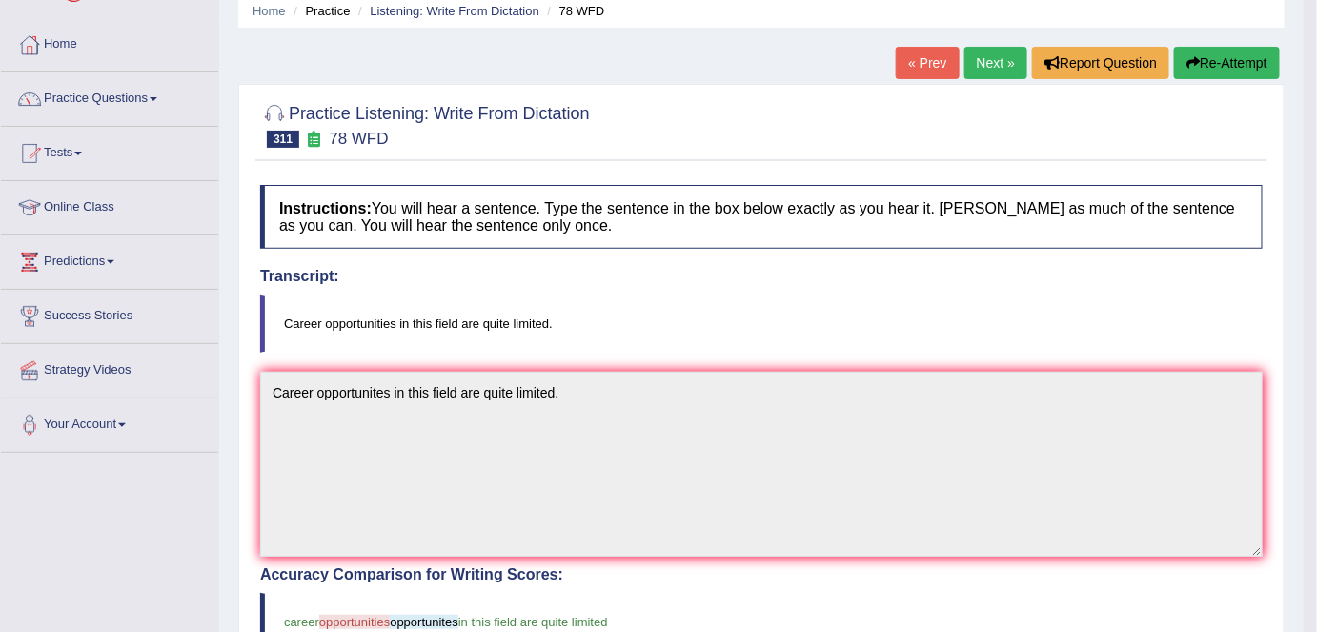
click at [988, 62] on link "Next »" at bounding box center [995, 63] width 63 height 32
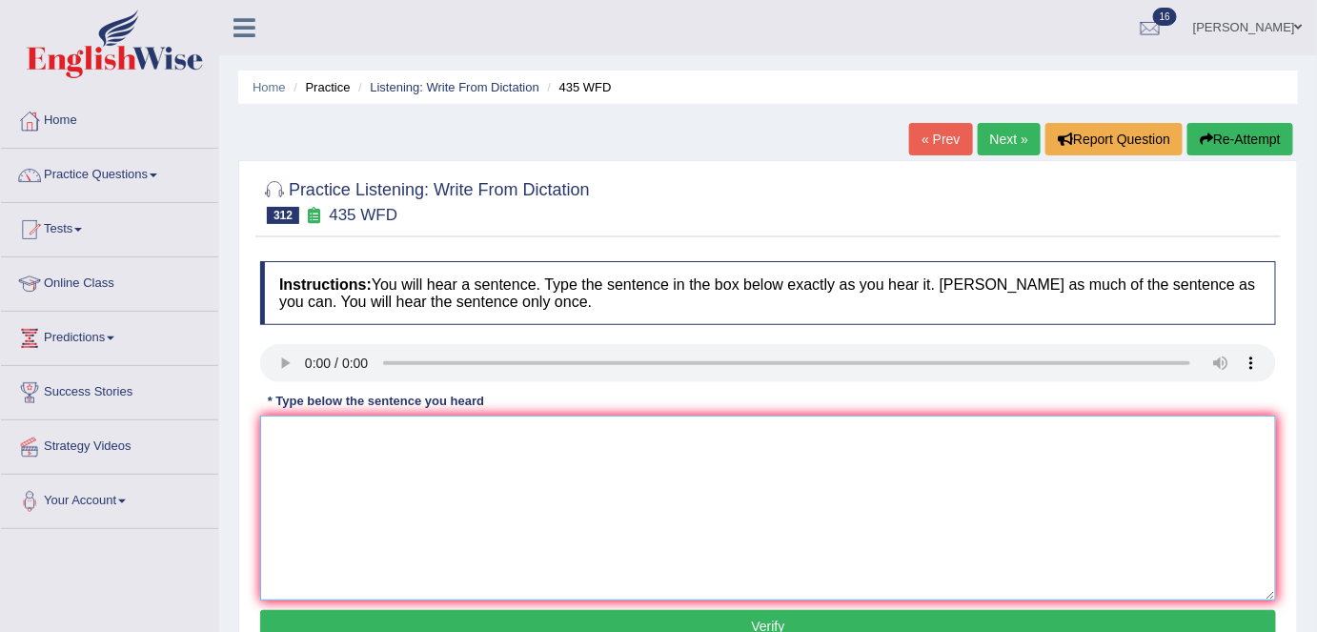
click at [374, 444] on textarea at bounding box center [768, 507] width 1016 height 185
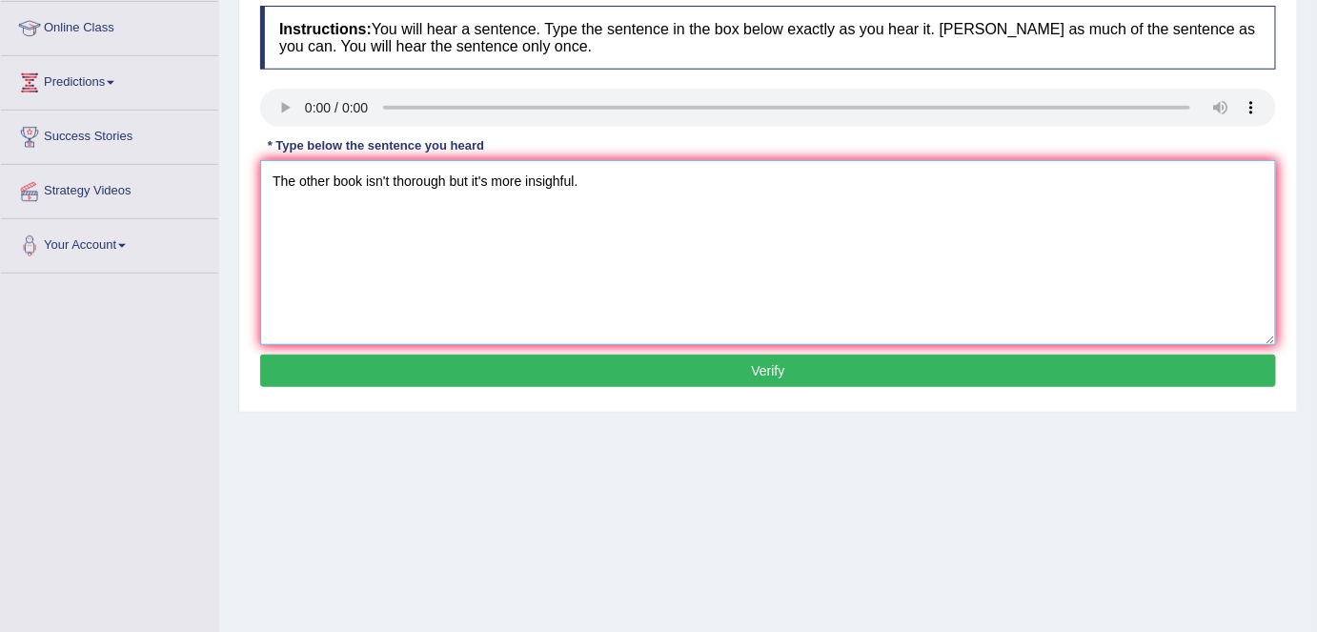
scroll to position [259, 0]
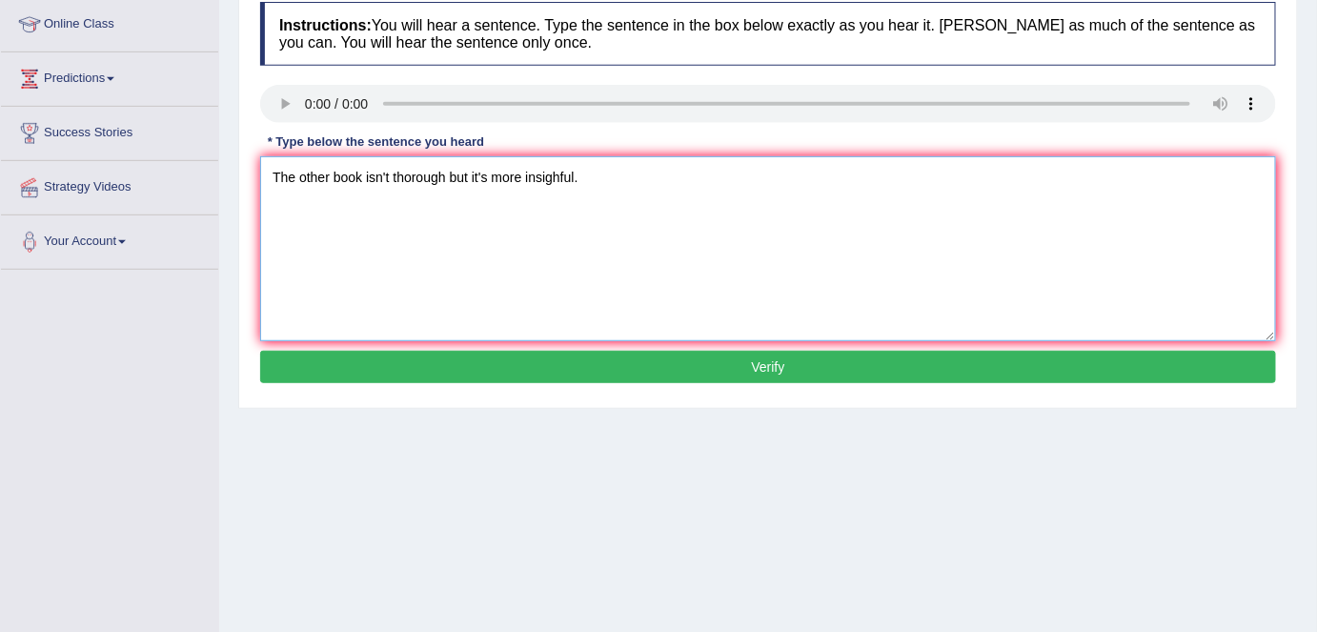
type textarea "The other book isn't thorough but it's more insighful."
click at [663, 366] on button "Verify" at bounding box center [768, 367] width 1016 height 32
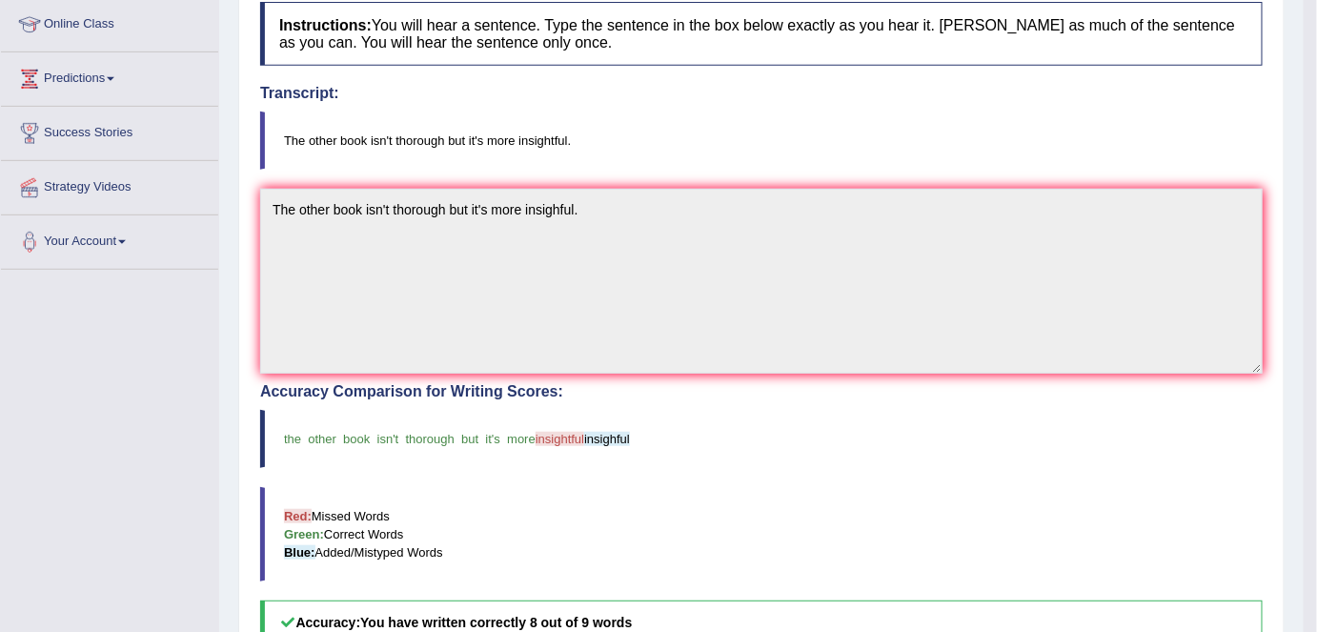
scroll to position [0, 0]
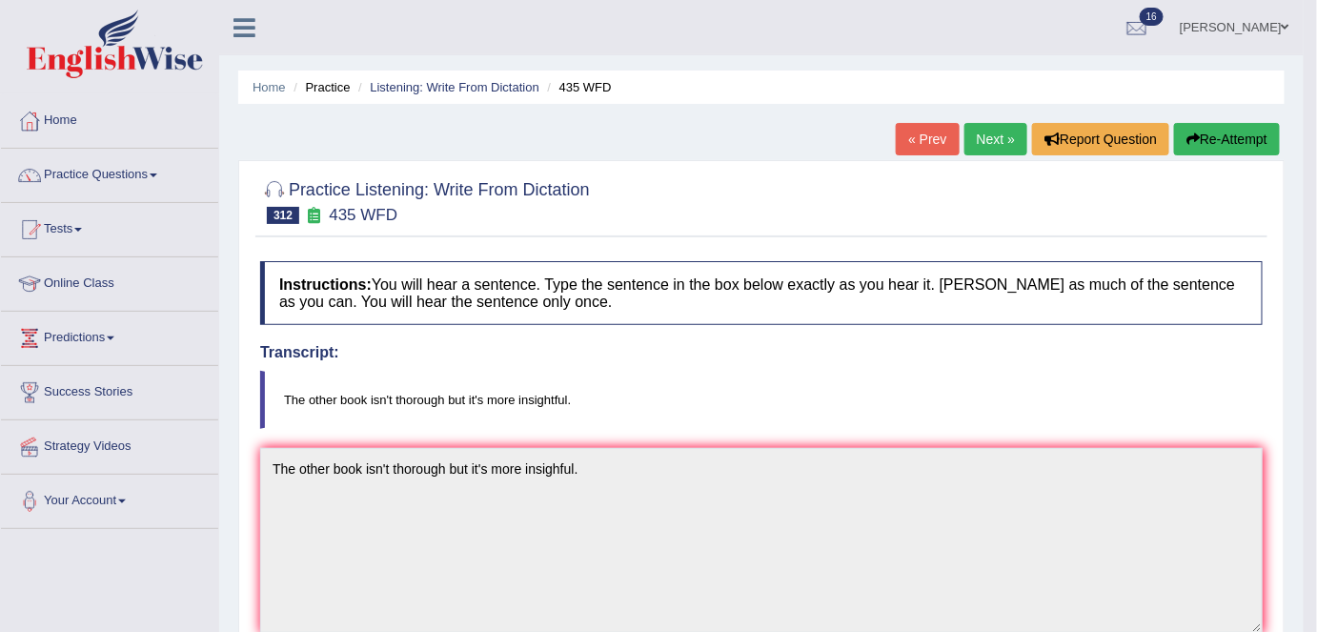
click at [984, 142] on link "Next »" at bounding box center [995, 139] width 63 height 32
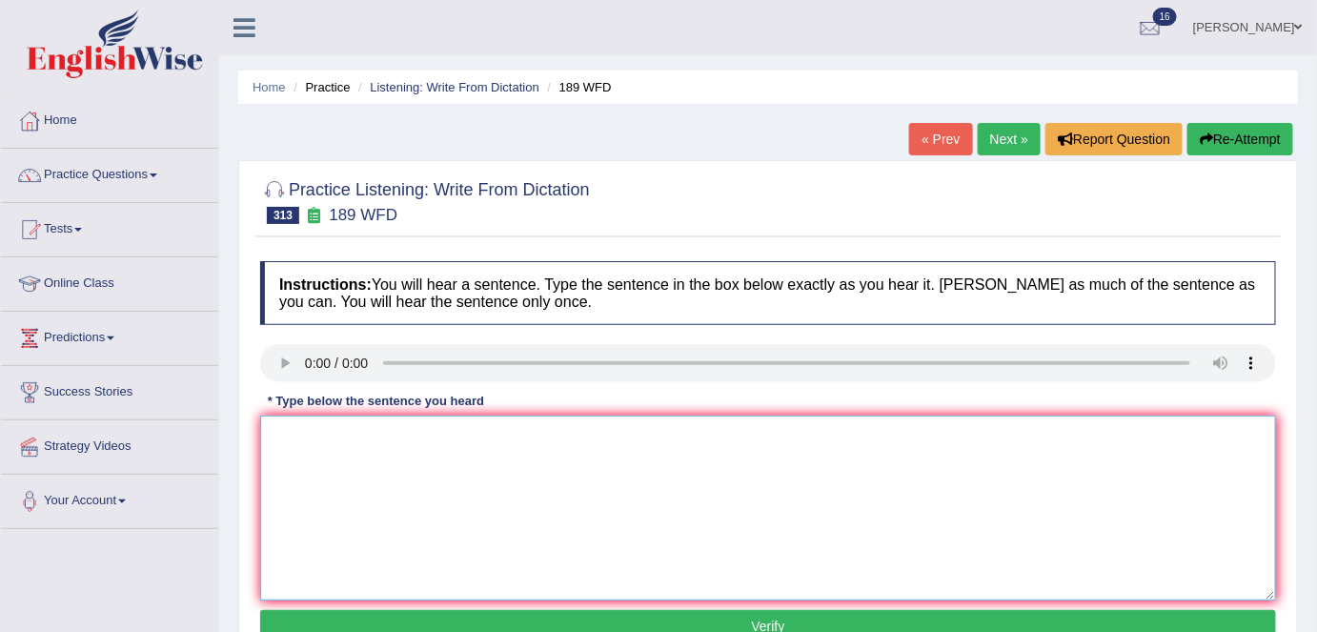
click at [322, 441] on textarea at bounding box center [768, 507] width 1016 height 185
type textarea "Many birds migrated to the warmer areas for winter."
click at [575, 620] on button "Verify" at bounding box center [768, 626] width 1016 height 32
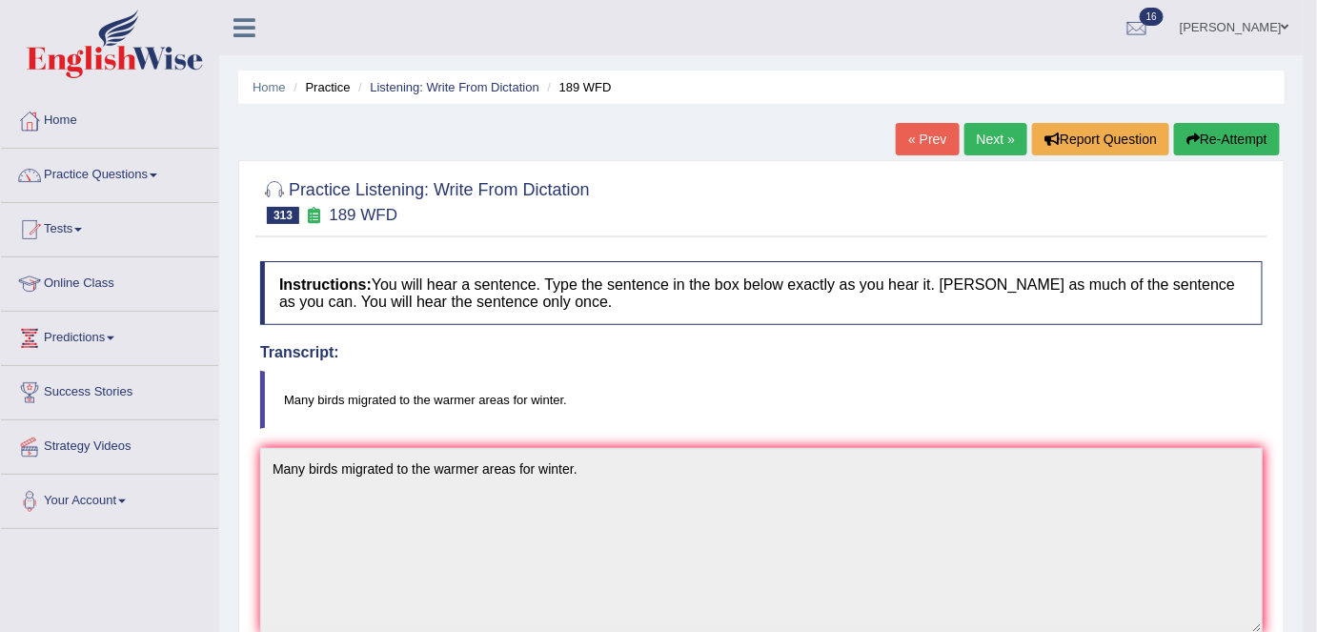
click at [983, 132] on link "Next »" at bounding box center [995, 139] width 63 height 32
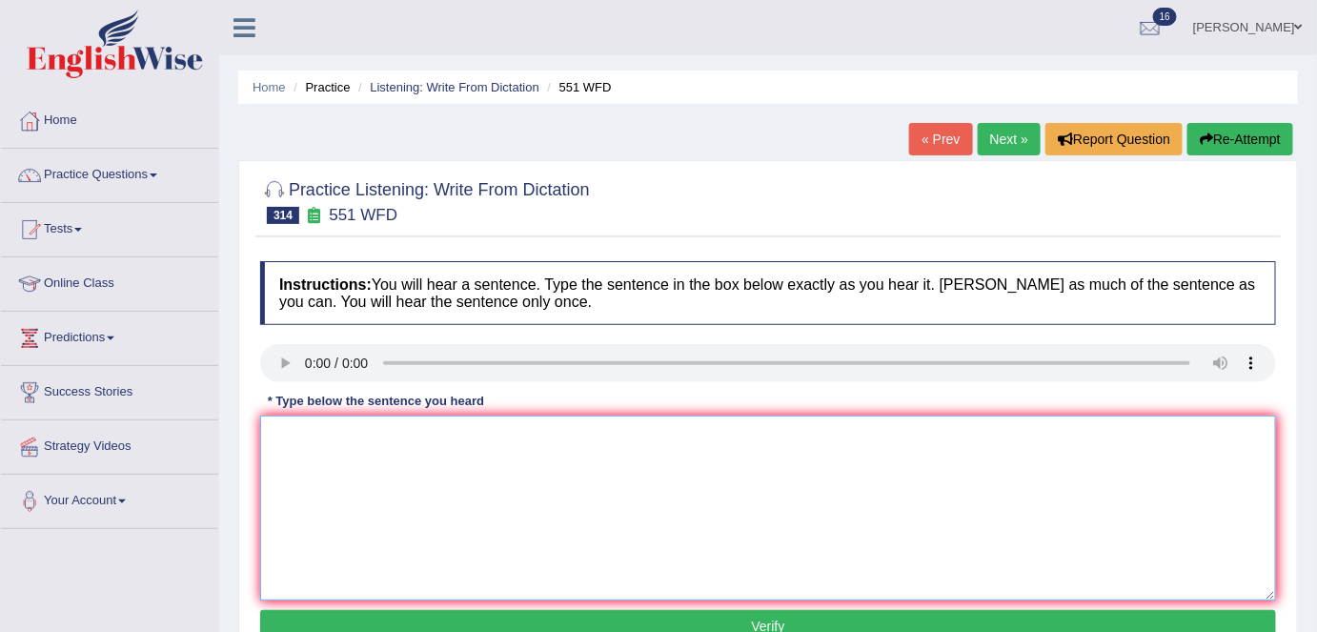
click at [383, 484] on textarea at bounding box center [768, 507] width 1016 height 185
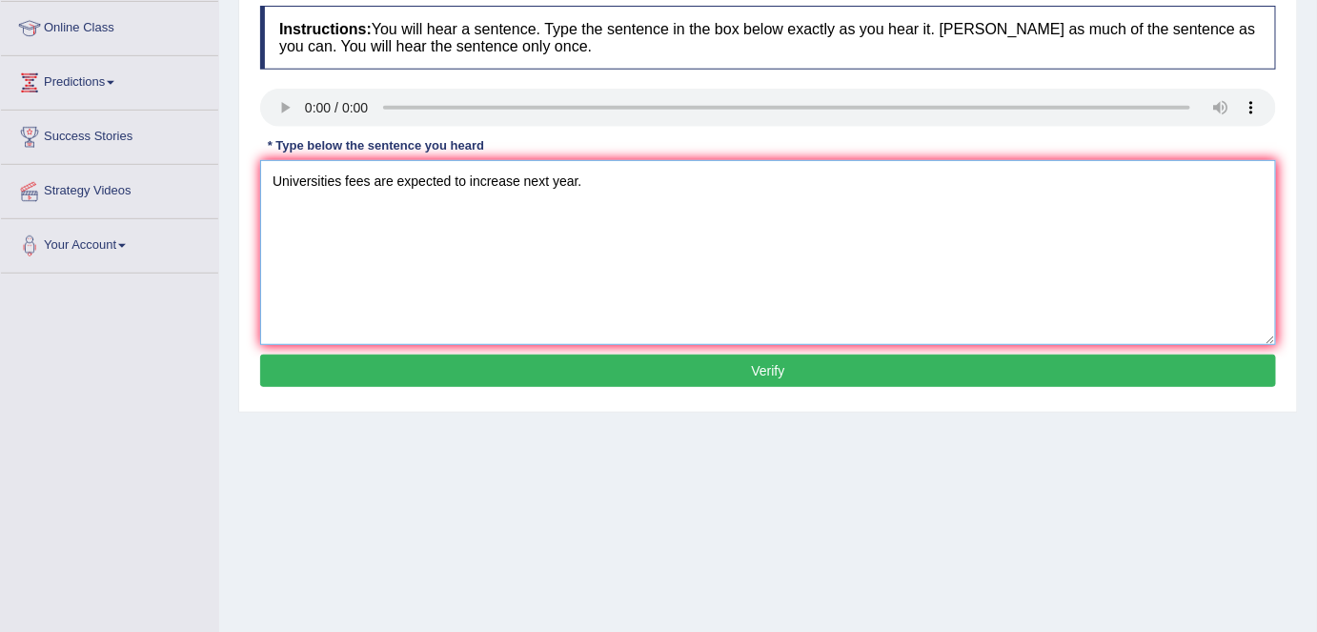
scroll to position [259, 0]
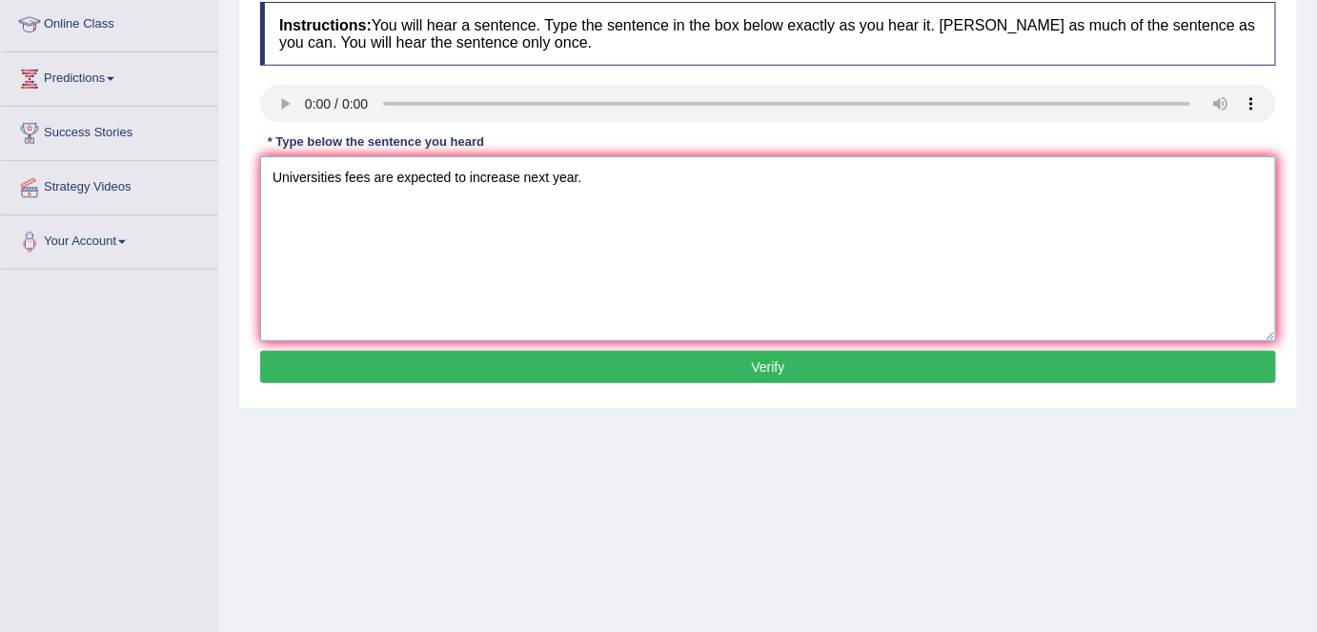
type textarea "Universities fees are expected to increase next year."
click at [473, 376] on button "Verify" at bounding box center [768, 367] width 1016 height 32
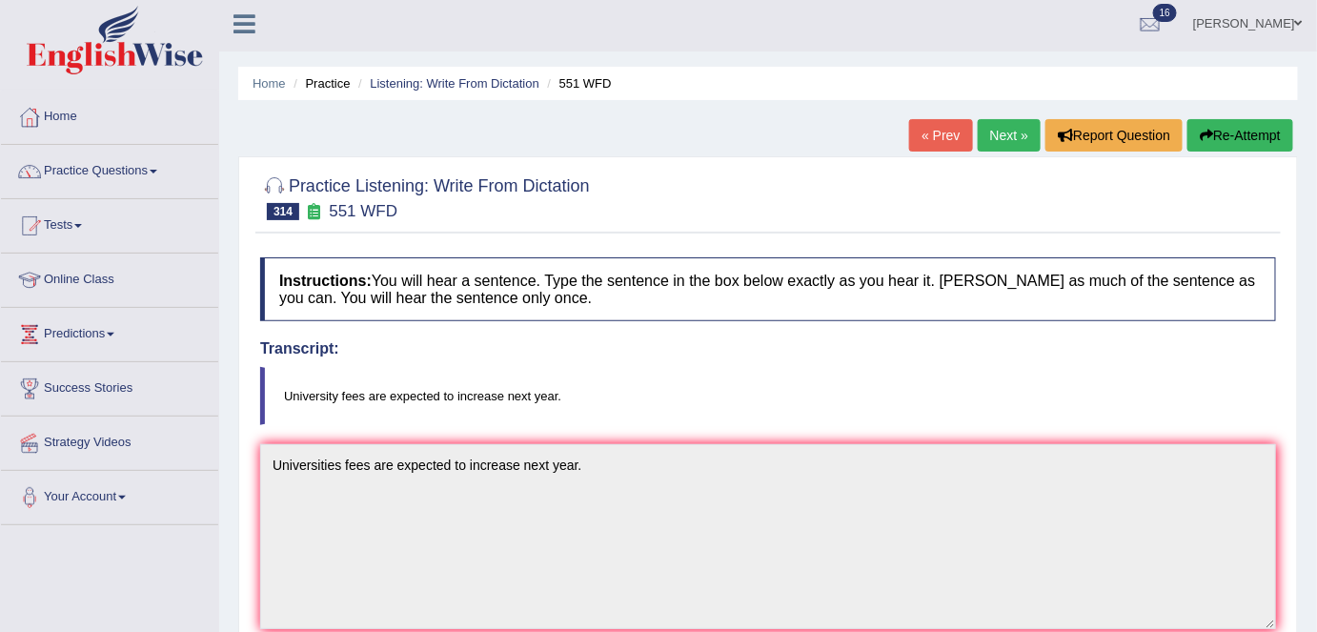
scroll to position [0, 0]
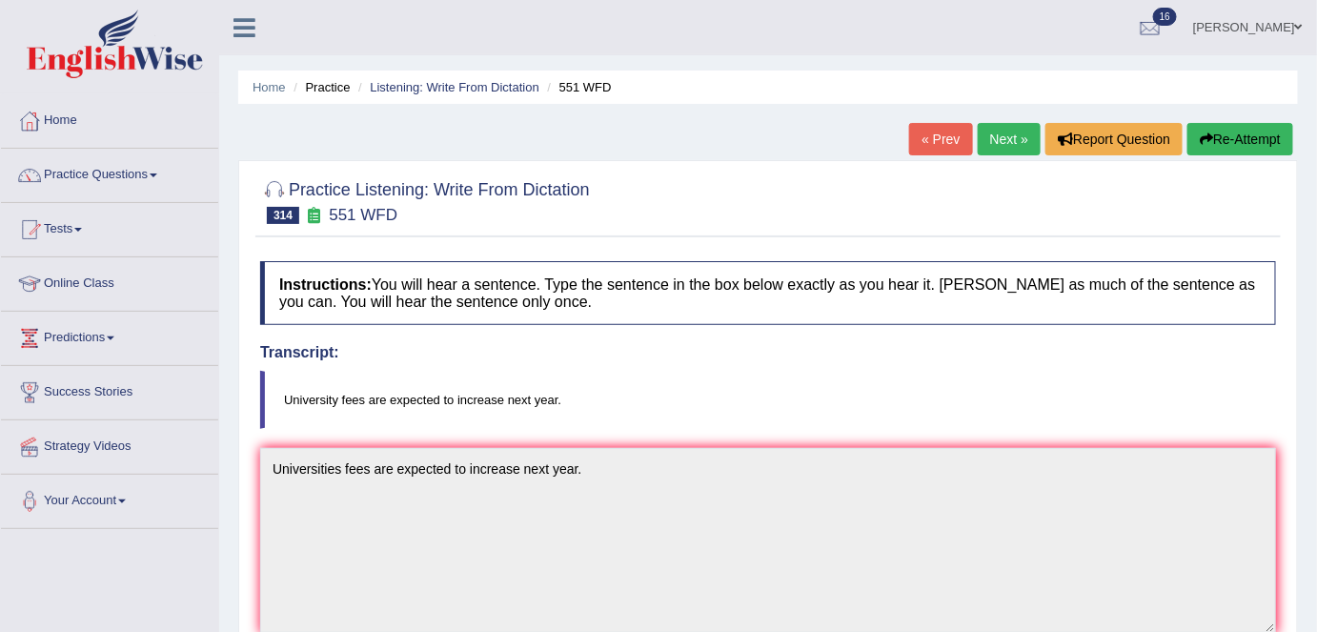
click at [982, 130] on link "Next »" at bounding box center [1009, 139] width 63 height 32
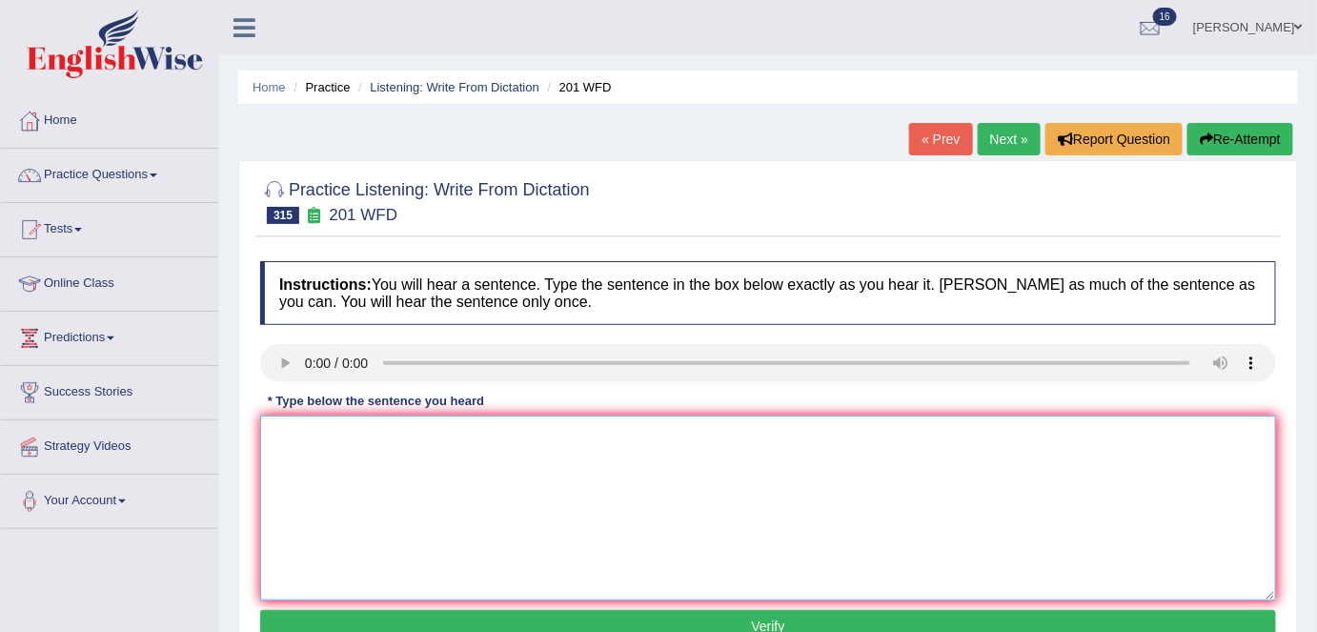
click at [282, 471] on textarea at bounding box center [768, 507] width 1016 height 185
type textarea "Most scientists believes that climate change threatens leaves on the earth."
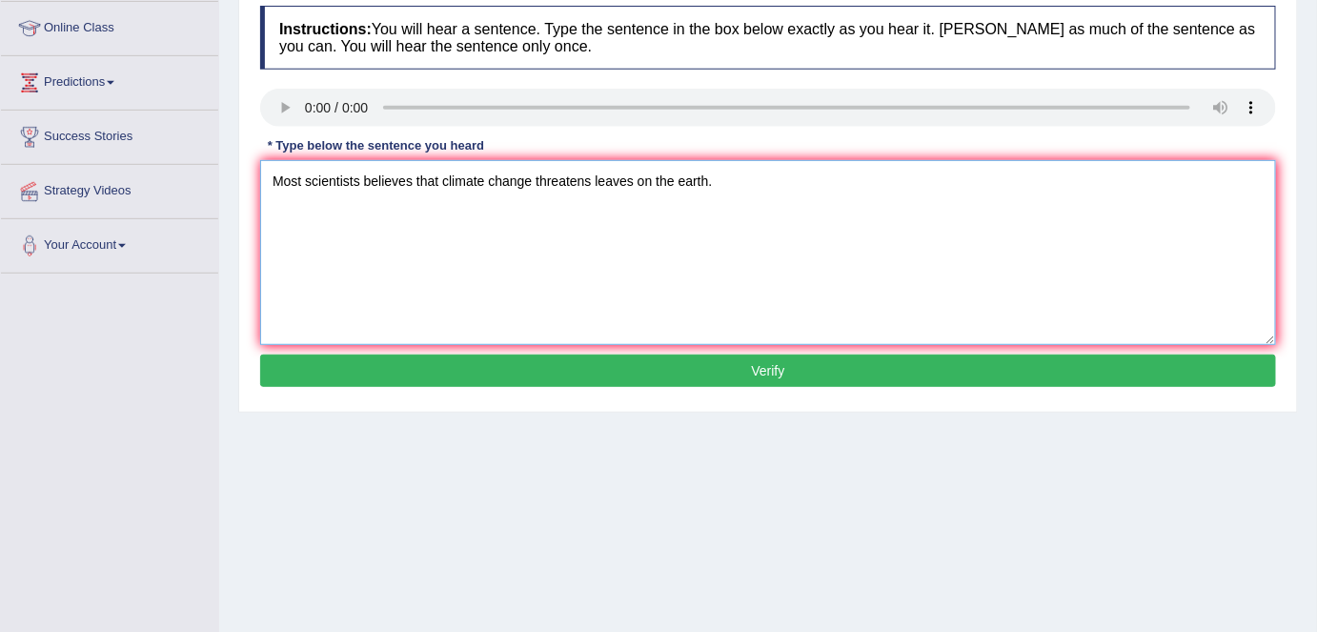
scroll to position [259, 0]
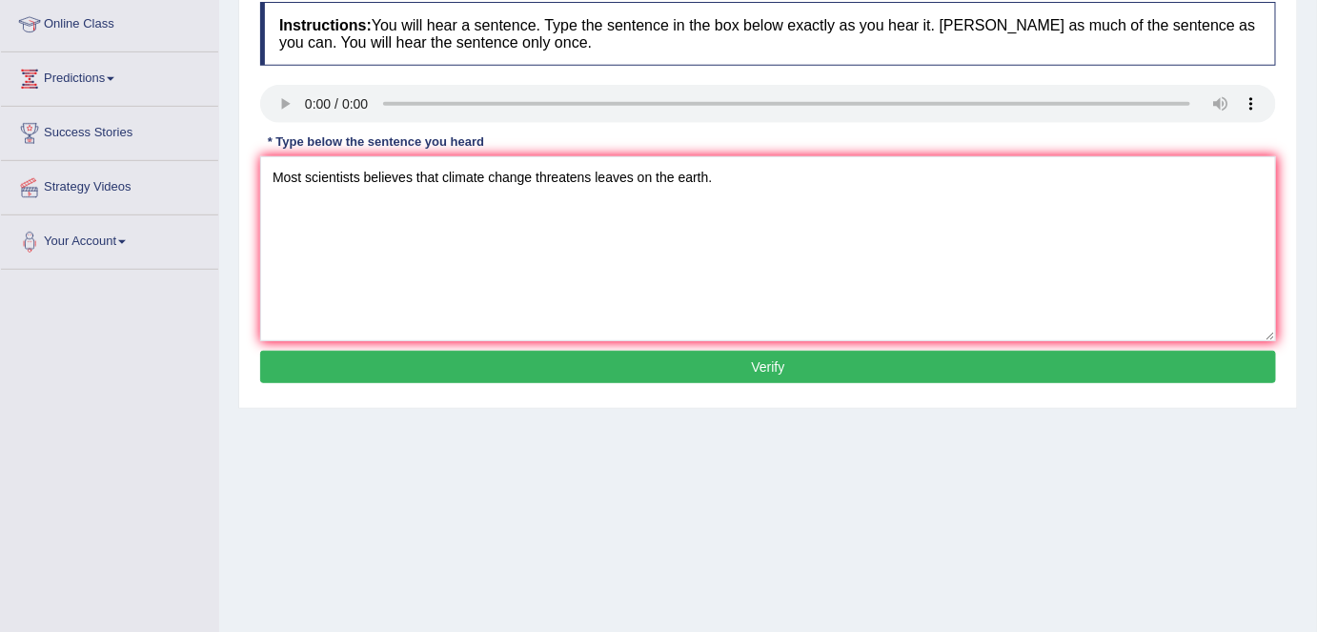
click at [687, 372] on button "Verify" at bounding box center [768, 367] width 1016 height 32
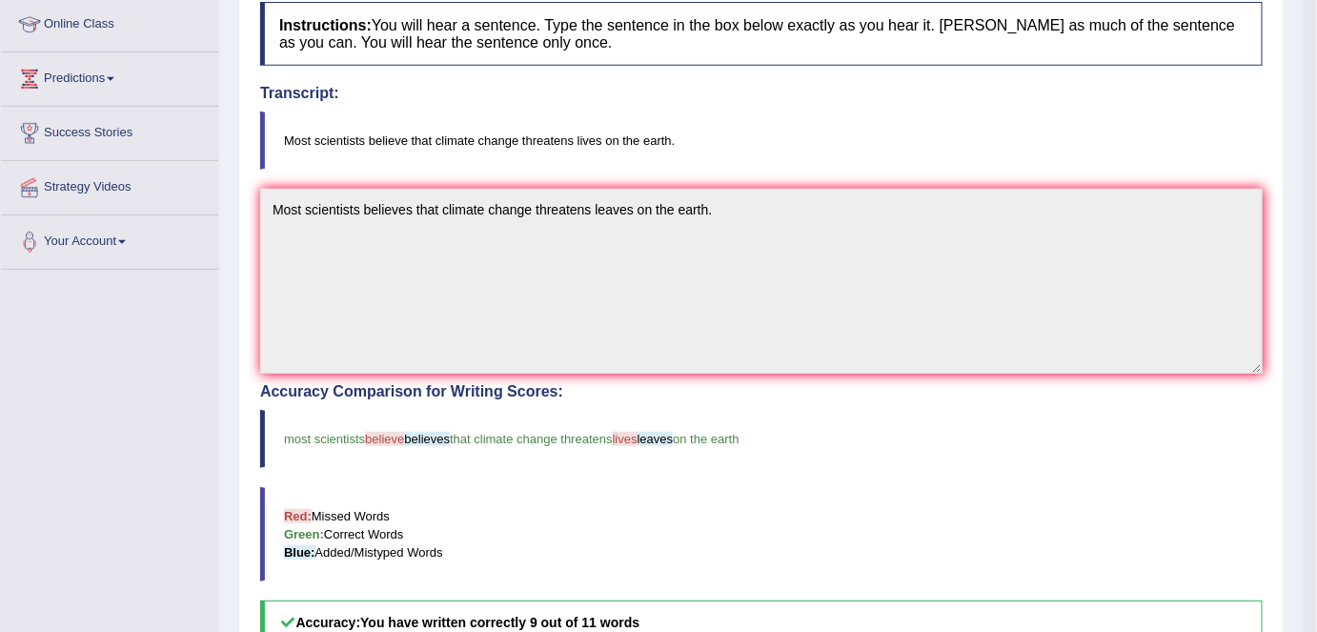
scroll to position [0, 0]
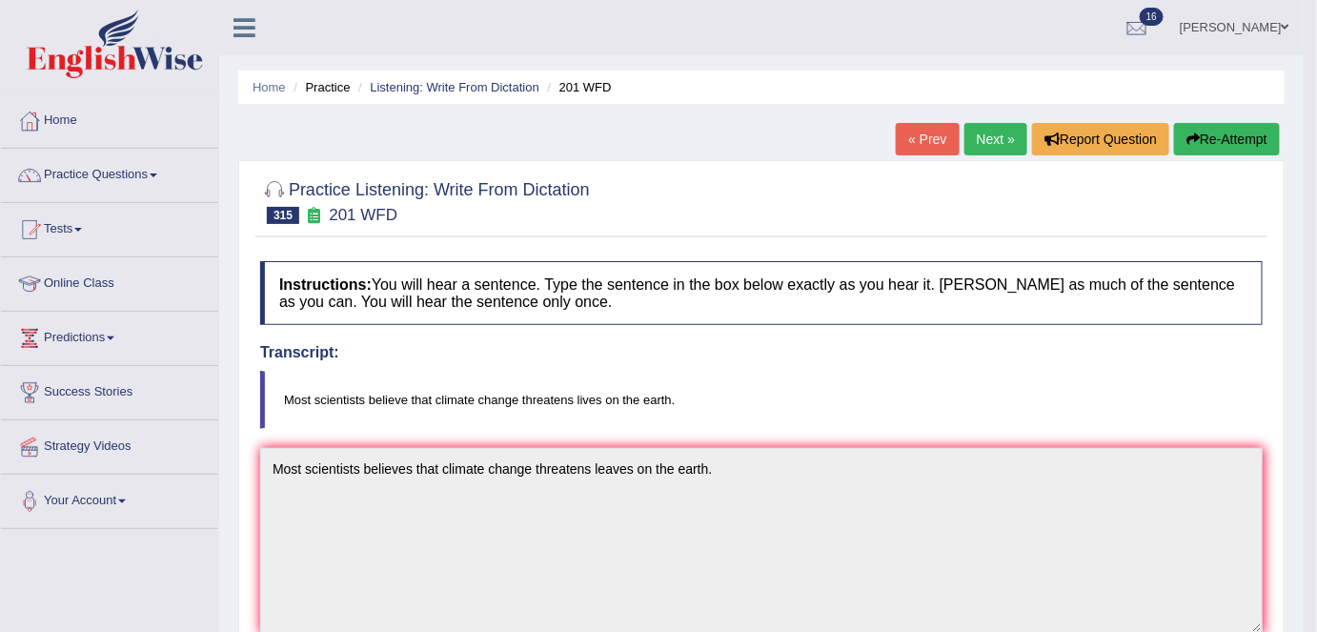
click at [983, 139] on link "Next »" at bounding box center [995, 139] width 63 height 32
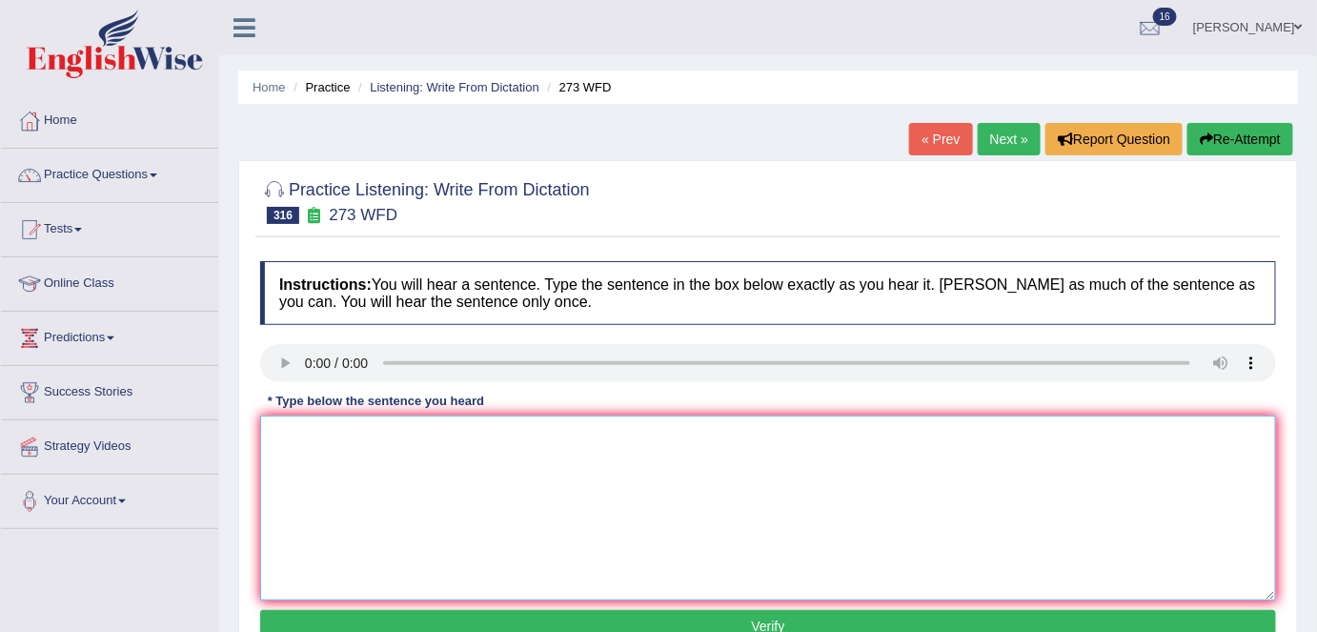
click at [965, 463] on textarea at bounding box center [768, 507] width 1016 height 185
type textarea "Safety glasses should be worn while doing experiments in the lab."
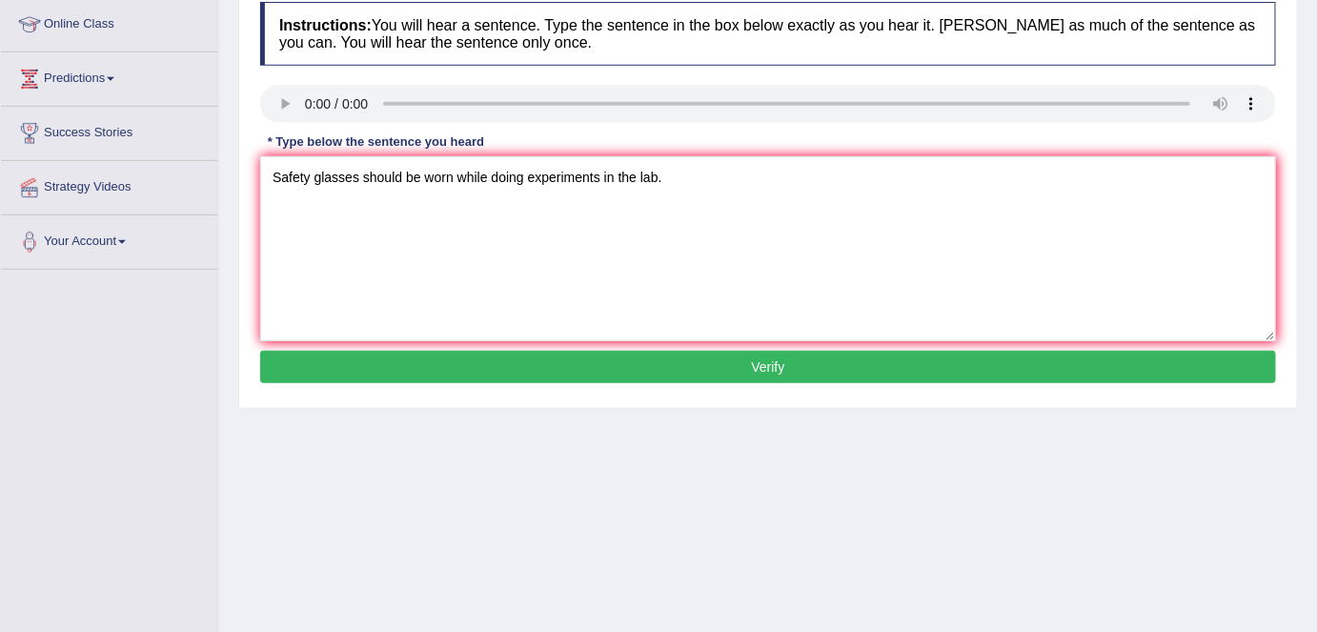
click at [619, 361] on button "Verify" at bounding box center [768, 367] width 1016 height 32
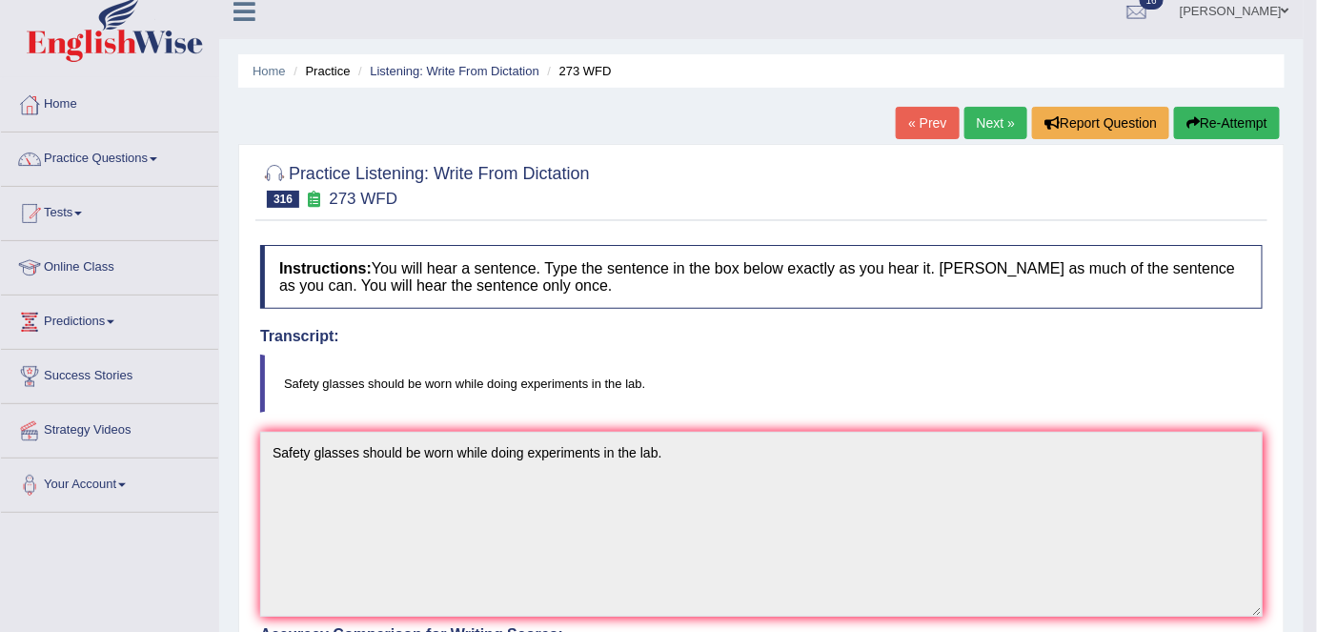
scroll to position [0, 0]
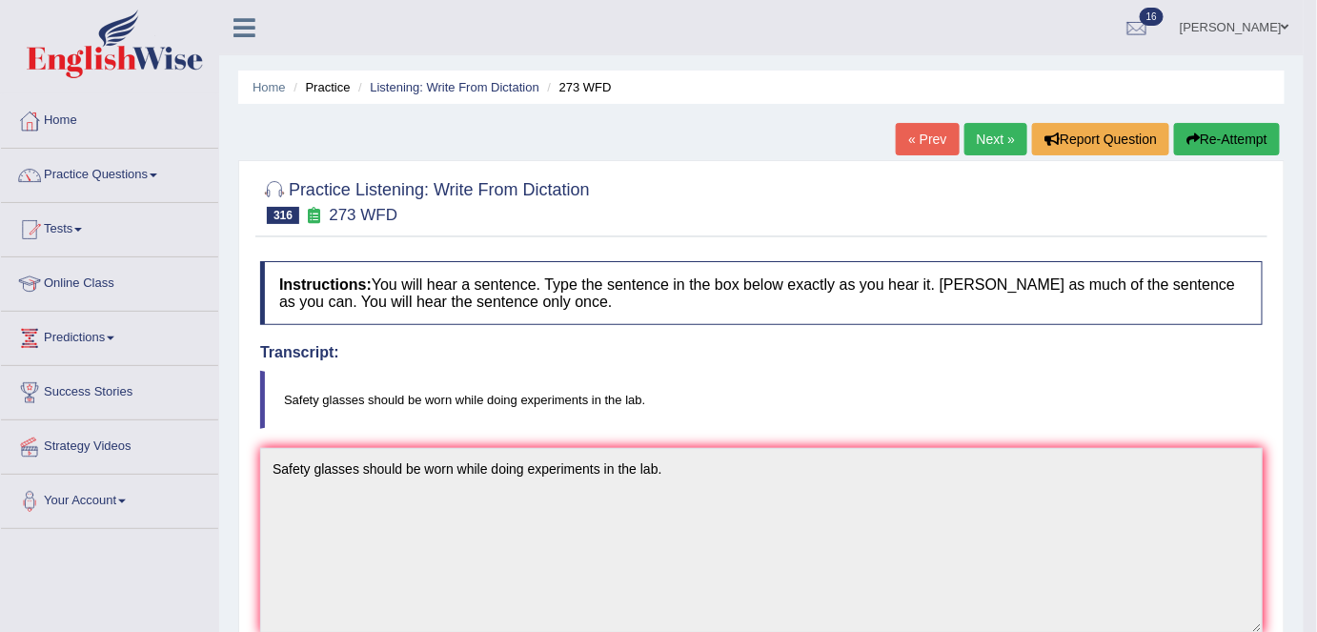
click at [995, 132] on link "Next »" at bounding box center [995, 139] width 63 height 32
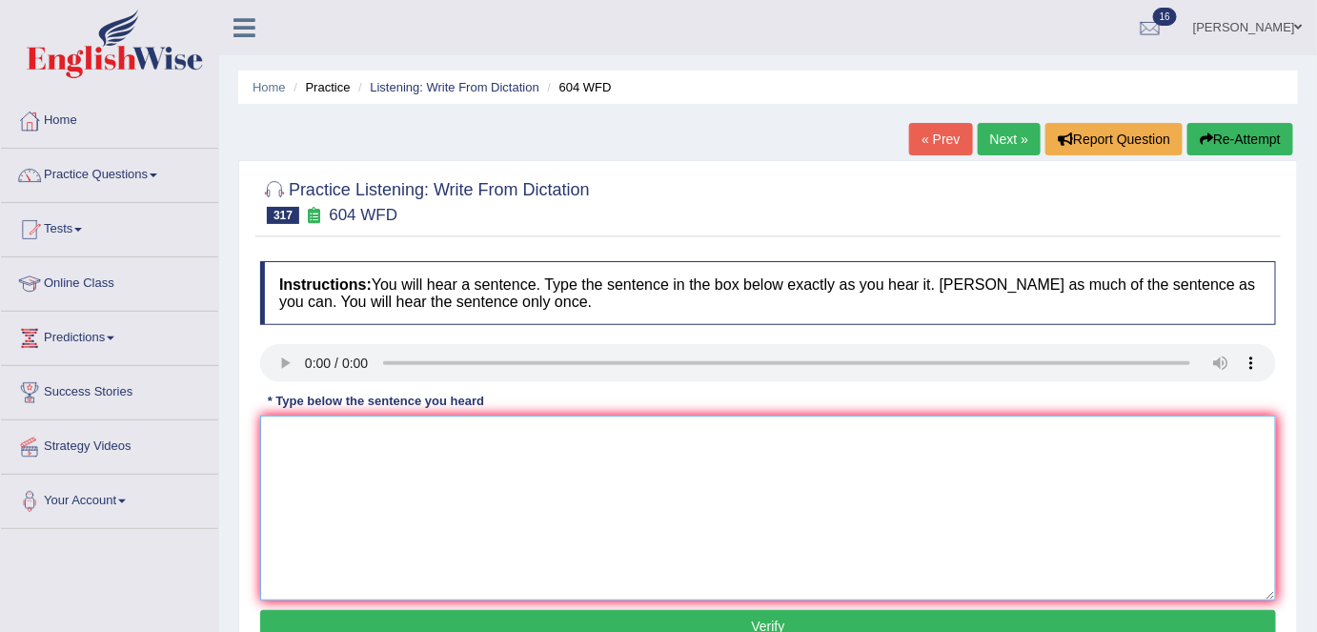
click at [310, 448] on textarea at bounding box center [768, 507] width 1016 height 185
click at [282, 438] on textarea "A student union members yuo can influence and chage your university." at bounding box center [768, 507] width 1016 height 185
click at [455, 440] on textarea "As student union members yuo can influence and chage your university." at bounding box center [768, 507] width 1016 height 185
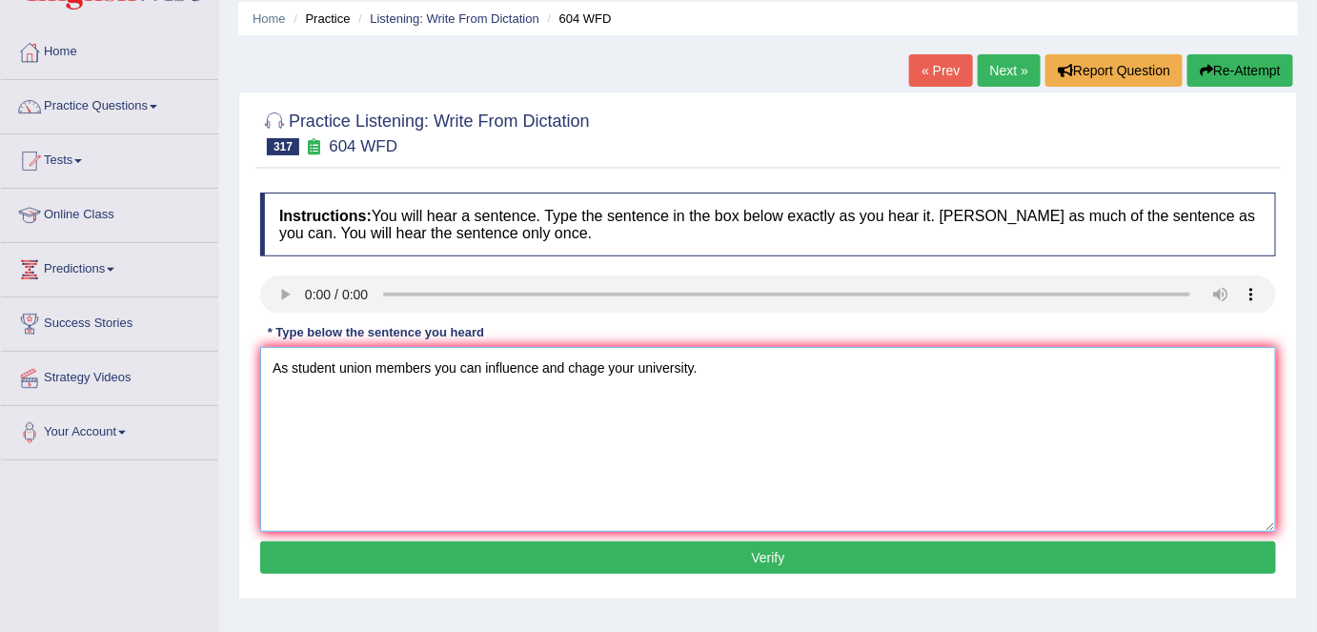
scroll to position [72, 0]
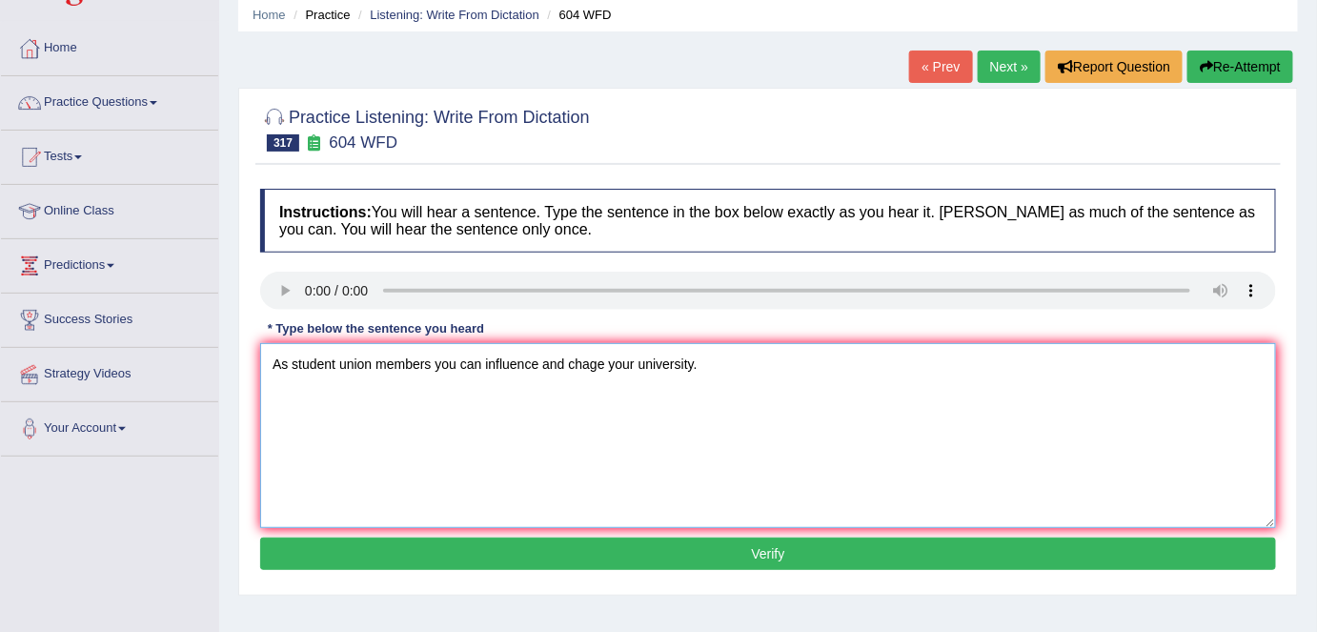
type textarea "As student union members you can influence and chage your university."
click at [623, 542] on button "Verify" at bounding box center [768, 553] width 1016 height 32
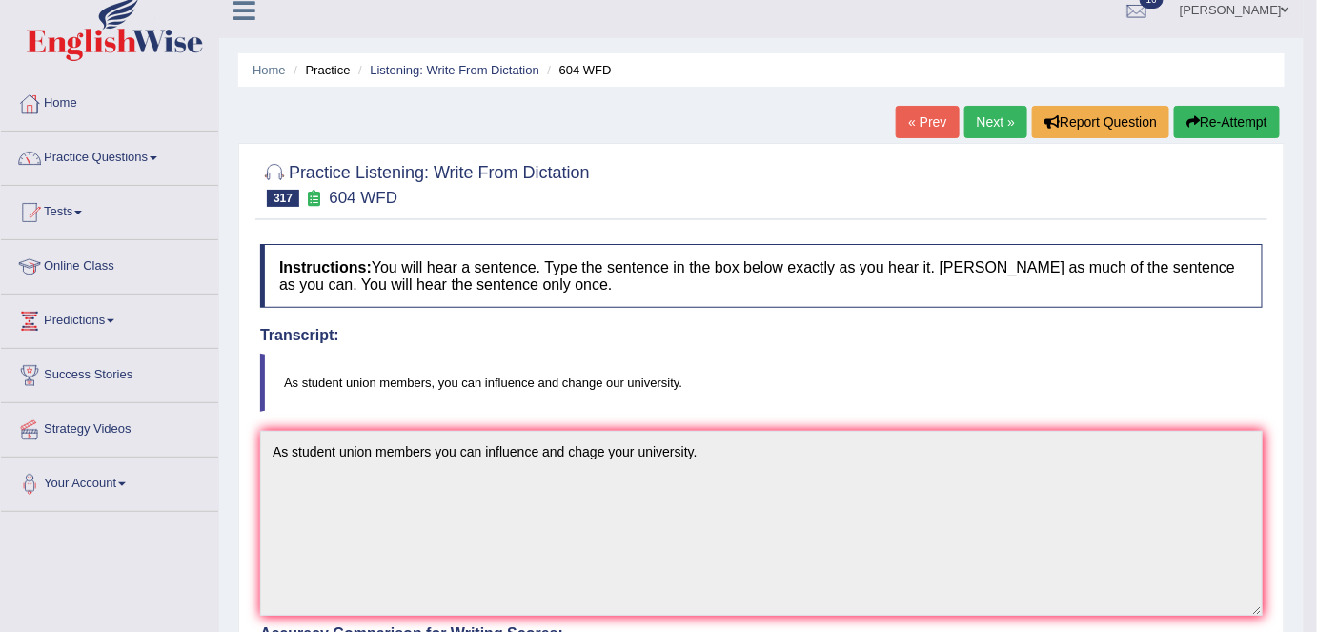
scroll to position [0, 0]
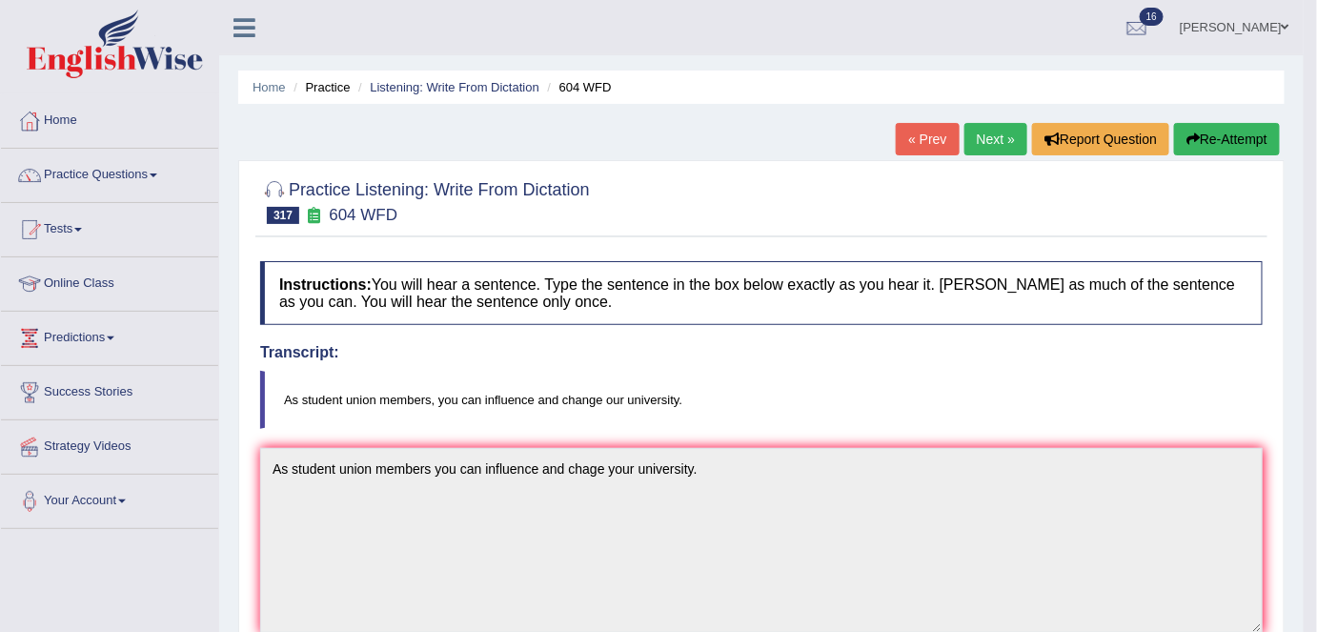
click at [977, 139] on link "Next »" at bounding box center [995, 139] width 63 height 32
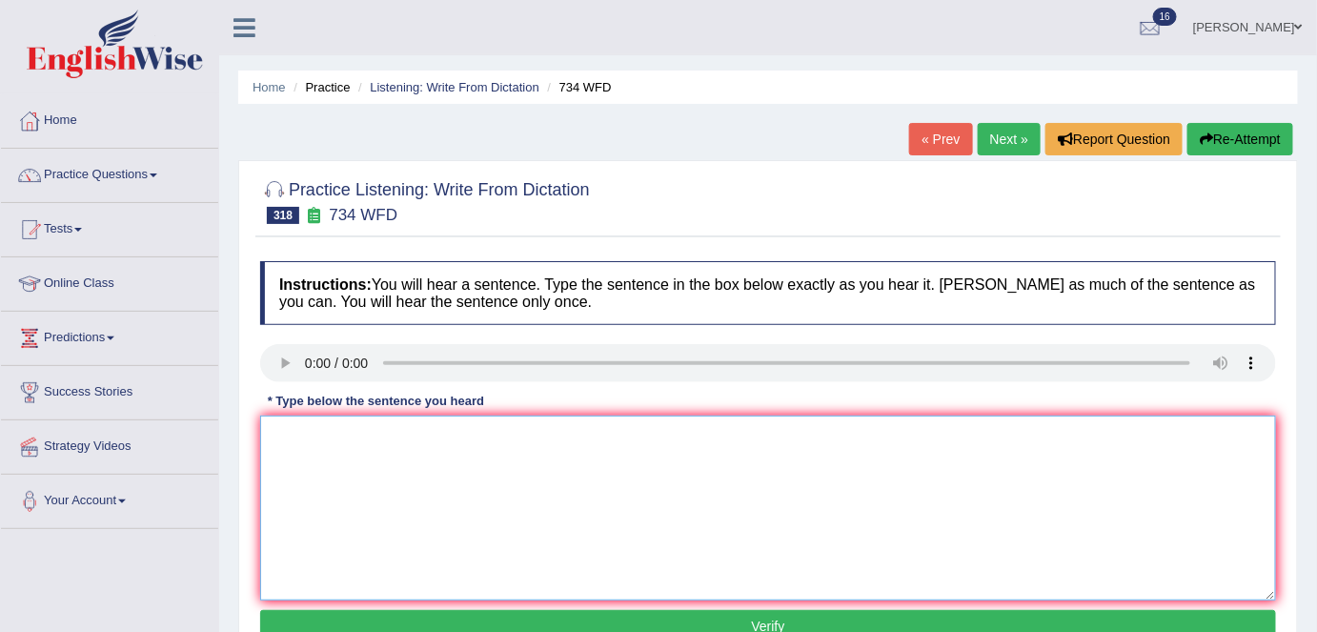
click at [312, 428] on textarea at bounding box center [768, 507] width 1016 height 185
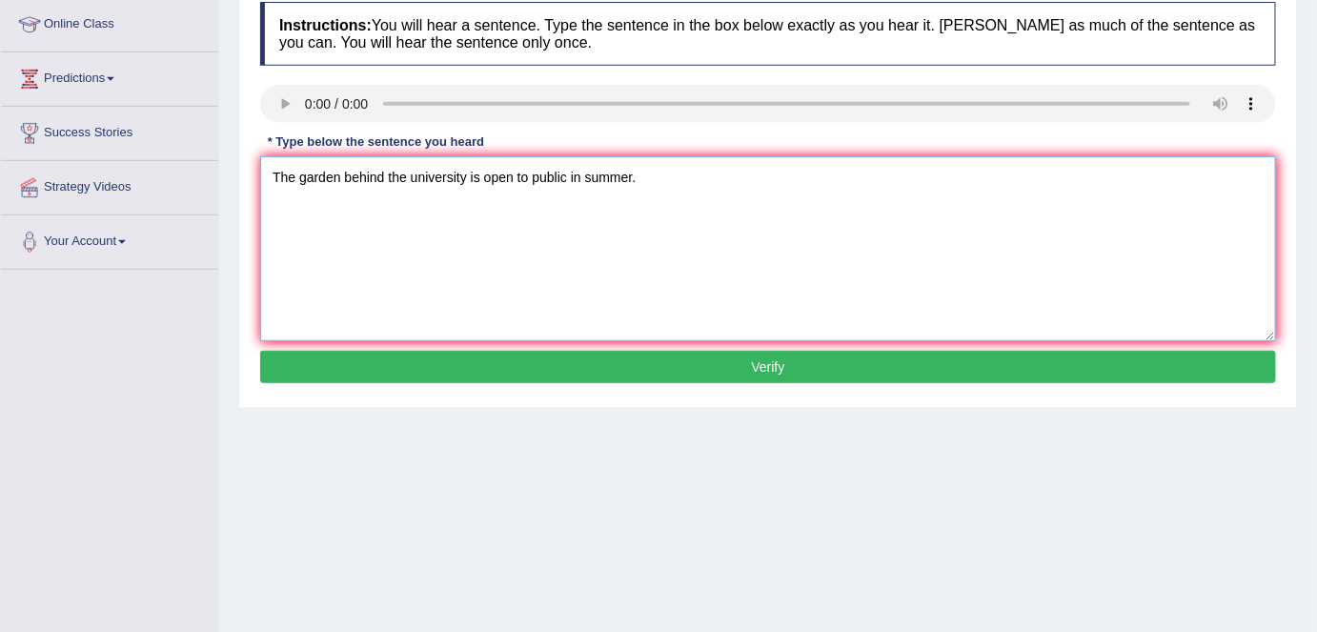
type textarea "The garden behind the university is open to public in summer."
click at [570, 366] on button "Verify" at bounding box center [768, 367] width 1016 height 32
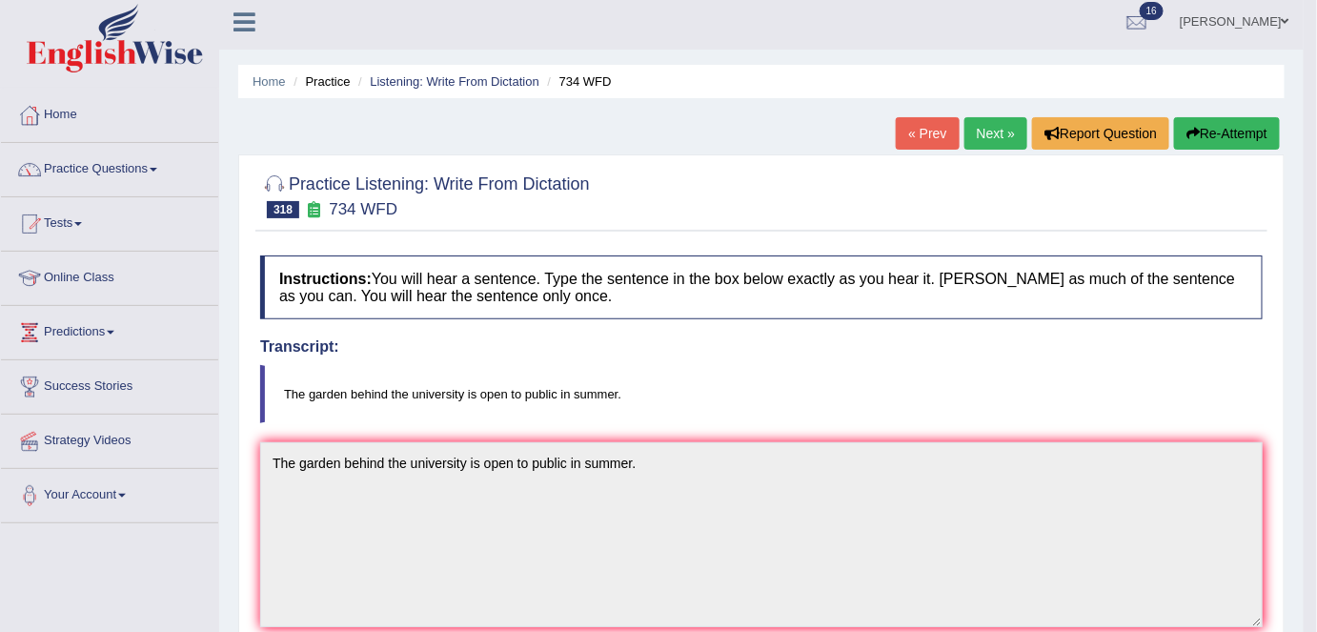
scroll to position [0, 0]
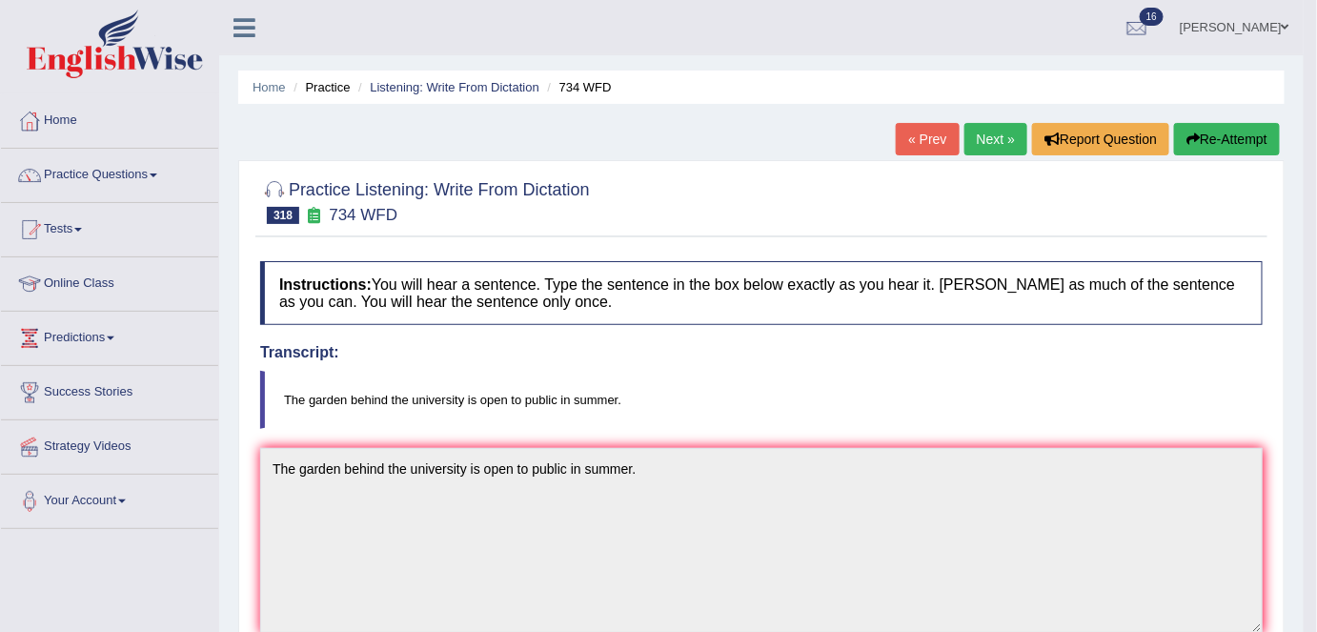
click at [1001, 149] on link "Next »" at bounding box center [995, 139] width 63 height 32
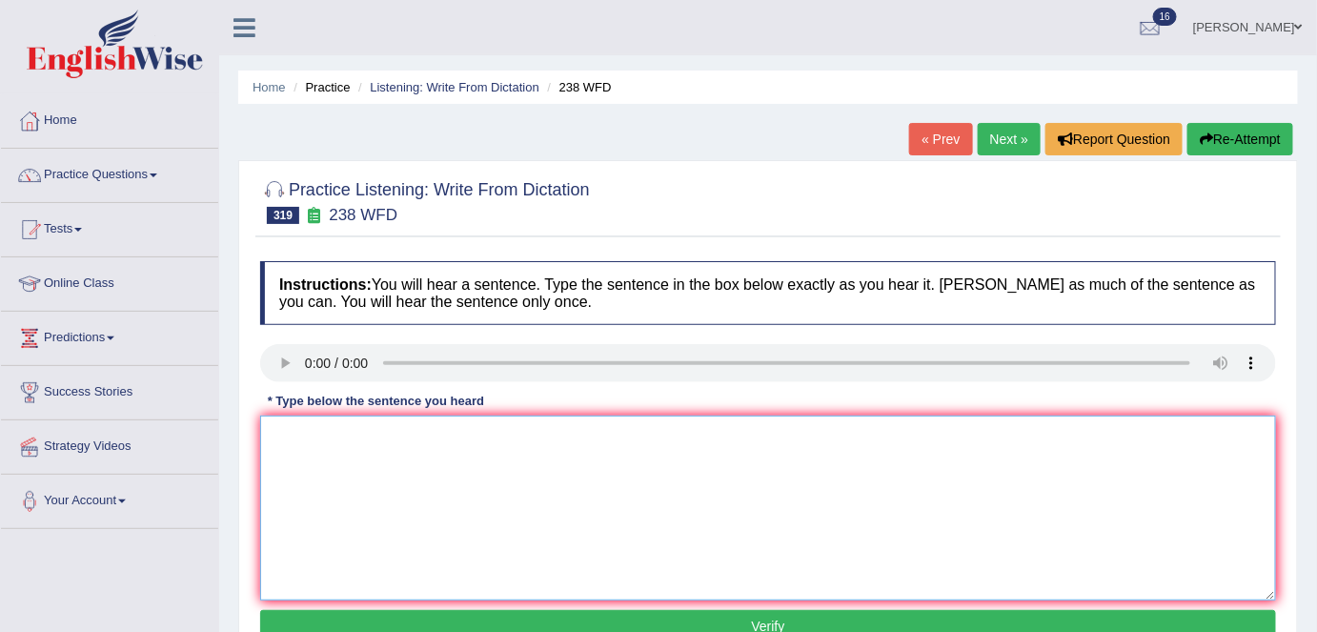
click at [314, 434] on textarea at bounding box center [768, 507] width 1016 height 185
type textarea "h"
click at [303, 433] on textarea "Hecs offer emotional support to sick and elderly people." at bounding box center [768, 507] width 1016 height 185
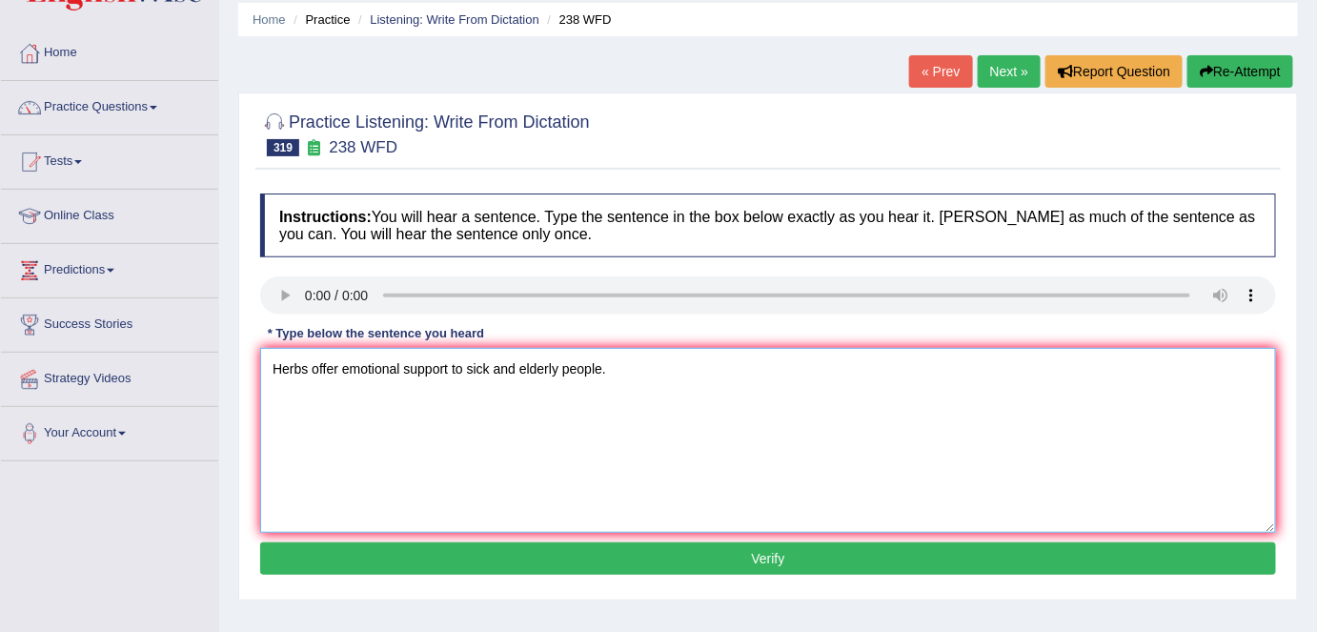
scroll to position [69, 0]
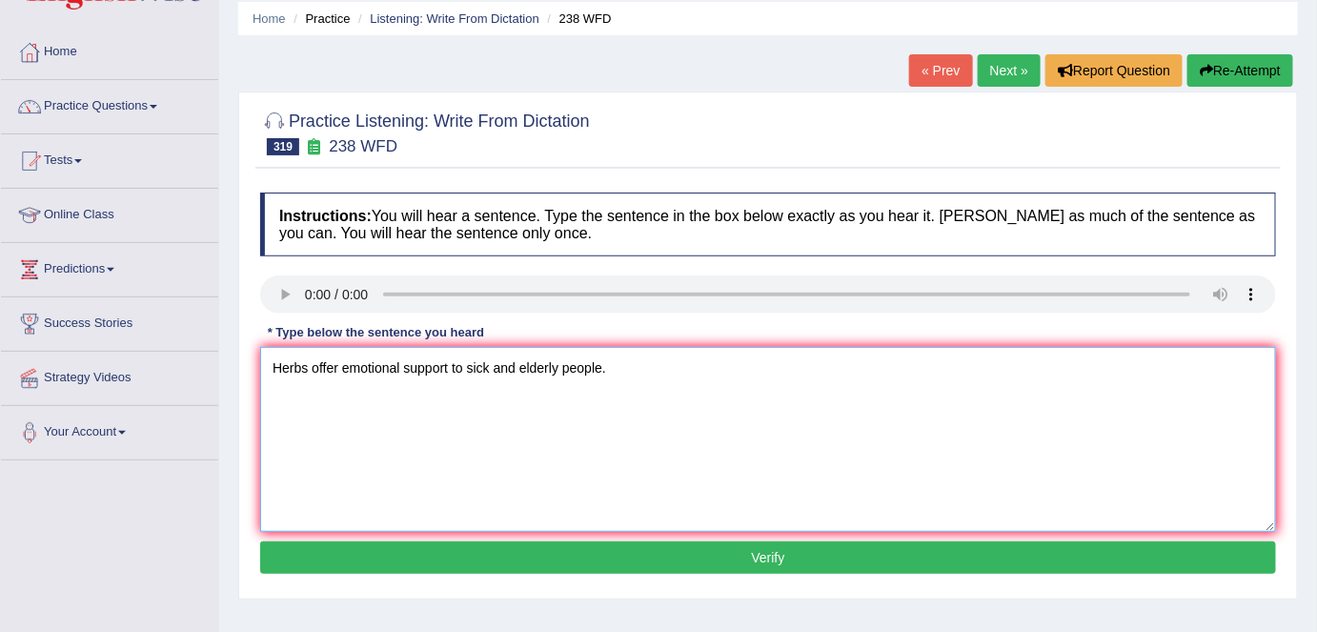
type textarea "Herbs offer emotional support to sick and elderly people."
click at [477, 554] on button "Verify" at bounding box center [768, 557] width 1016 height 32
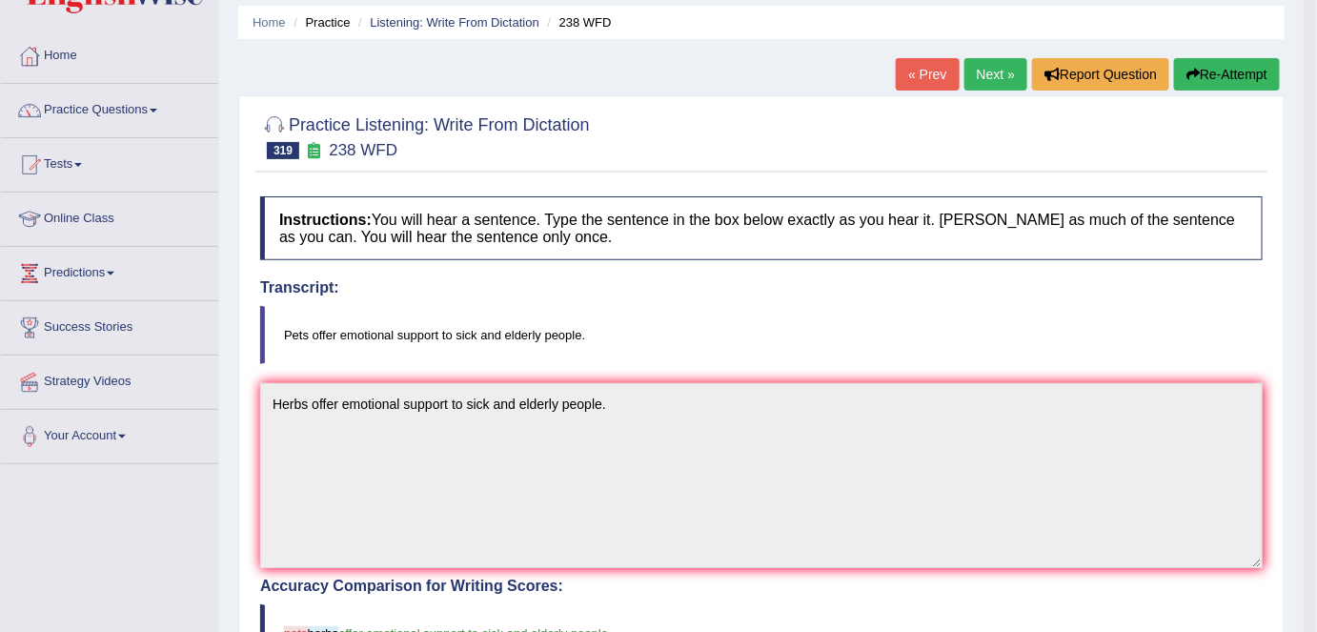
scroll to position [63, 0]
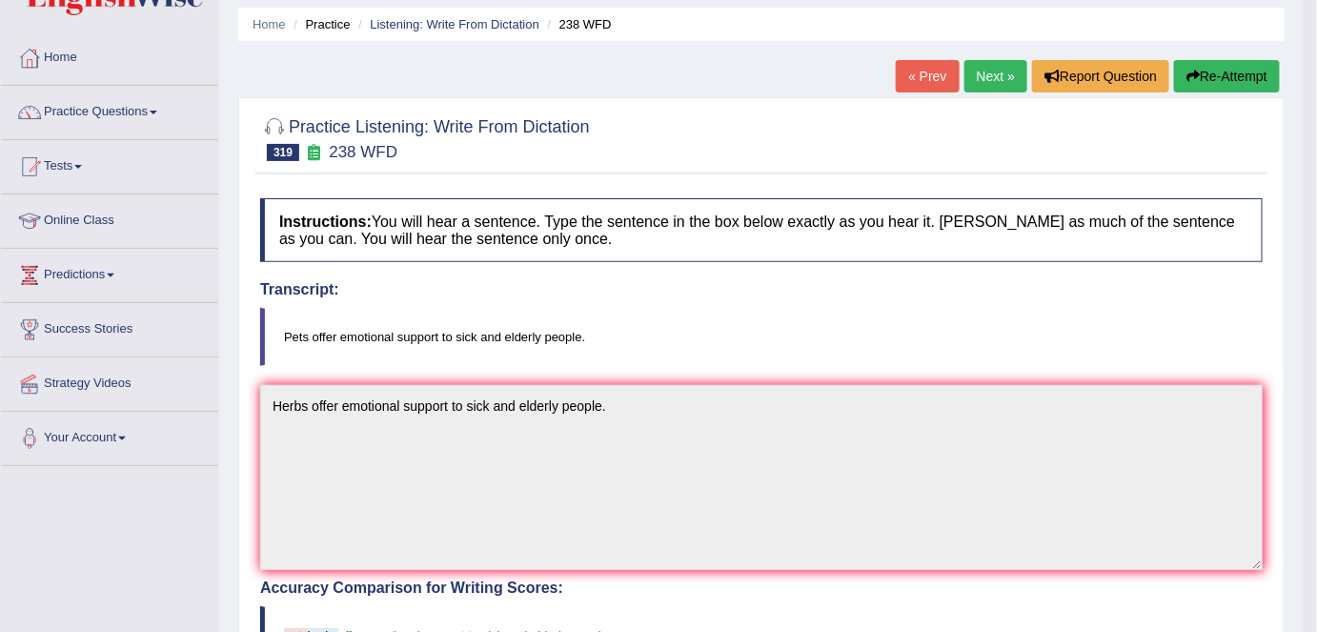
click at [996, 80] on link "Next »" at bounding box center [995, 76] width 63 height 32
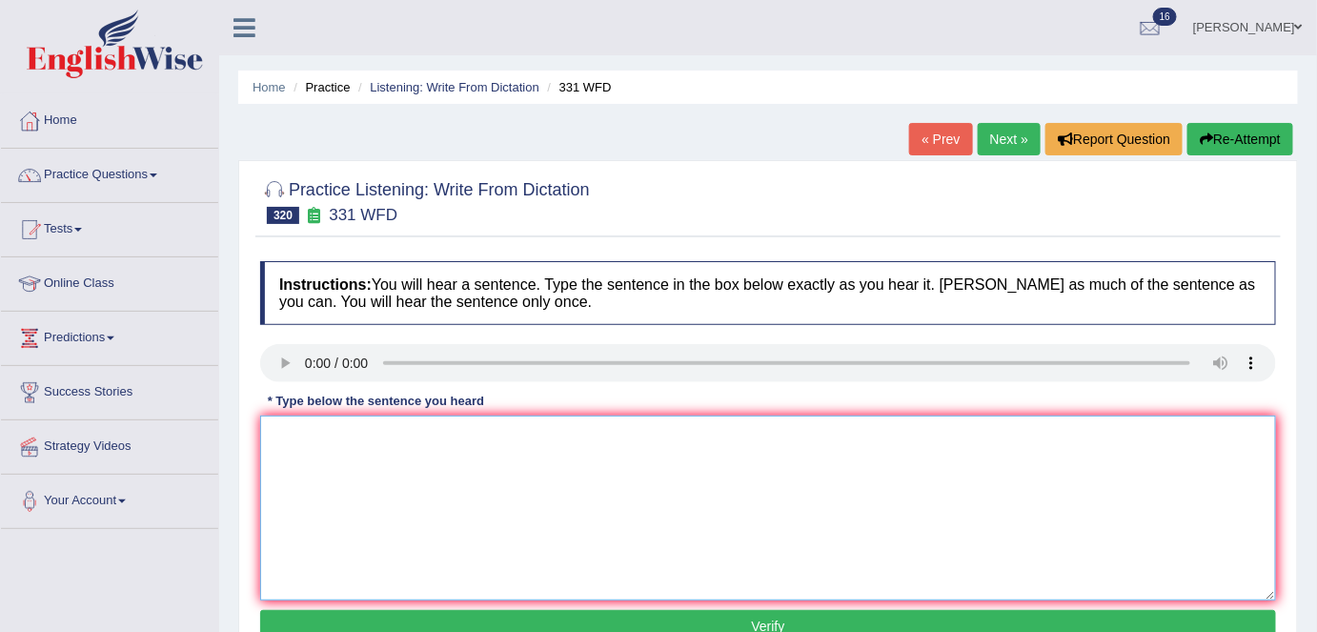
click at [366, 474] on textarea at bounding box center [768, 507] width 1016 height 185
type textarea "The aim is to reduce the risk that people take."
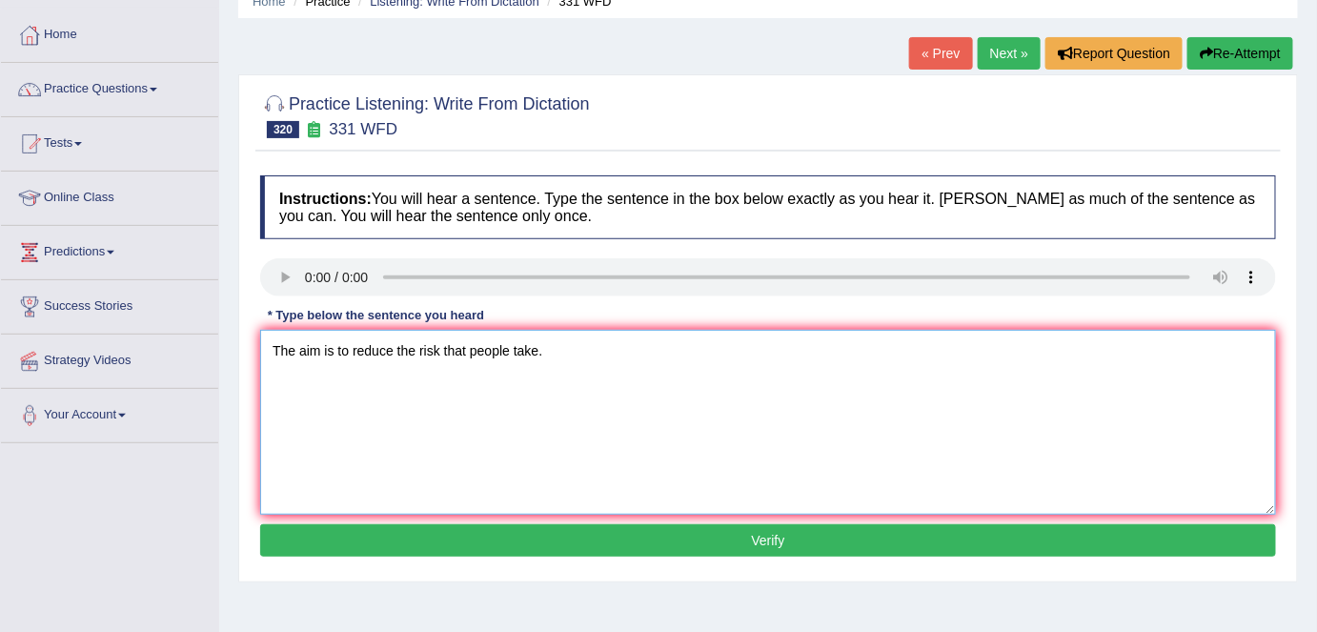
scroll to position [86, 0]
click at [577, 556] on div "Instructions: You will hear a sentence. Type the sentence in the box below exac…" at bounding box center [767, 369] width 1025 height 406
click at [581, 534] on button "Verify" at bounding box center [768, 540] width 1016 height 32
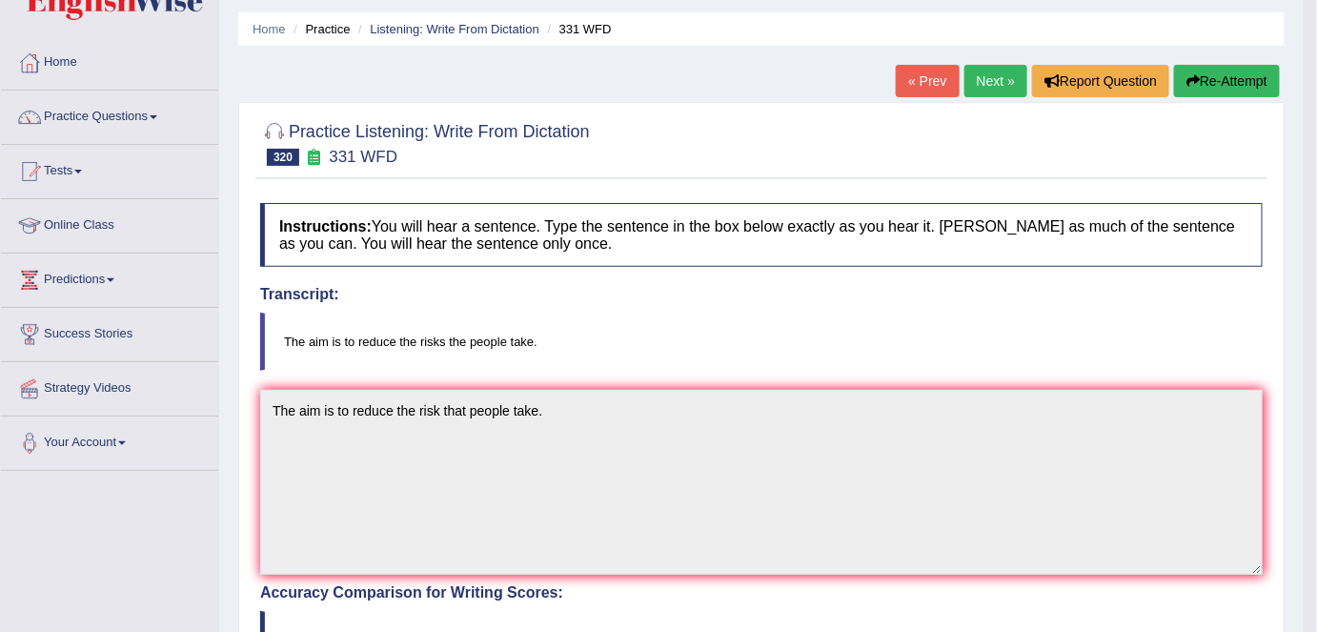
scroll to position [51, 0]
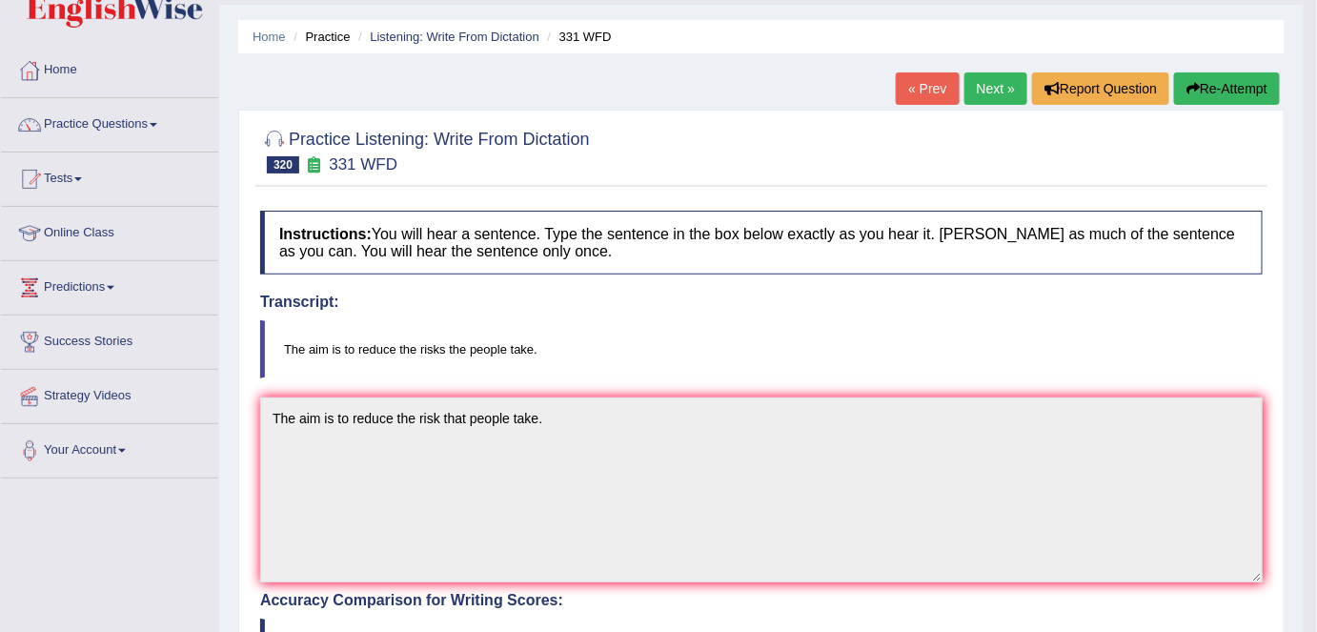
click at [984, 84] on link "Next »" at bounding box center [995, 88] width 63 height 32
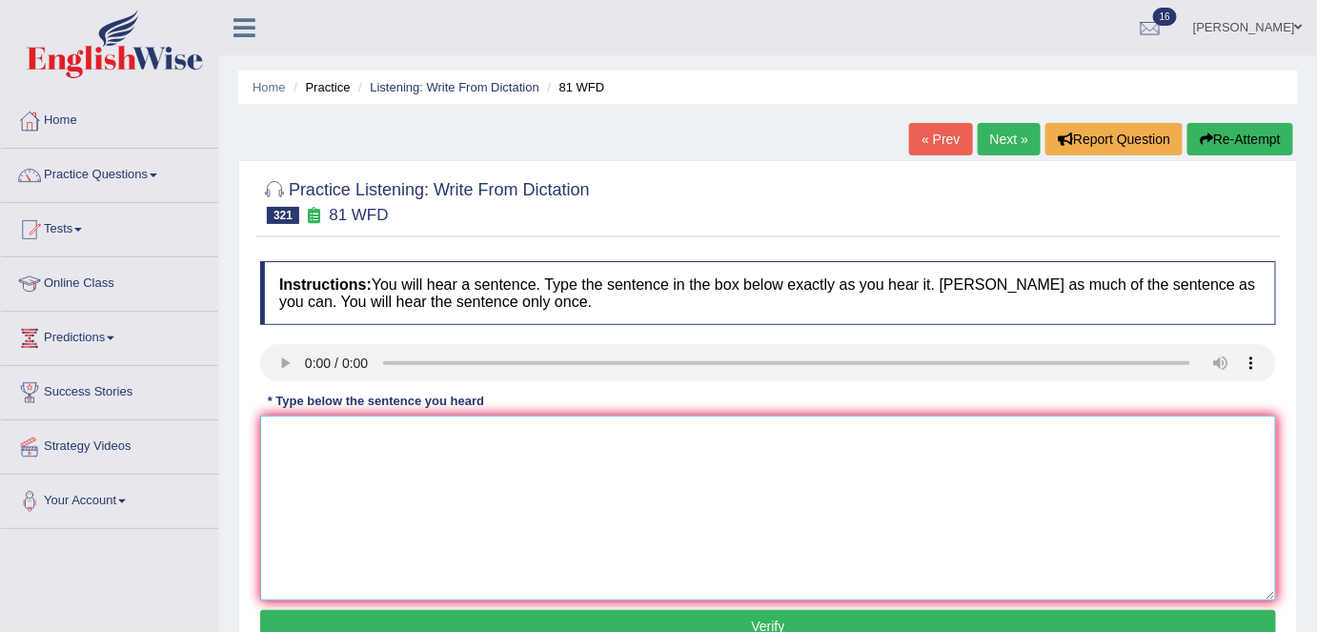
click at [371, 543] on textarea at bounding box center [768, 507] width 1016 height 185
click at [552, 438] on textarea "Certain scientifc principles need to be learnt by or by biological deduction." at bounding box center [768, 507] width 1016 height 185
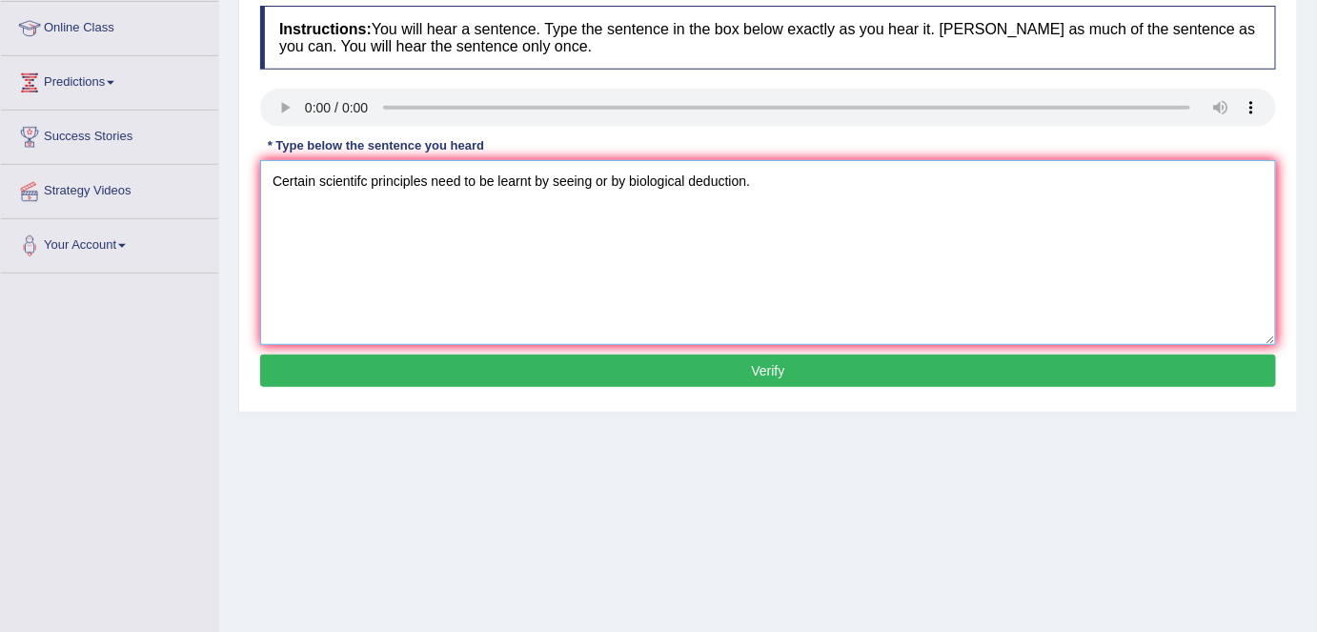
scroll to position [259, 0]
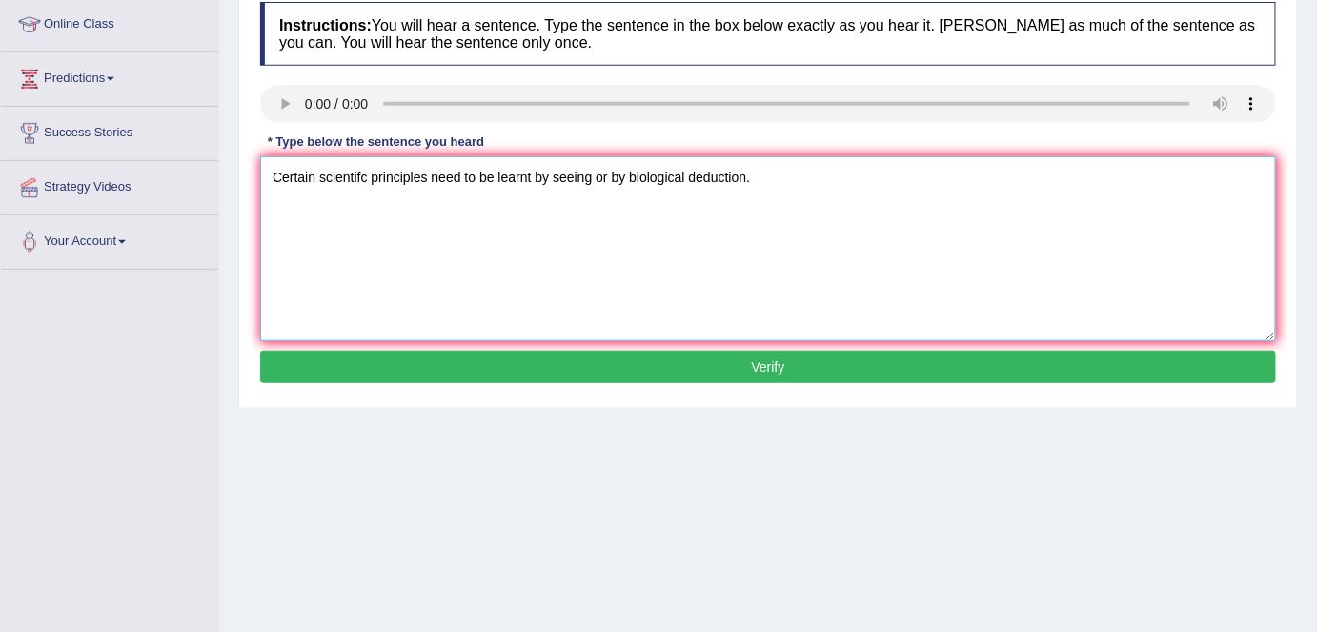
type textarea "Certain scientifc principles need to be learnt by seeing or by biological deduc…"
click at [560, 361] on button "Verify" at bounding box center [768, 367] width 1016 height 32
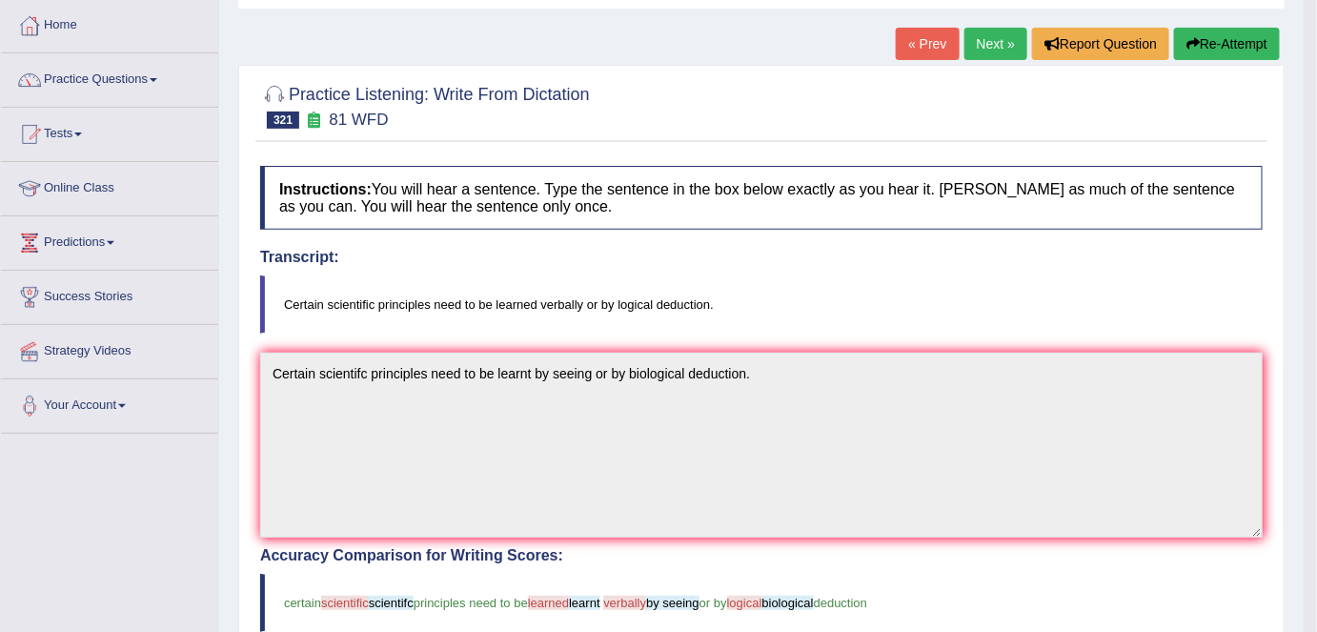
scroll to position [0, 0]
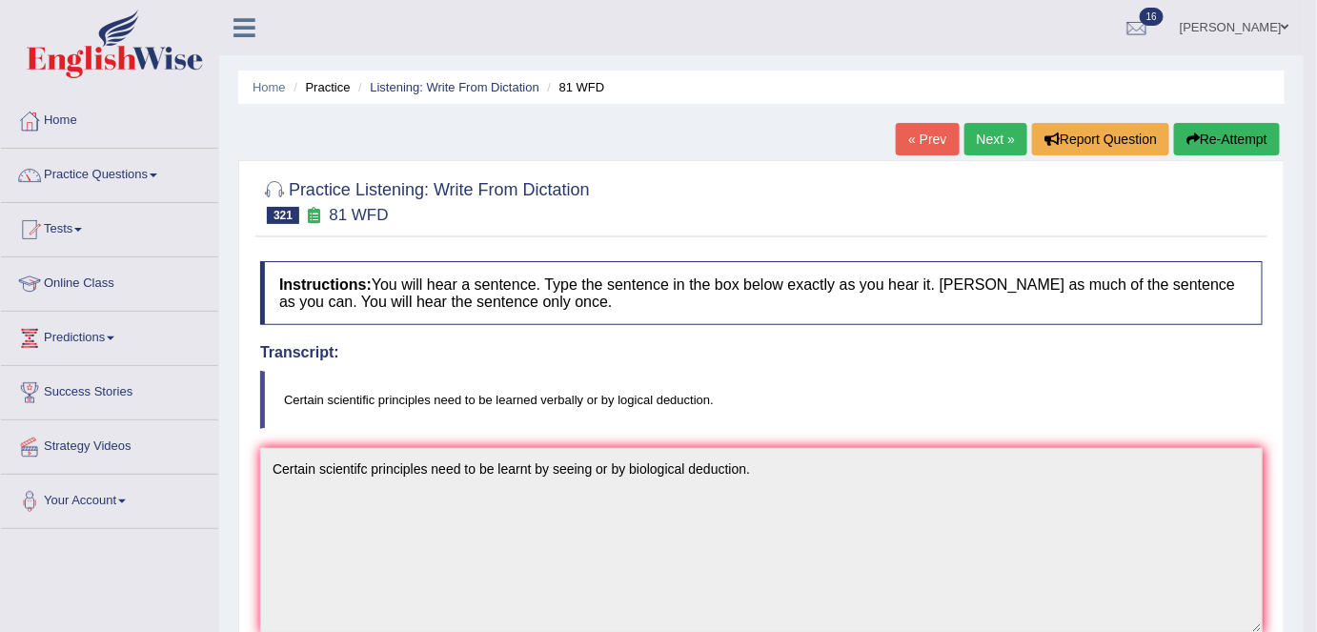
click at [975, 135] on link "Next »" at bounding box center [995, 139] width 63 height 32
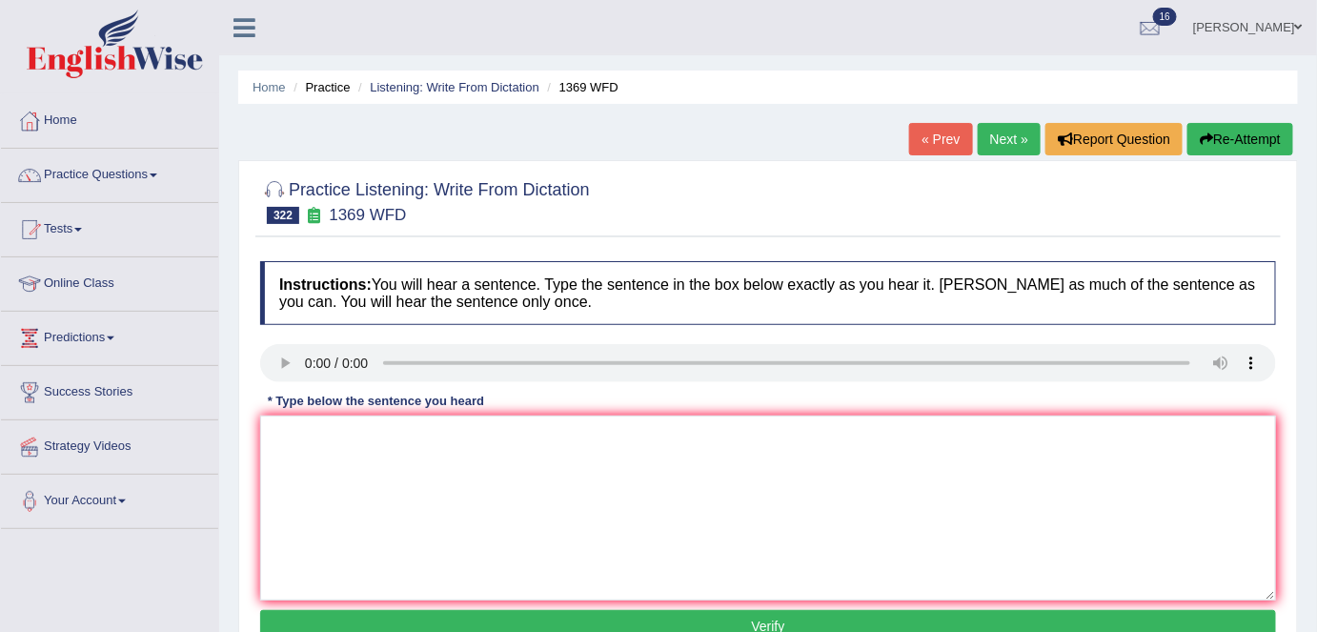
click at [923, 139] on link "« Prev" at bounding box center [940, 139] width 63 height 32
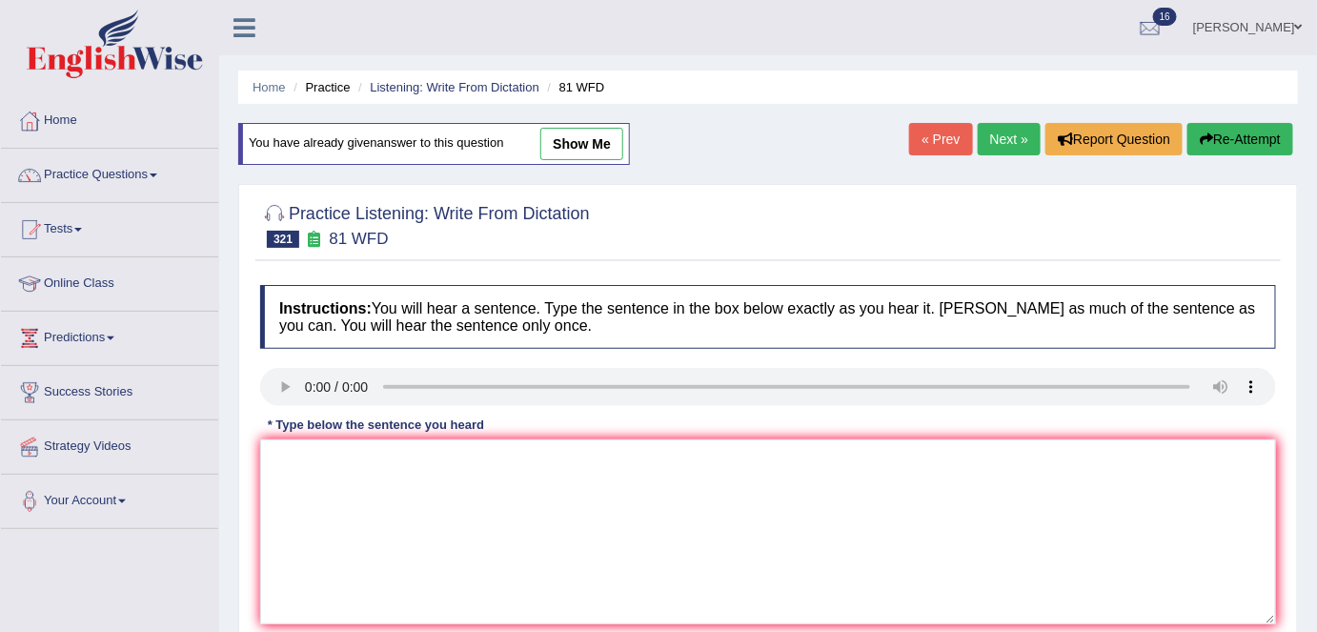
click at [577, 148] on link "show me" at bounding box center [581, 144] width 83 height 32
type textarea "Certain scientifc principles need to be learnt by seeing or by biological deduc…"
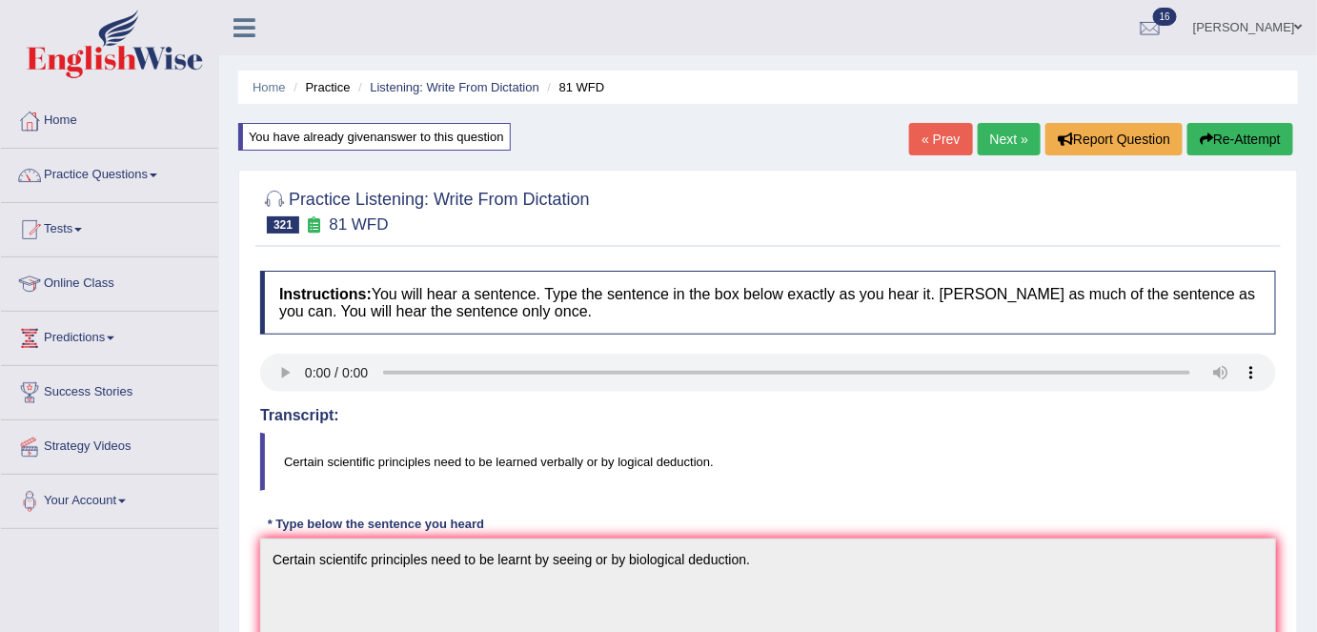
click at [1008, 132] on link "Next »" at bounding box center [1009, 139] width 63 height 32
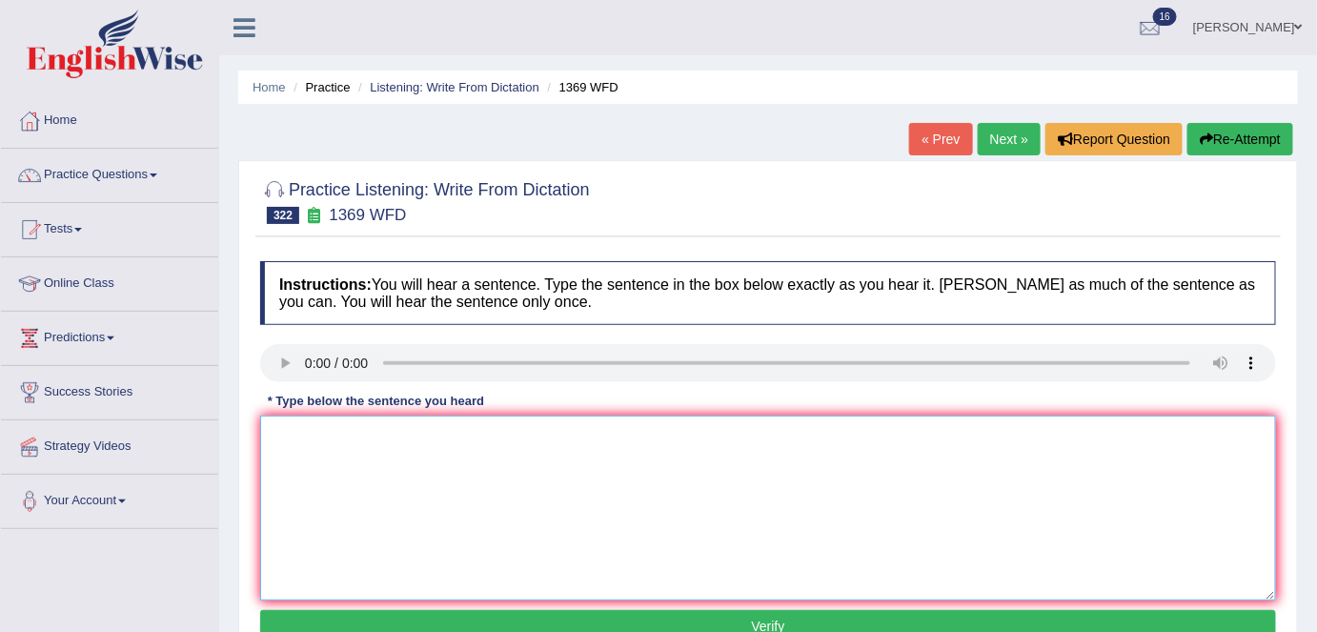
click at [320, 435] on textarea at bounding box center [768, 507] width 1016 height 185
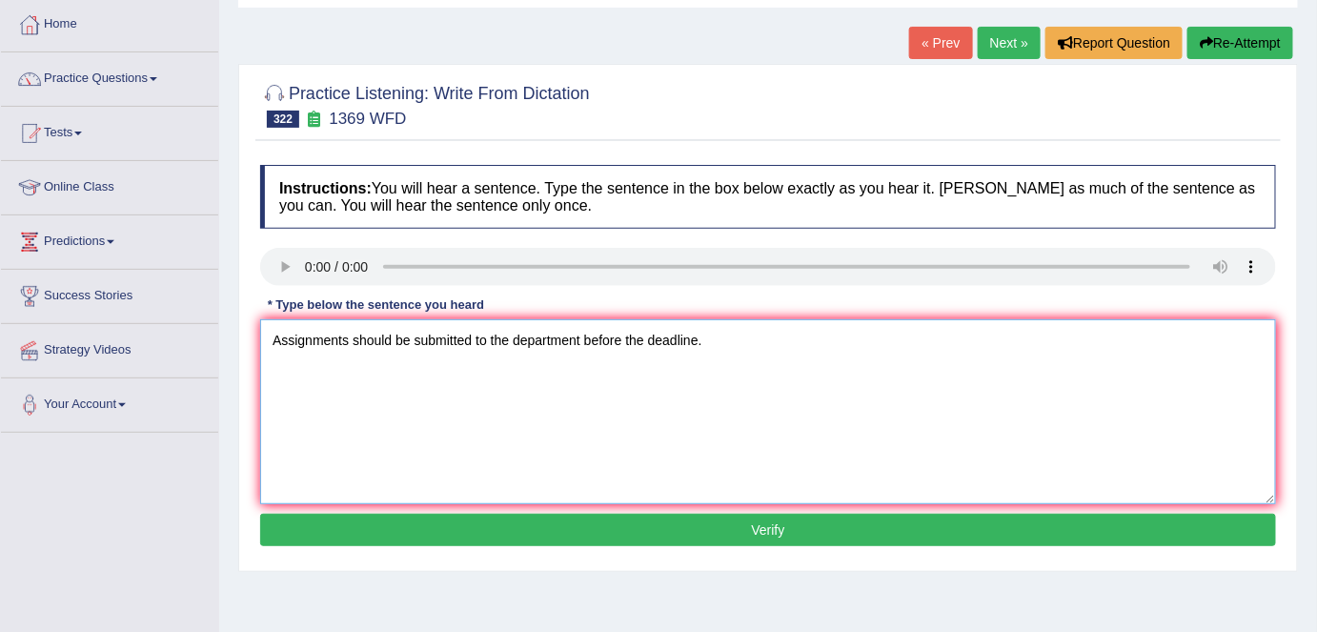
scroll to position [97, 0]
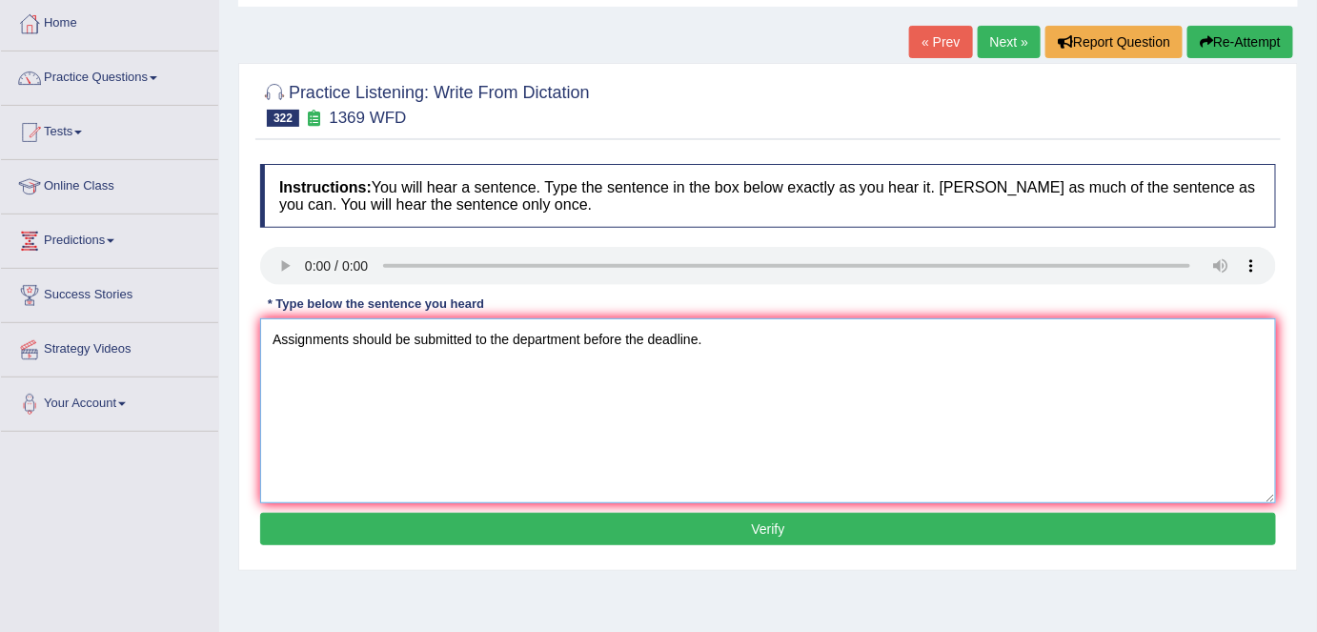
type textarea "Assignments should be submitted to the department before the deadline."
click at [706, 532] on button "Verify" at bounding box center [768, 529] width 1016 height 32
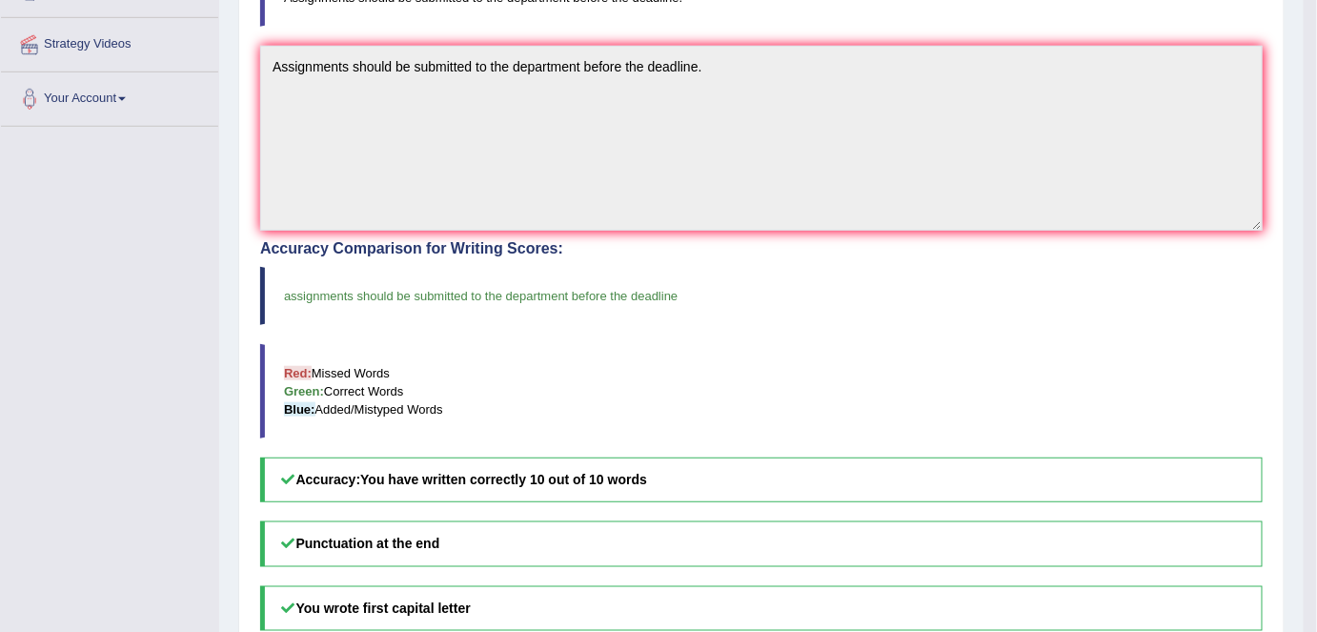
scroll to position [0, 0]
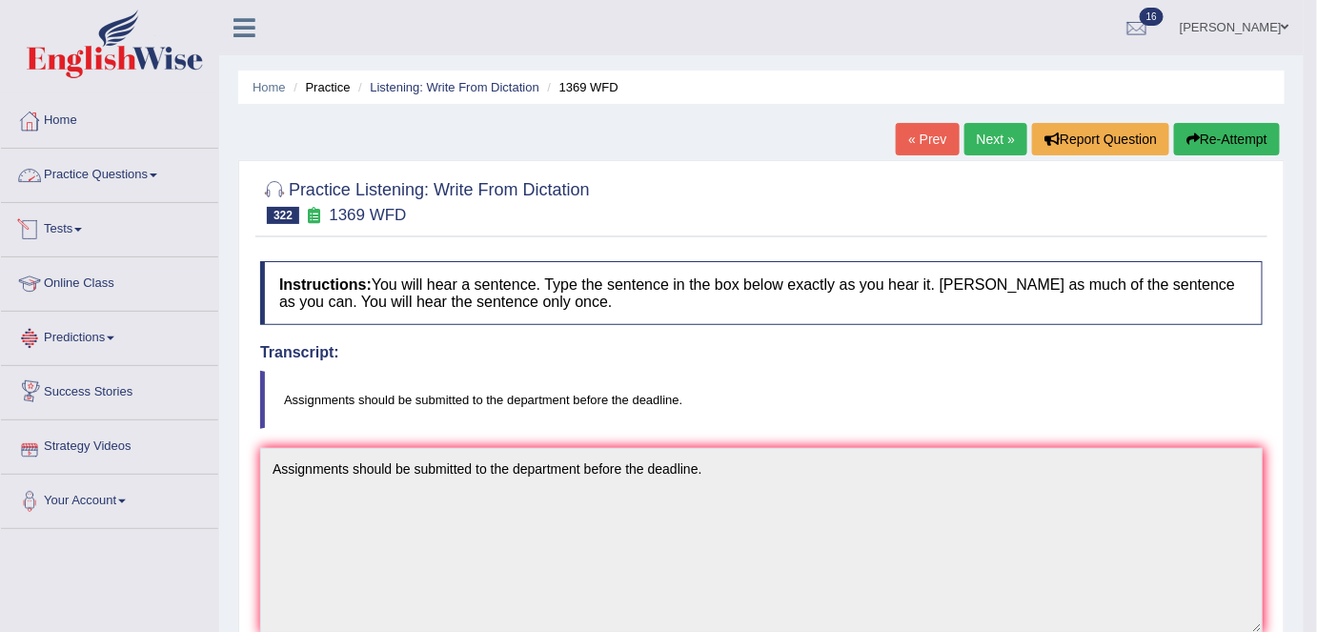
click at [157, 171] on link "Practice Questions" at bounding box center [109, 173] width 217 height 48
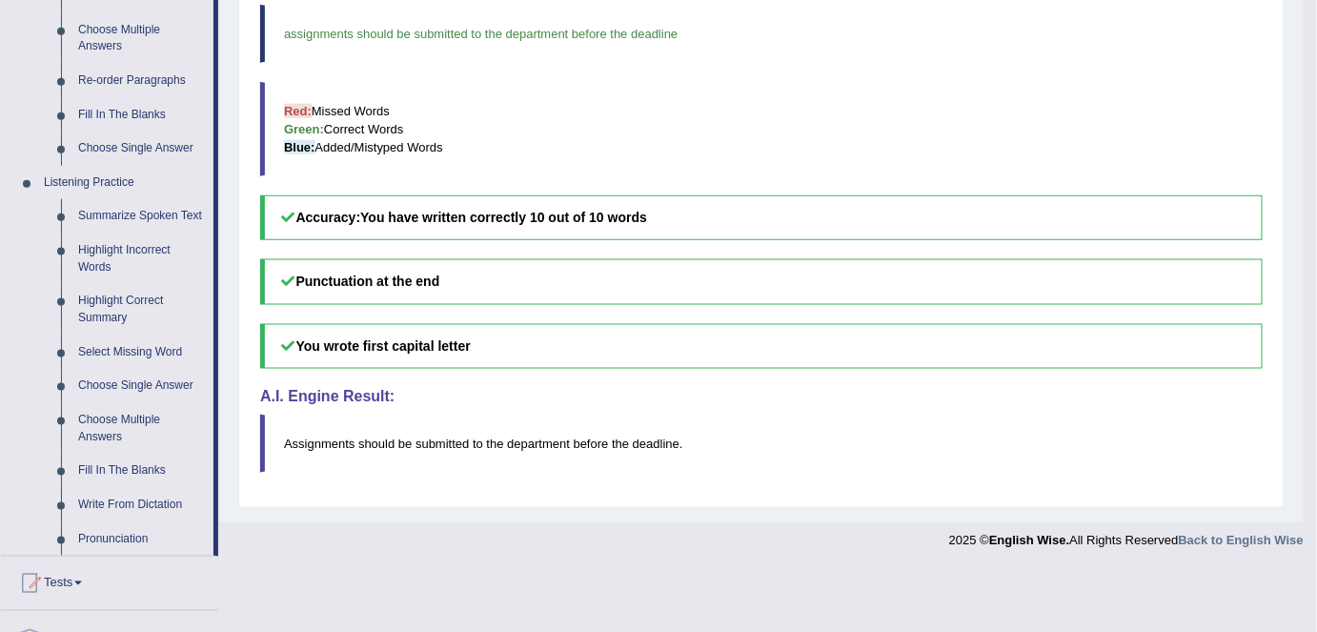
scroll to position [665, 0]
click at [110, 205] on link "Summarize Spoken Text" at bounding box center [142, 215] width 144 height 34
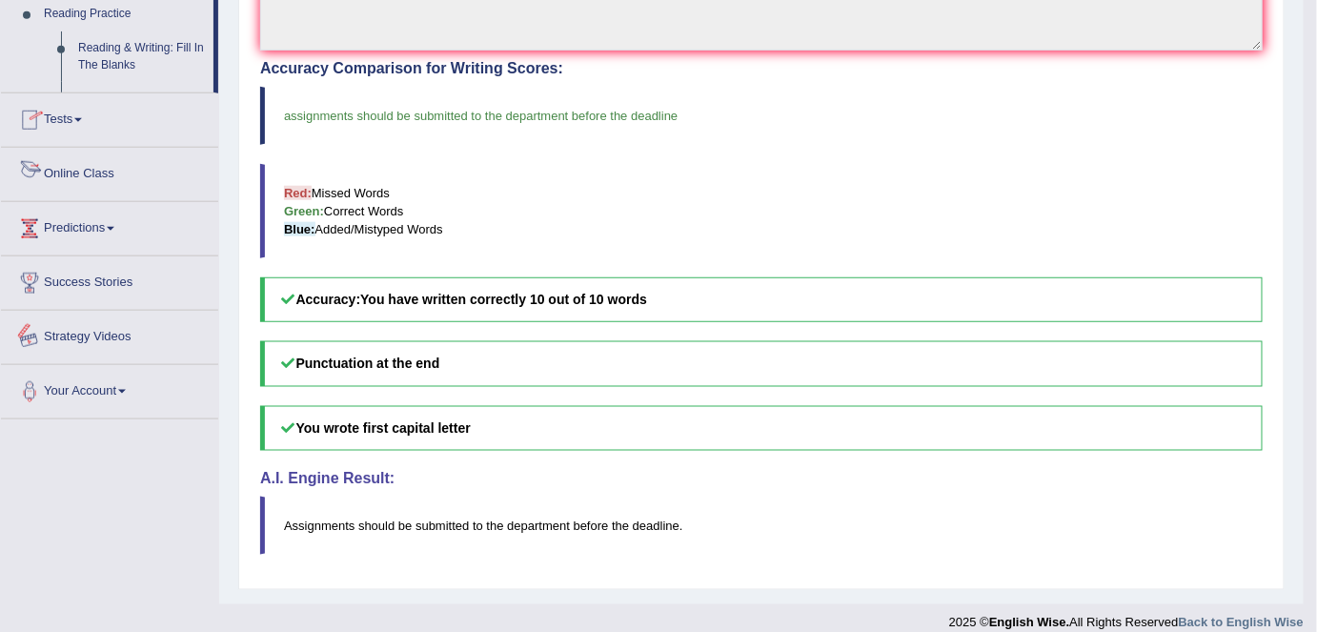
scroll to position [597, 0]
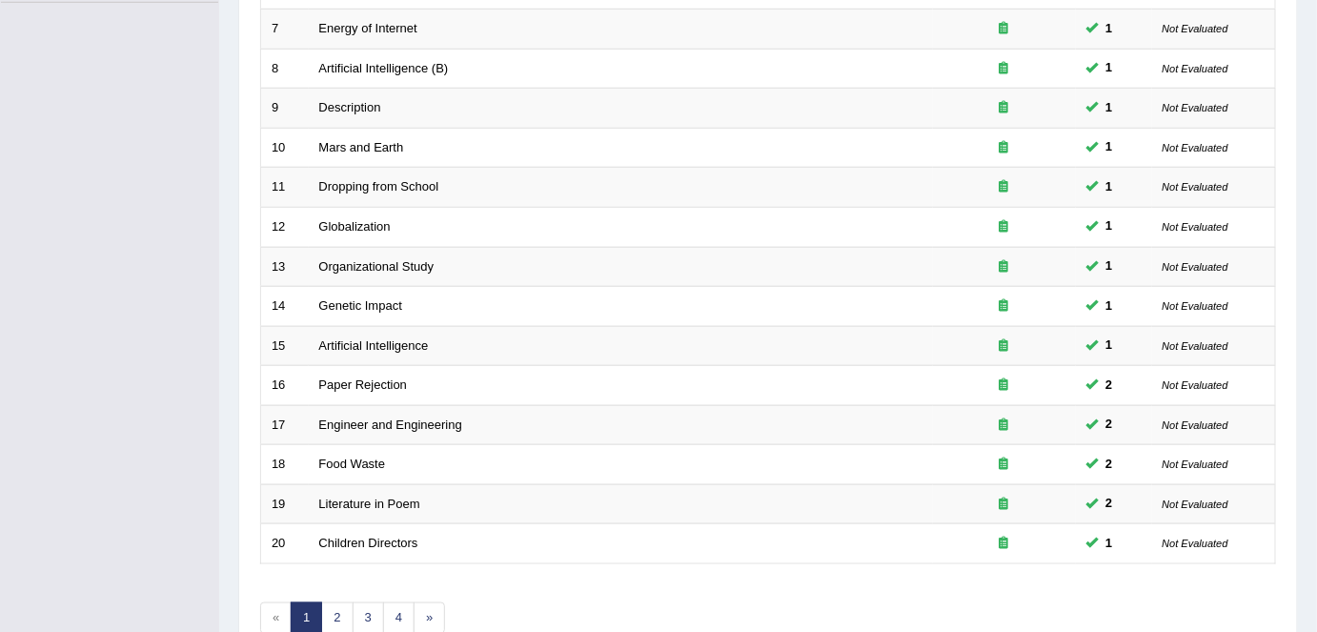
scroll to position [536, 0]
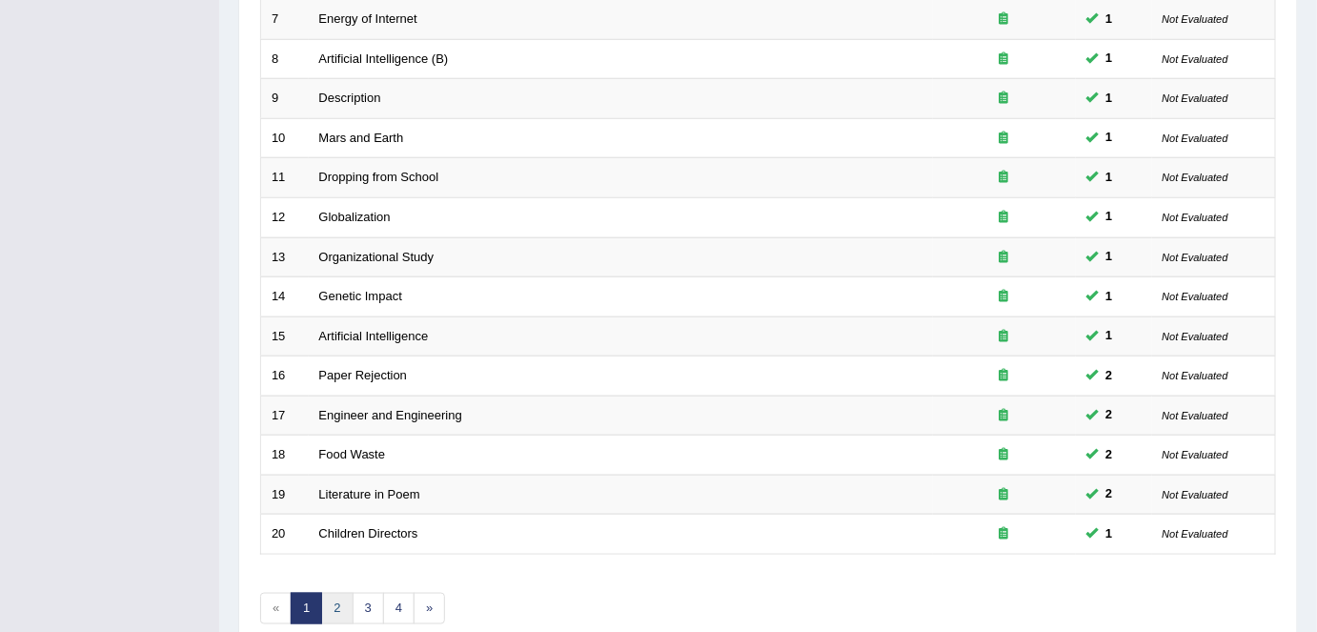
click at [333, 596] on link "2" at bounding box center [336, 608] width 31 height 31
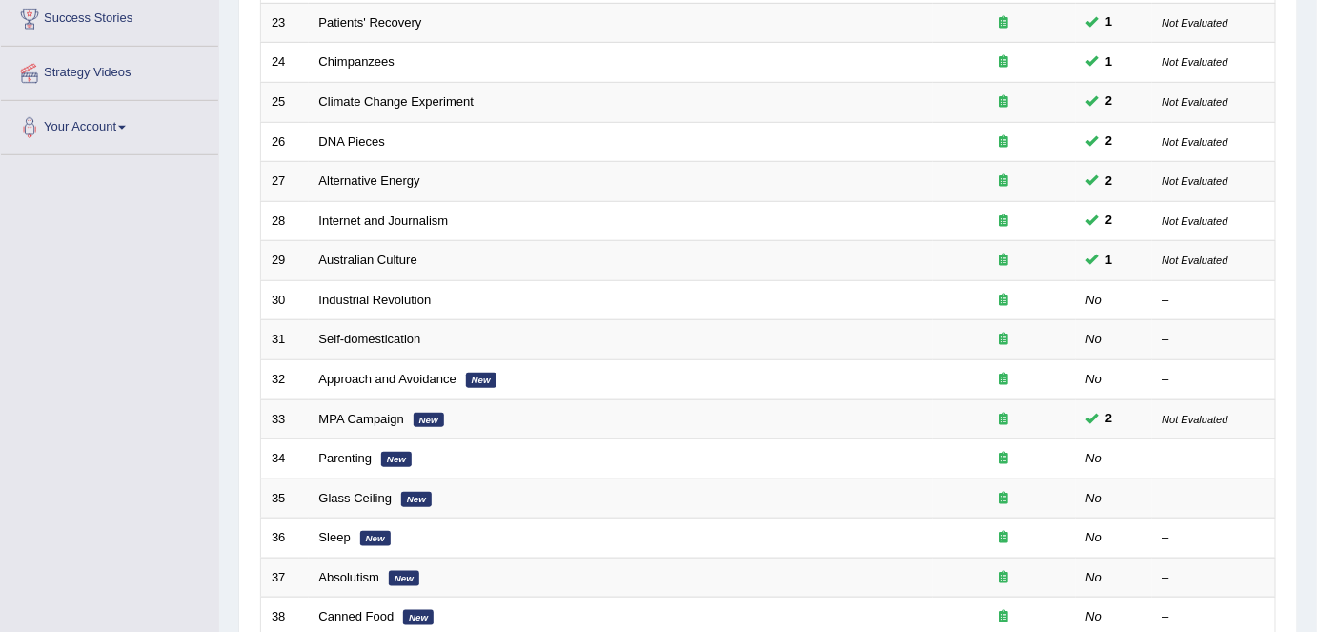
scroll to position [374, 0]
click at [396, 293] on link "Industrial Revolution" at bounding box center [375, 300] width 112 height 14
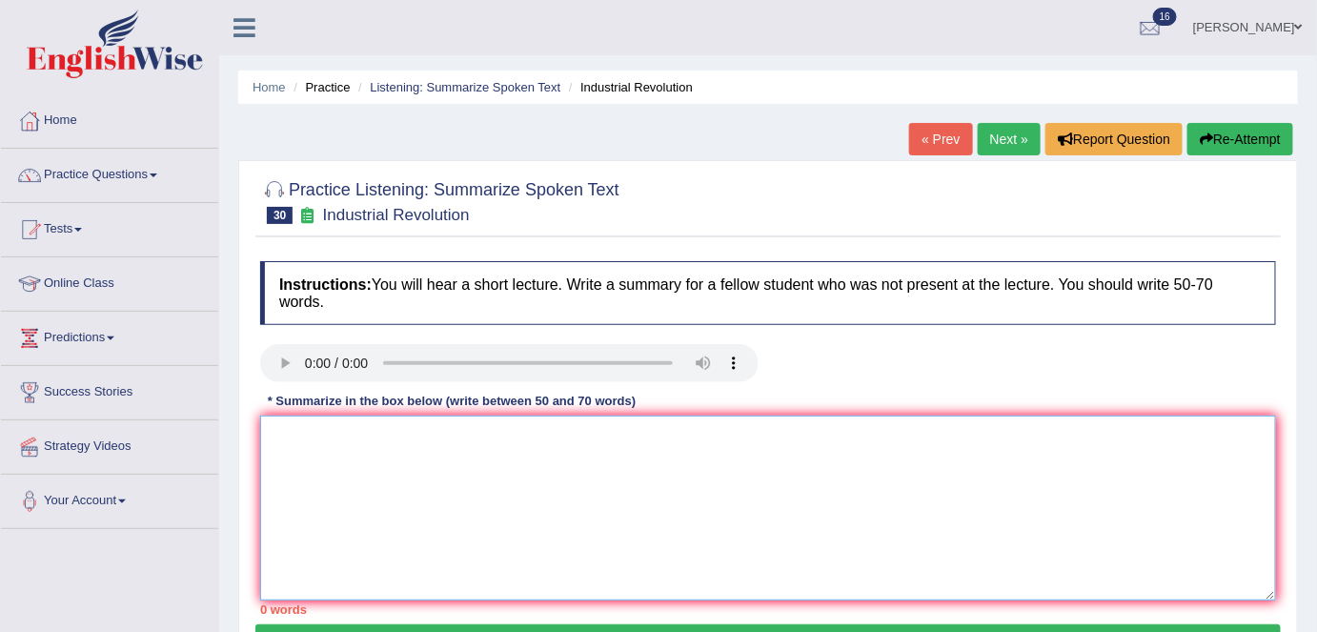
click at [363, 484] on textarea at bounding box center [768, 507] width 1016 height 185
click at [562, 485] on textarea "Woman and children working on the country side." at bounding box center [768, 507] width 1016 height 185
click at [272, 431] on textarea "Woman and children working on the country side." at bounding box center [768, 507] width 1016 height 185
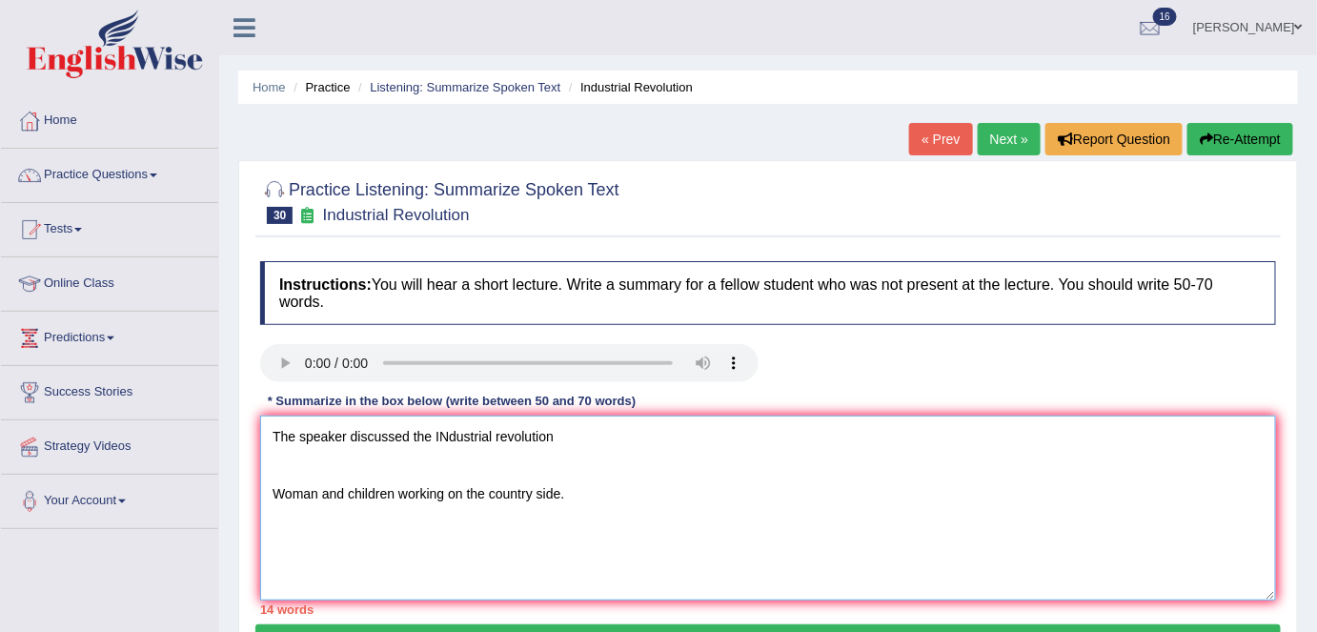
click at [500, 433] on textarea "The speaker discussed the INdustrial revolution Woman and children working on t…" at bounding box center [768, 507] width 1016 height 185
click at [448, 437] on textarea "The speaker discussed the INdustrial Revolution Woman and children working on t…" at bounding box center [768, 507] width 1016 height 185
click at [610, 435] on textarea "The speaker discussed the Industrial Revolution Woman and children working on t…" at bounding box center [768, 507] width 1016 height 185
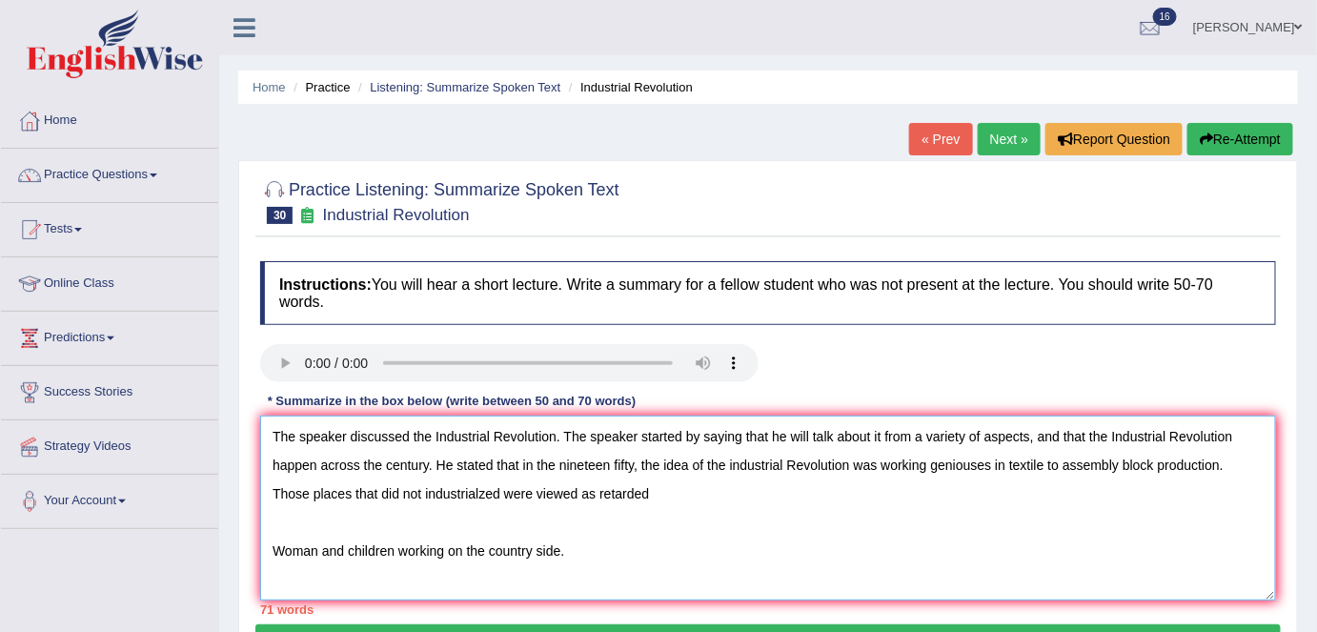
drag, startPoint x: 587, startPoint y: 551, endPoint x: 274, endPoint y: 547, distance: 312.6
click at [274, 547] on textarea "The speaker discussed the Industrial Revolution. The speaker started by saying …" at bounding box center [768, 507] width 1016 height 185
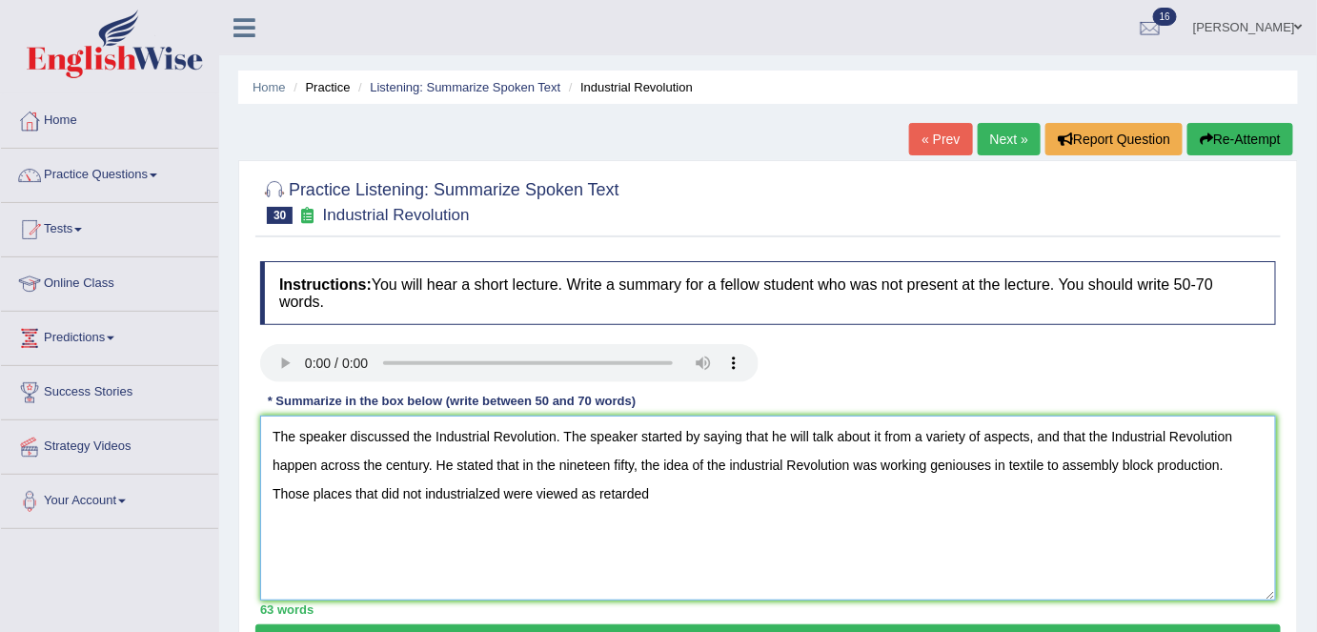
click at [682, 491] on textarea "The speaker discussed the Industrial Revolution. The speaker started by saying …" at bounding box center [768, 507] width 1016 height 185
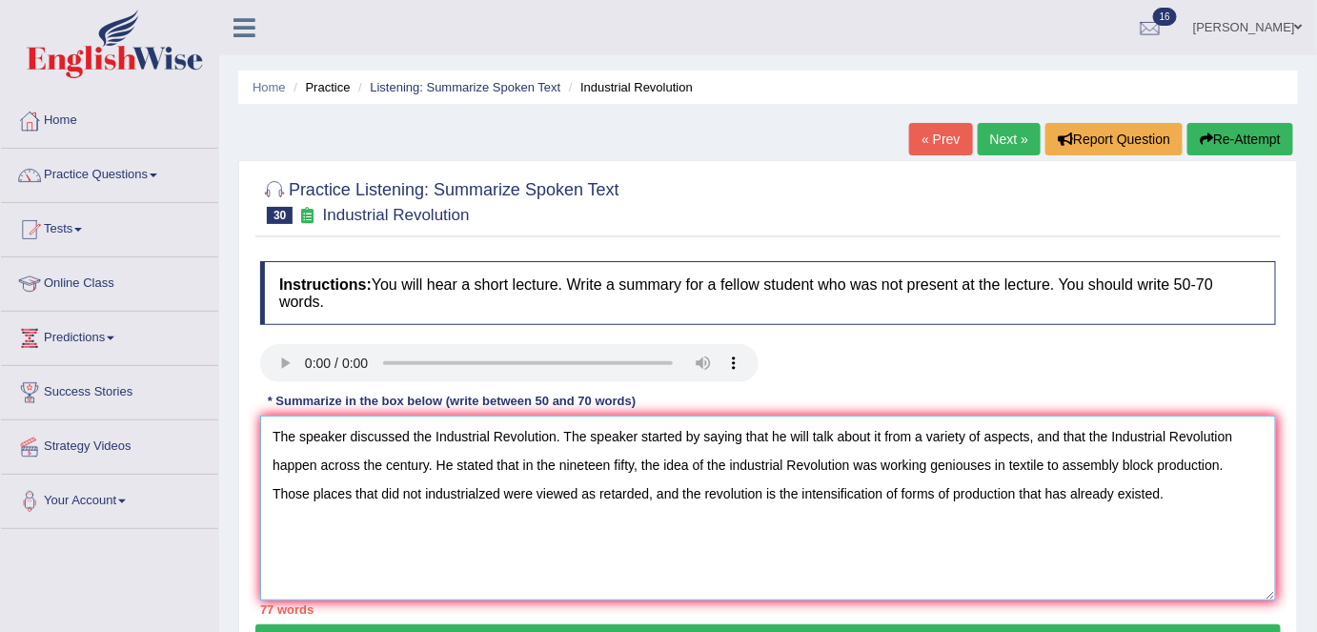
click at [316, 465] on textarea "The speaker discussed the Industrial Revolution. The speaker started by saying …" at bounding box center [768, 507] width 1016 height 185
click at [1136, 468] on textarea "The speaker discussed the Industrial Revolution. The speaker started by saying …" at bounding box center [768, 507] width 1016 height 185
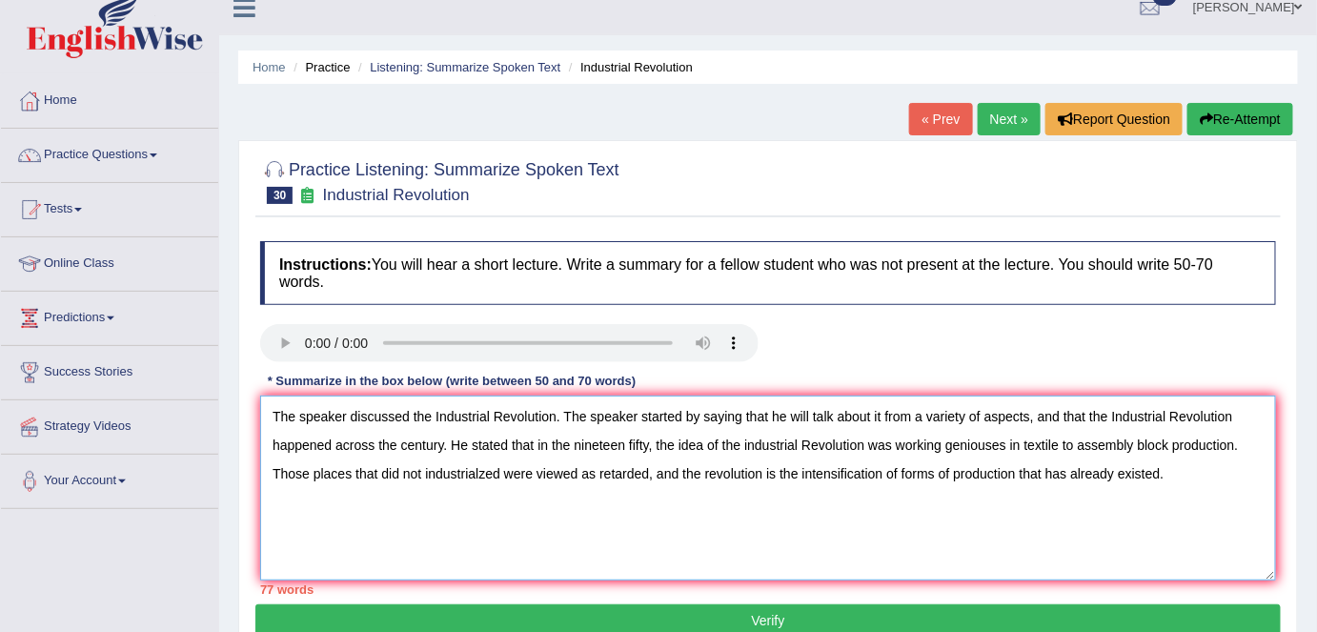
scroll to position [21, 0]
click at [652, 442] on textarea "The speaker discussed the Industrial Revolution. The speaker started by saying …" at bounding box center [768, 487] width 1016 height 185
click at [683, 436] on textarea "The speaker discussed the Industrial Revolution. The speaker started by saying …" at bounding box center [768, 487] width 1016 height 185
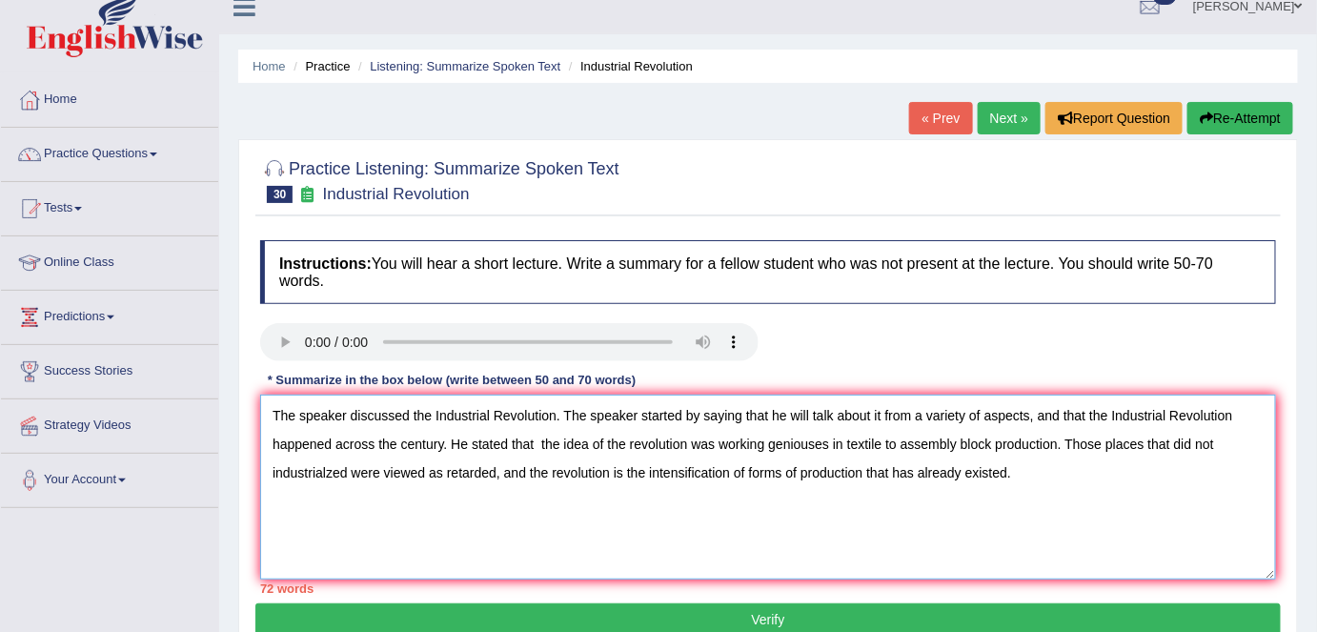
click at [1109, 442] on textarea "The speaker discussed the Industrial Revolution. The speaker started by saying …" at bounding box center [768, 487] width 1016 height 185
click at [366, 470] on textarea "The speaker discussed the Industrial Revolution. The speaker started by saying …" at bounding box center [768, 487] width 1016 height 185
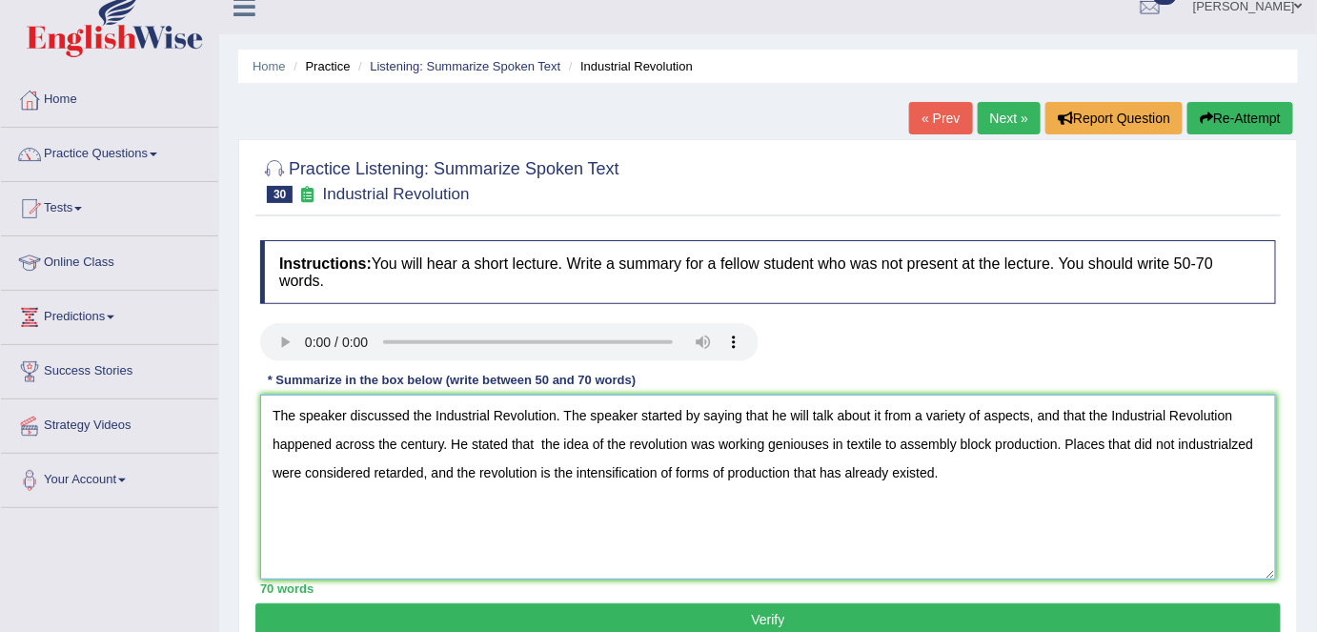
click at [955, 445] on textarea "The speaker discussed the Industrial Revolution. The speaker started by saying …" at bounding box center [768, 487] width 1016 height 185
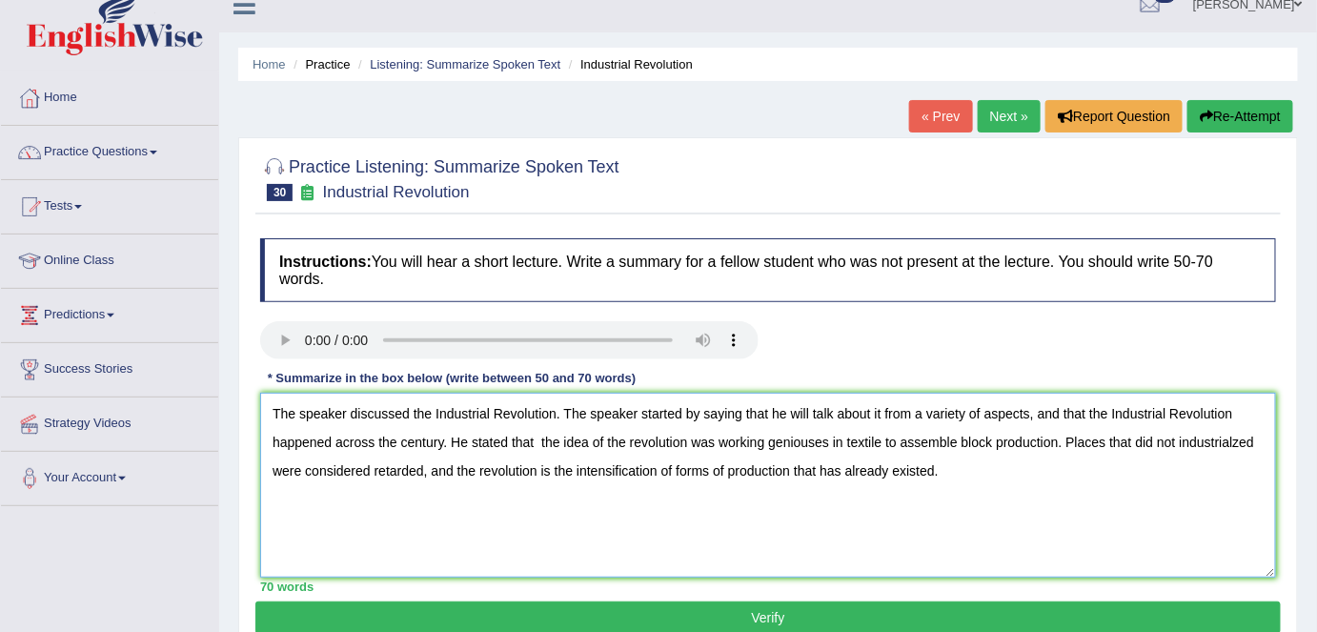
scroll to position [23, 0]
click at [1230, 442] on textarea "The speaker discussed the Industrial Revolution. The speaker started by saying …" at bounding box center [768, 485] width 1016 height 185
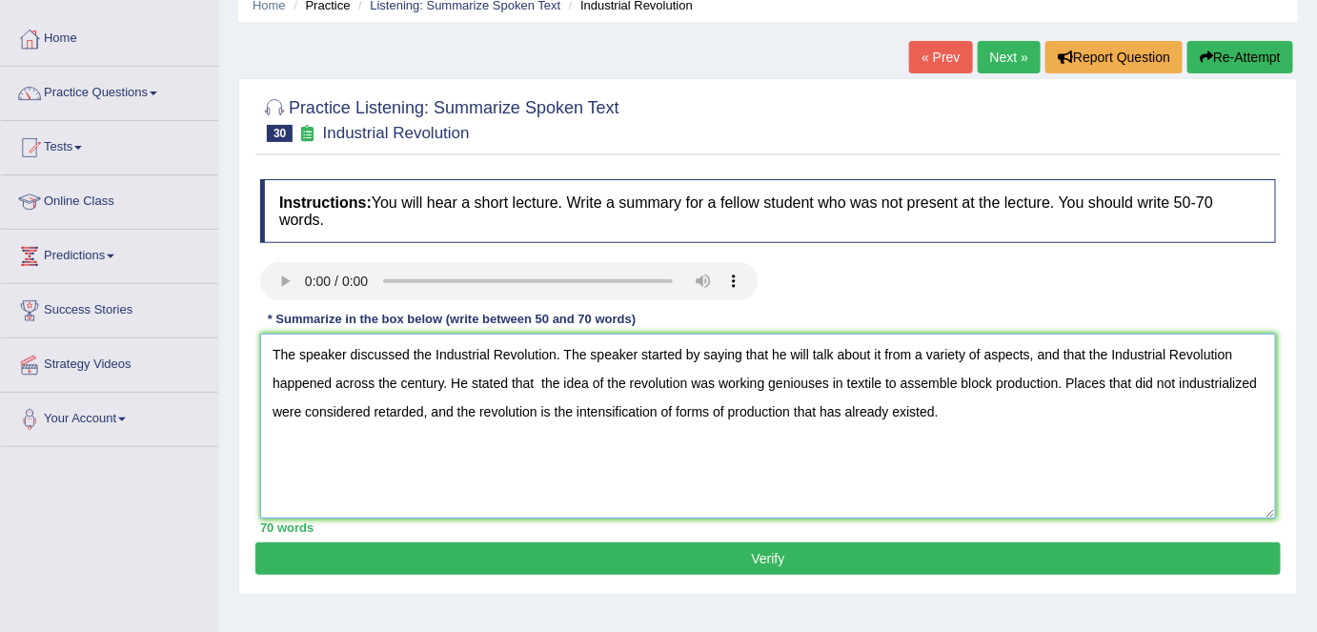
scroll to position [83, 0]
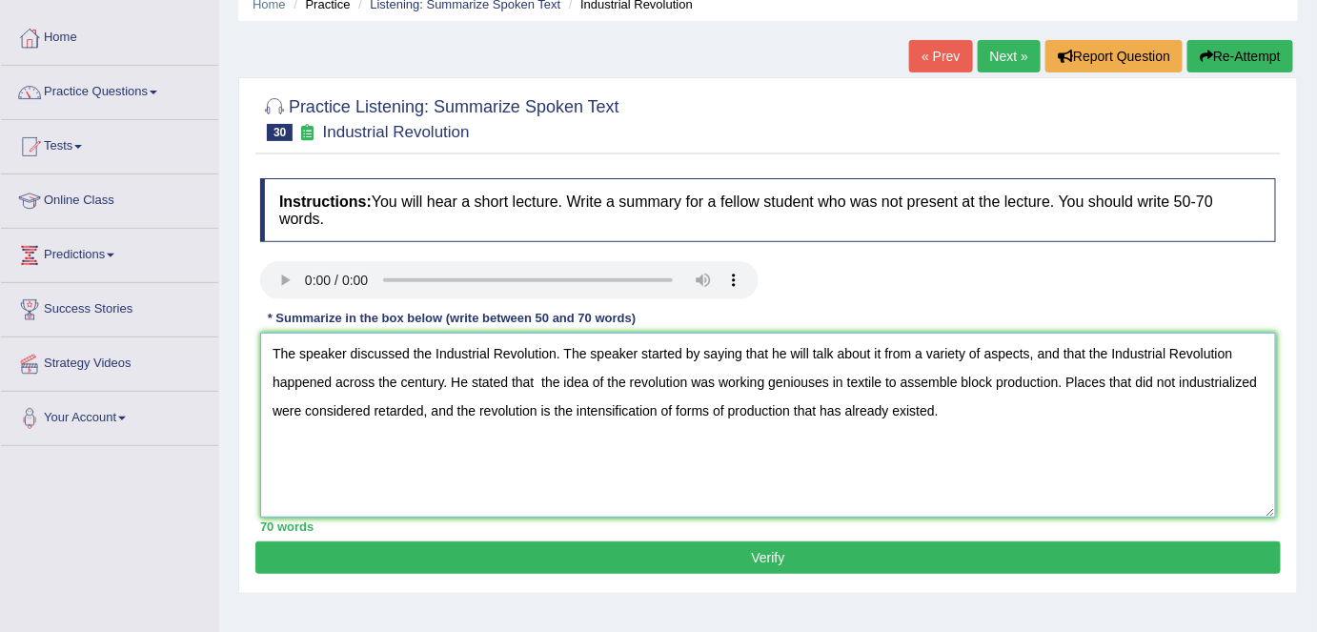
click at [840, 409] on textarea "The speaker discussed the Industrial Revolution. The speaker started by saying …" at bounding box center [768, 425] width 1016 height 185
type textarea "The speaker discussed the Industrial Revolution. The speaker started by saying …"
click at [778, 552] on button "Verify" at bounding box center [767, 557] width 1025 height 32
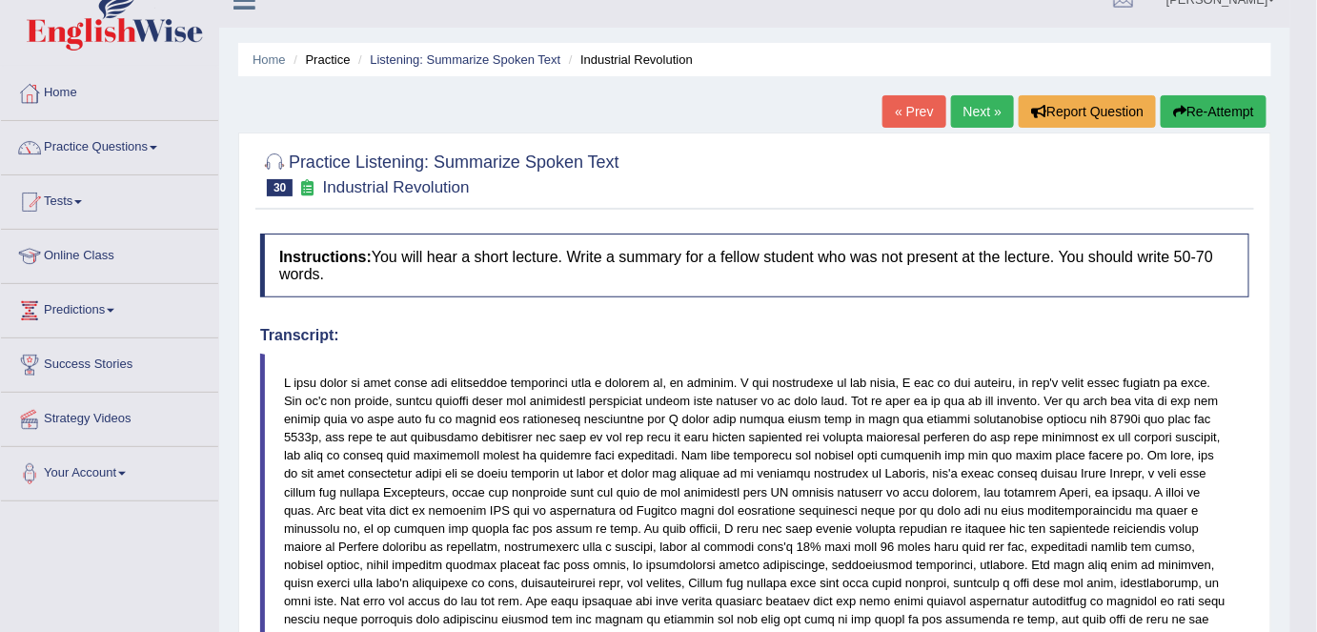
scroll to position [0, 0]
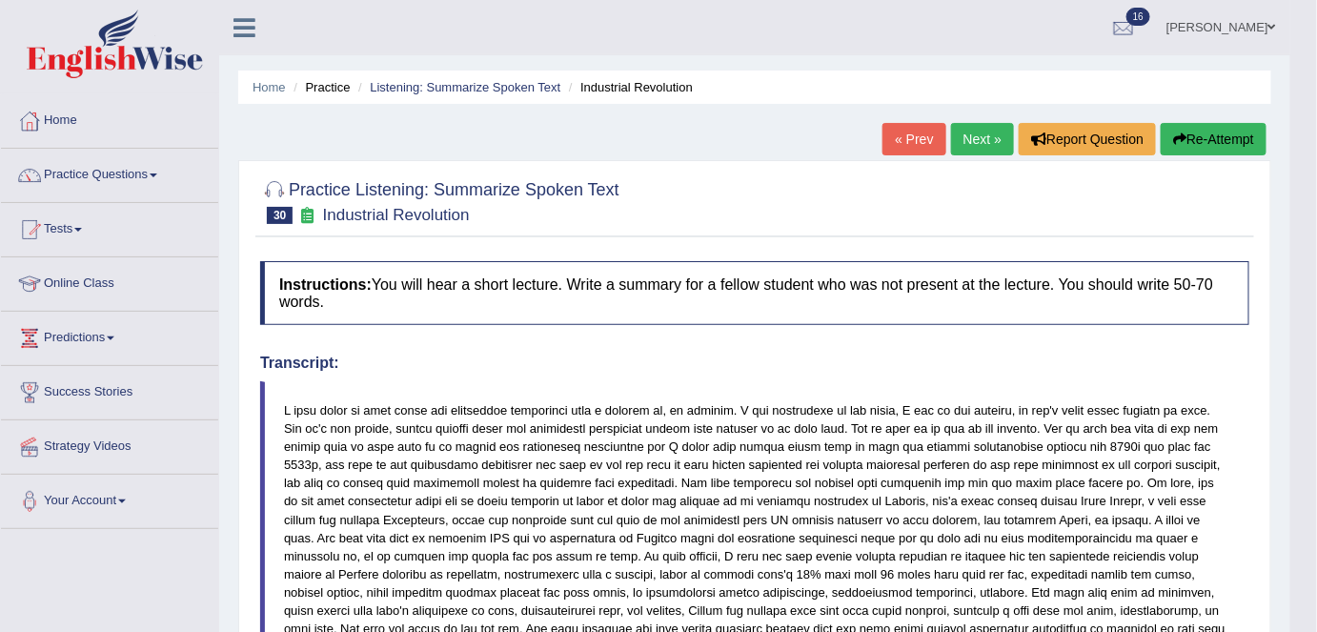
click at [968, 139] on link "Next »" at bounding box center [982, 139] width 63 height 32
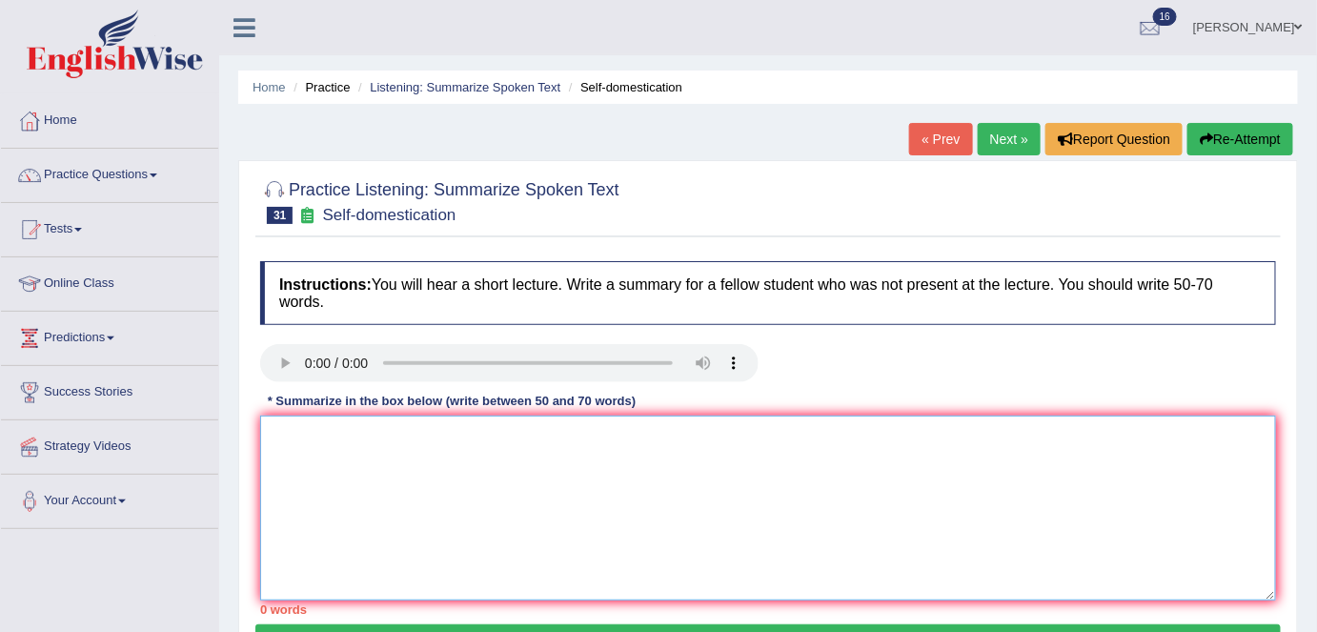
click at [315, 453] on textarea at bounding box center [768, 507] width 1016 height 185
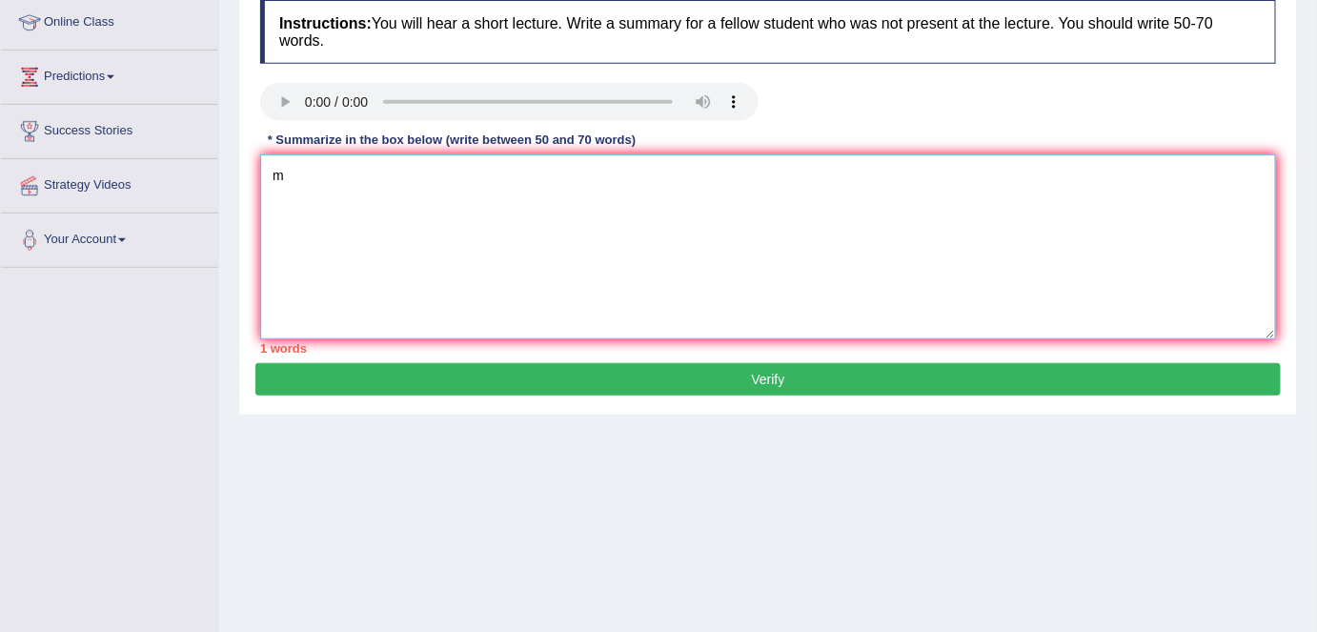
scroll to position [262, 0]
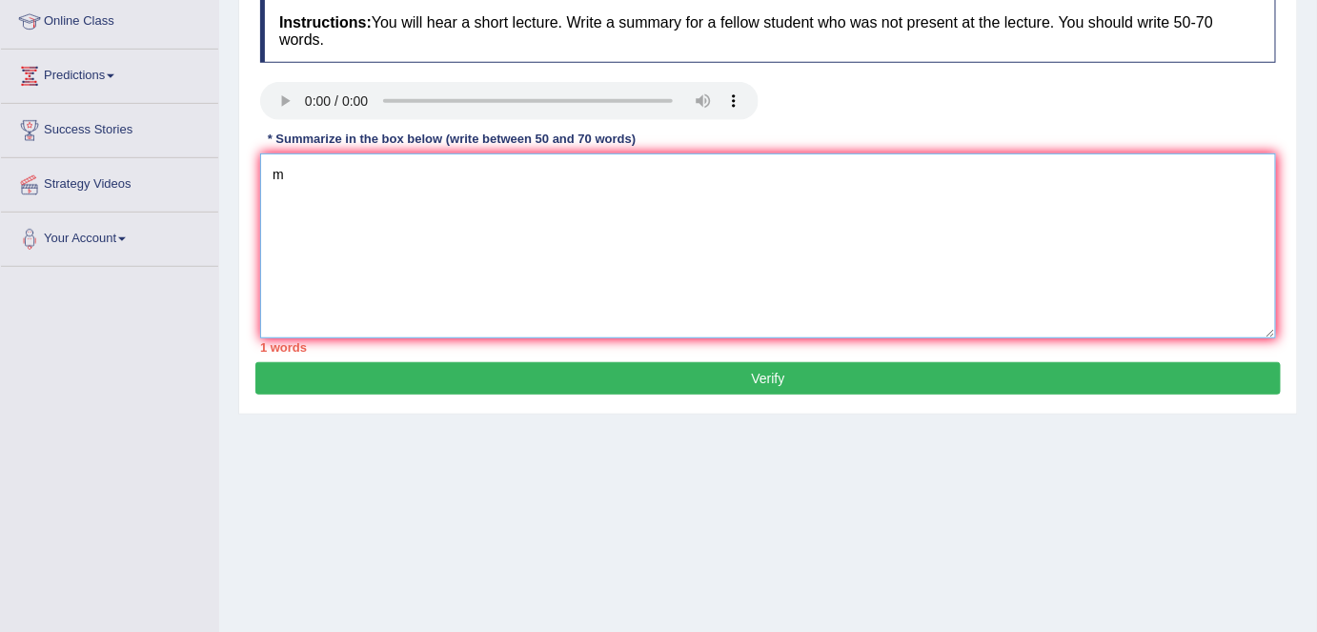
type textarea "m"
click at [595, 381] on button "Verify" at bounding box center [767, 378] width 1025 height 32
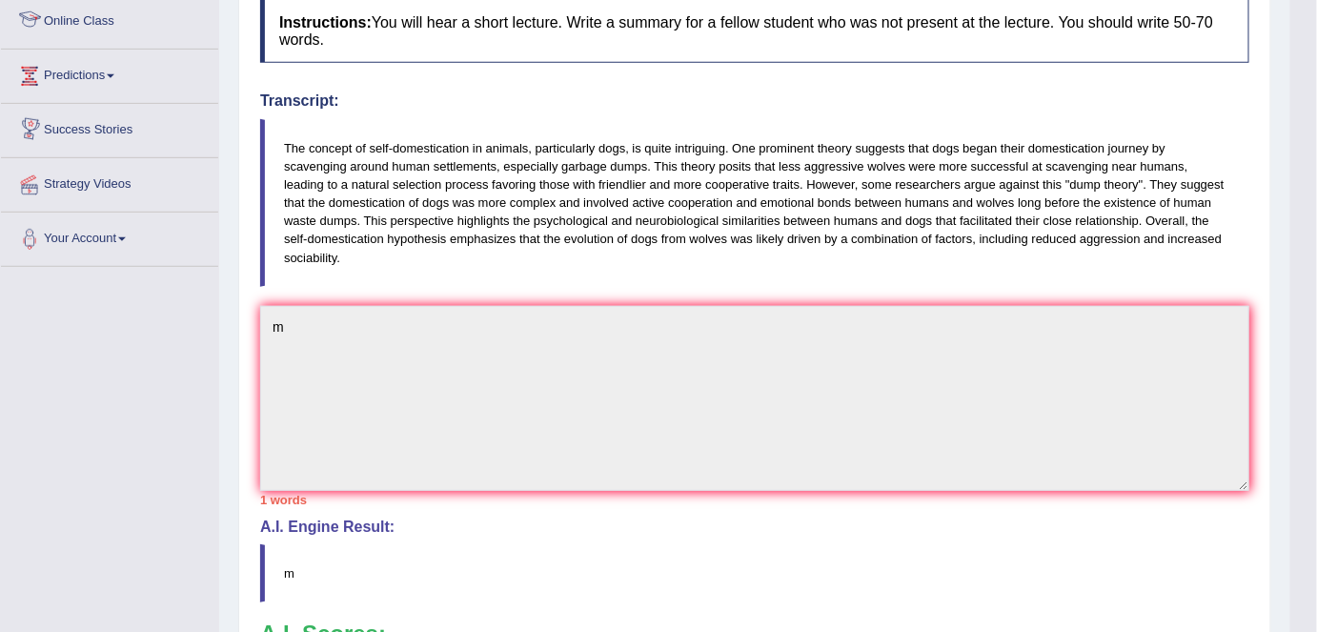
scroll to position [0, 0]
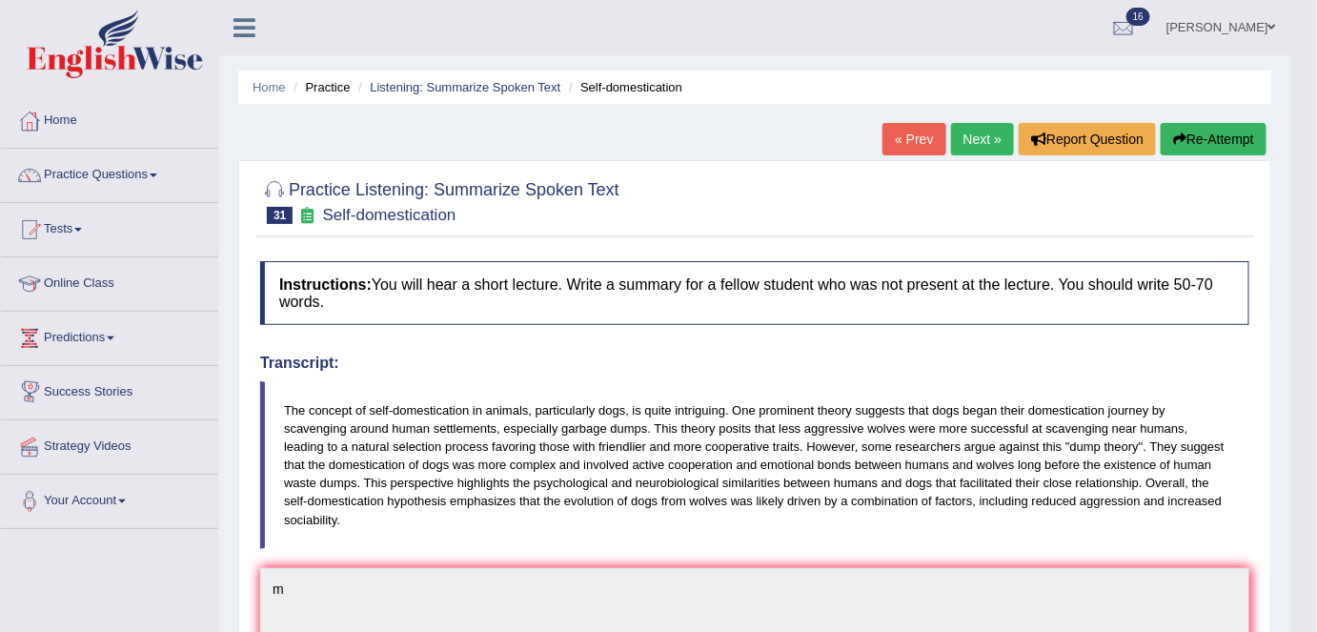
click at [1199, 143] on button "Re-Attempt" at bounding box center [1214, 139] width 106 height 32
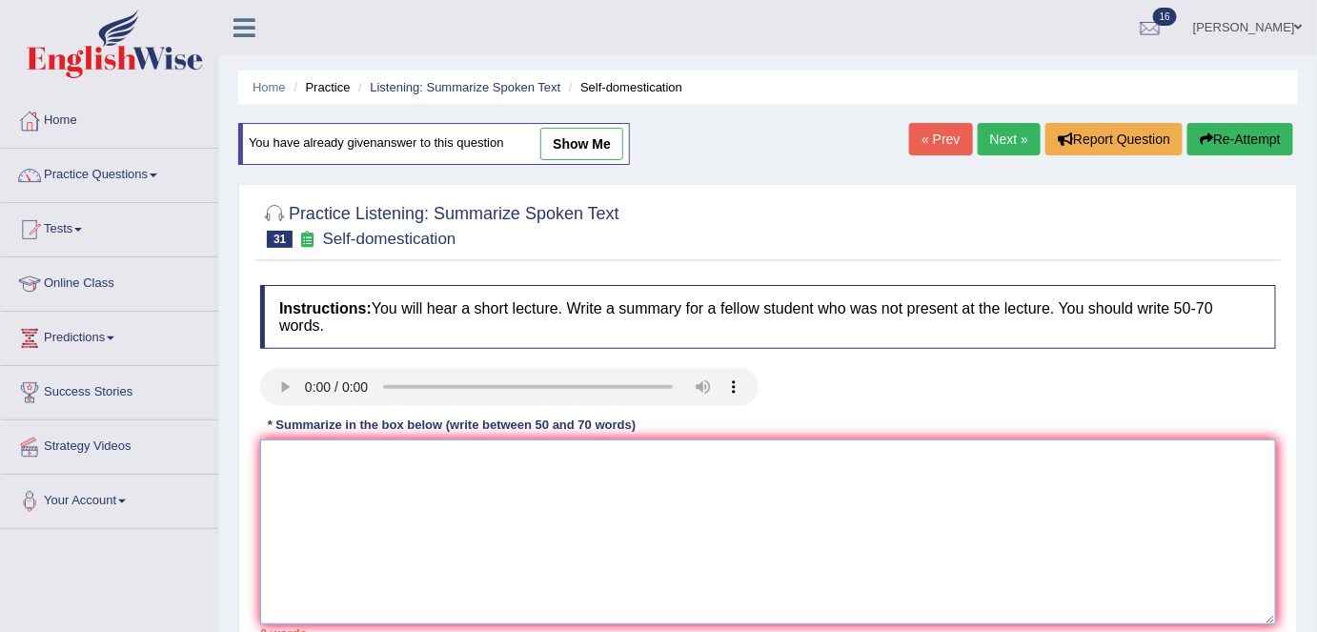
click at [336, 445] on textarea at bounding box center [768, 531] width 1016 height 185
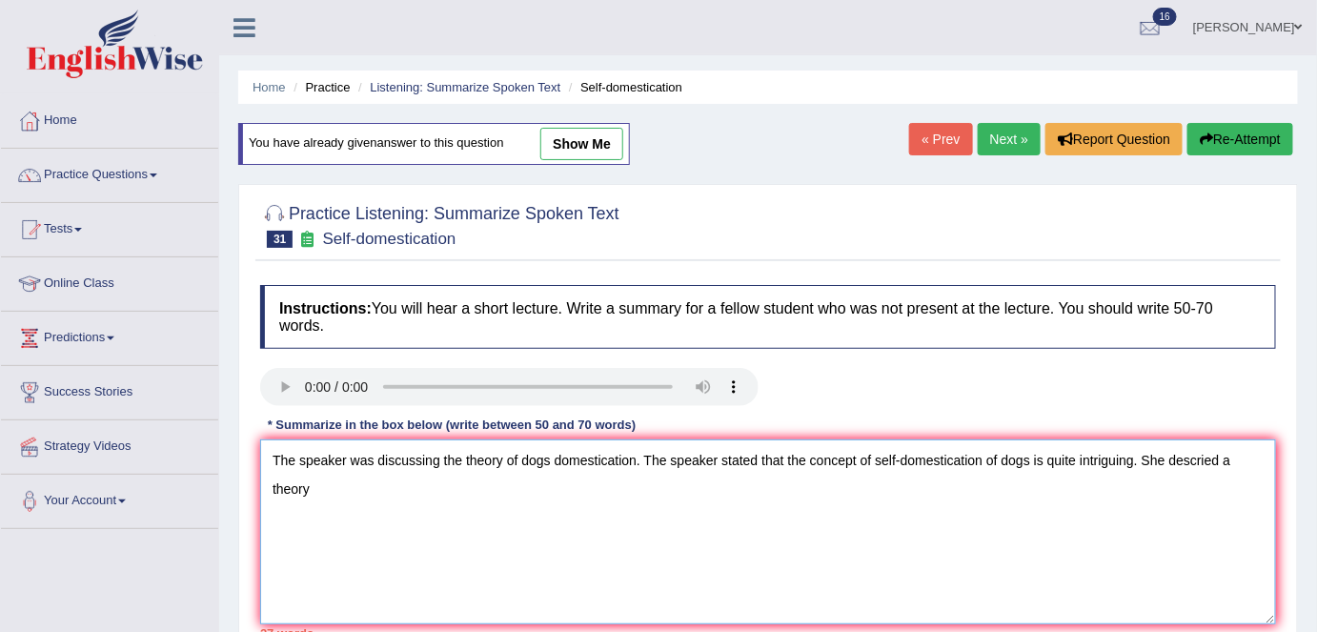
click at [1250, 457] on textarea "The speaker was discussing the theory of dogs domestication. The speaker stated…" at bounding box center [768, 531] width 1016 height 185
click at [1219, 467] on textarea "The speaker was discussing the theory of dogs domestication. The speaker stated…" at bounding box center [768, 531] width 1016 height 185
click at [1252, 466] on textarea "The speaker was discussing the theory of dogs domestication. The speaker stated…" at bounding box center [768, 531] width 1016 height 185
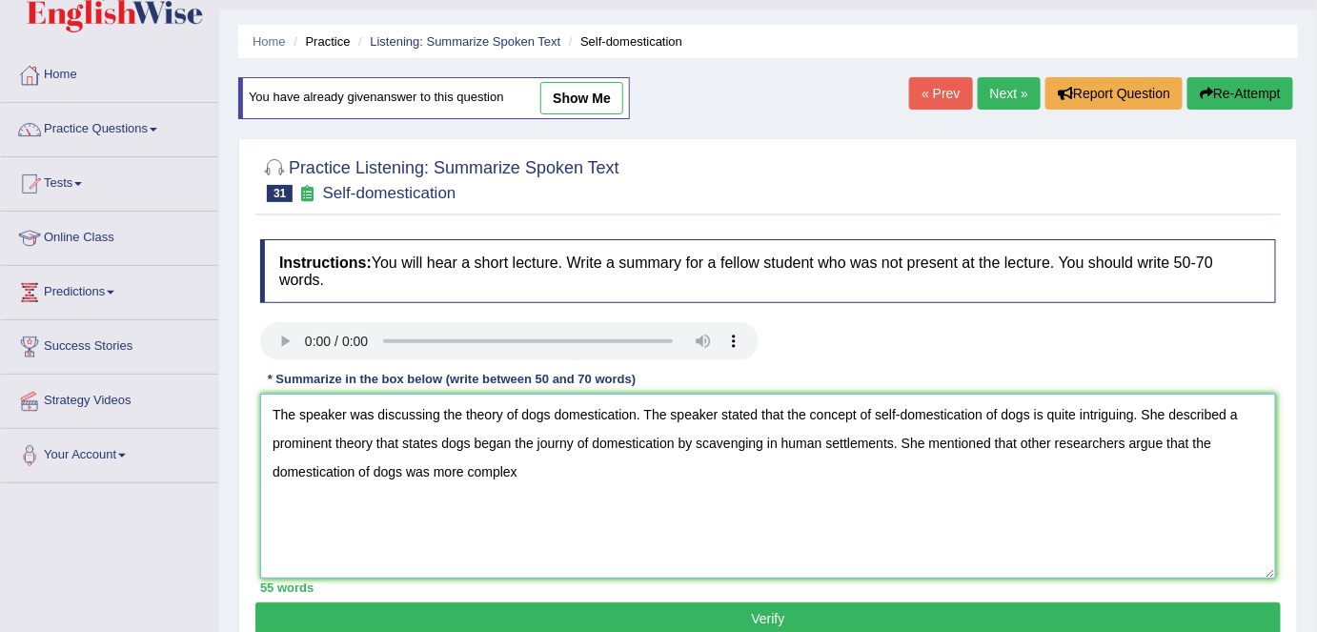
scroll to position [47, 0]
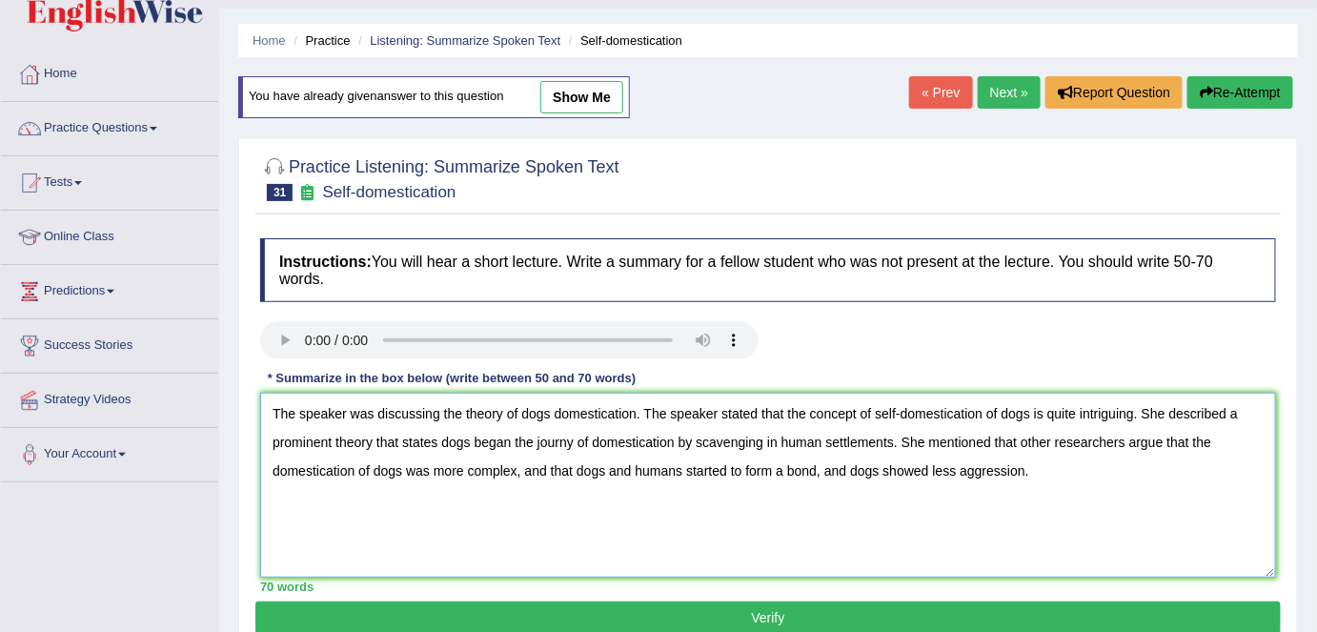
click at [958, 467] on textarea "The speaker was discussing the theory of dogs domestication. The speaker stated…" at bounding box center [768, 485] width 1016 height 185
click at [1026, 463] on textarea "The speaker was discussing the theory of dogs domestication. The speaker stated…" at bounding box center [768, 485] width 1016 height 185
click at [518, 412] on textarea "The speaker was discussing the theory of dogs domestication. The speaker stated…" at bounding box center [768, 485] width 1016 height 185
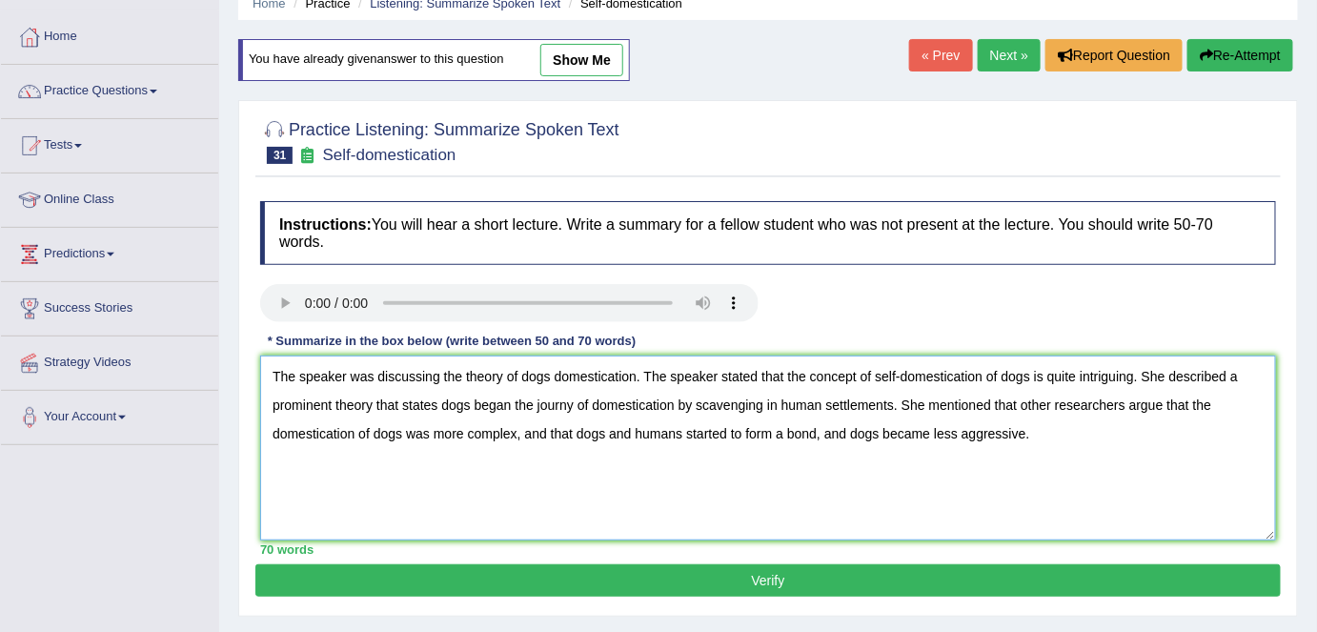
scroll to position [86, 0]
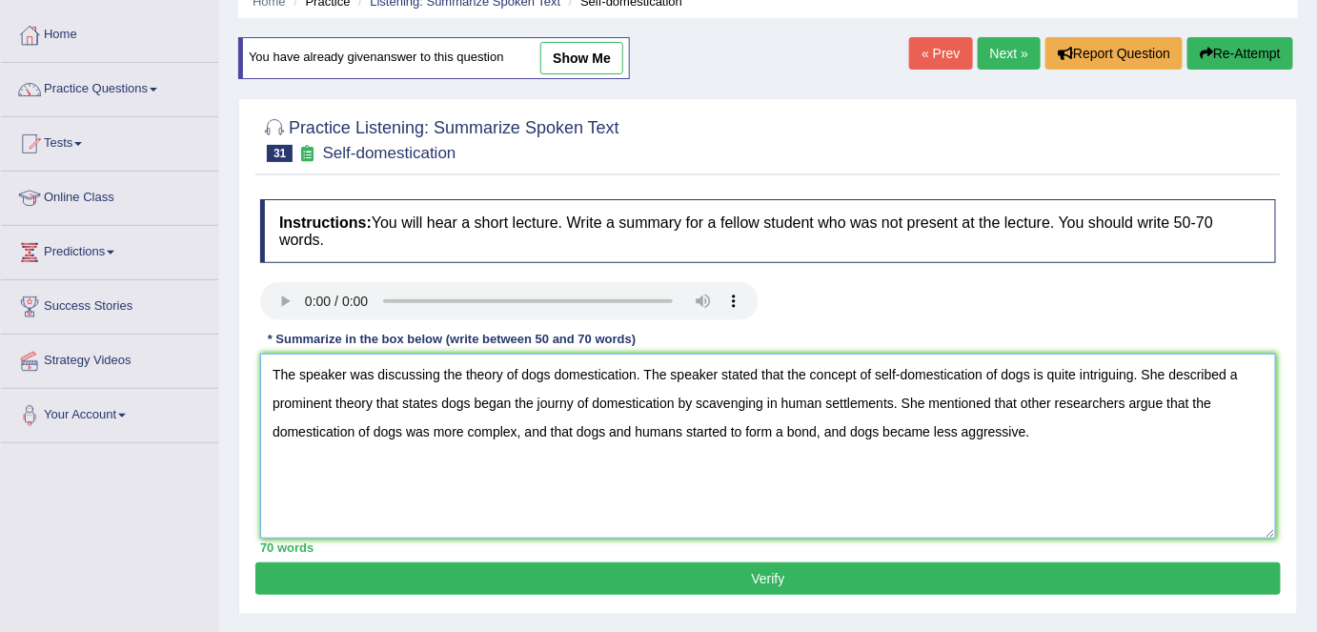
click at [429, 428] on textarea "The speaker was discussing the theory of dogs domestication. The speaker stated…" at bounding box center [768, 446] width 1016 height 185
click at [879, 431] on textarea "The speaker was discussing the theory of dogs domestication. The speaker stated…" at bounding box center [768, 446] width 1016 height 185
click at [976, 431] on textarea "The speaker was discussing the theory of dogs domestication. The speaker stated…" at bounding box center [768, 446] width 1016 height 185
type textarea "The speaker was discussing the theory of dogs domestication. The speaker stated…"
click at [930, 572] on button "Verify" at bounding box center [767, 578] width 1025 height 32
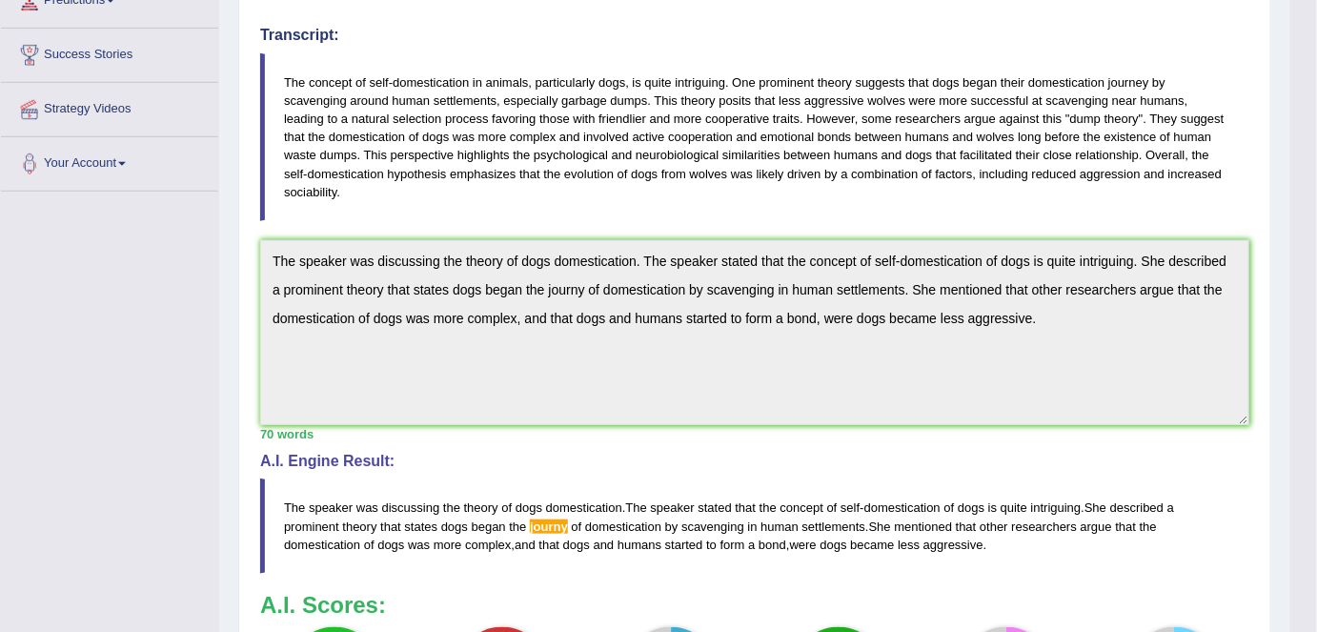
scroll to position [0, 0]
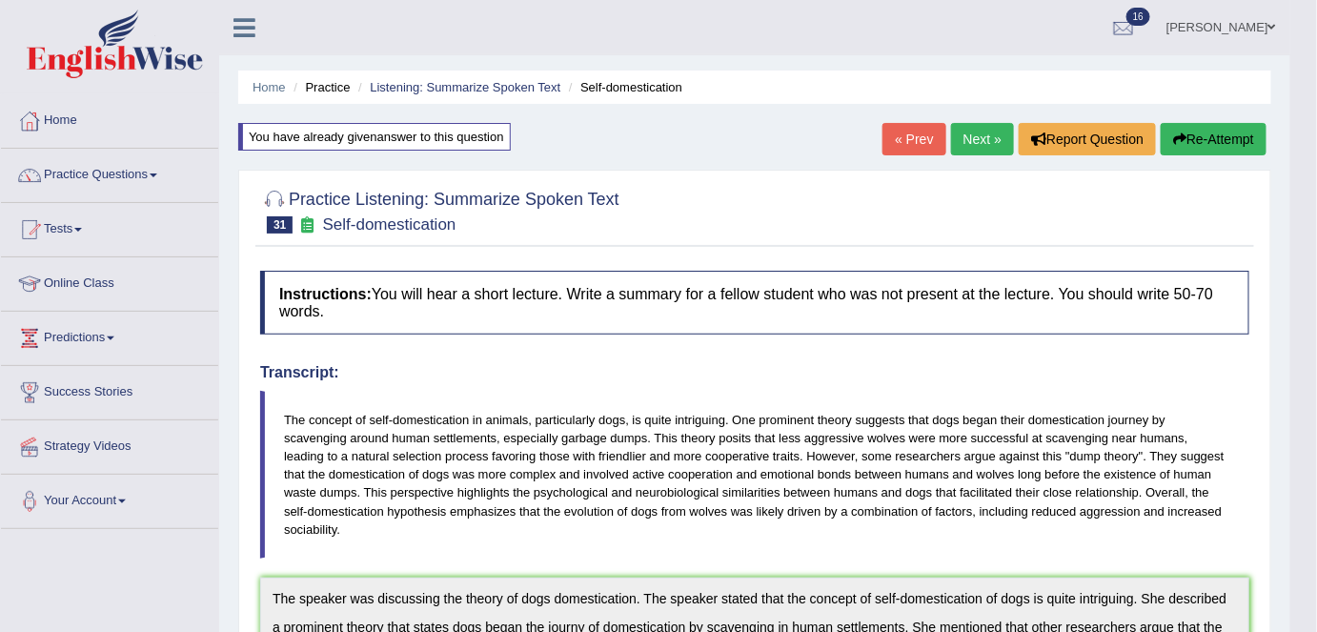
click at [1001, 129] on link "Next »" at bounding box center [982, 139] width 63 height 32
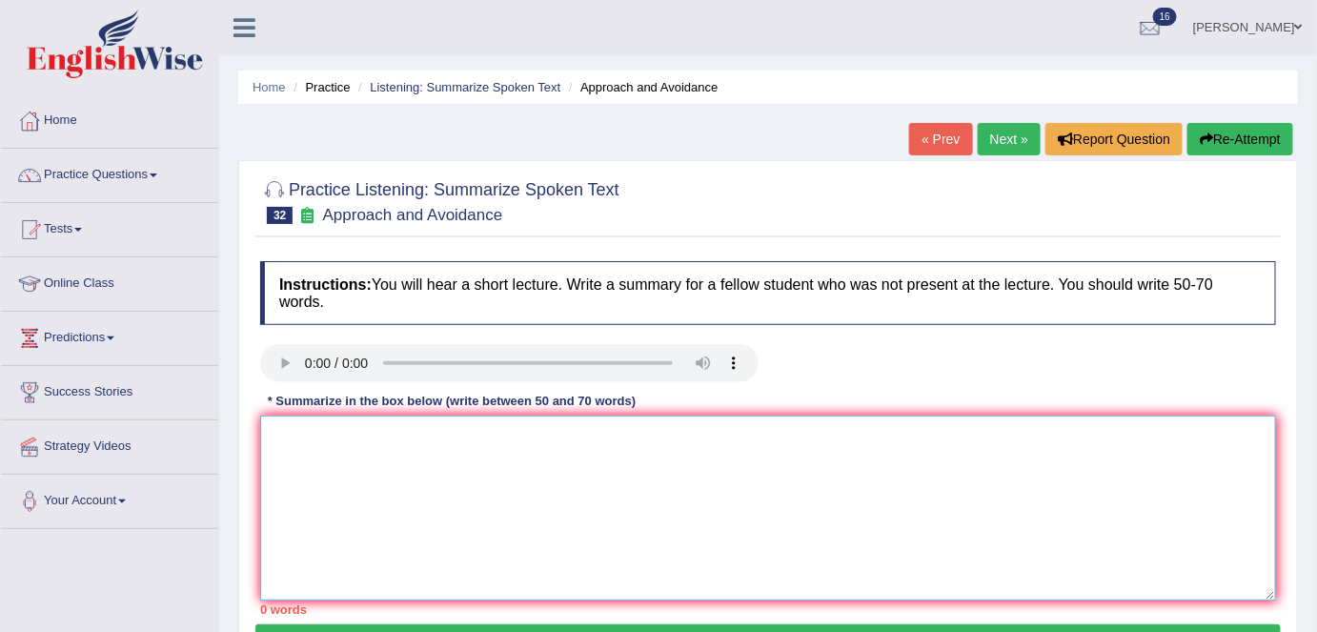
click at [358, 475] on textarea at bounding box center [768, 507] width 1016 height 185
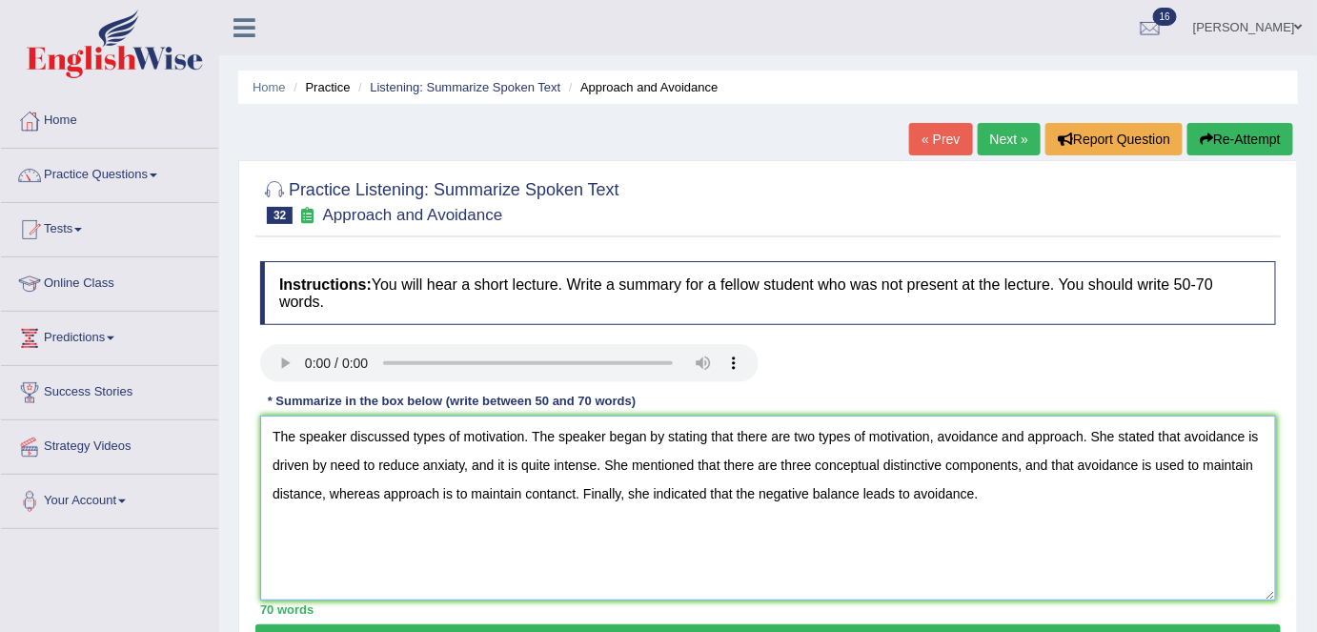
scroll to position [59, 0]
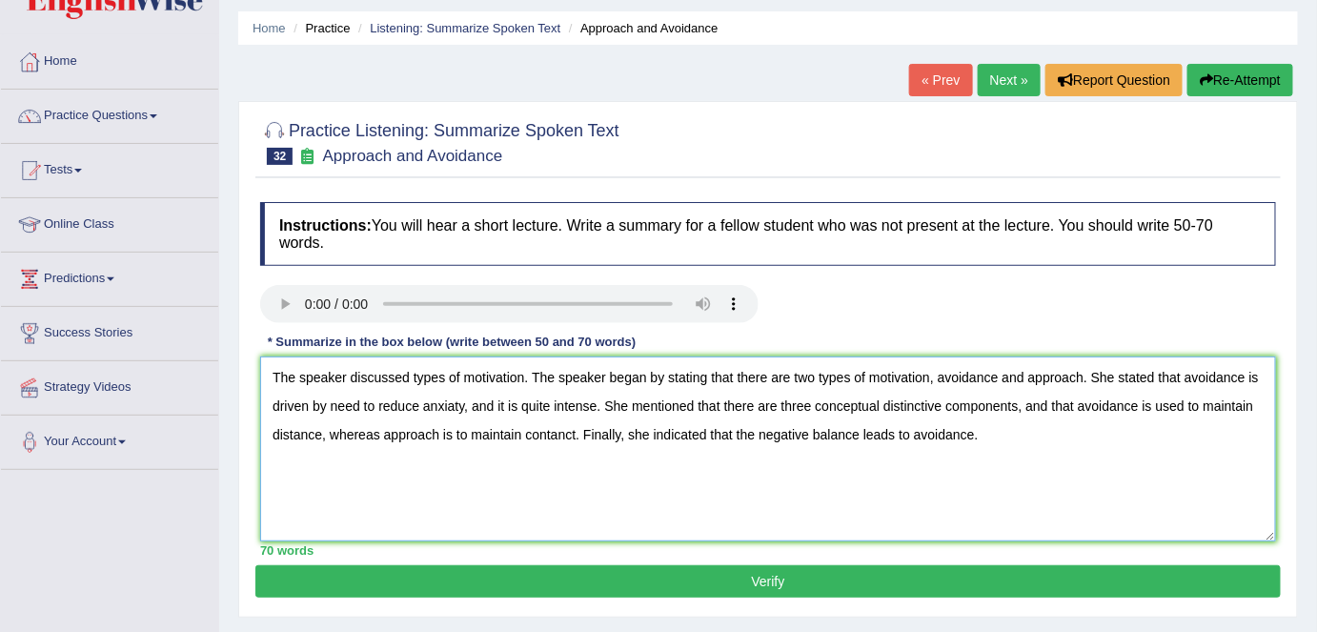
click at [332, 401] on textarea "The speaker discussed types of motivation. The speaker began by stating that th…" at bounding box center [768, 448] width 1016 height 185
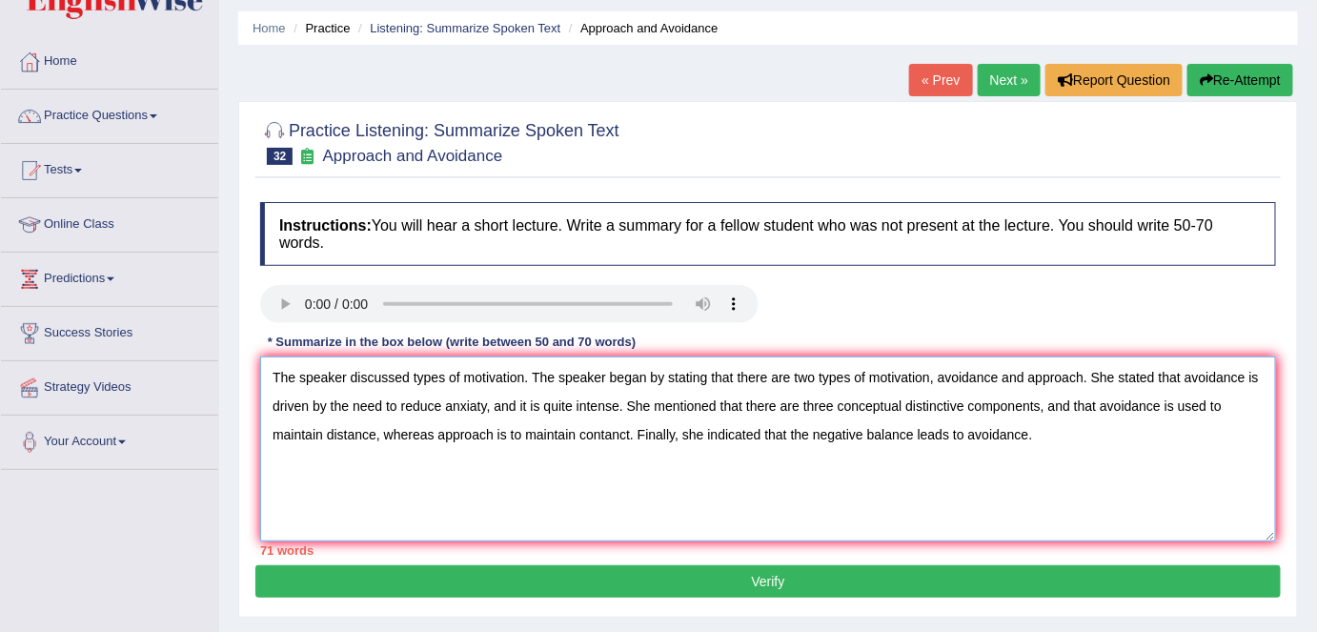
click at [741, 404] on textarea "The speaker discussed types of motivation. The speaker began by stating that th…" at bounding box center [768, 448] width 1016 height 185
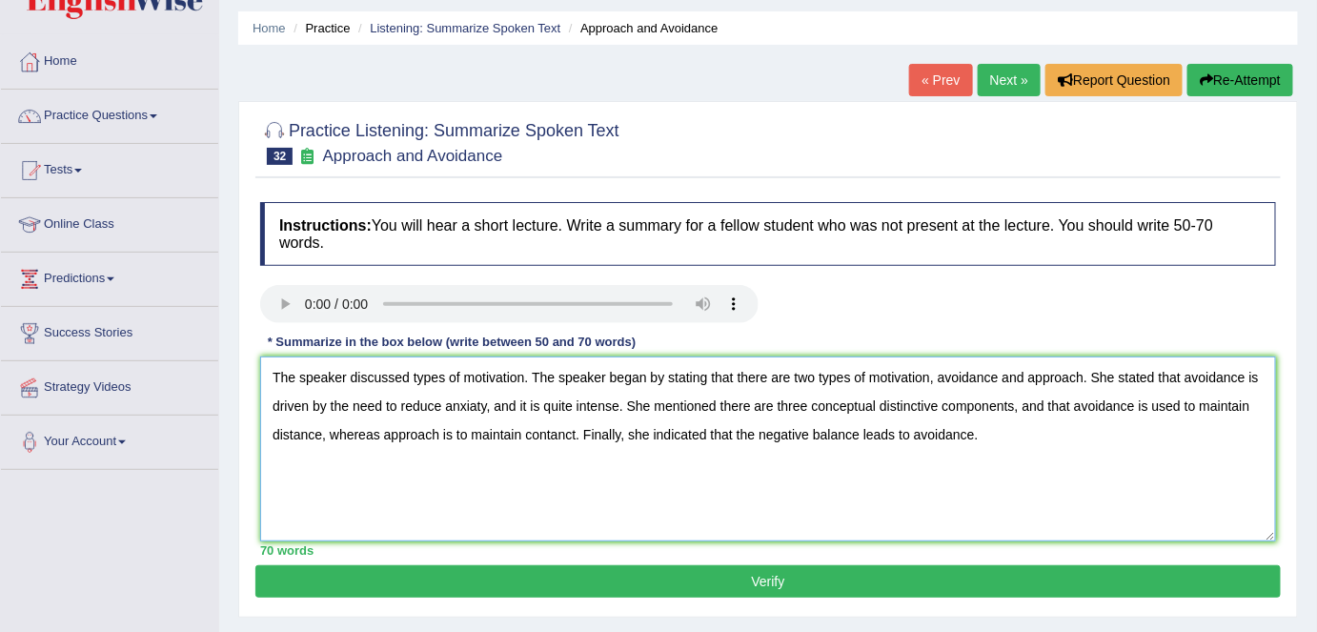
type textarea "The speaker discussed types of motivation. The speaker began by stating that th…"
click at [832, 584] on button "Verify" at bounding box center [767, 581] width 1025 height 32
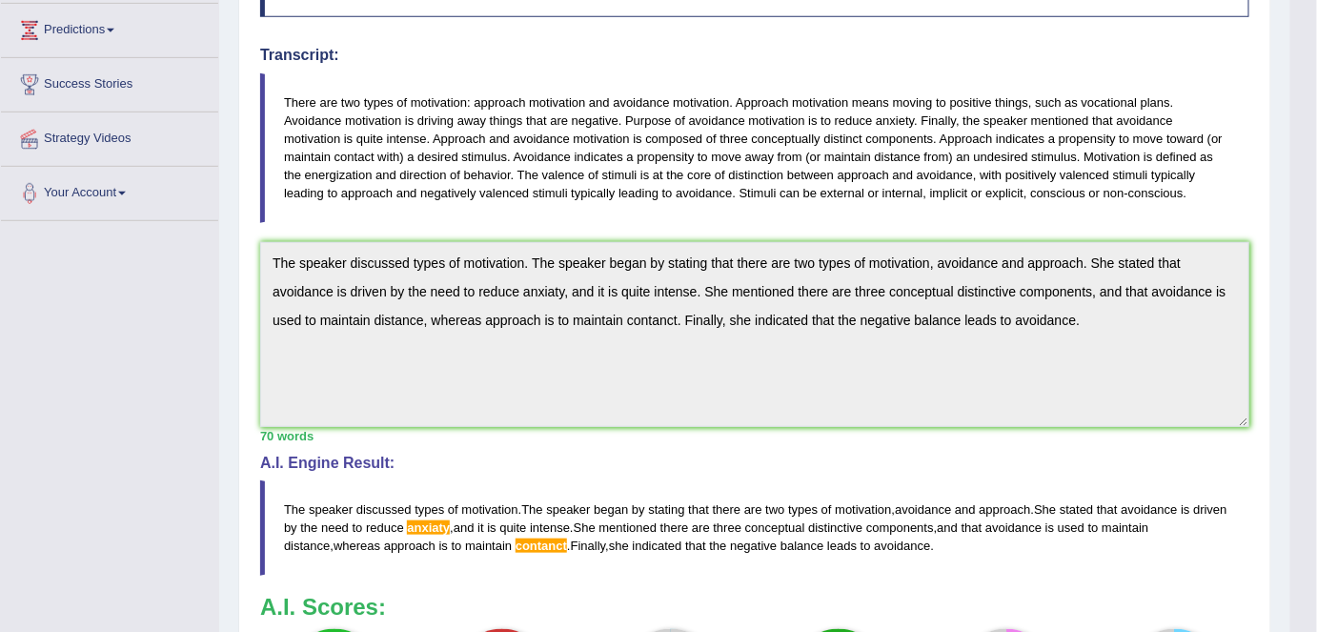
scroll to position [0, 0]
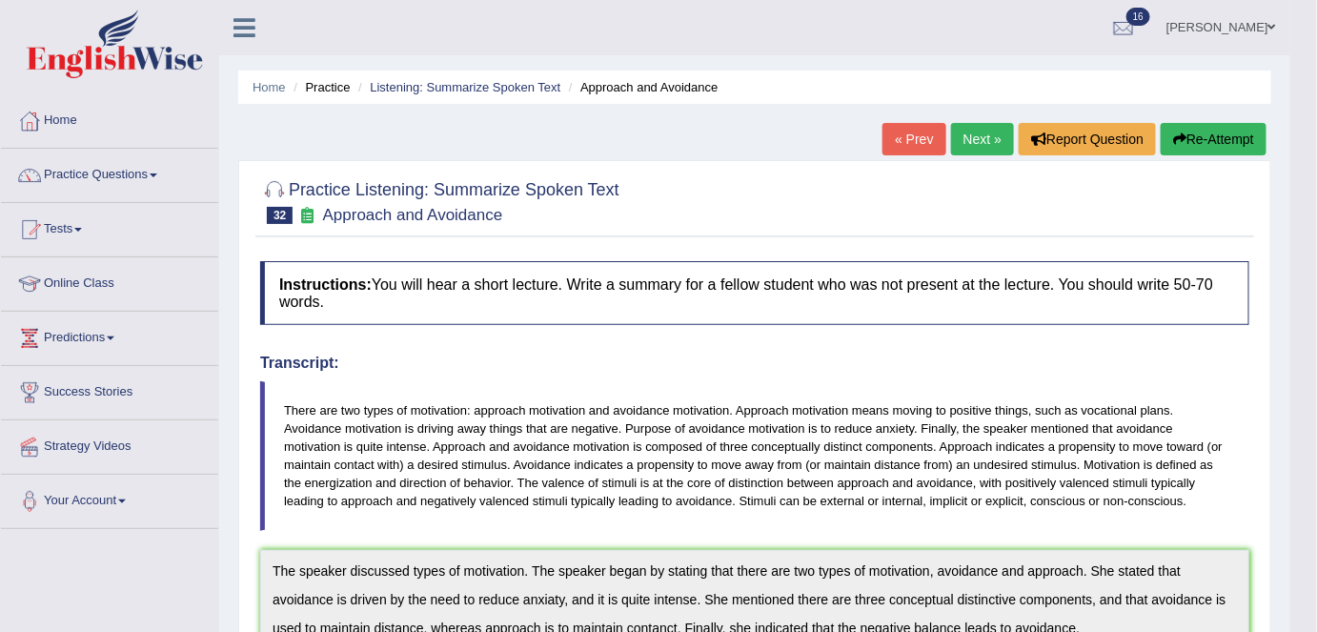
click at [1184, 139] on button "Re-Attempt" at bounding box center [1214, 139] width 106 height 32
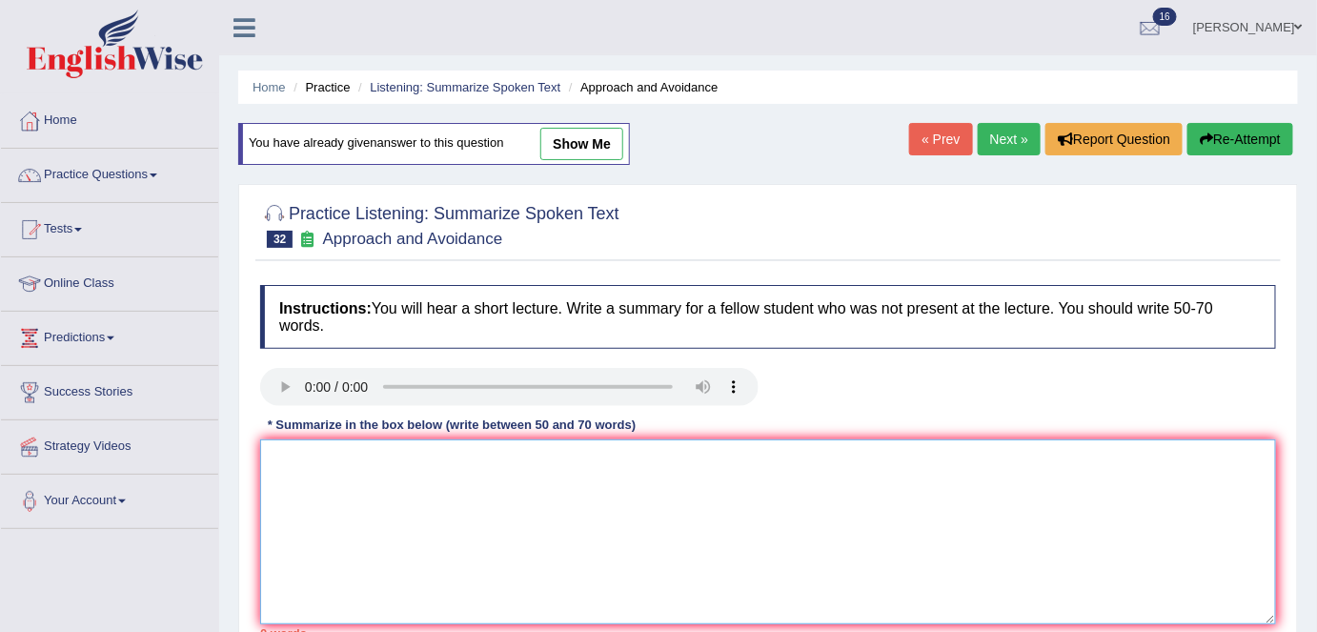
click at [801, 503] on textarea at bounding box center [768, 531] width 1016 height 185
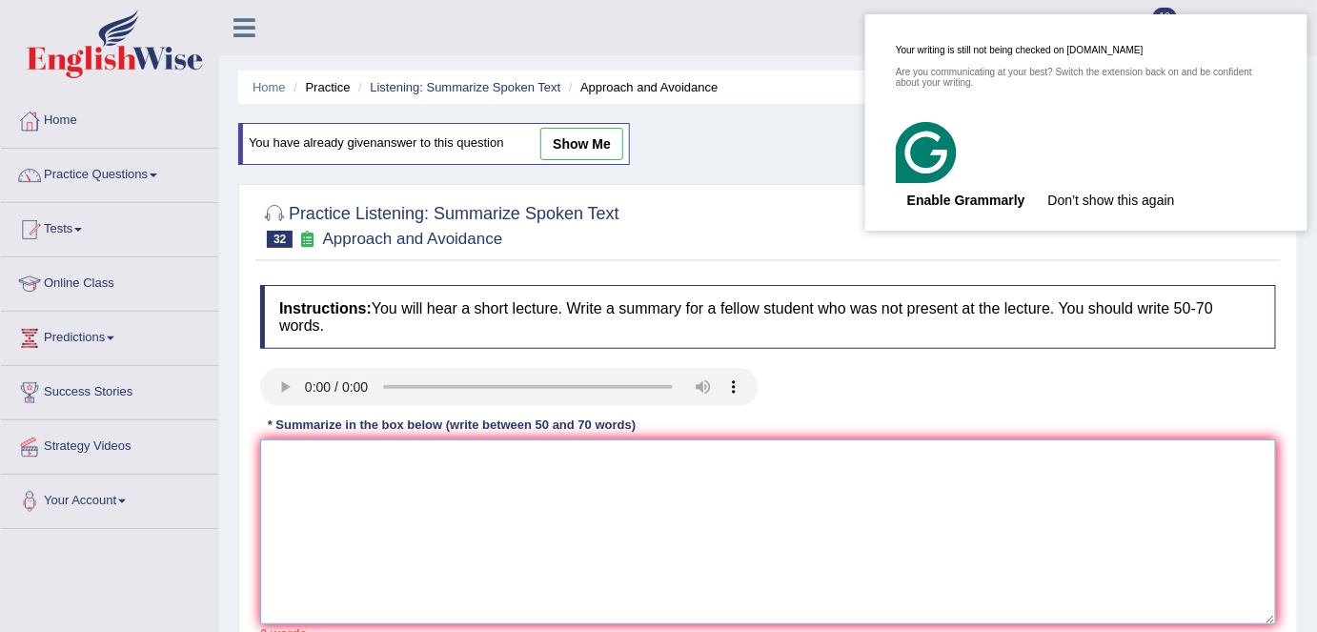
paste textarea "The speaker discussed types of motivation. The speaker began by stating that th…"
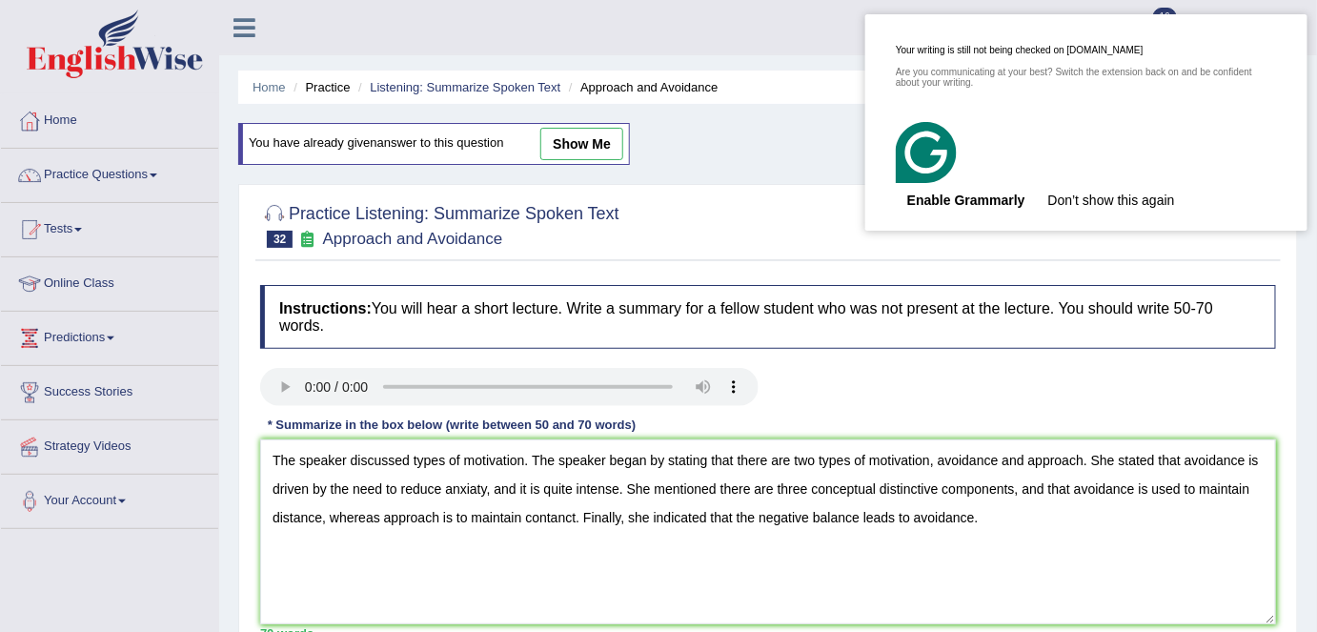
click at [1283, 41] on div "Close" at bounding box center [1284, 37] width 30 height 30
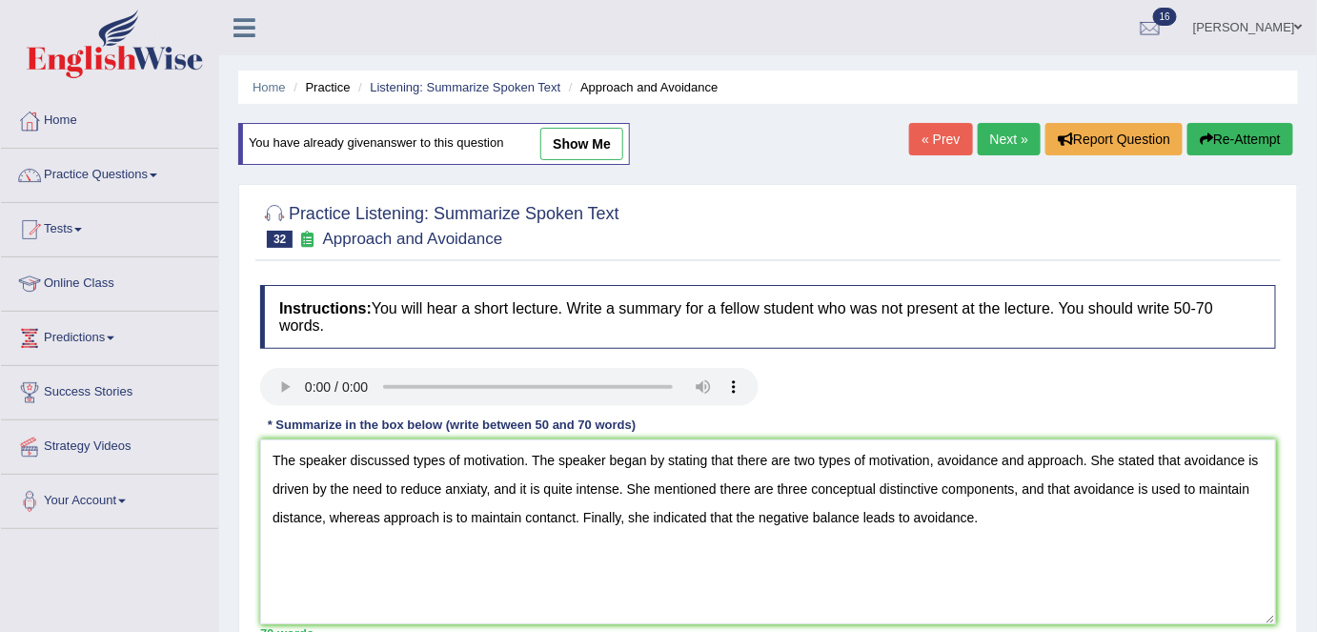
scroll to position [54, 0]
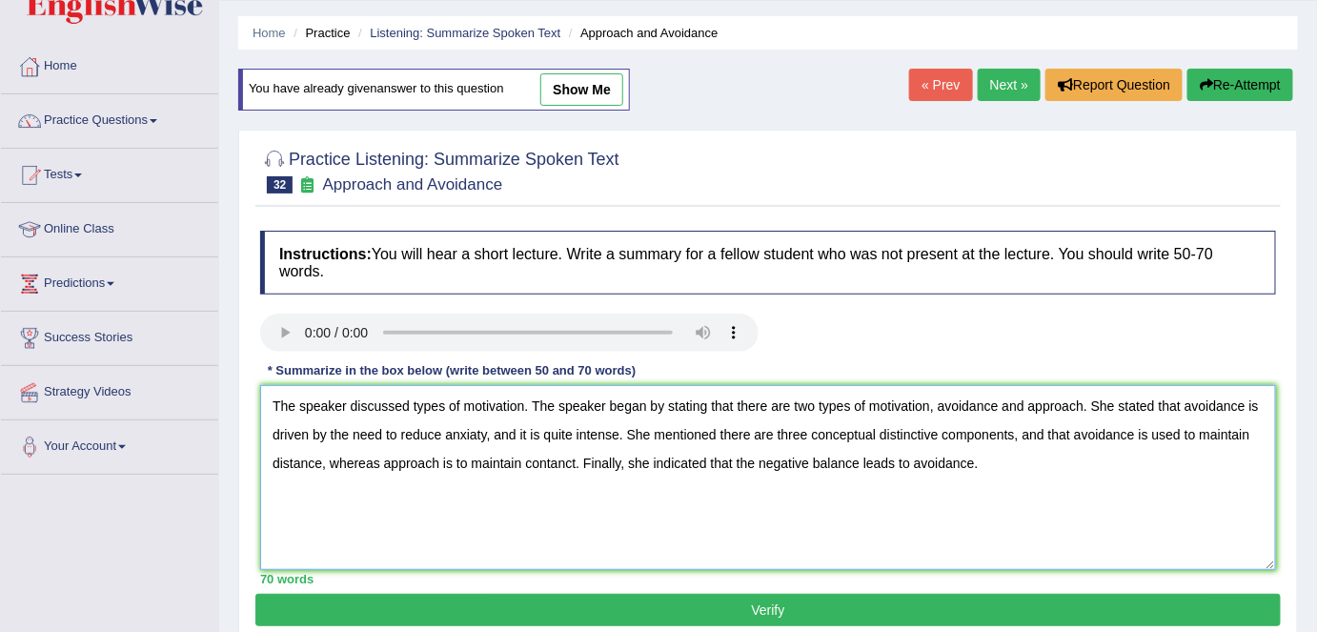
click at [474, 430] on textarea "The speaker discussed types of motivation. The speaker began by stating that th…" at bounding box center [768, 477] width 1016 height 185
click at [575, 459] on textarea "The speaker discussed types of motivation. The speaker began by stating that th…" at bounding box center [768, 477] width 1016 height 185
type textarea "The speaker discussed types of motivation. The speaker began by stating that th…"
click at [582, 612] on button "Verify" at bounding box center [767, 610] width 1025 height 32
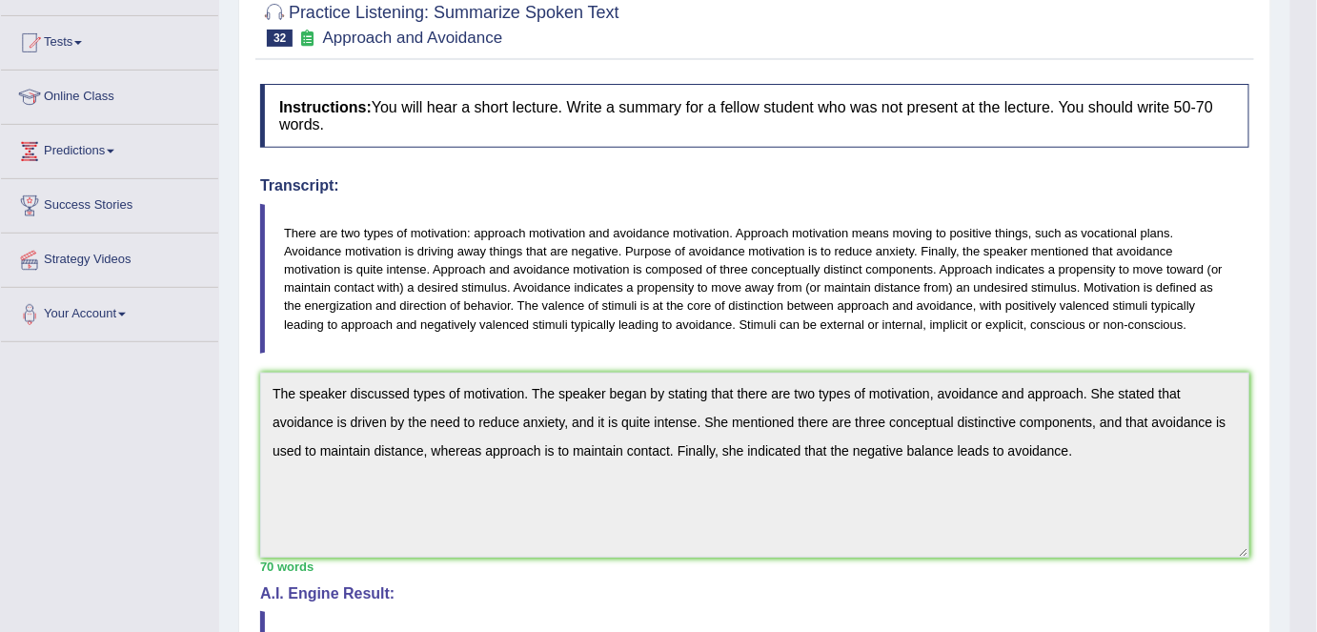
scroll to position [0, 0]
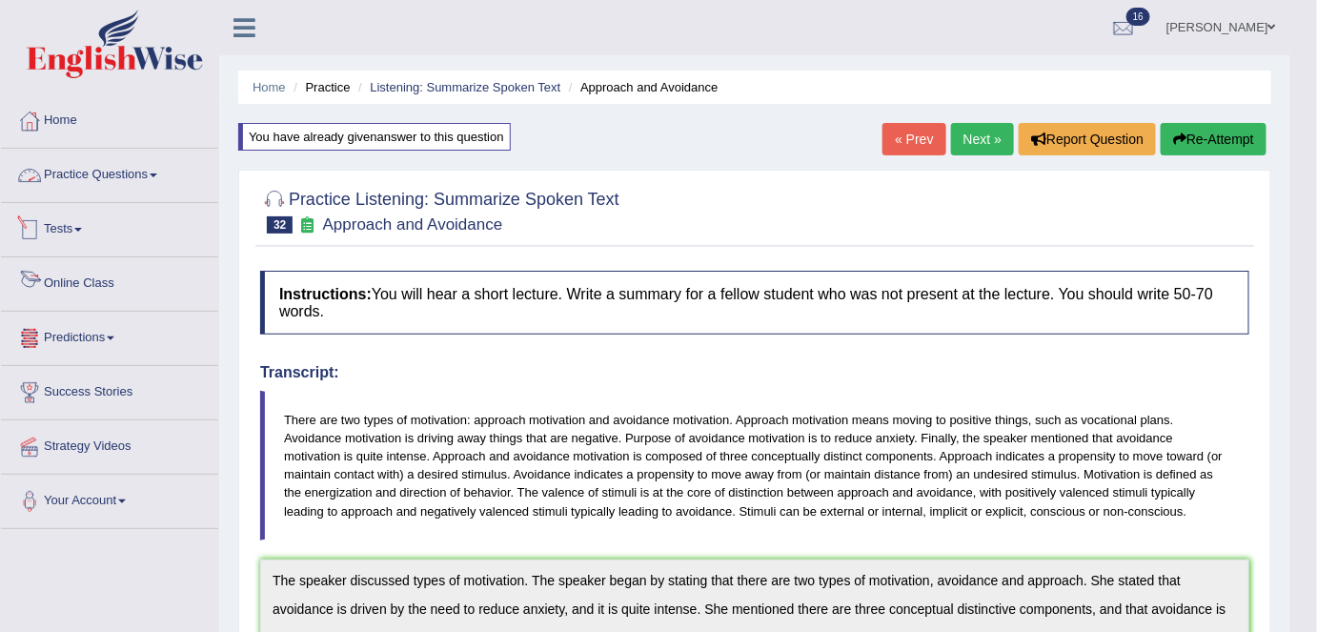
click at [116, 181] on link "Practice Questions" at bounding box center [109, 173] width 217 height 48
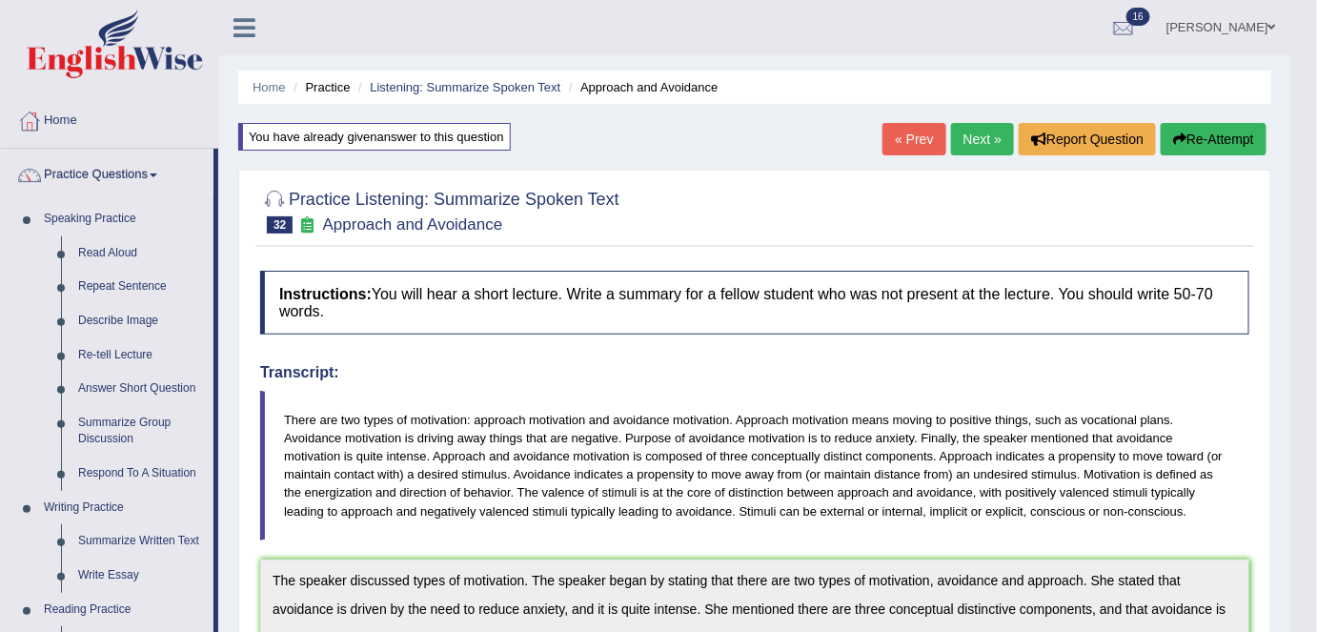
click at [134, 343] on link "Re-tell Lecture" at bounding box center [142, 355] width 144 height 34
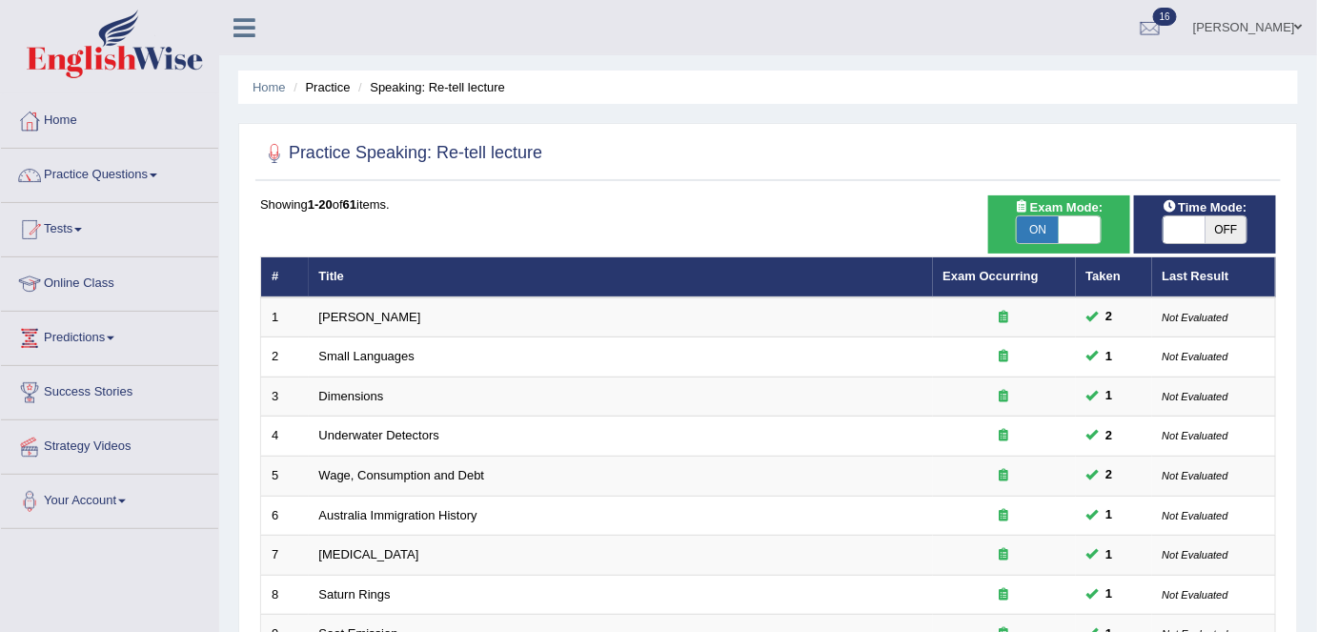
click at [1233, 232] on span "OFF" at bounding box center [1226, 229] width 42 height 27
checkbox input "true"
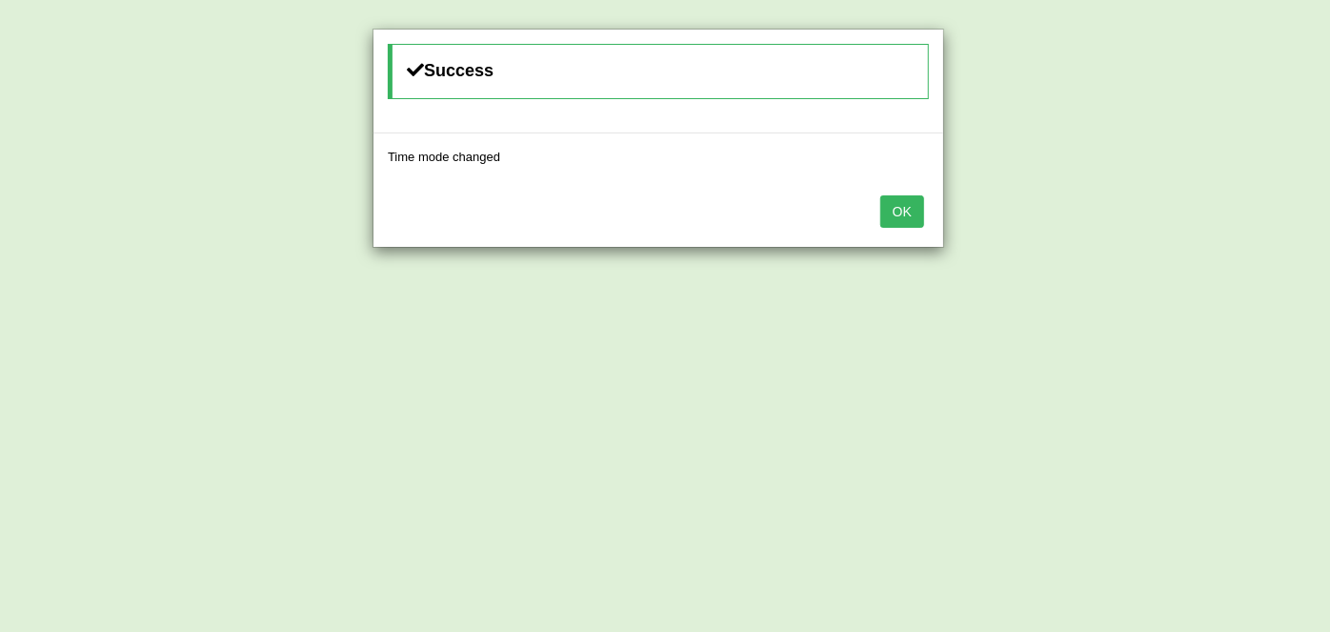
click at [901, 220] on button "OK" at bounding box center [903, 211] width 44 height 32
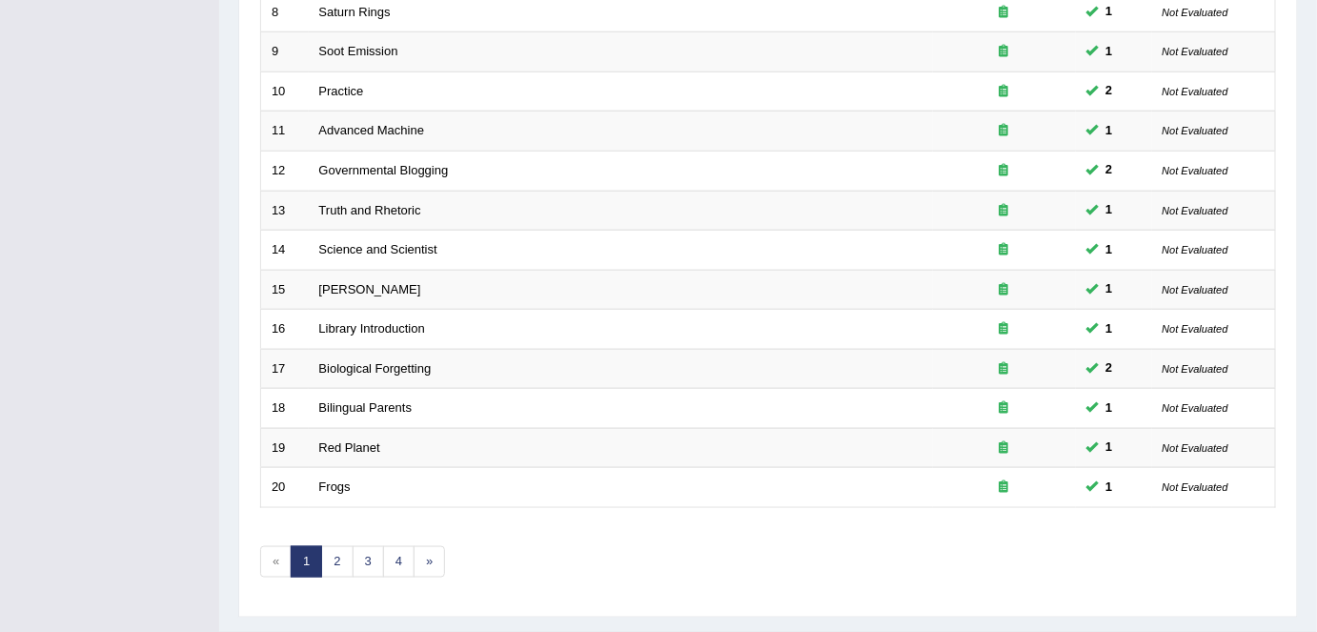
scroll to position [585, 0]
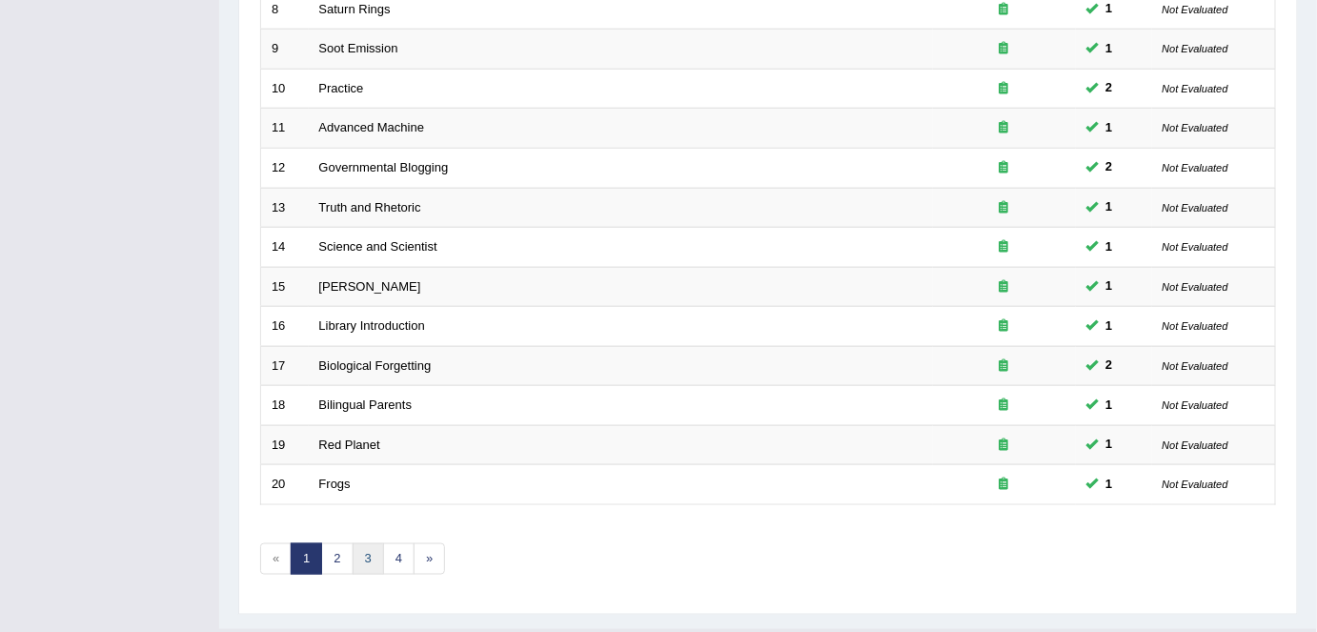
click at [356, 561] on link "3" at bounding box center [368, 558] width 31 height 31
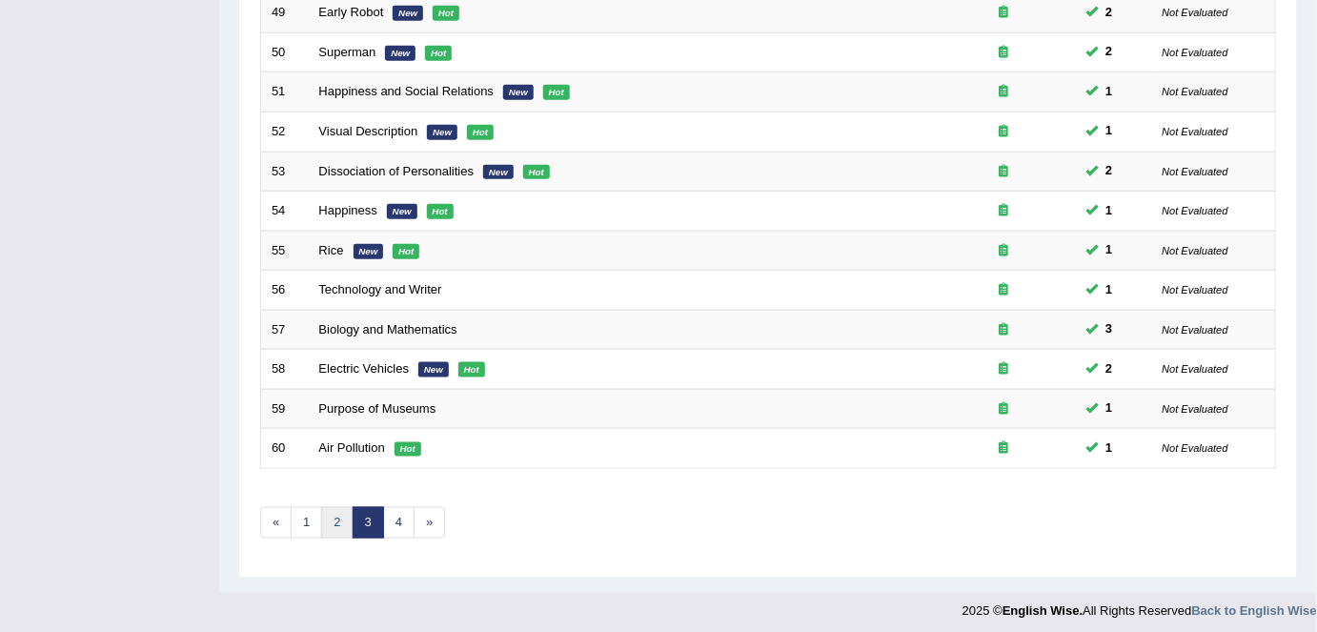
click at [339, 513] on link "2" at bounding box center [336, 522] width 31 height 31
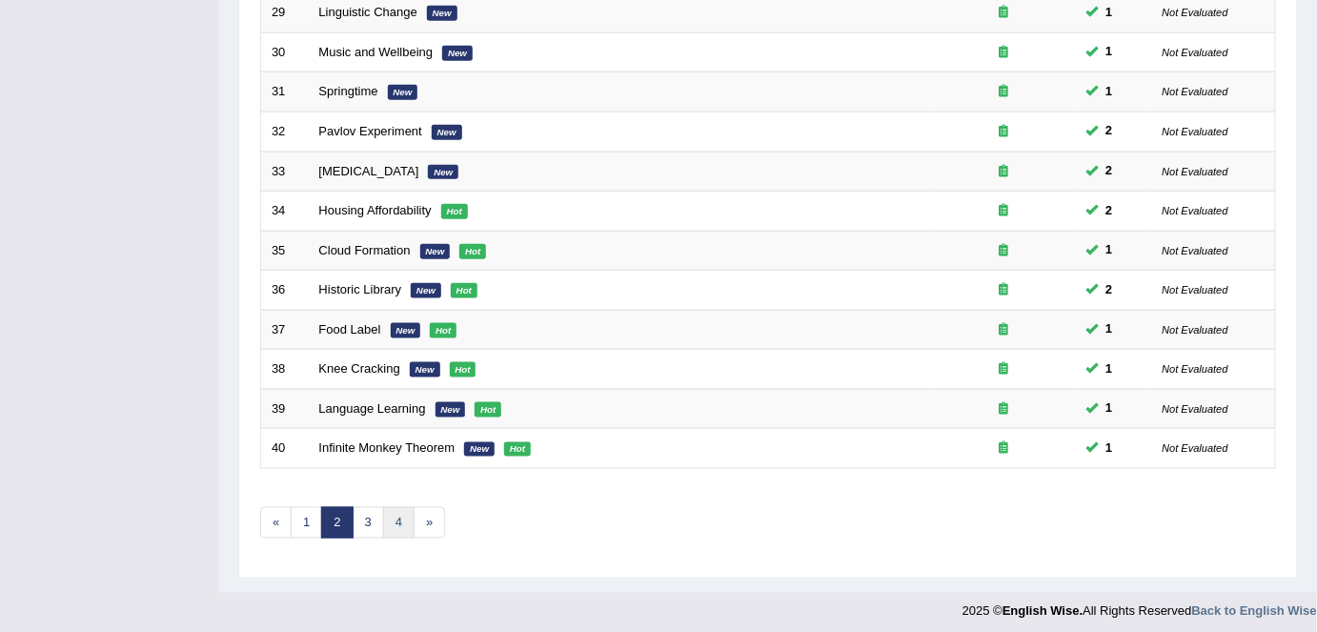
click at [396, 509] on link "4" at bounding box center [398, 522] width 31 height 31
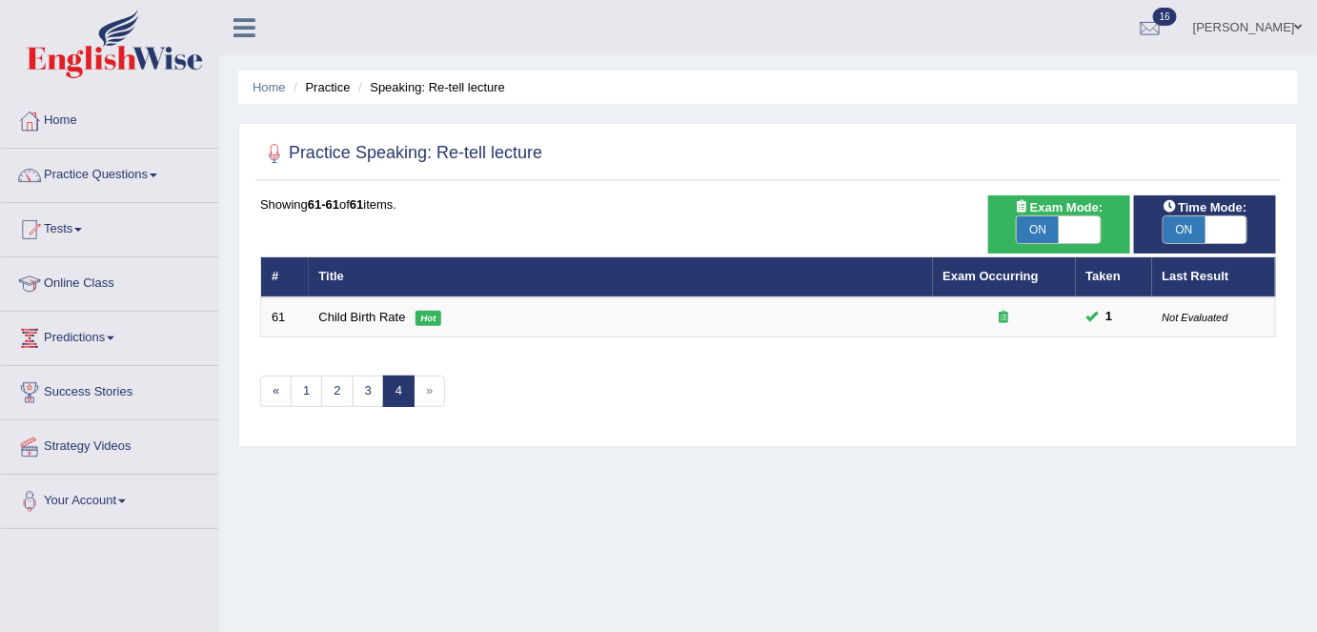
click at [1037, 221] on span "ON" at bounding box center [1038, 229] width 42 height 27
checkbox input "false"
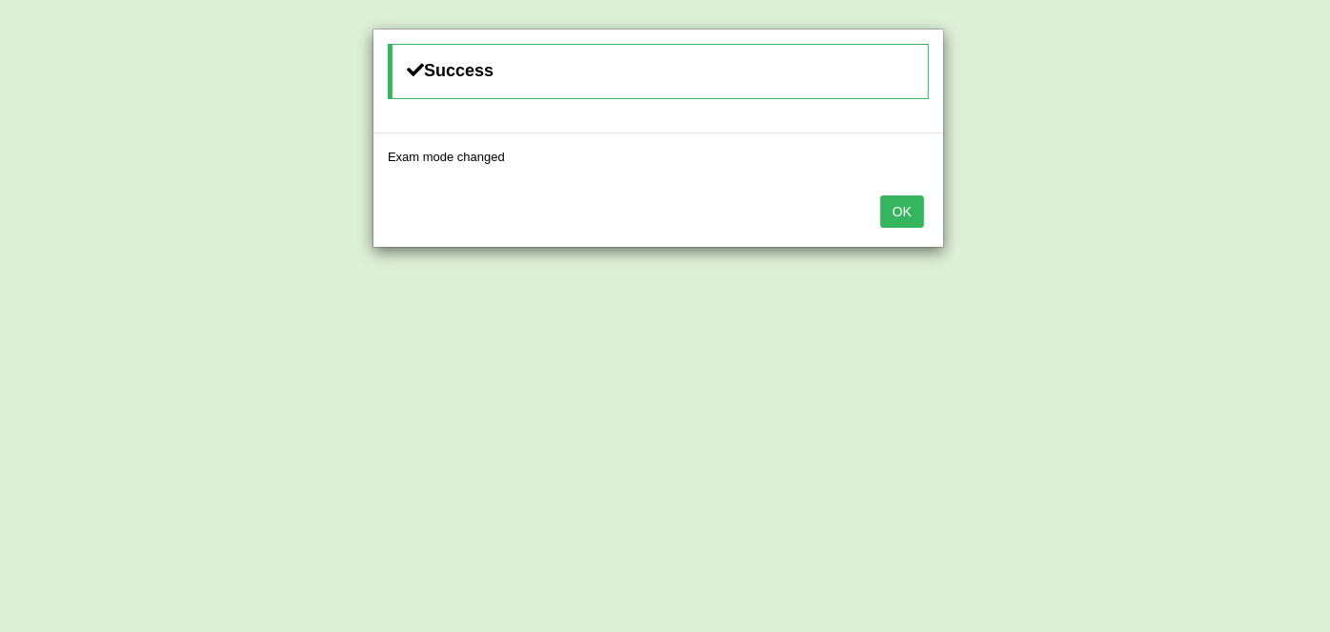
click at [909, 213] on button "OK" at bounding box center [903, 211] width 44 height 32
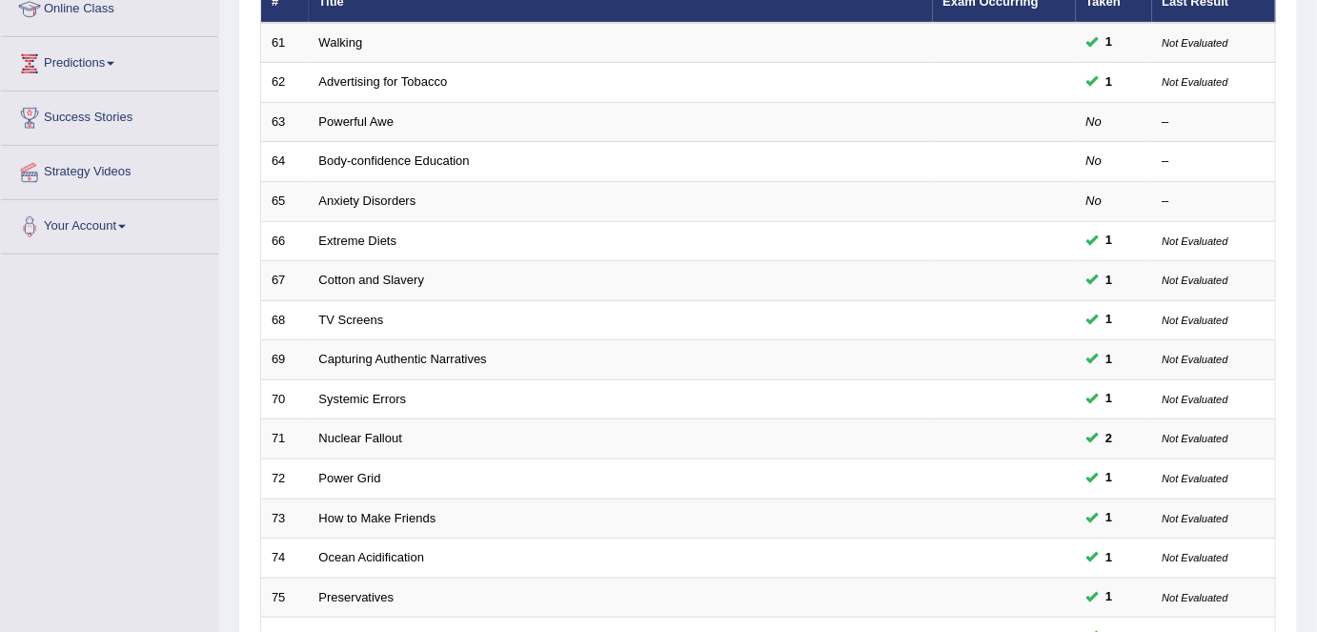
scroll to position [273, 0]
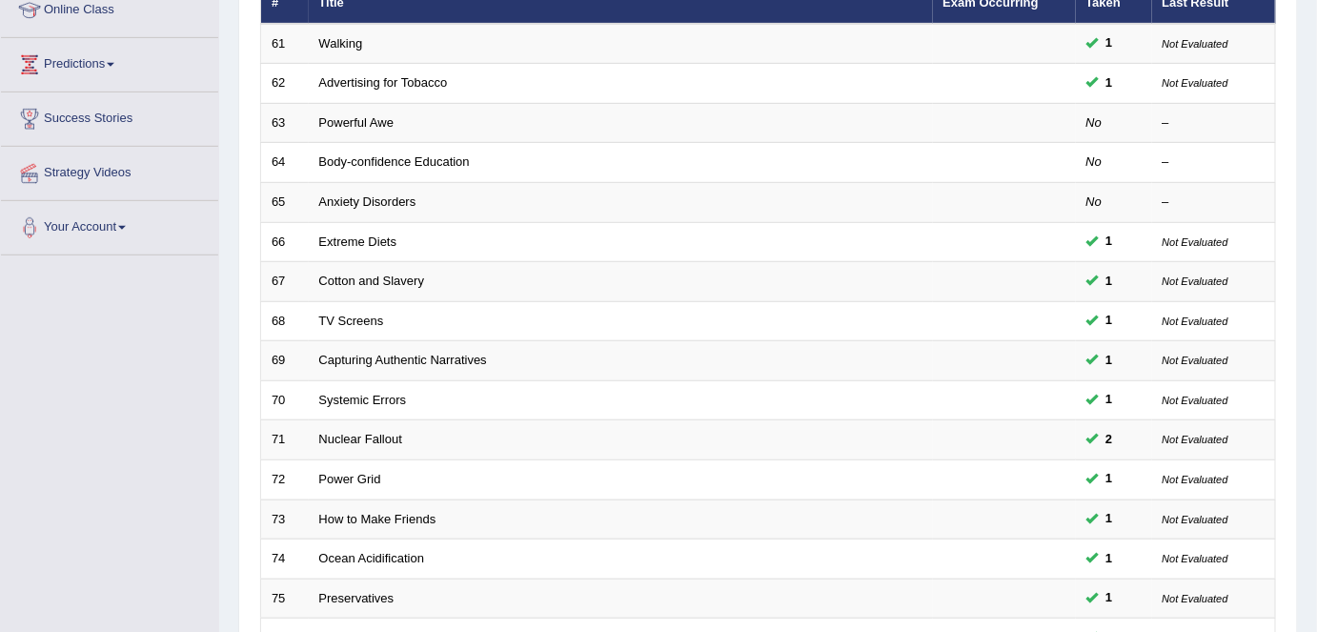
click at [359, 115] on link "Powerful Awe" at bounding box center [356, 122] width 75 height 14
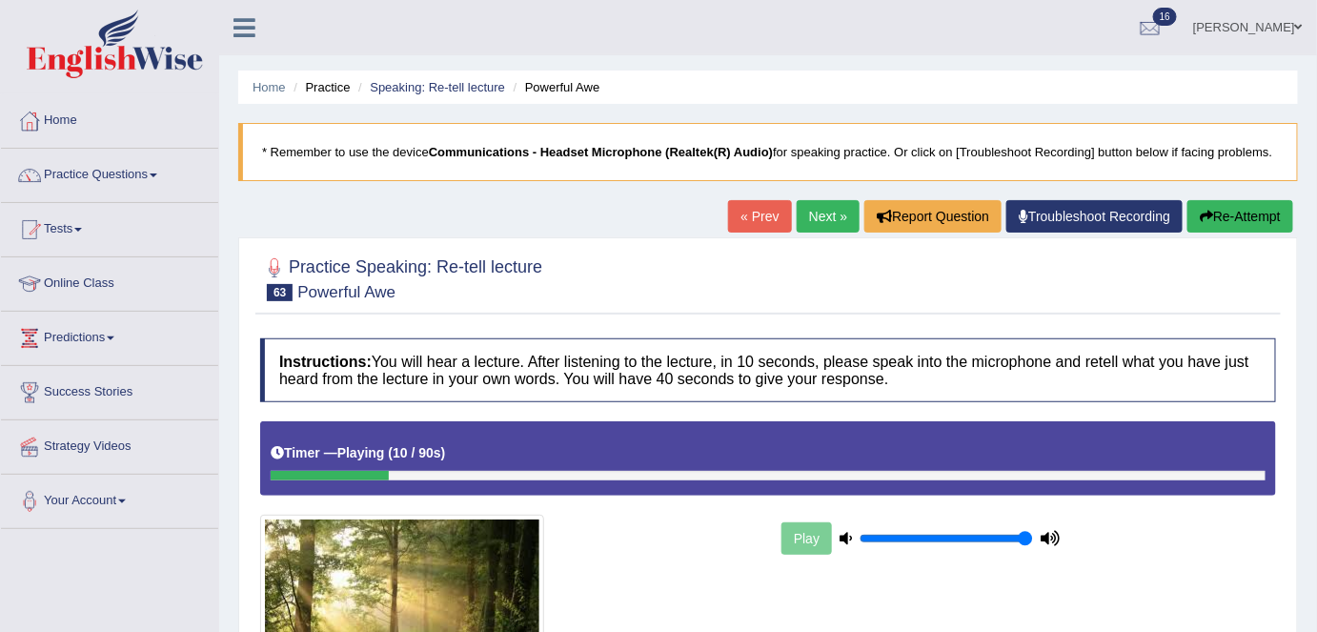
click at [1258, 208] on button "Re-Attempt" at bounding box center [1240, 216] width 106 height 32
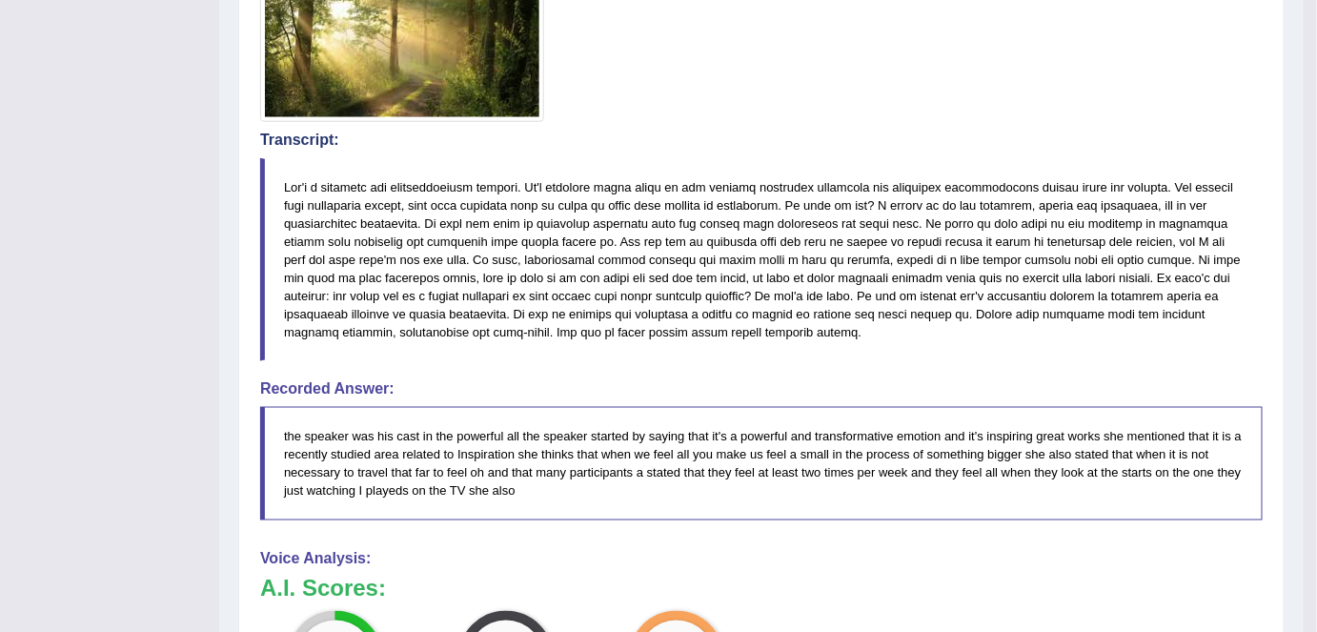
scroll to position [588, 0]
click at [190, 512] on div "Toggle navigation Home Practice Questions Speaking Practice Read Aloud Repeat S…" at bounding box center [652, 236] width 1304 height 1649
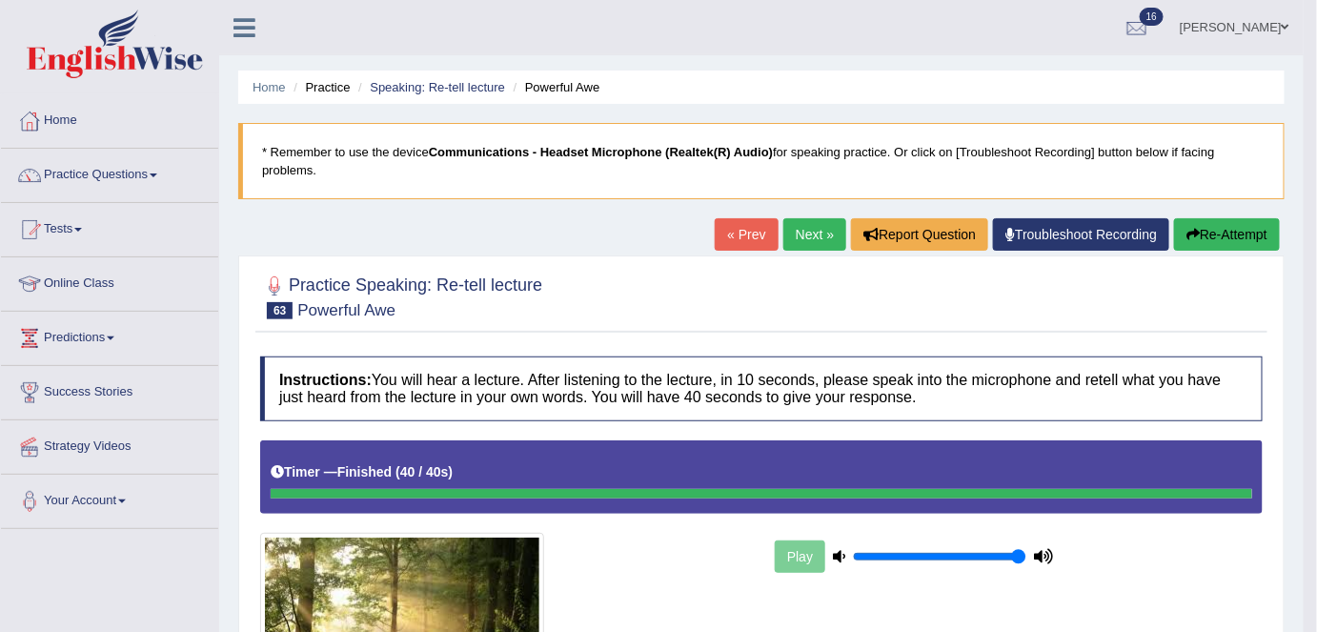
click at [807, 227] on link "Next »" at bounding box center [814, 234] width 63 height 32
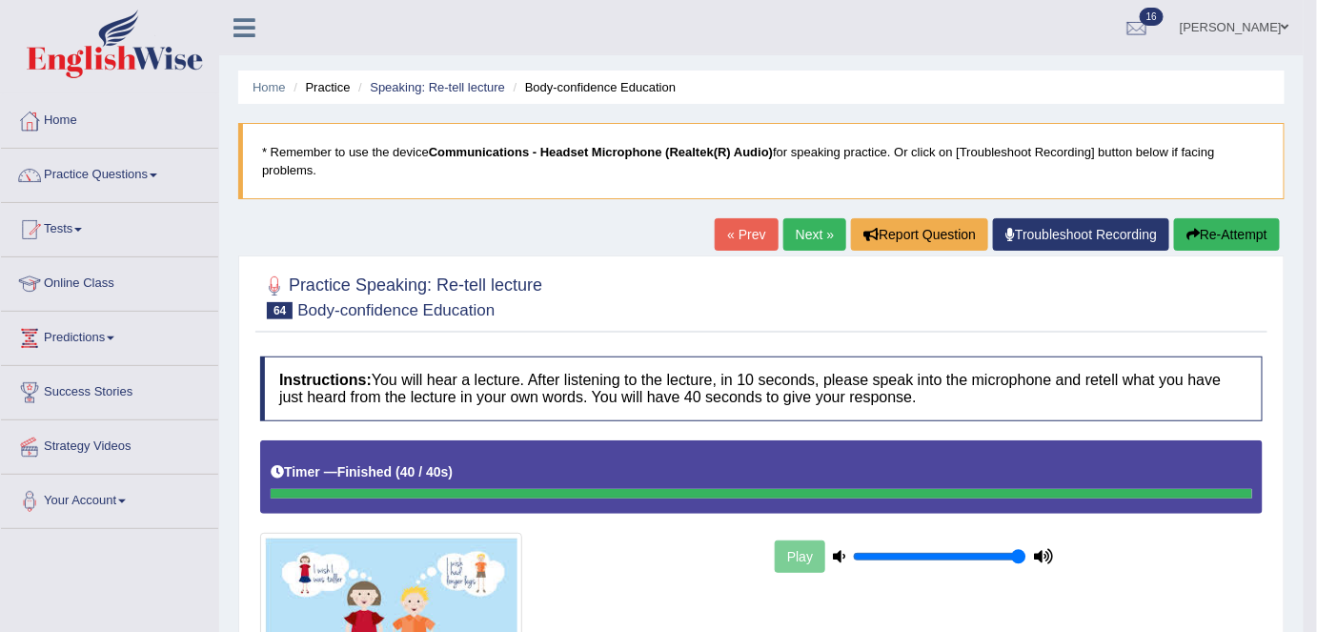
click at [810, 233] on link "Next »" at bounding box center [814, 234] width 63 height 32
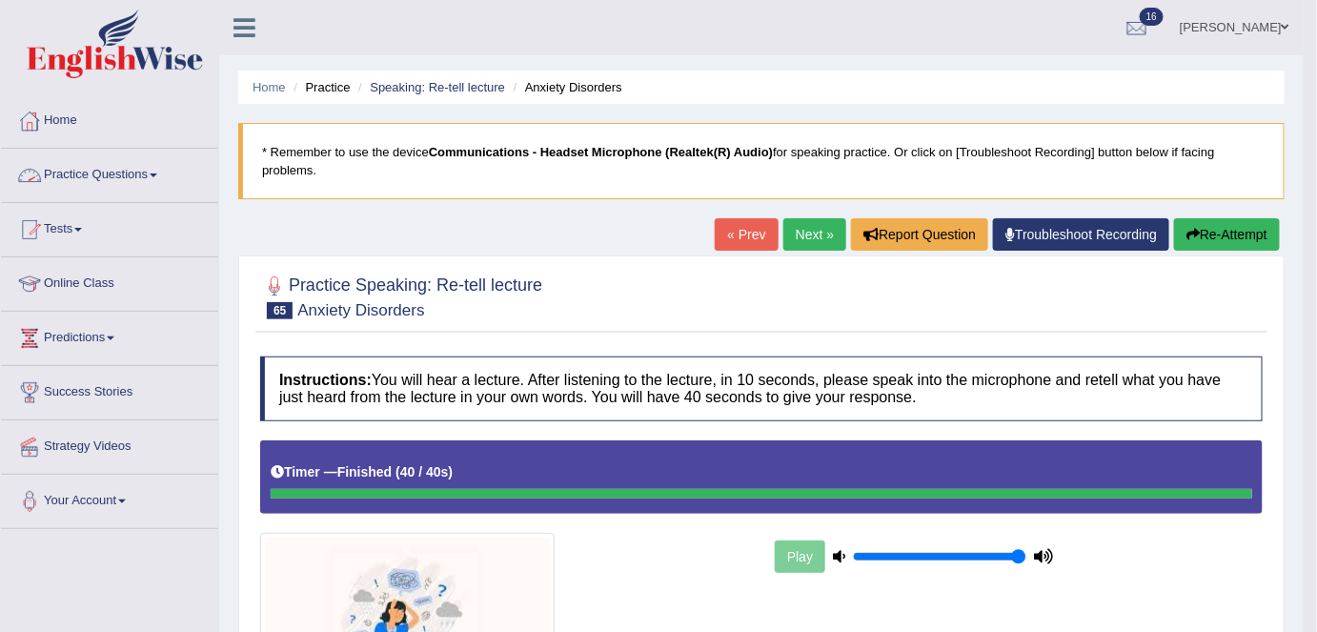
click at [154, 174] on link "Practice Questions" at bounding box center [109, 173] width 217 height 48
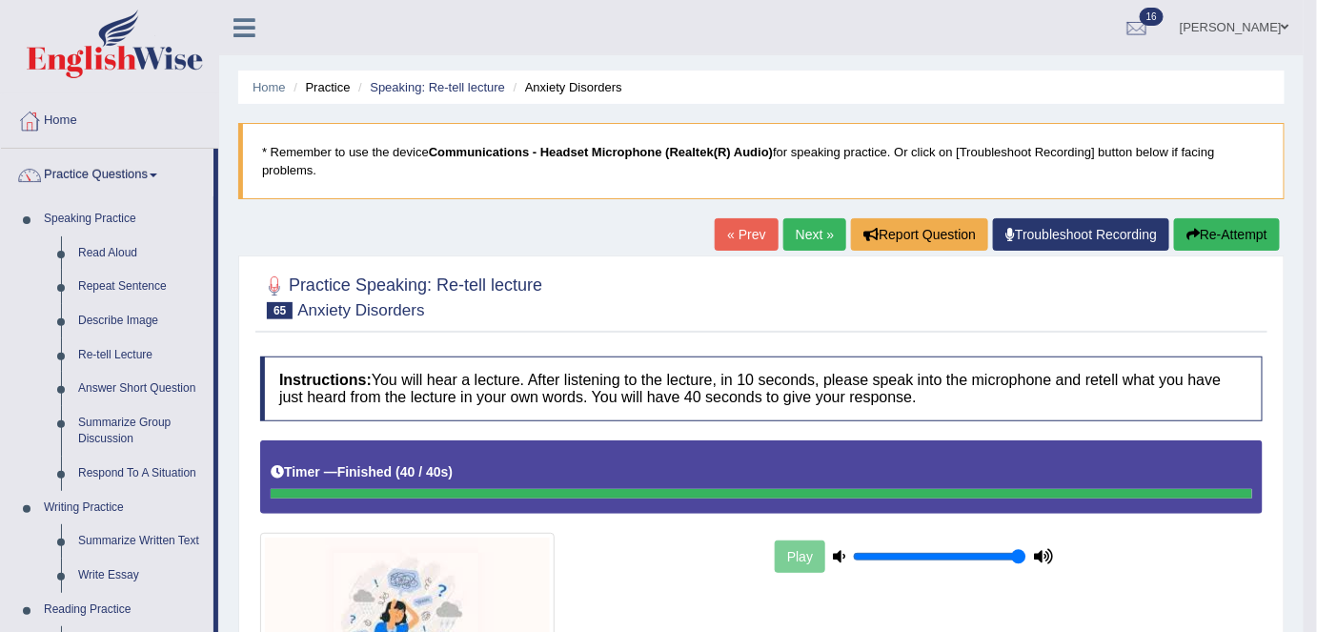
click at [120, 428] on link "Summarize Group Discussion" at bounding box center [142, 431] width 144 height 51
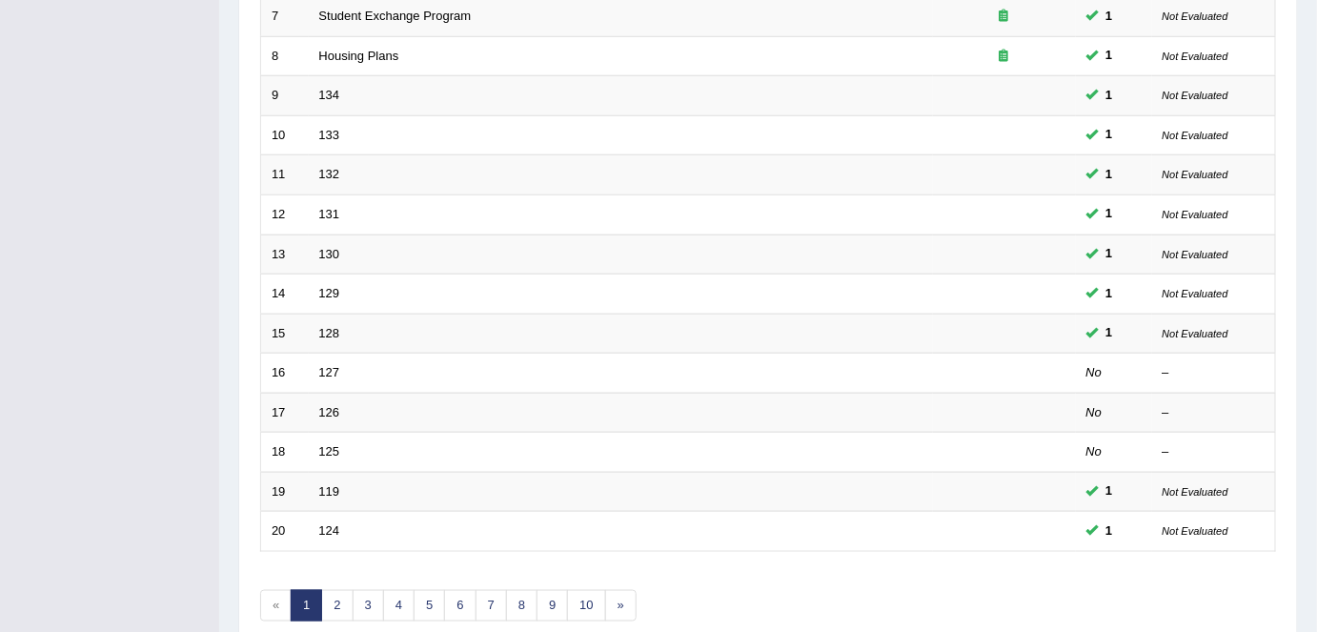
scroll to position [544, 0]
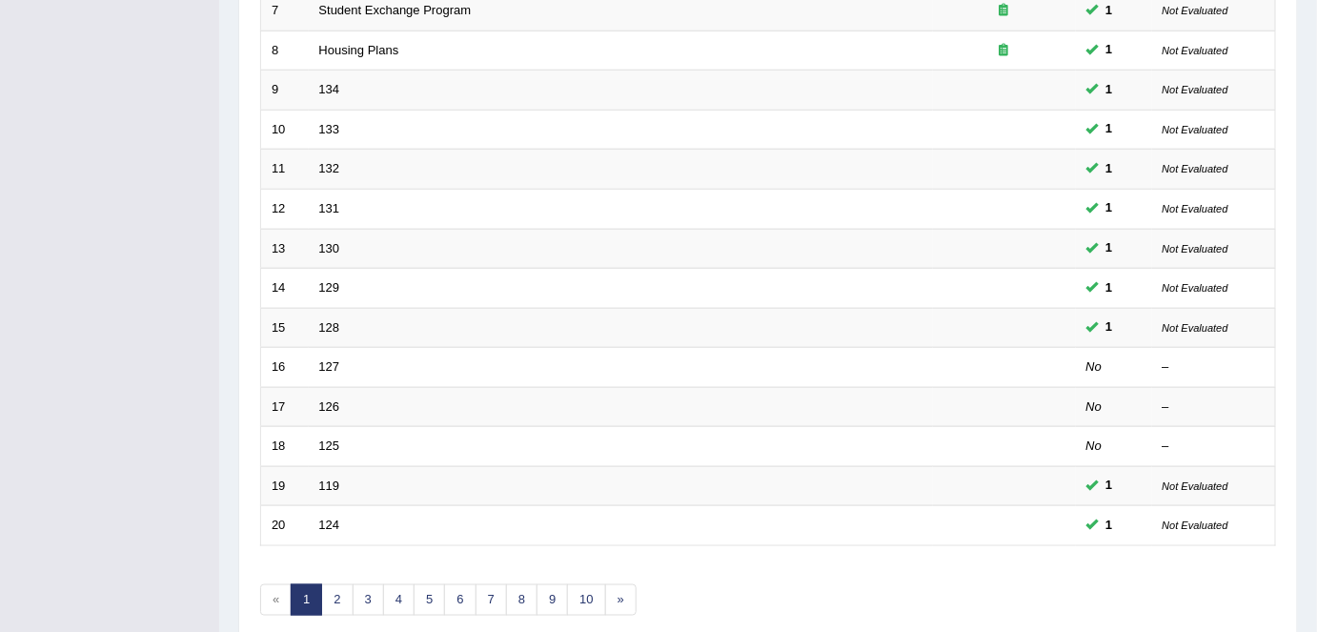
click at [330, 359] on link "127" at bounding box center [329, 366] width 21 height 14
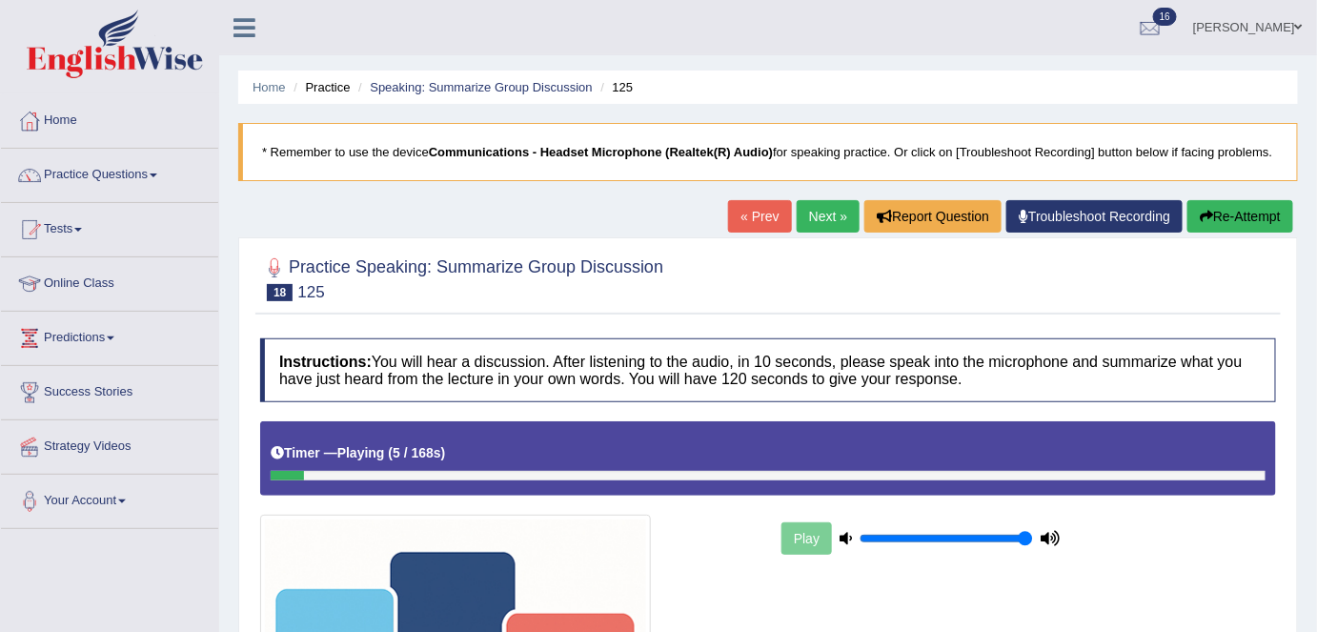
click at [1273, 212] on button "Re-Attempt" at bounding box center [1240, 216] width 106 height 32
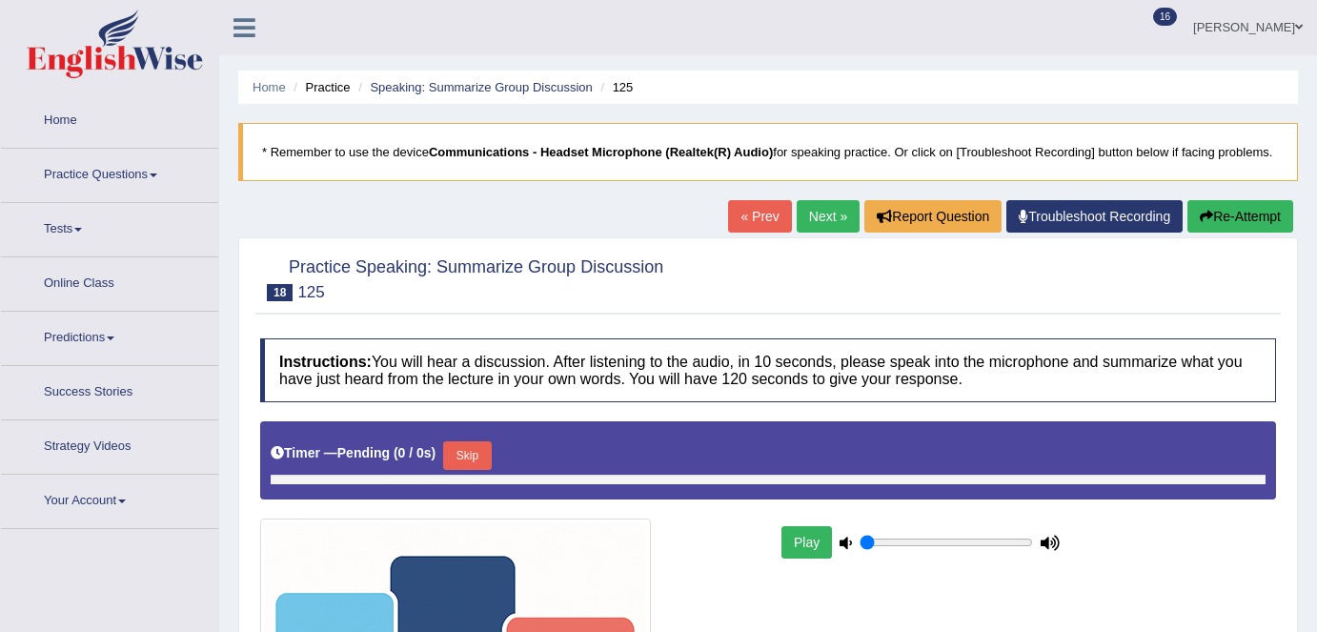
type input "1"
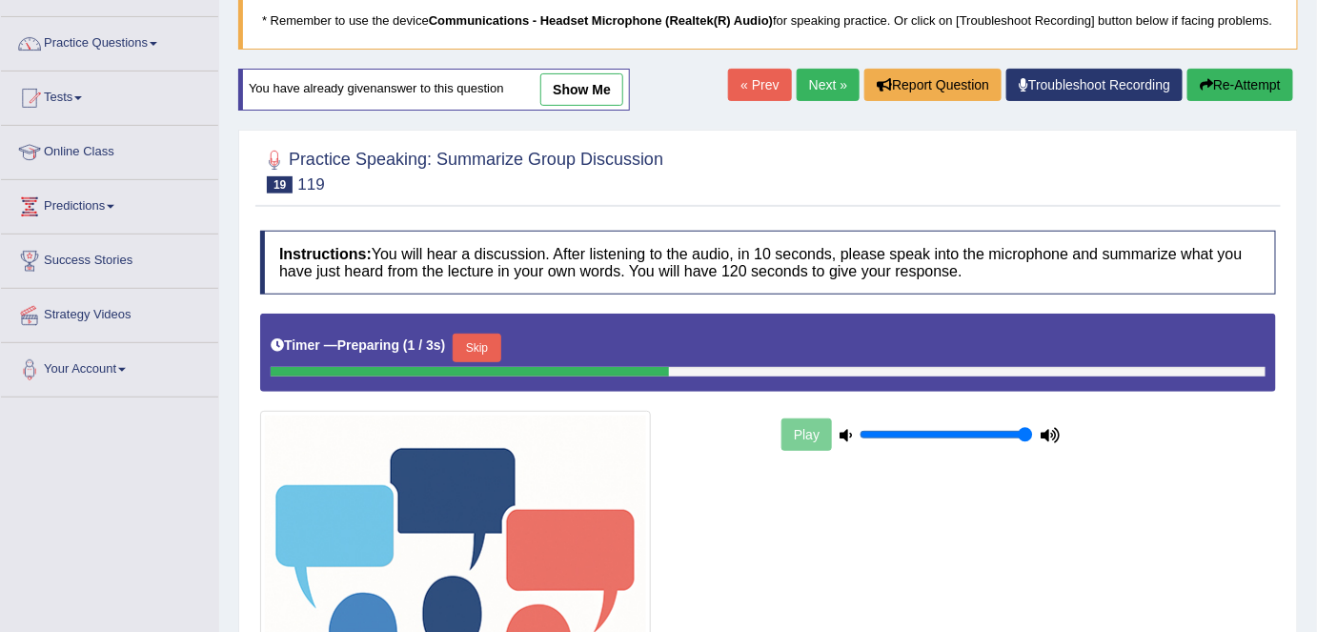
click at [816, 81] on link "Next »" at bounding box center [828, 85] width 63 height 32
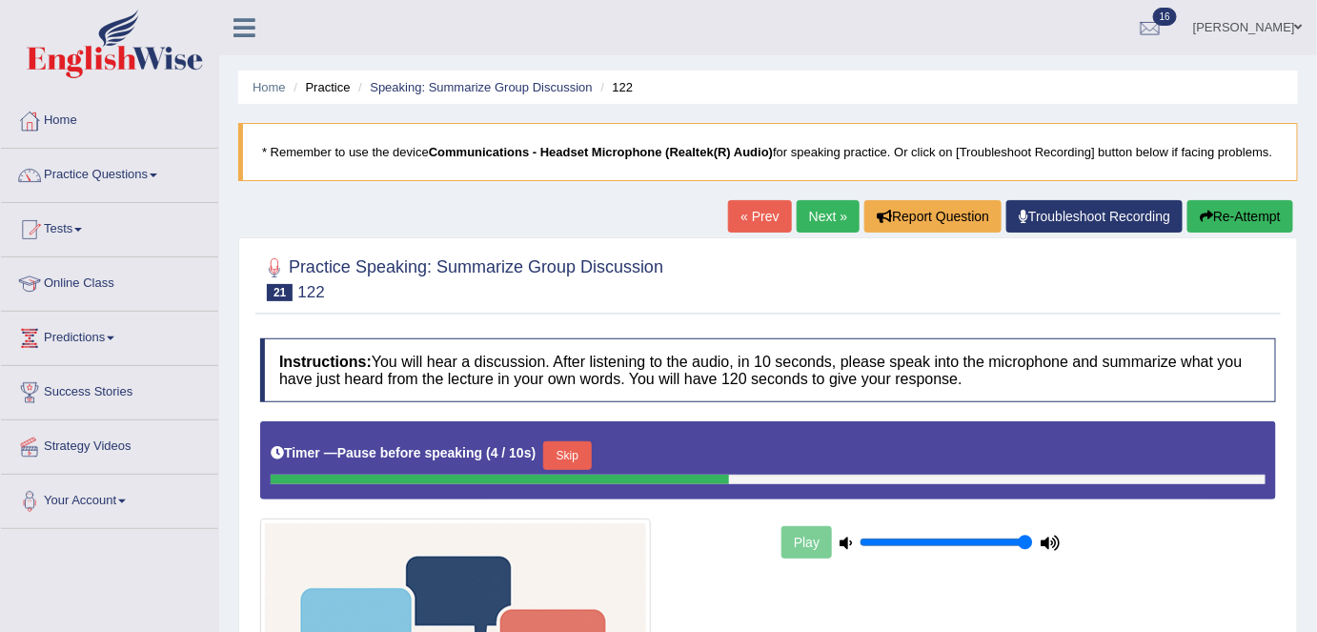
click at [579, 452] on button "Skip" at bounding box center [567, 455] width 48 height 29
